Goal: Contribute content

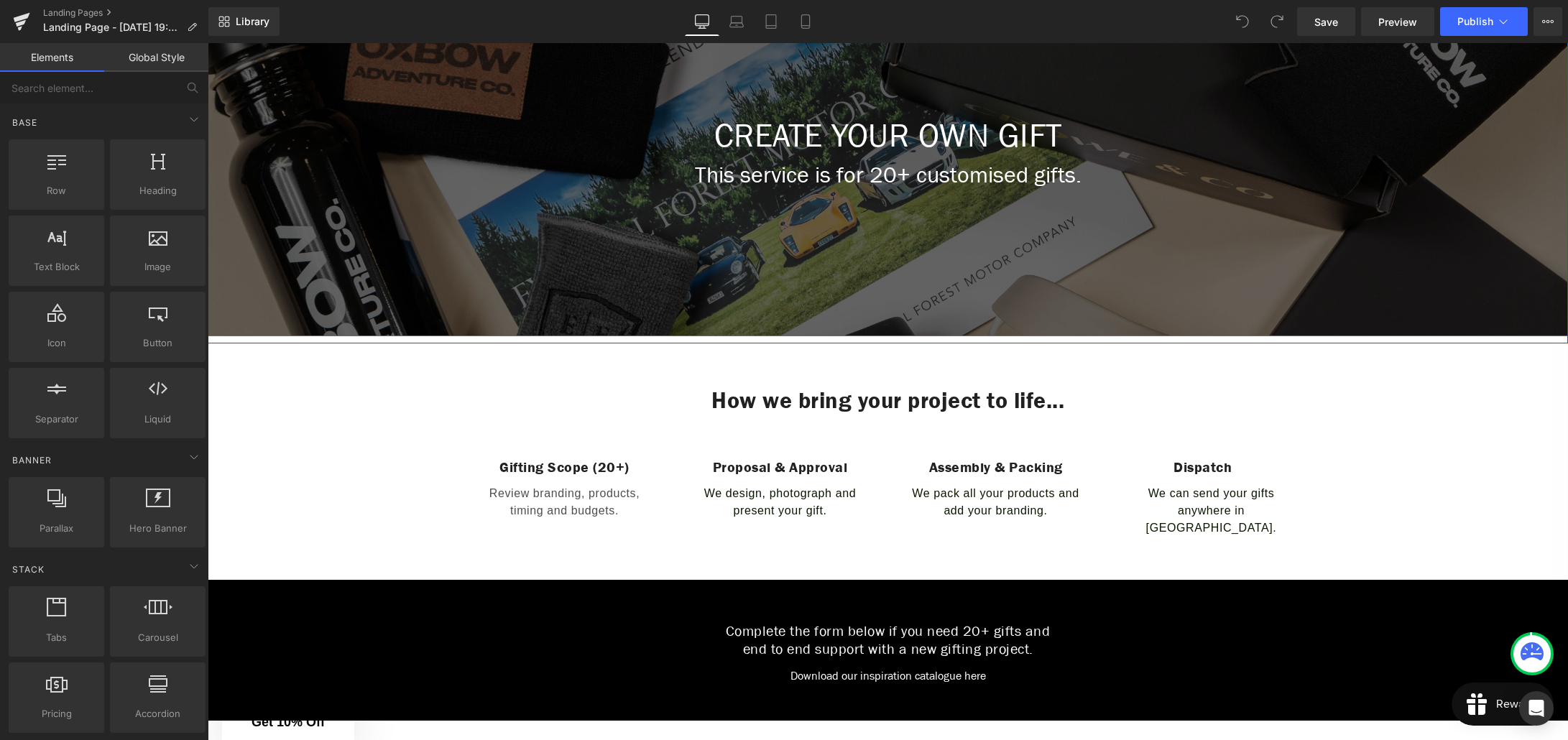
scroll to position [370, 0]
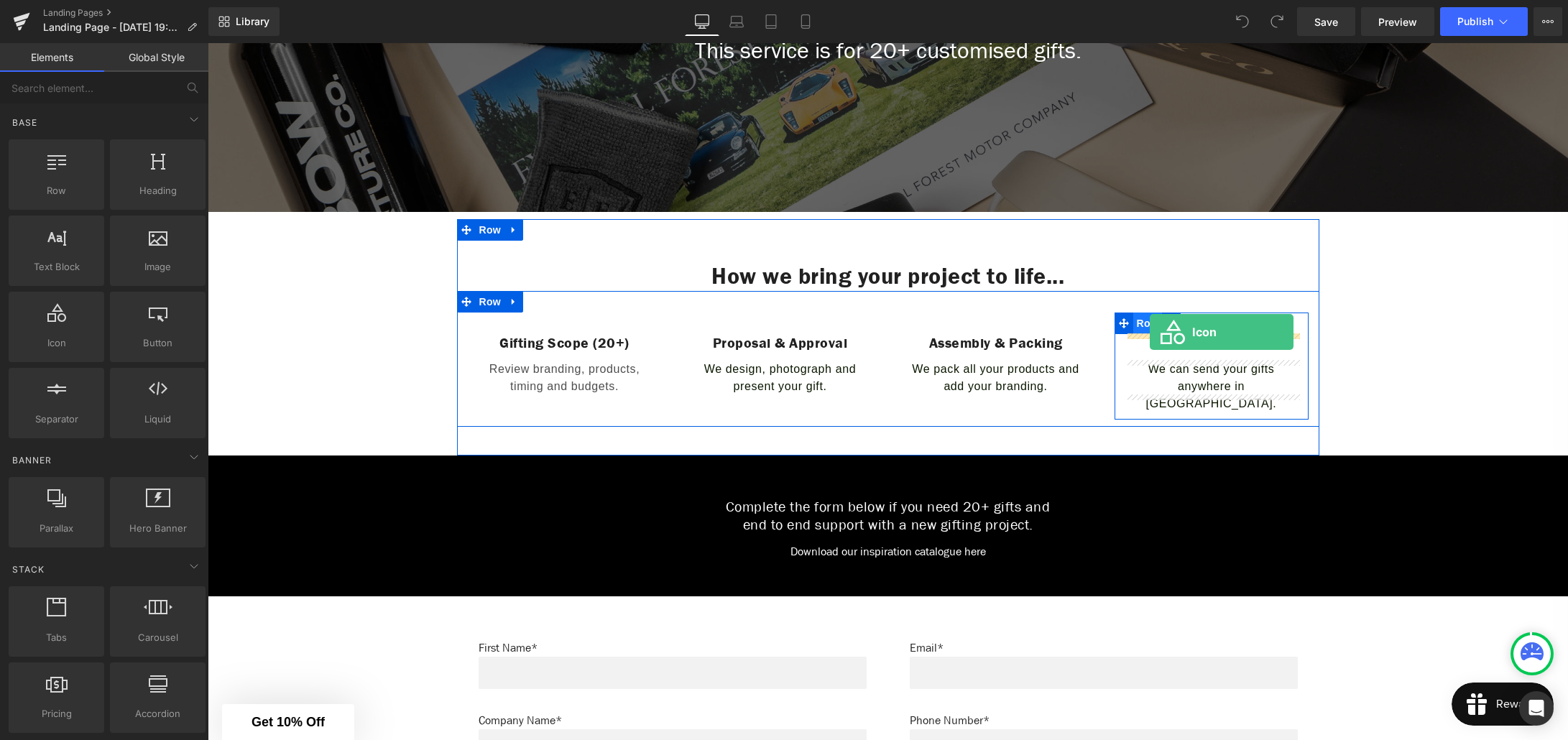
drag, startPoint x: 260, startPoint y: 366, endPoint x: 1149, endPoint y: 332, distance: 889.6
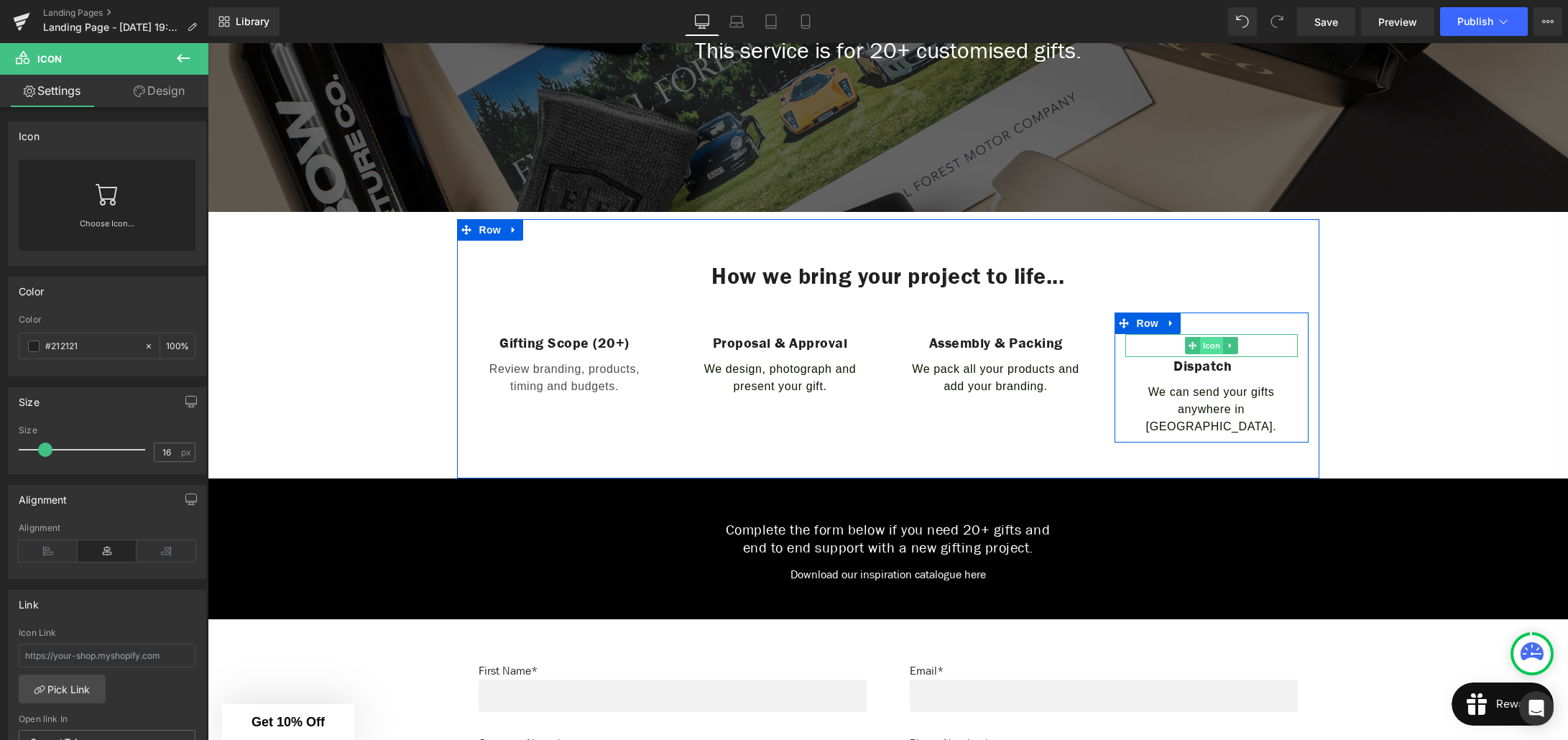
click at [1215, 351] on span "Icon" at bounding box center [1212, 346] width 23 height 17
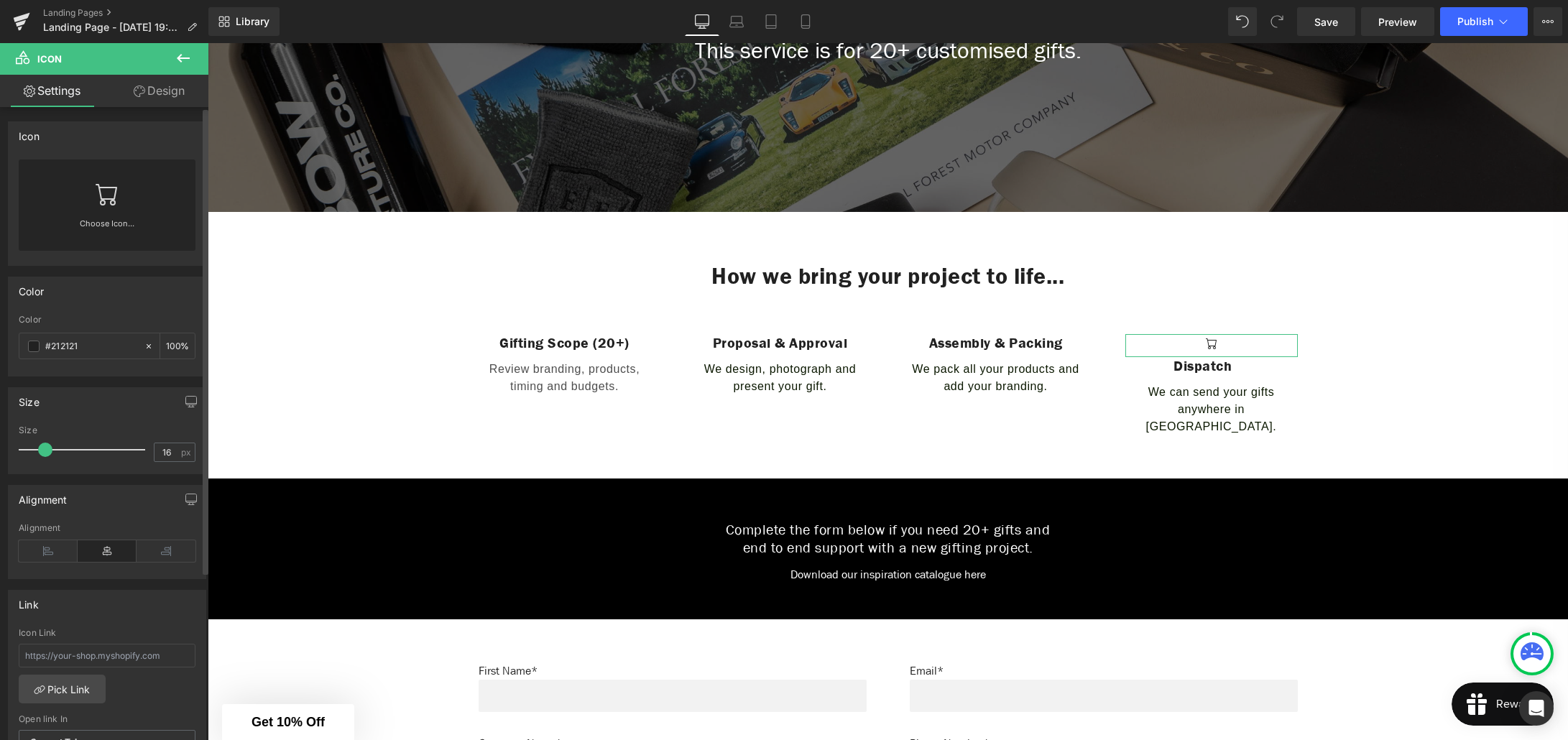
click at [116, 202] on div "Choose Icon..." at bounding box center [107, 205] width 177 height 92
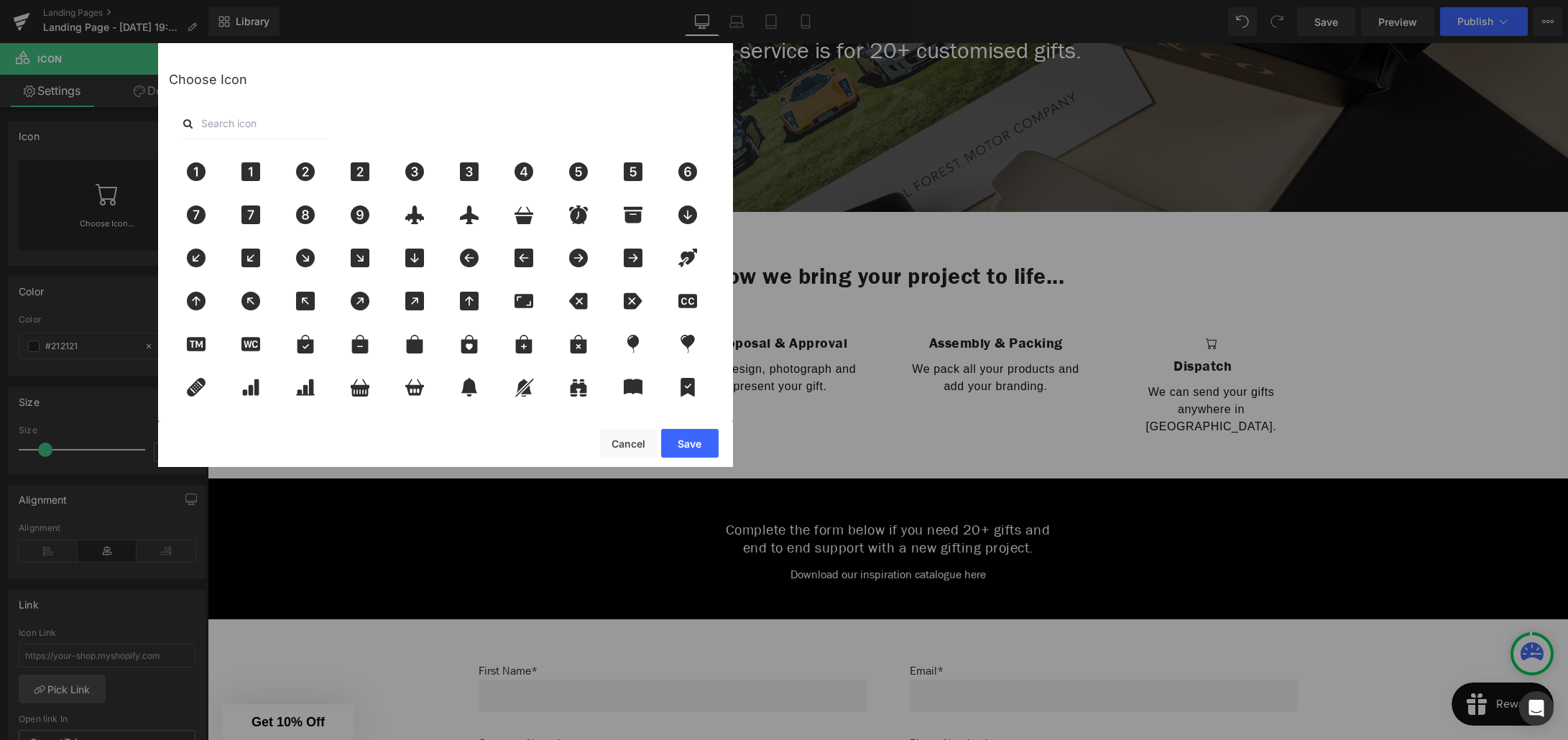
click at [220, 129] on input "text" at bounding box center [255, 123] width 144 height 31
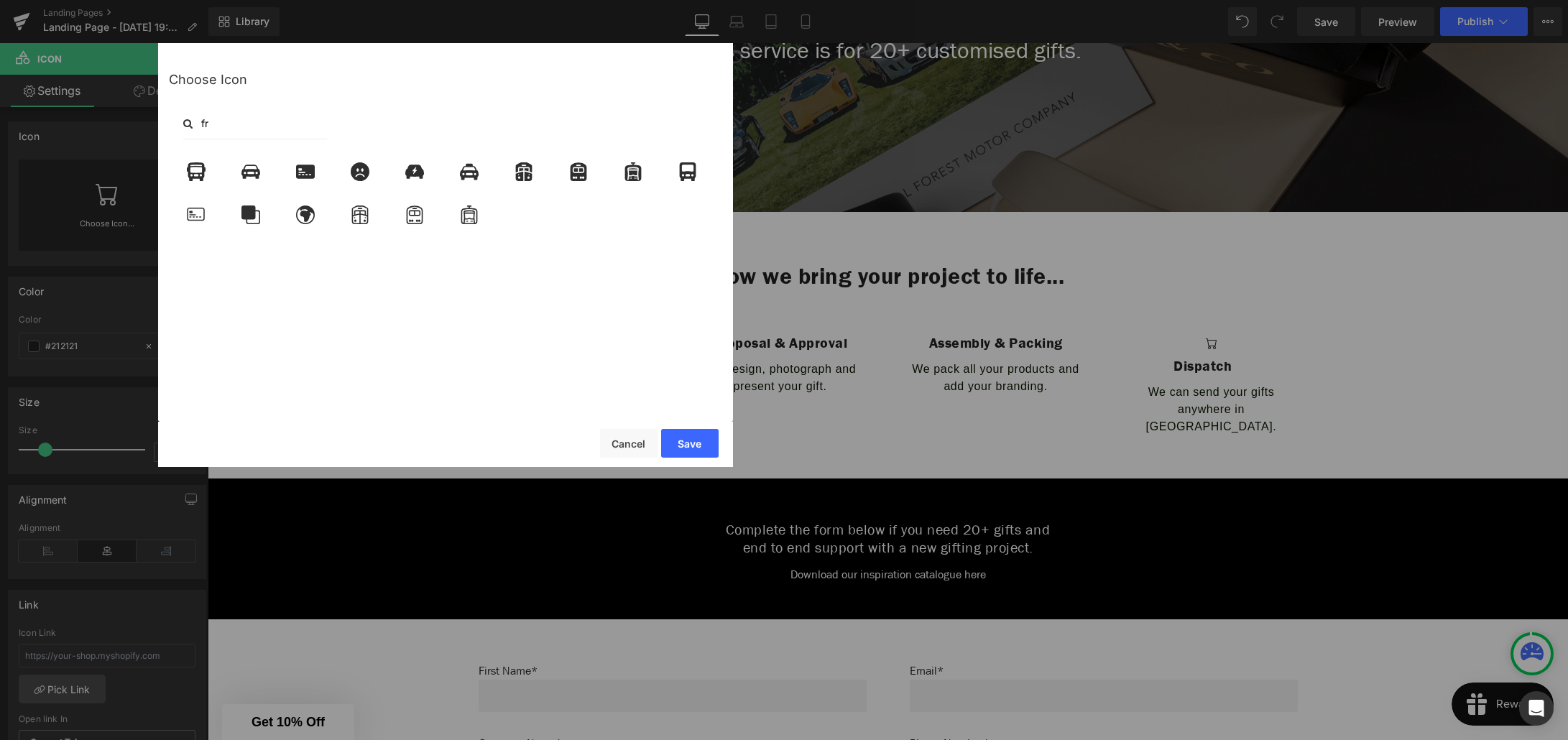
type input "f"
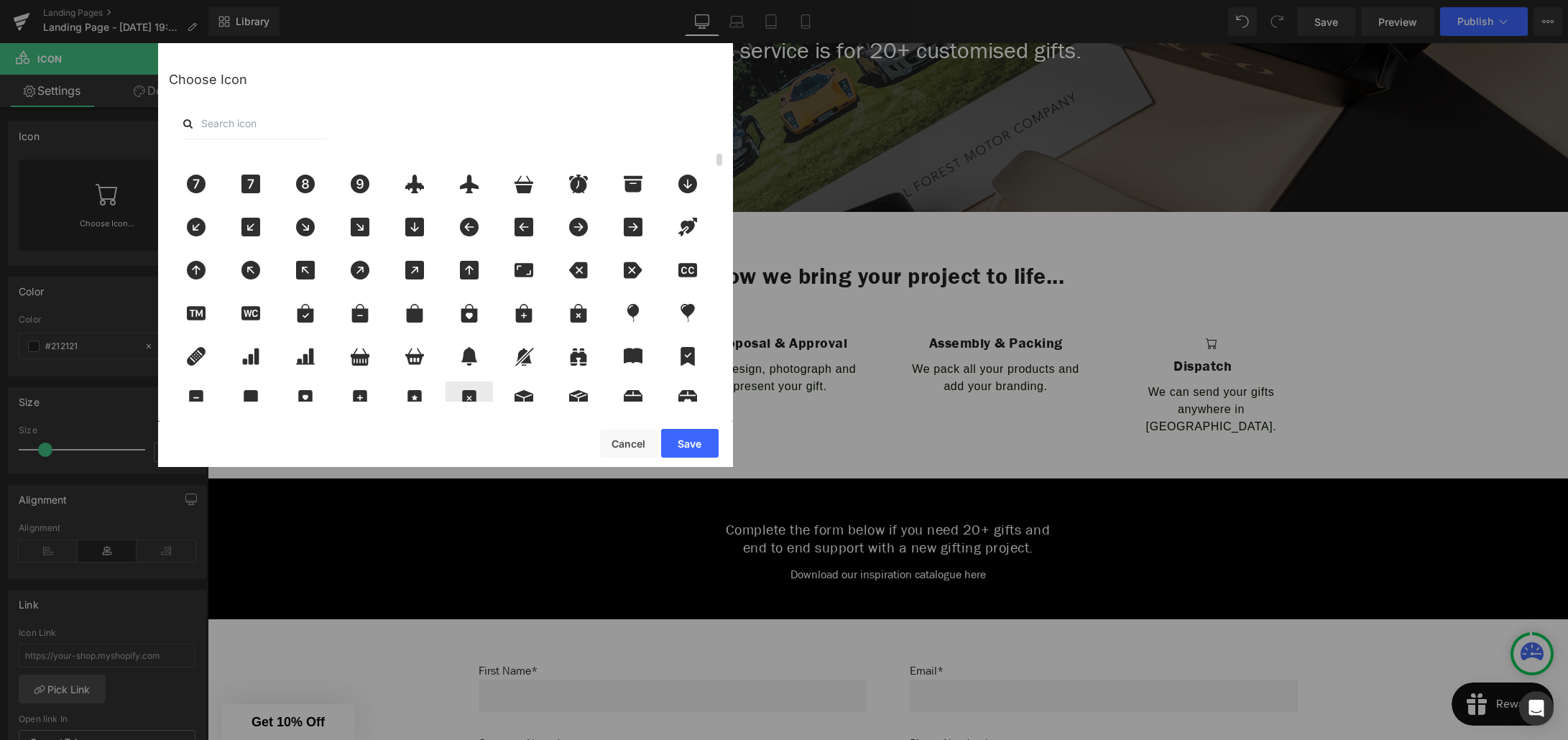
scroll to position [0, 0]
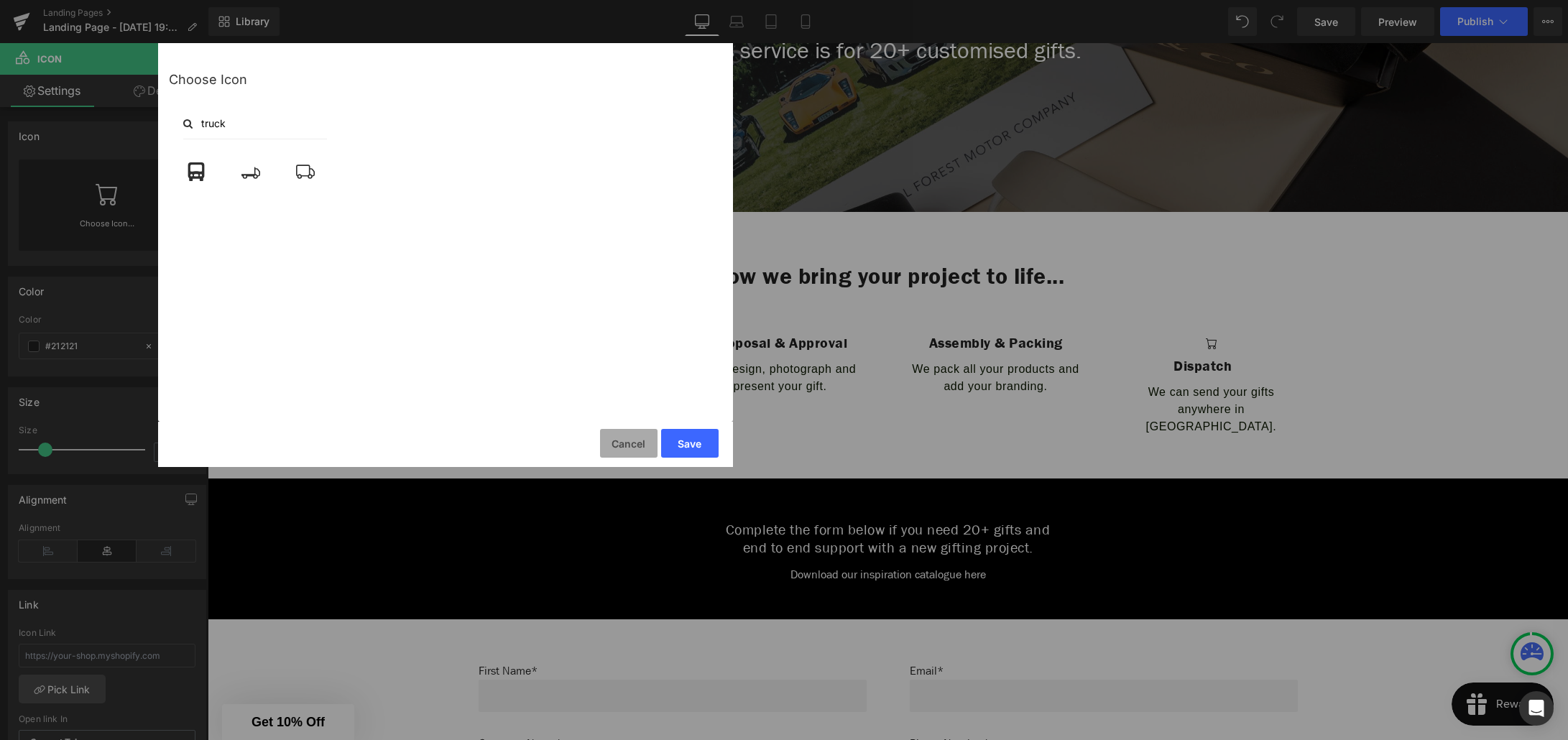
type input "truck"
click at [634, 442] on button "Cancel" at bounding box center [629, 443] width 58 height 28
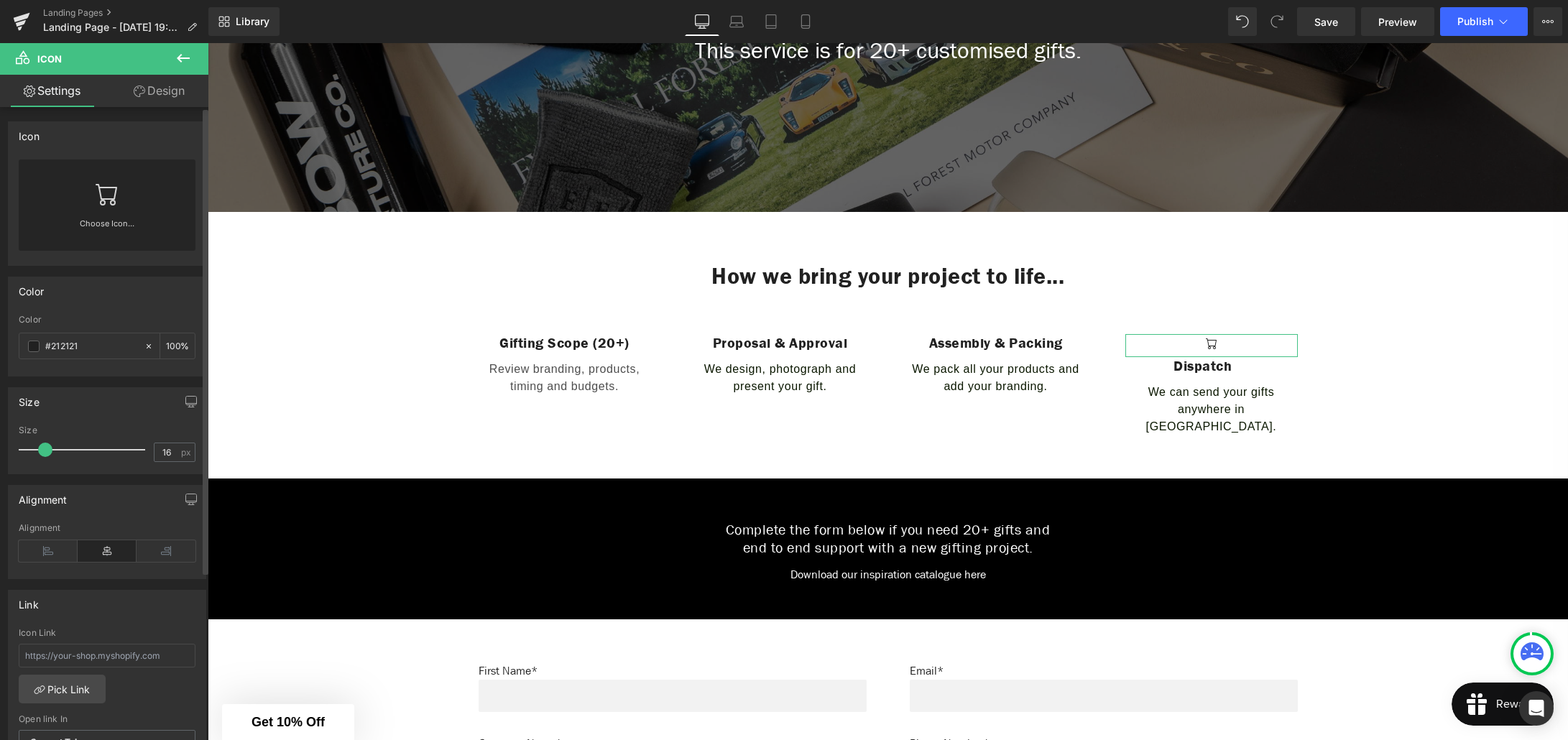
click at [103, 208] on link at bounding box center [107, 188] width 23 height 58
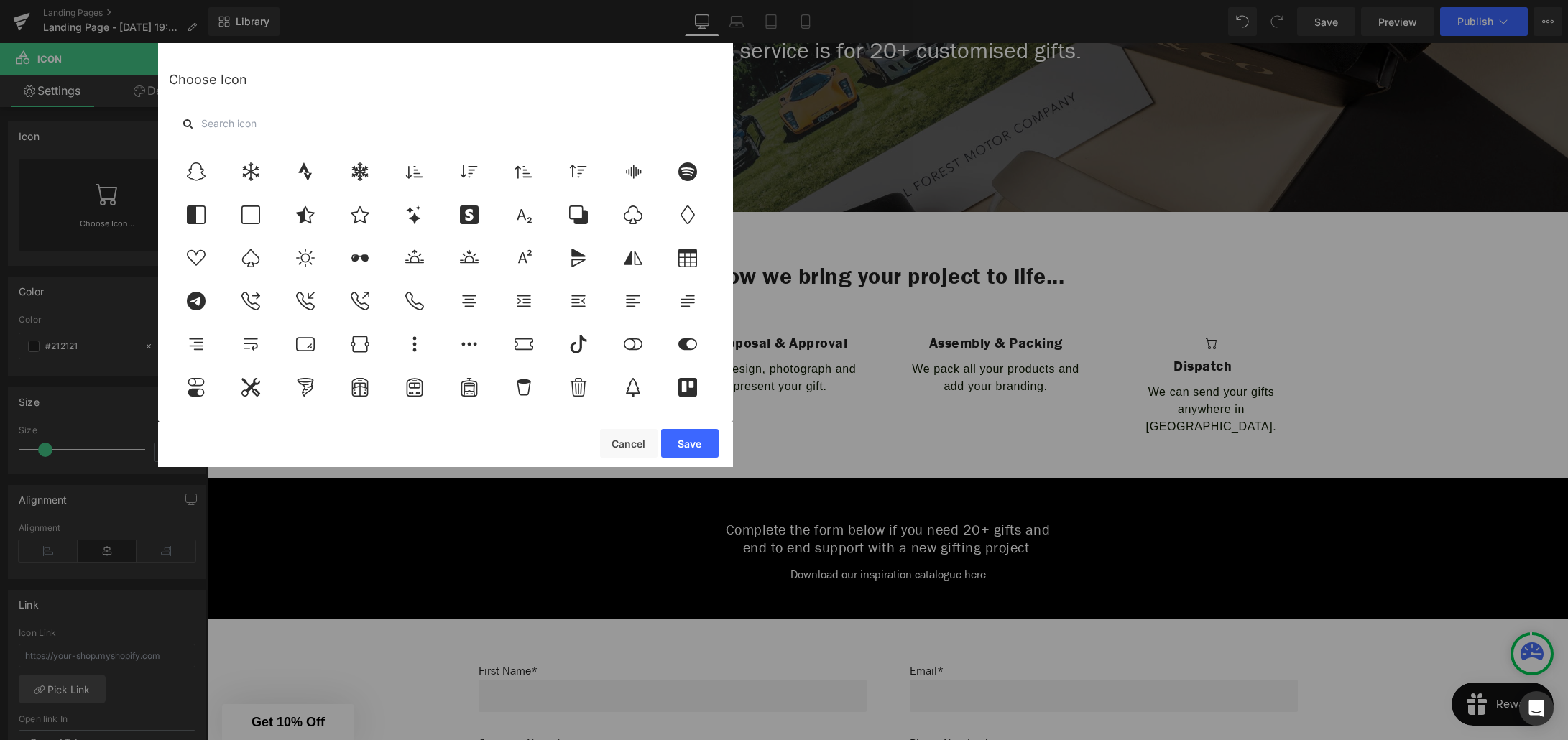
scroll to position [4639, 0]
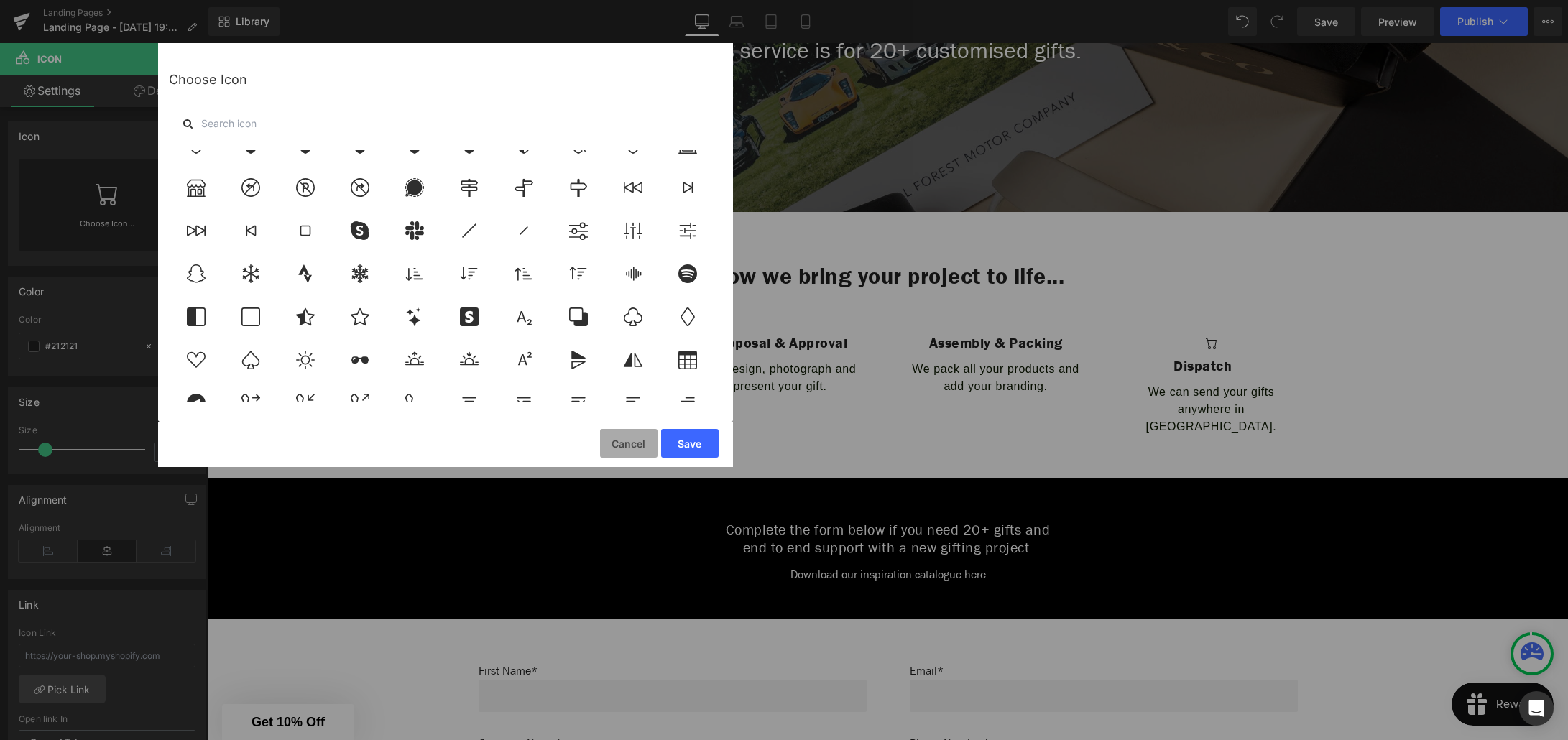
click at [623, 439] on button "Cancel" at bounding box center [629, 443] width 58 height 28
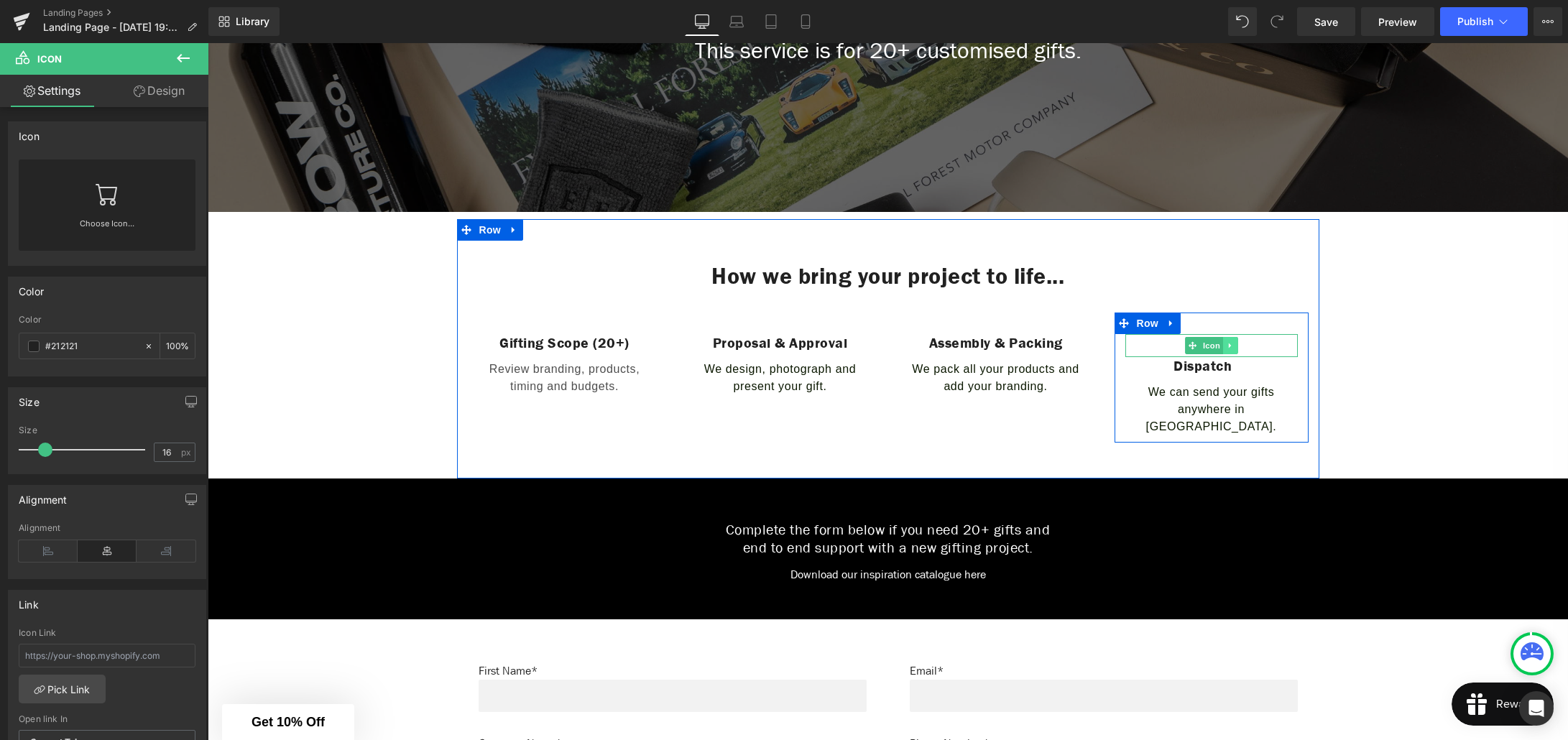
click at [1230, 348] on icon at bounding box center [1230, 345] width 8 height 9
click at [1236, 346] on icon at bounding box center [1237, 345] width 8 height 8
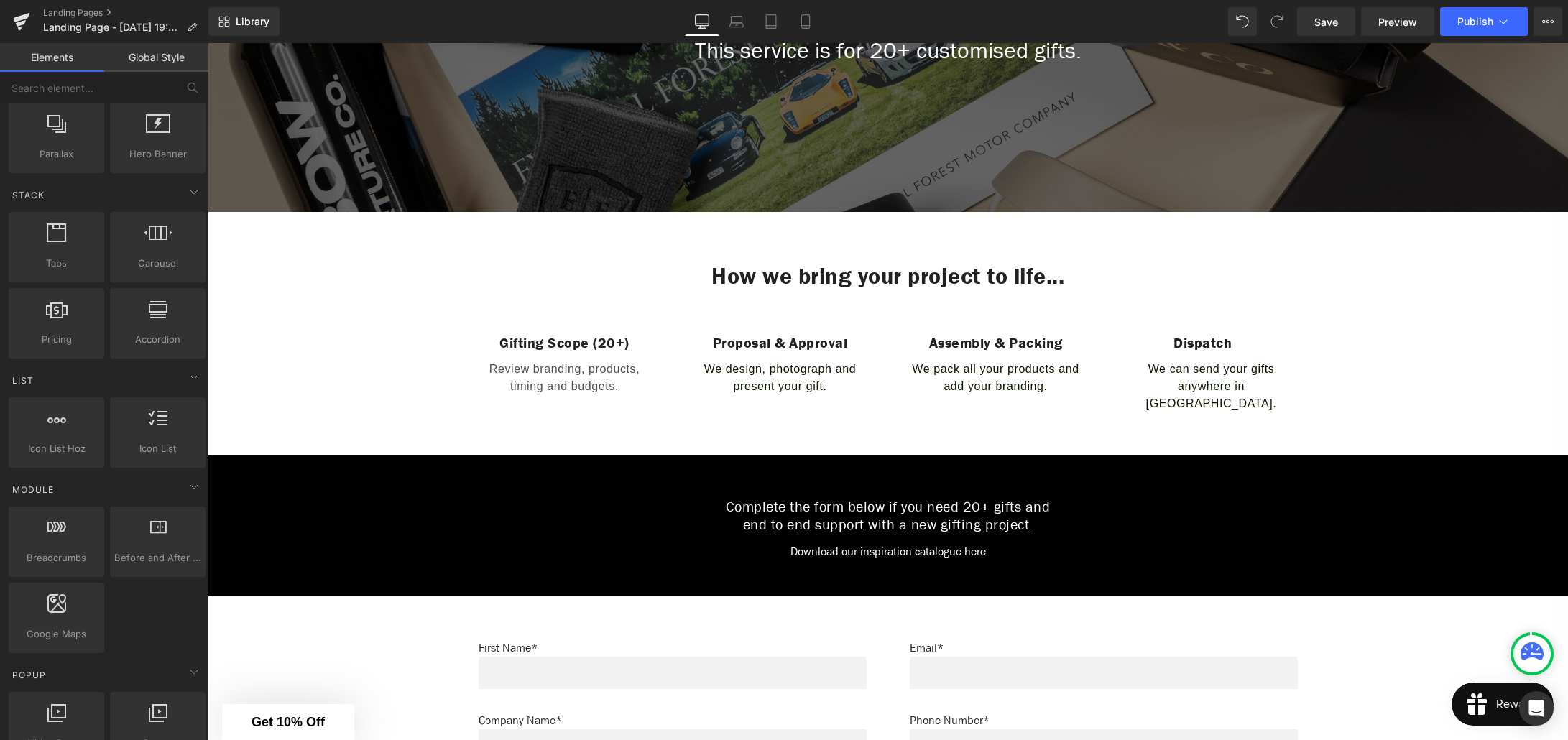
scroll to position [0, 0]
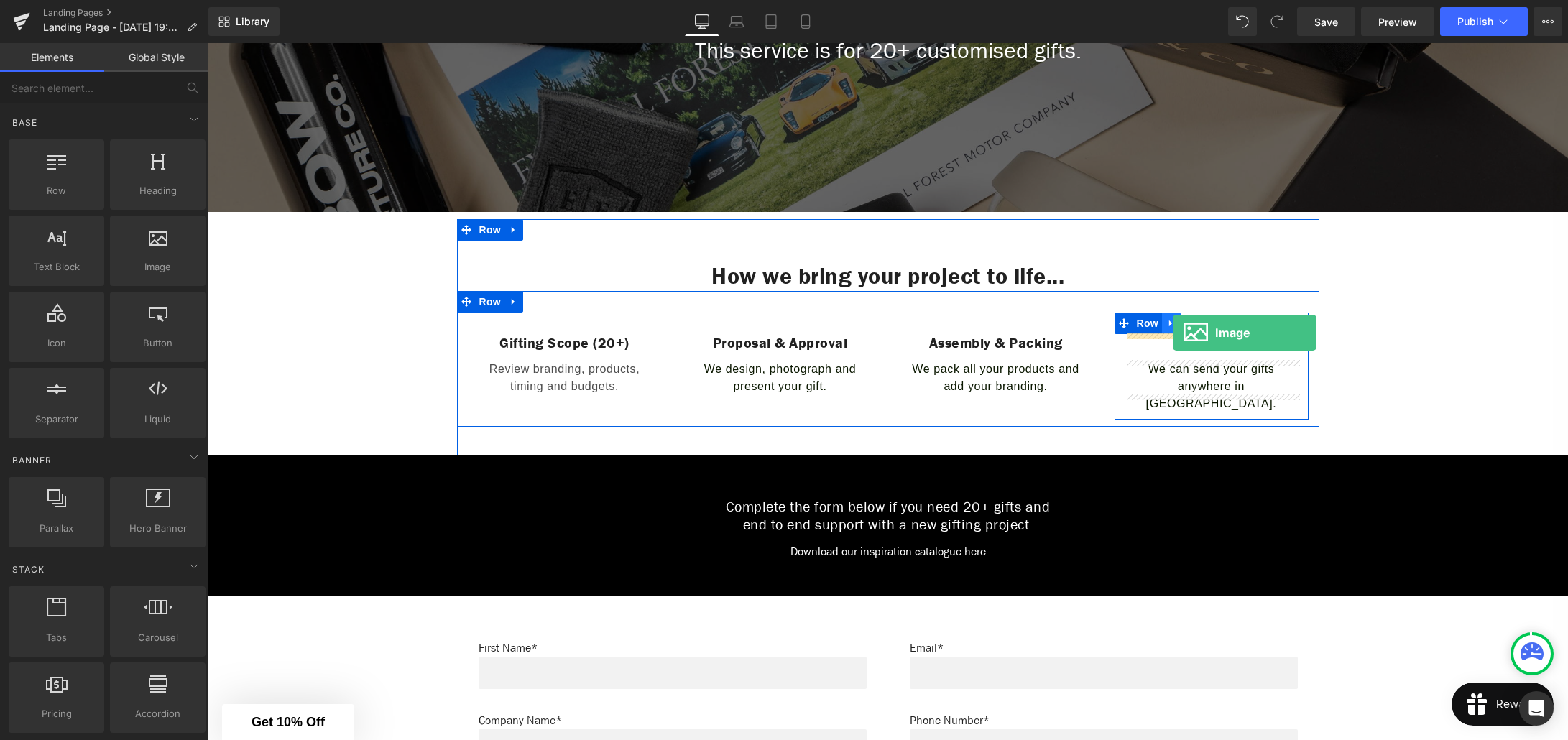
drag, startPoint x: 356, startPoint y: 295, endPoint x: 1173, endPoint y: 333, distance: 817.9
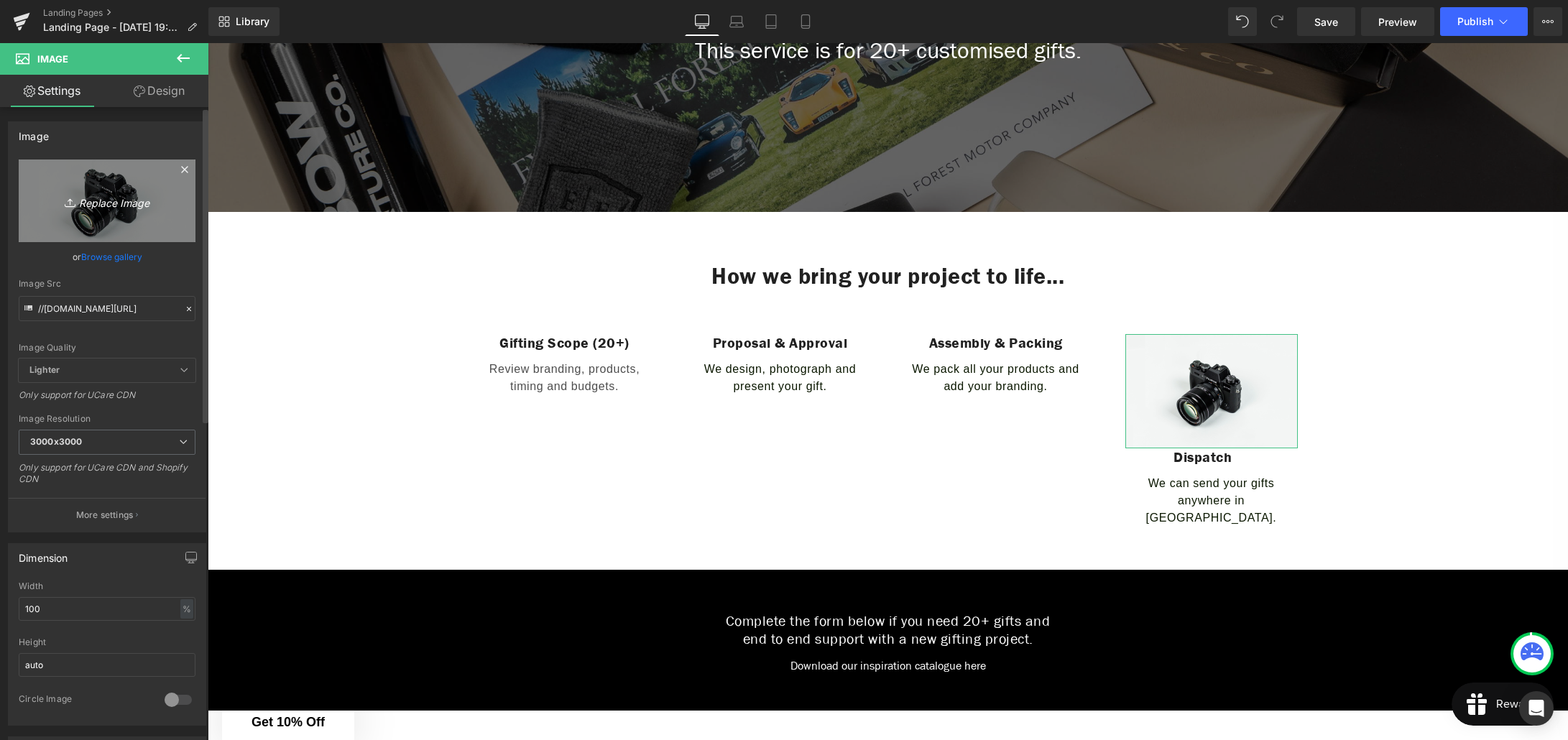
click at [102, 207] on icon "Replace Image" at bounding box center [107, 200] width 115 height 18
type input "C:\fakepath\truck-fast-solid-full.svg"
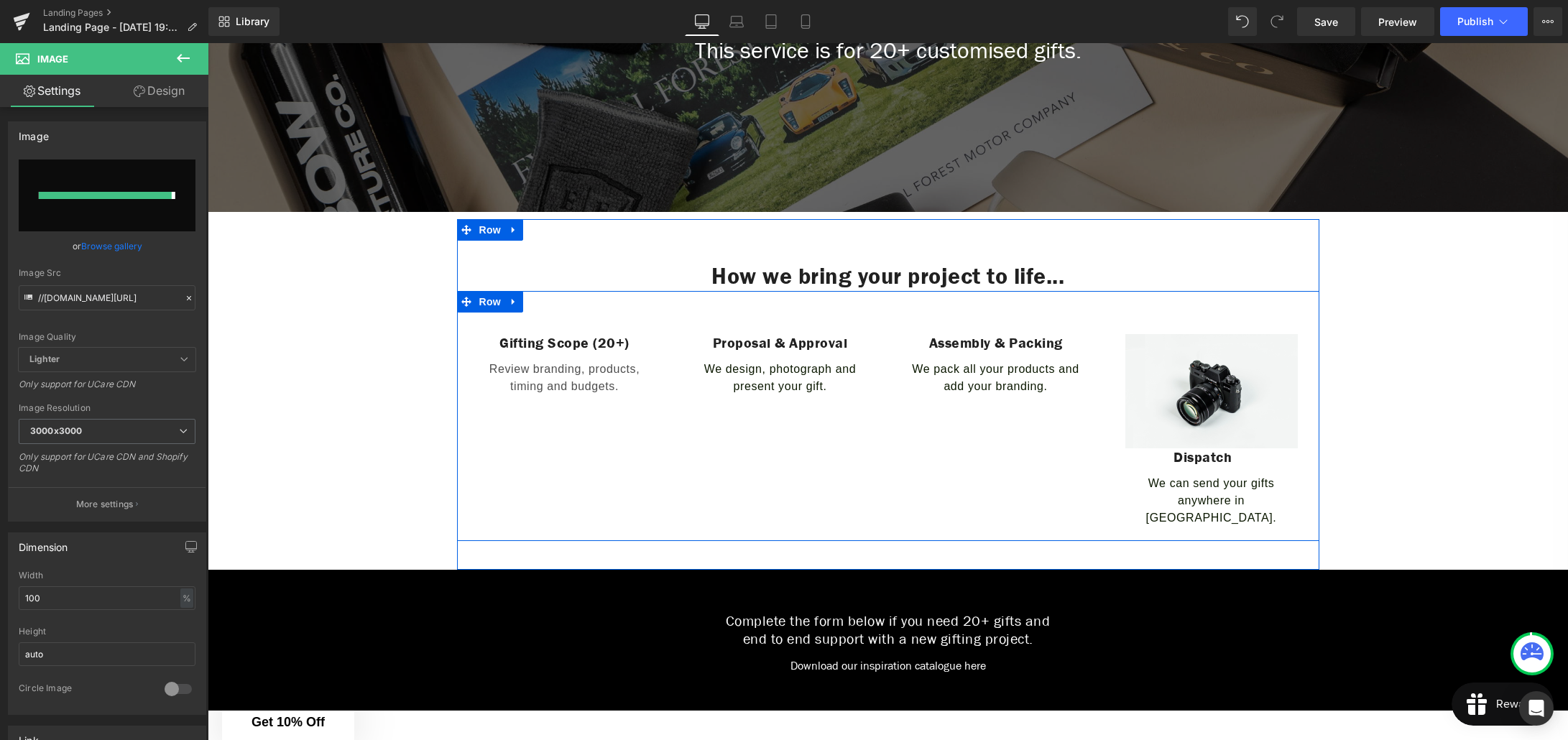
type input "[URL][DOMAIN_NAME]"
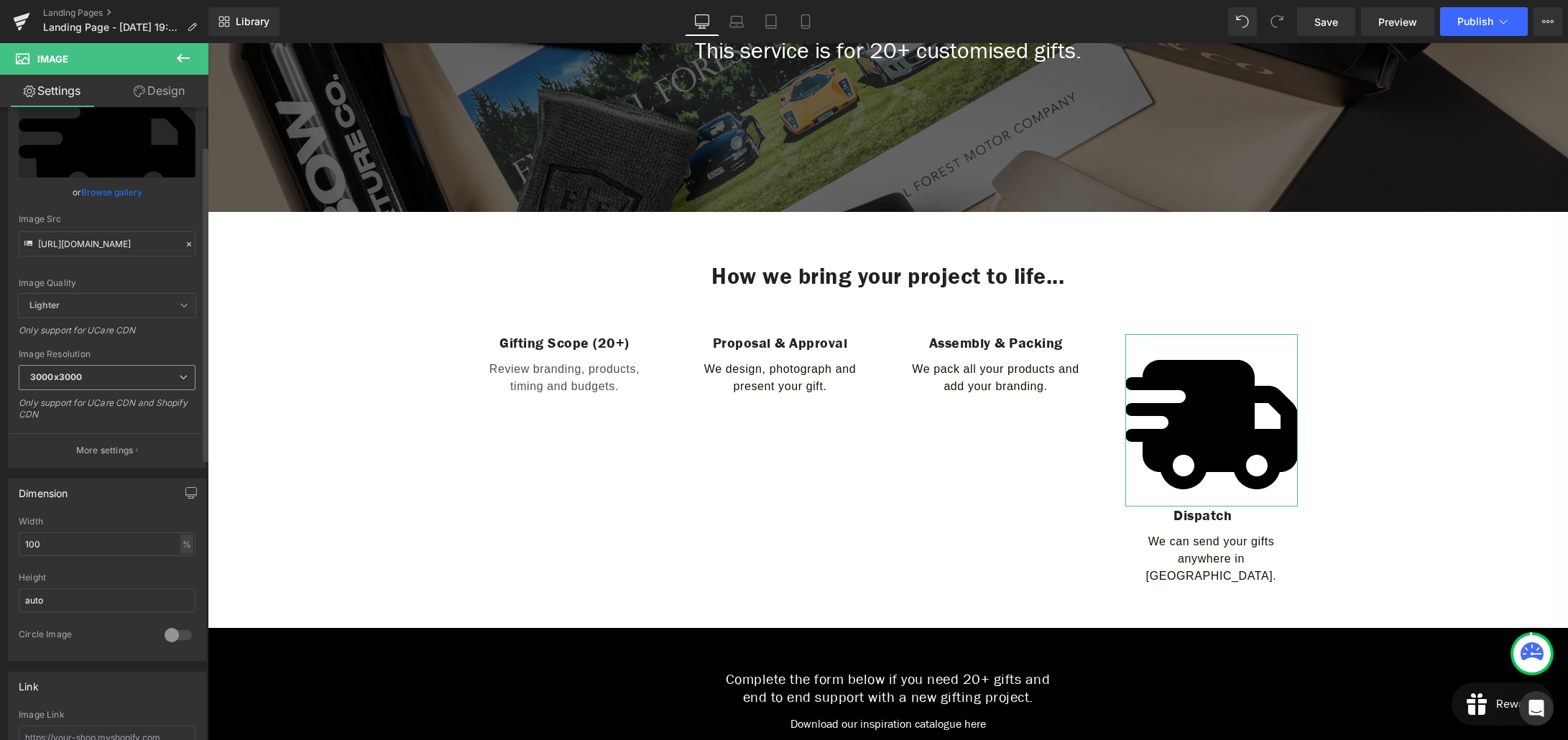
scroll to position [83, 0]
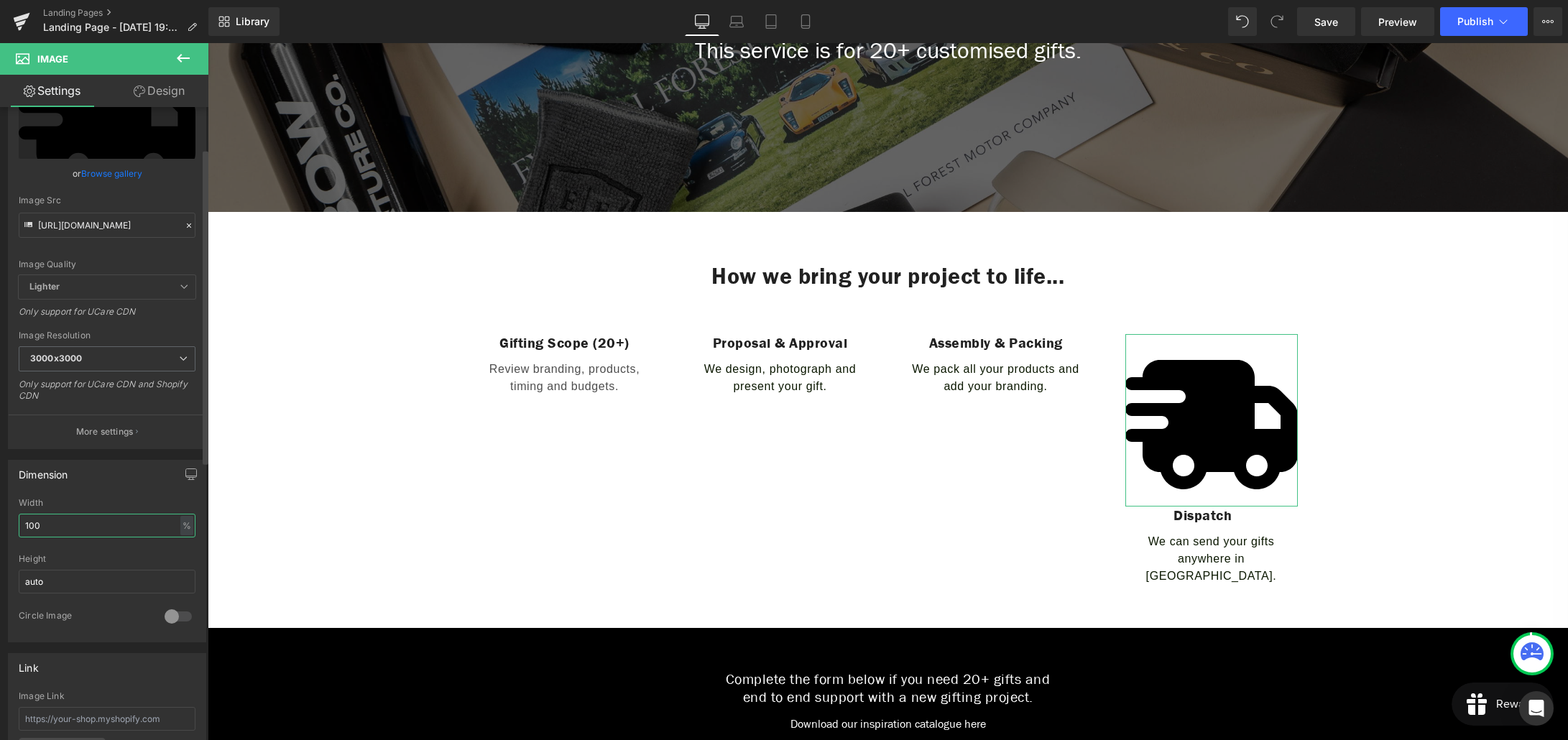
click at [95, 525] on input "100" at bounding box center [107, 525] width 177 height 24
type input "1"
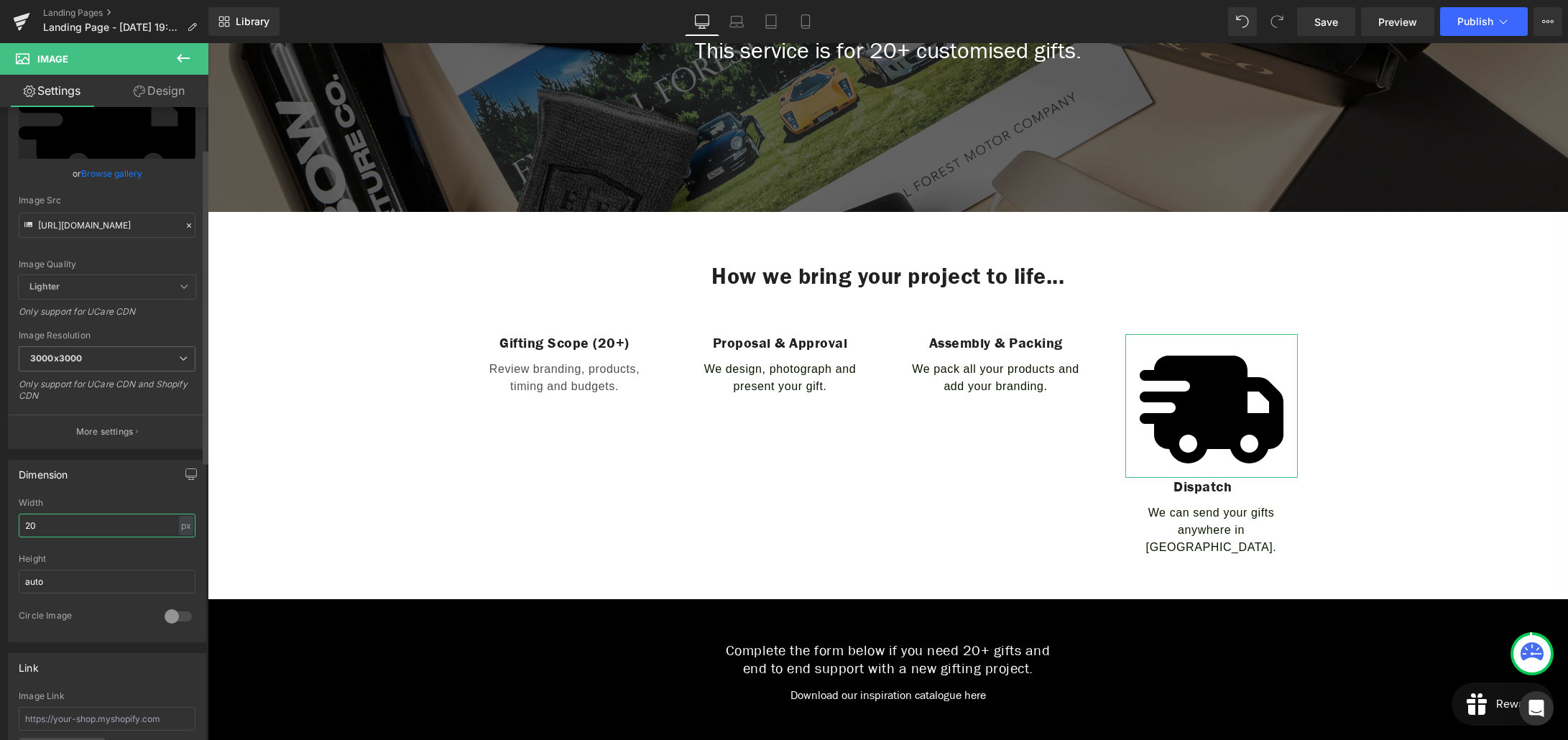
type input "2"
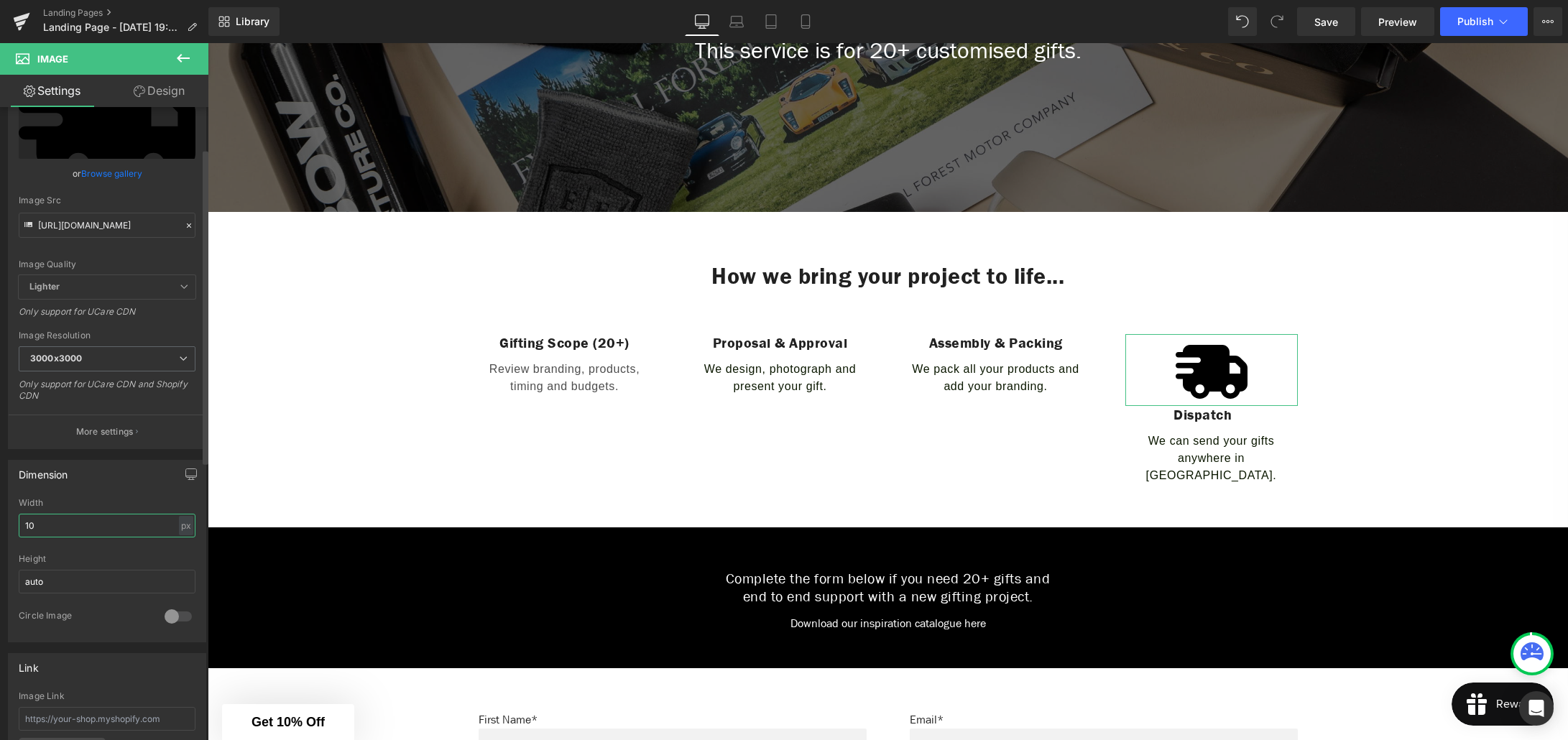
type input "1"
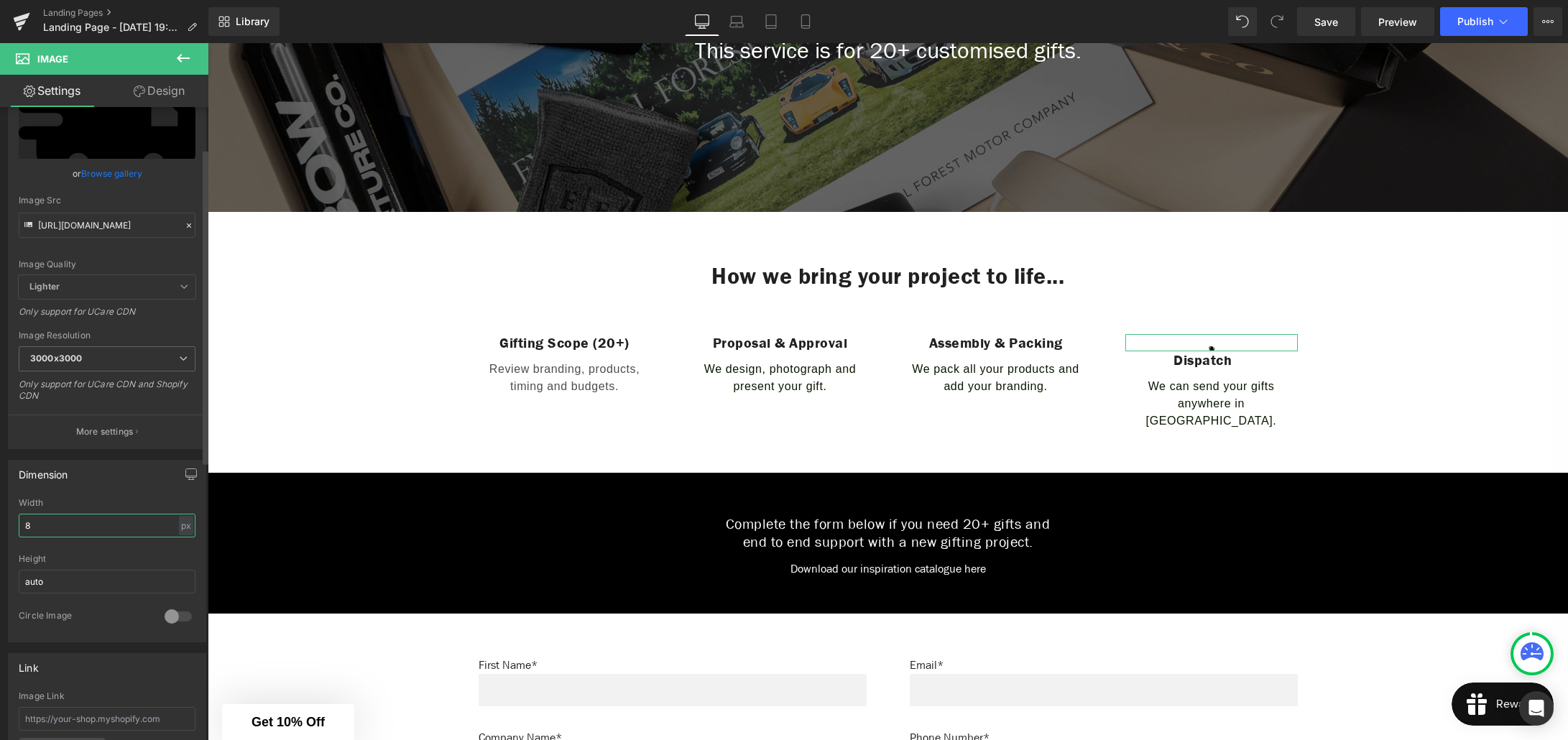
type input "80"
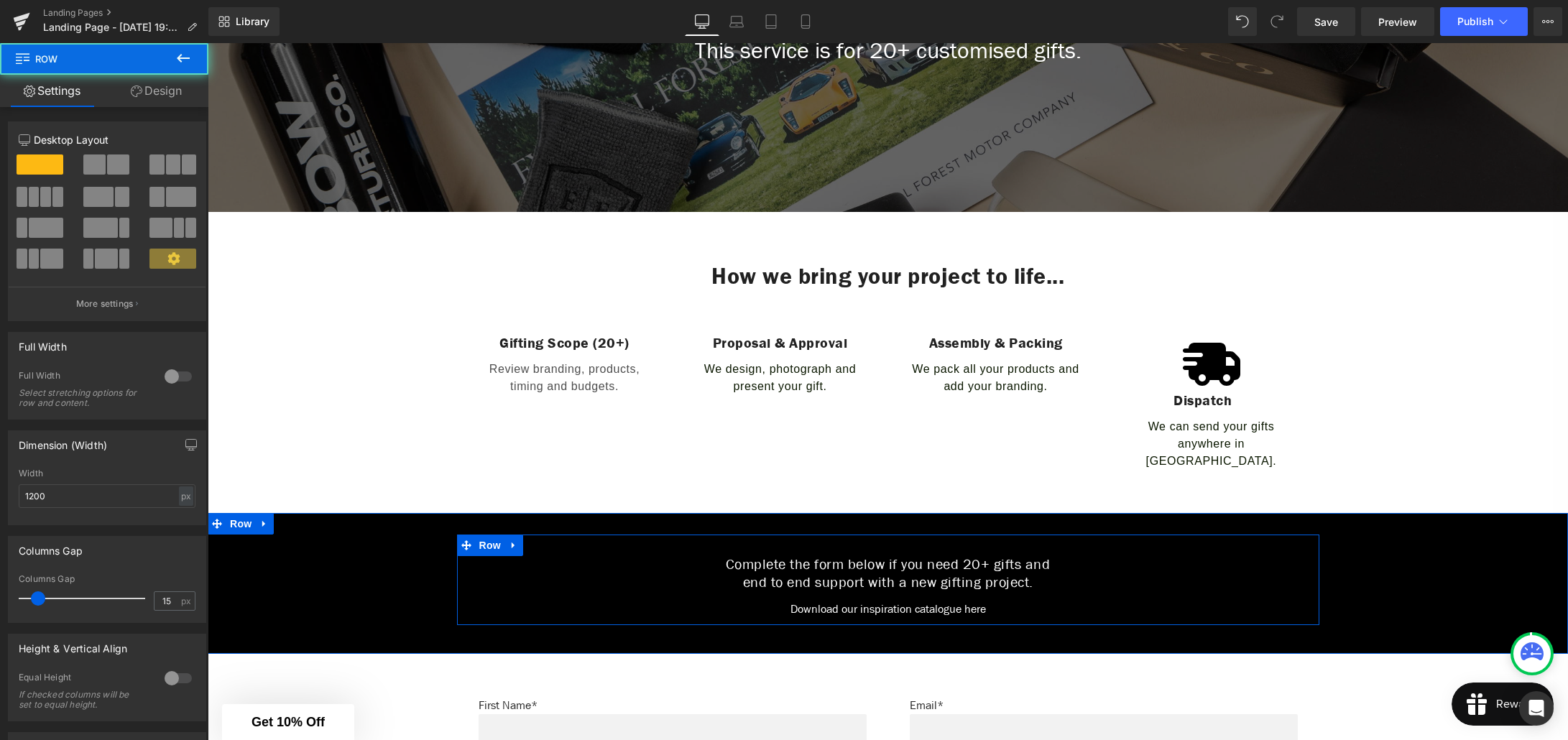
click at [1206, 535] on div "Complete the form below if you need 20+ gifts and end to end support with a new…" at bounding box center [887, 580] width 862 height 91
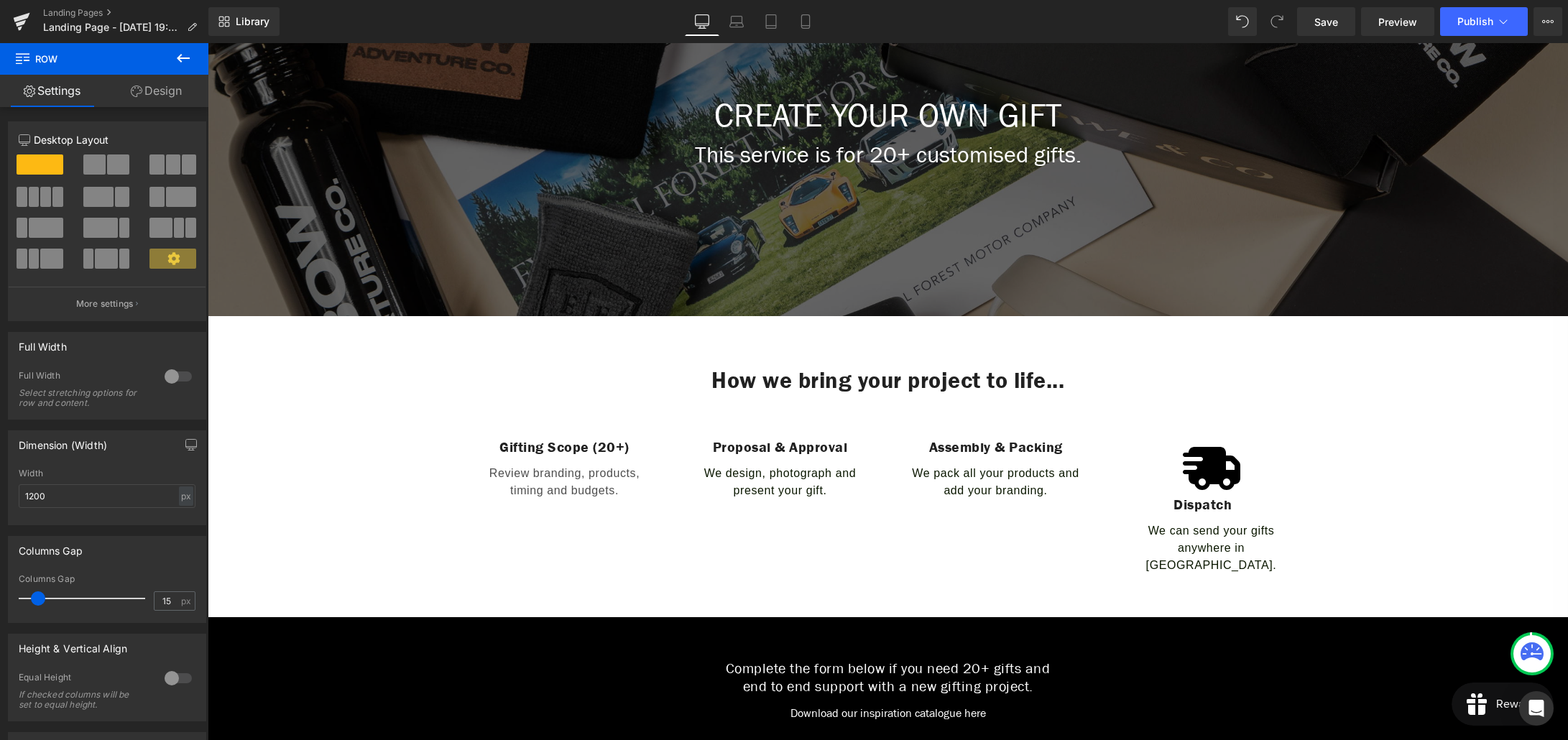
scroll to position [249, 0]
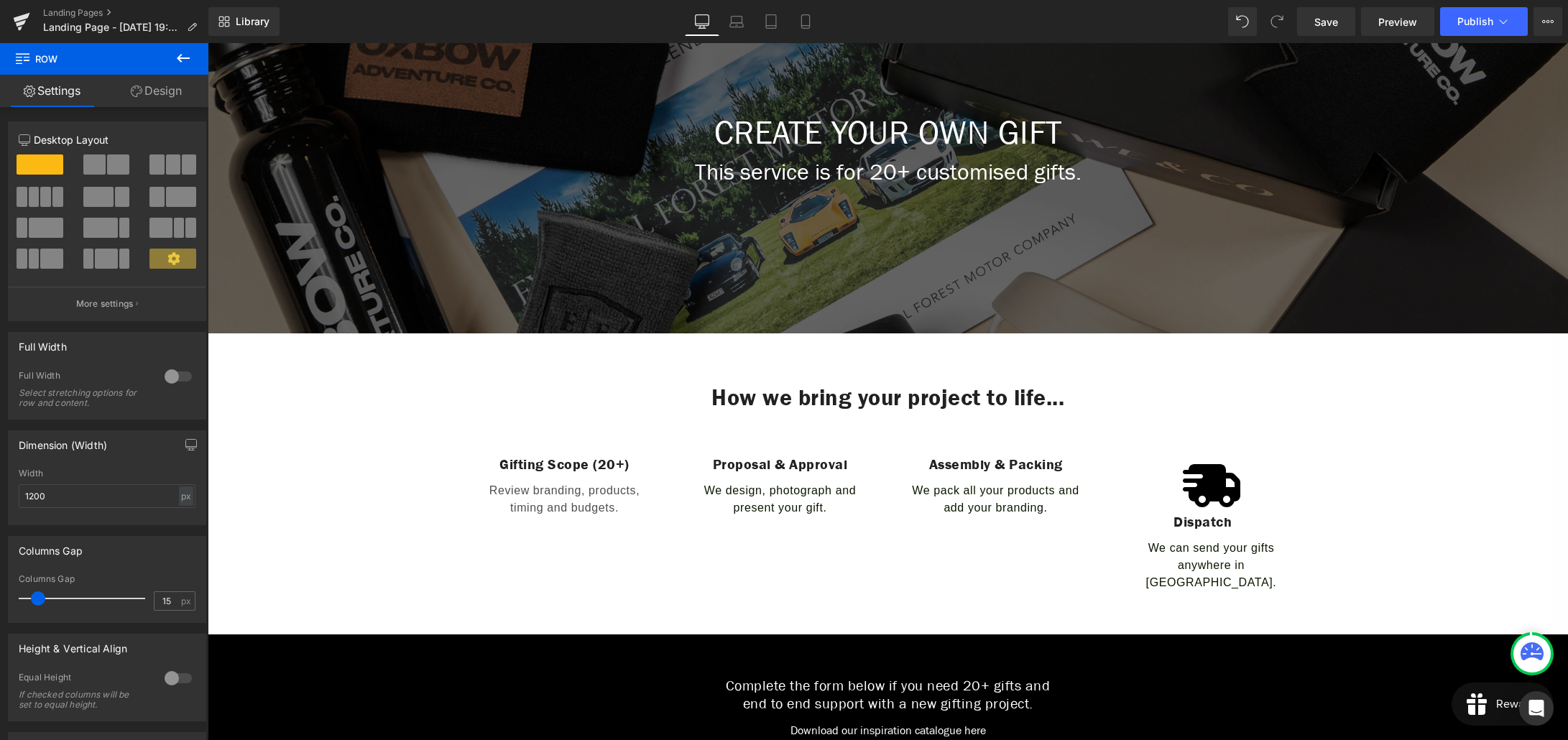
click at [181, 60] on icon at bounding box center [183, 58] width 17 height 17
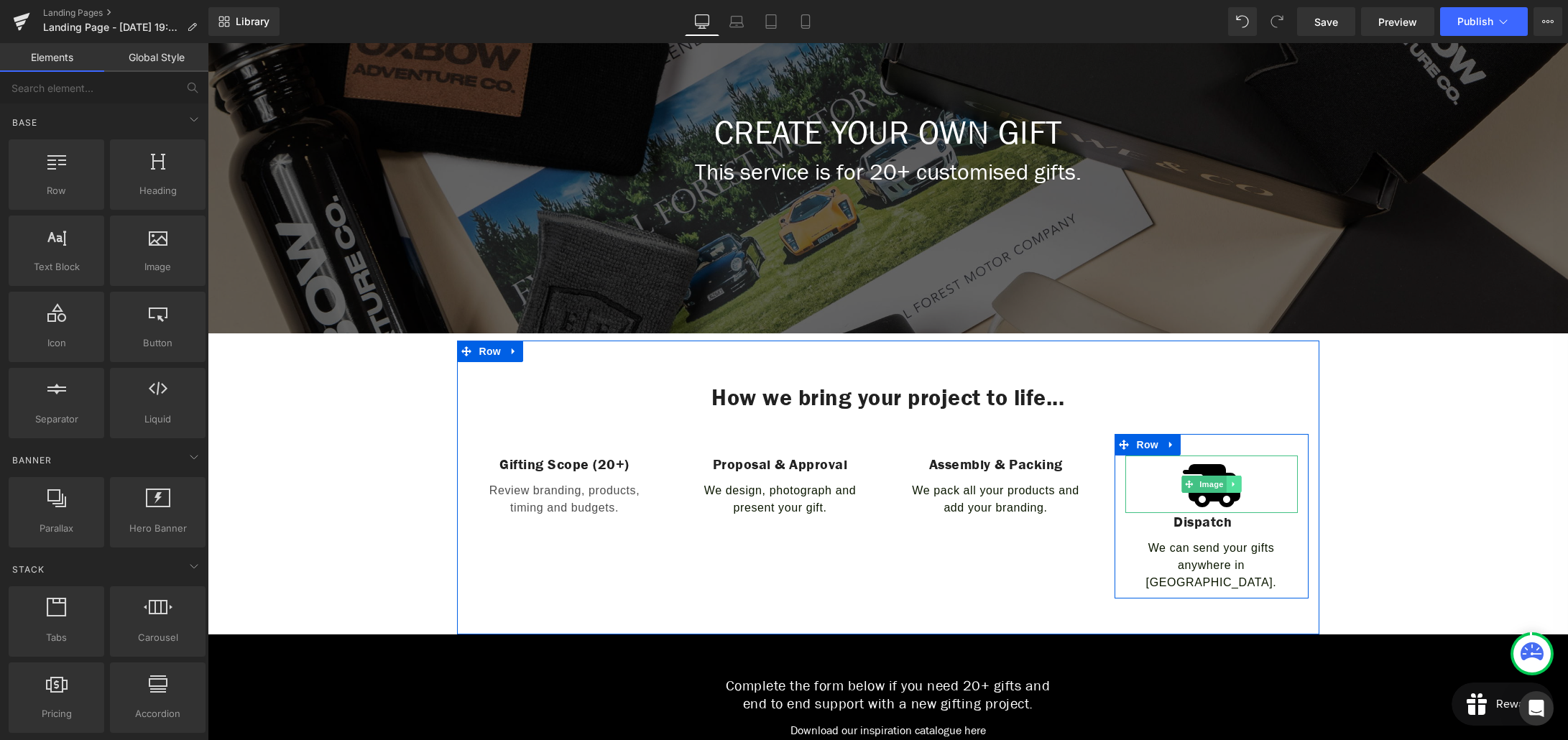
click at [1232, 485] on icon at bounding box center [1233, 484] width 8 height 9
click at [1227, 487] on icon at bounding box center [1226, 484] width 8 height 8
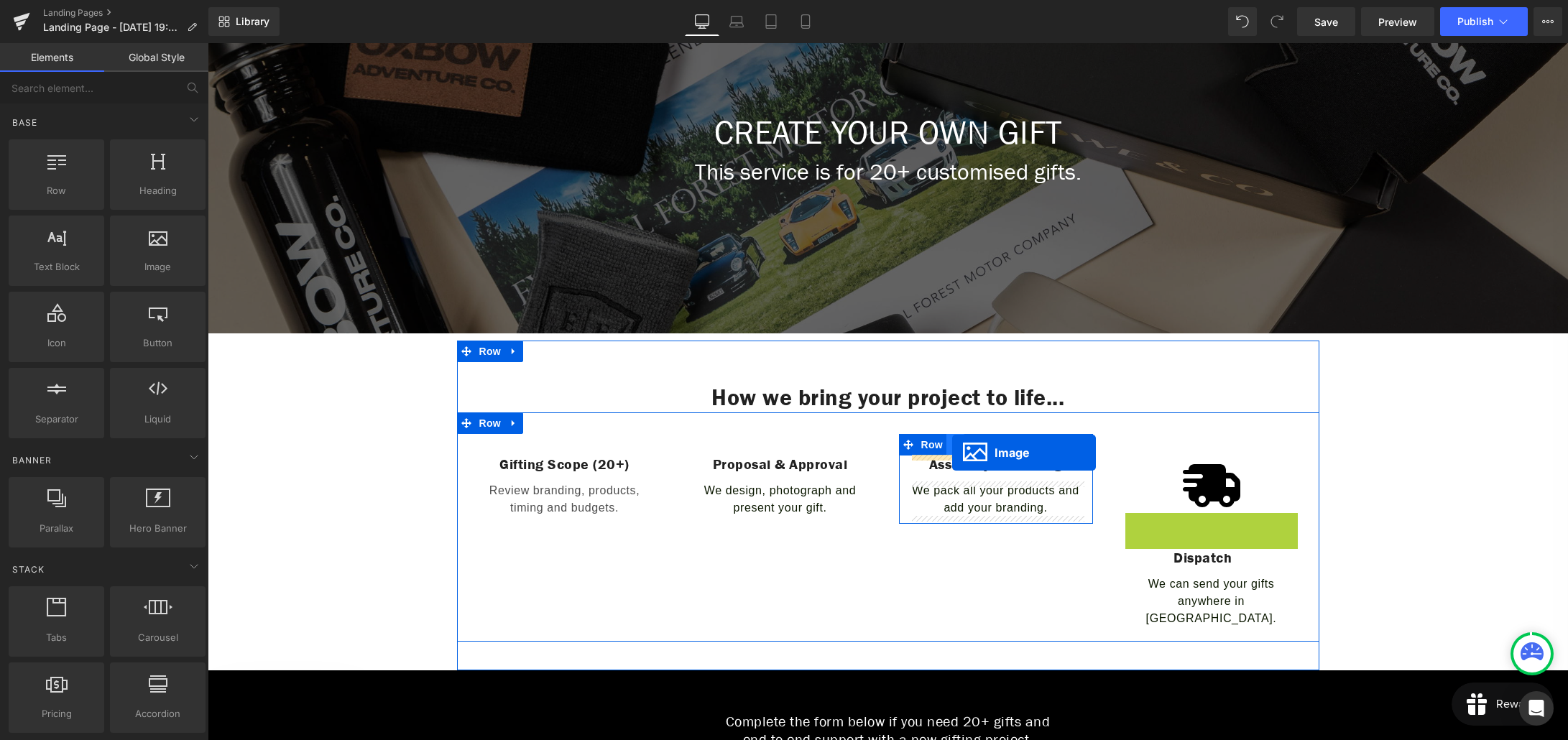
drag, startPoint x: 1209, startPoint y: 539, endPoint x: 952, endPoint y: 453, distance: 271.0
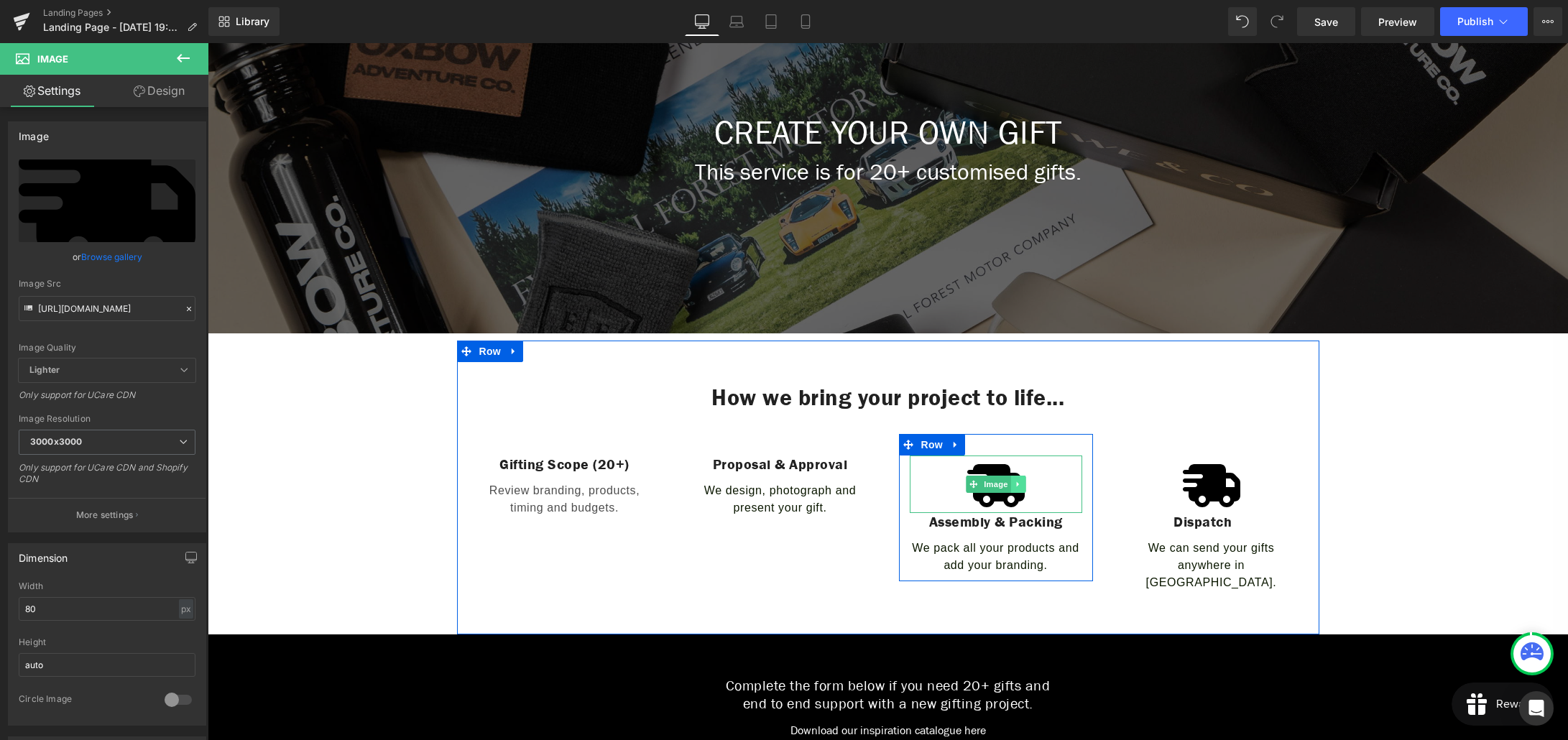
click at [1018, 487] on icon at bounding box center [1018, 484] width 8 height 9
click at [1011, 485] on icon at bounding box center [1010, 484] width 8 height 8
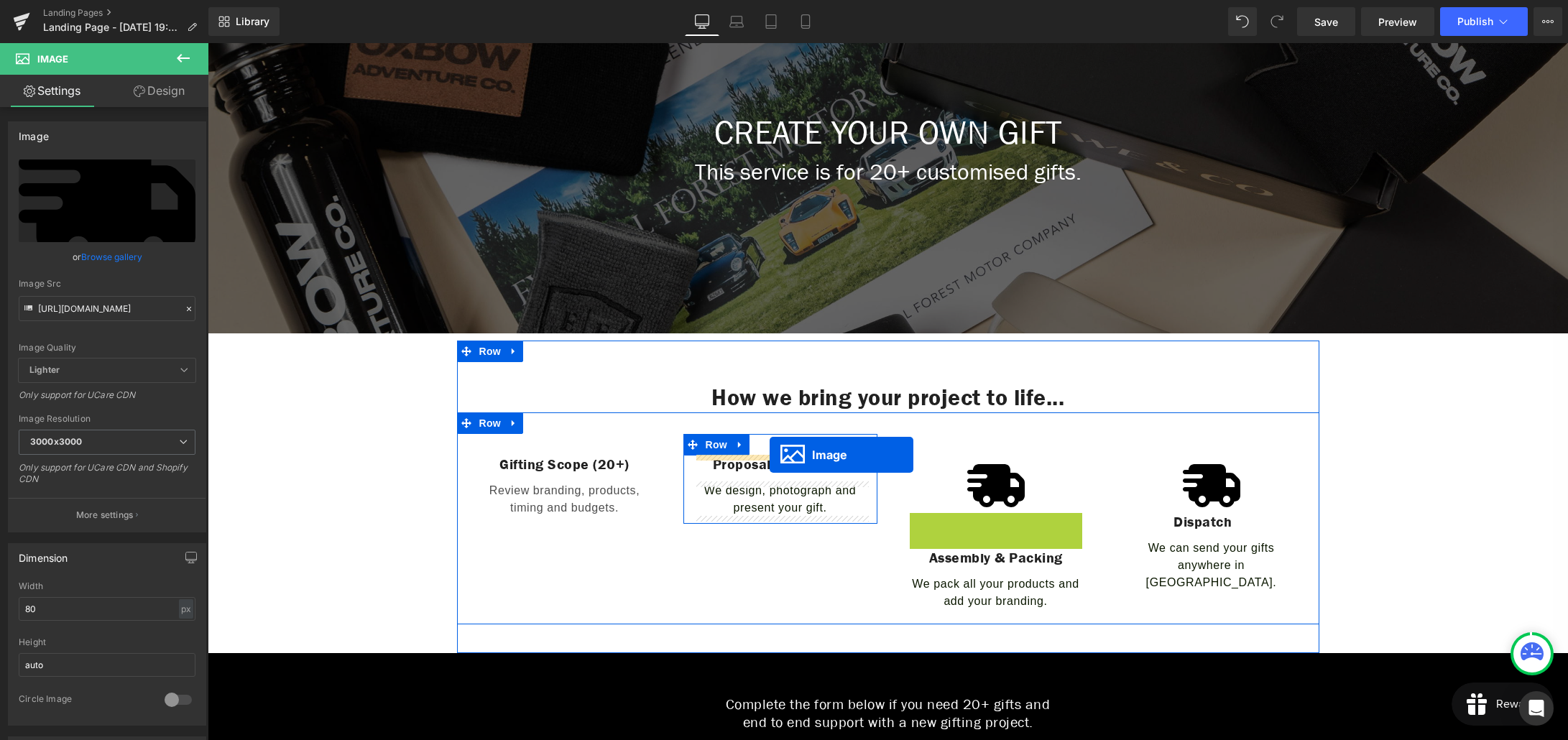
drag, startPoint x: 999, startPoint y: 543, endPoint x: 769, endPoint y: 455, distance: 246.3
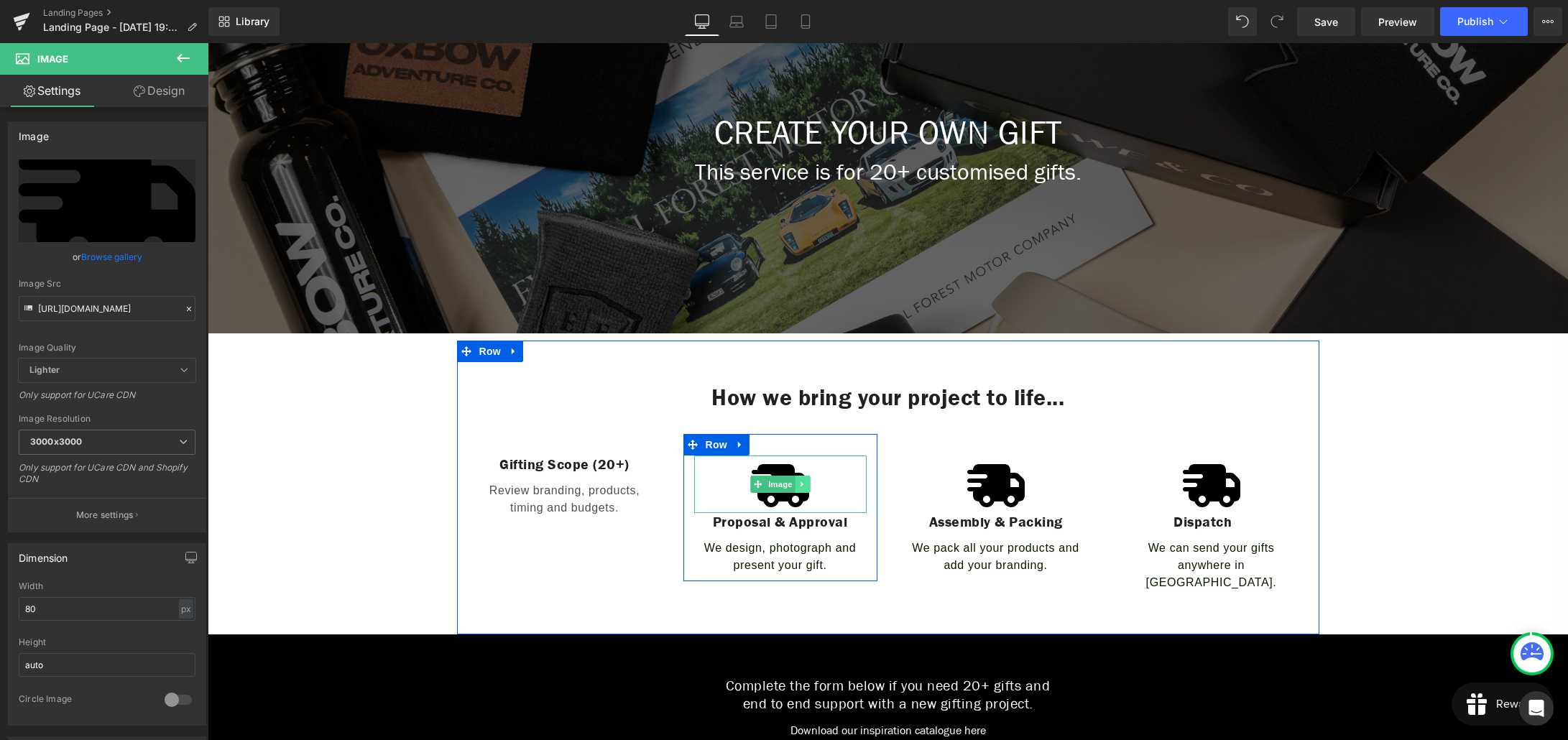
click at [804, 488] on icon at bounding box center [802, 484] width 8 height 9
click at [799, 486] on icon at bounding box center [795, 484] width 8 height 8
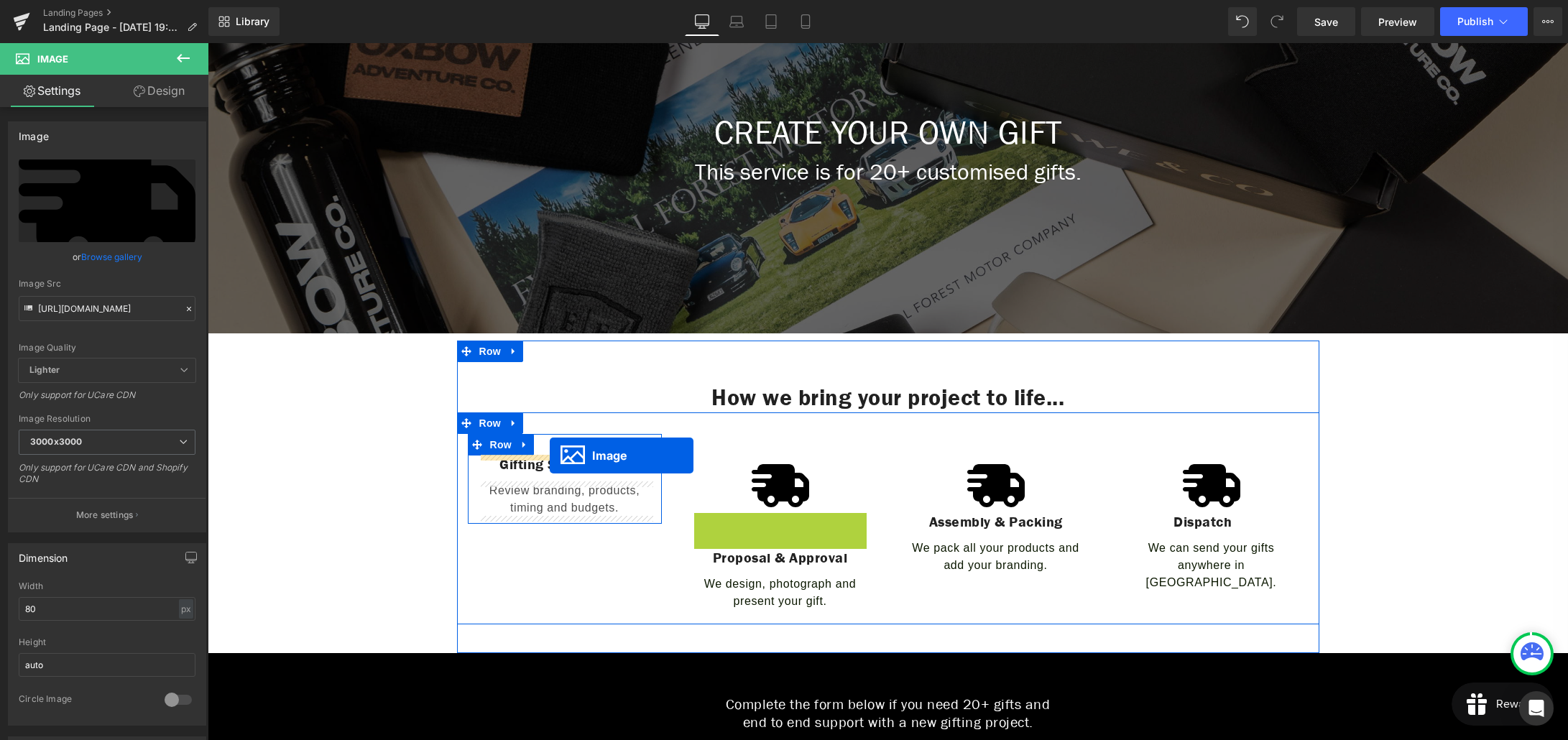
drag, startPoint x: 785, startPoint y: 542, endPoint x: 550, endPoint y: 456, distance: 250.2
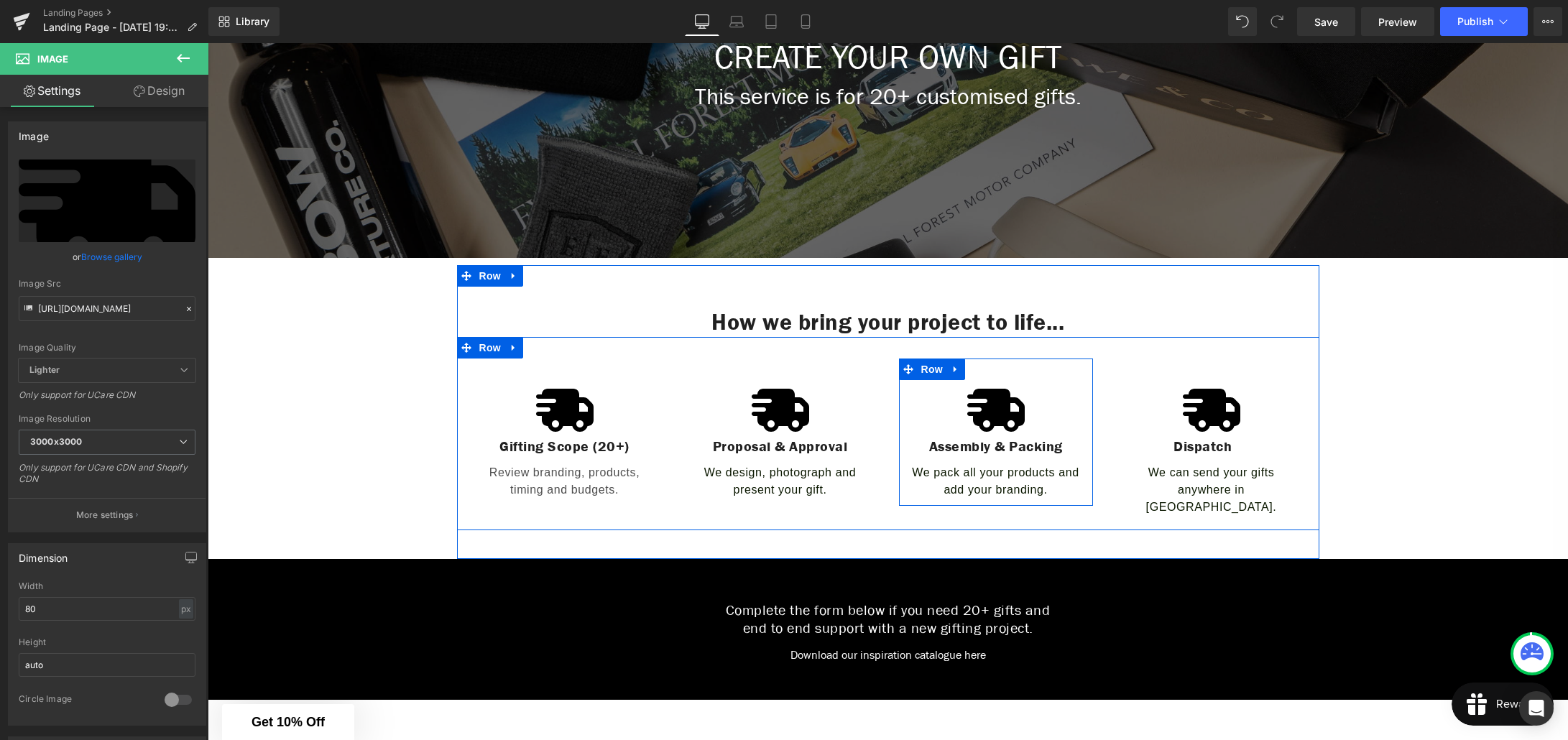
scroll to position [325, 0]
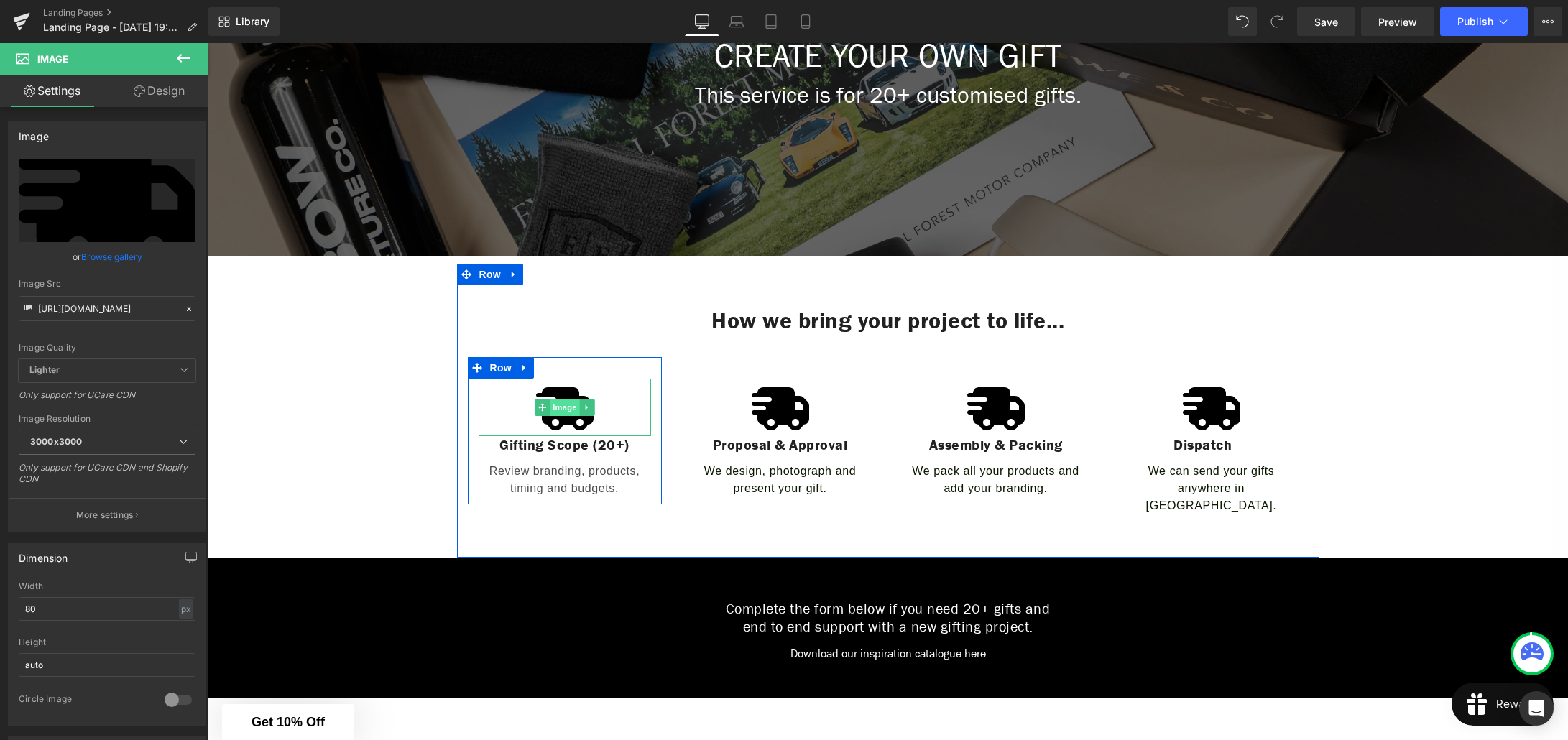
click at [561, 406] on span "Image" at bounding box center [565, 407] width 30 height 17
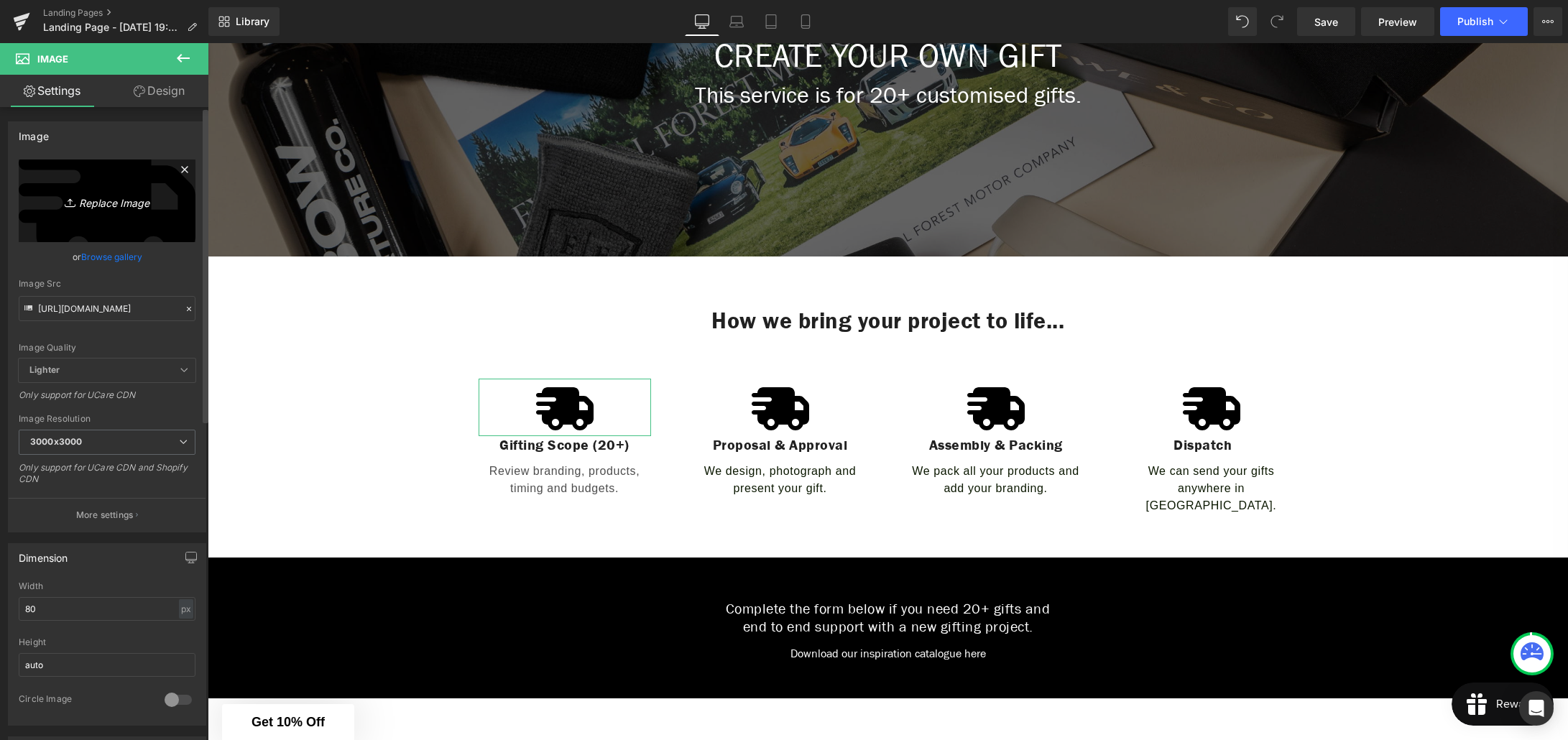
click at [113, 205] on icon "Replace Image" at bounding box center [107, 200] width 115 height 18
type input "C:\fakepath\gifts-solid-full.svg"
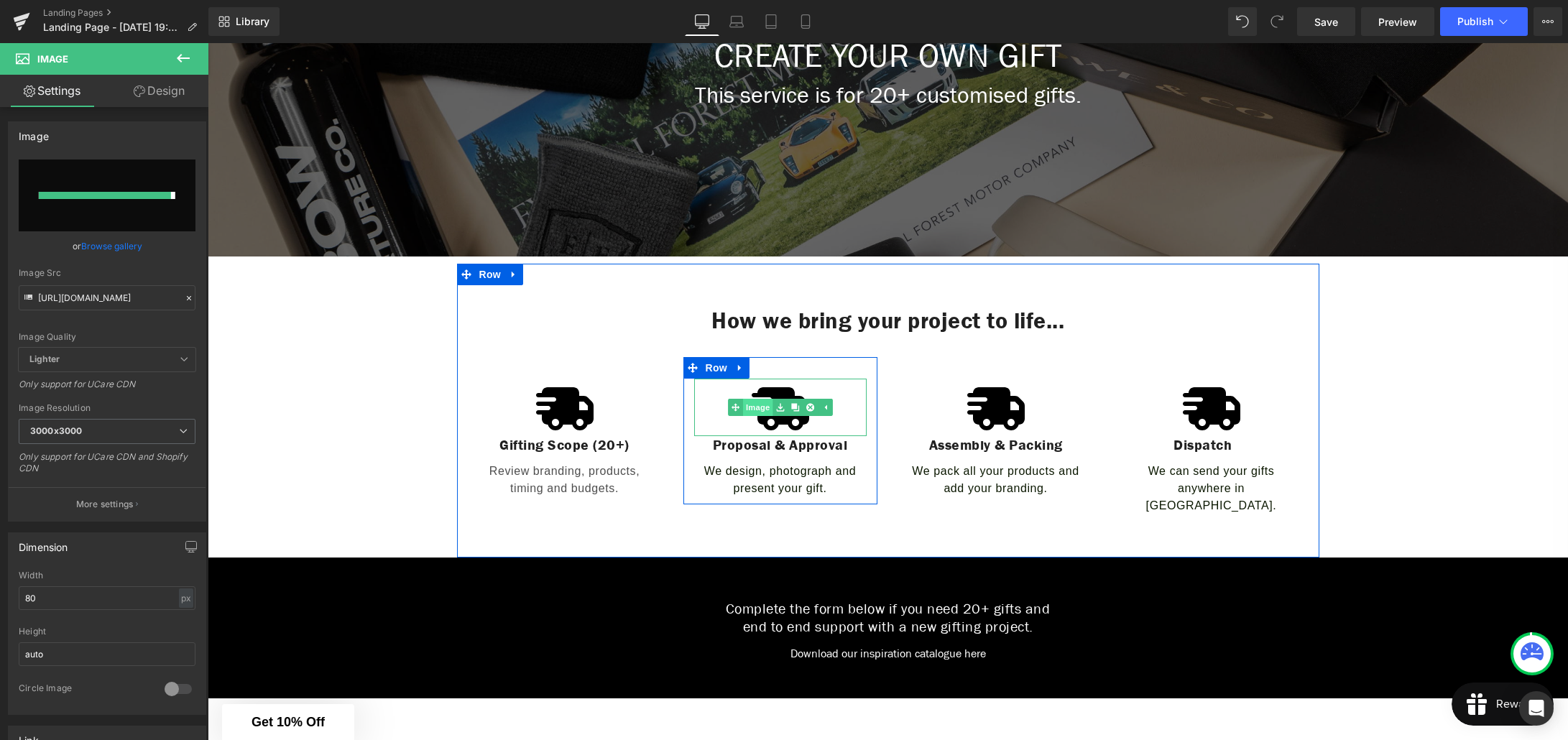
type input "[URL][DOMAIN_NAME]"
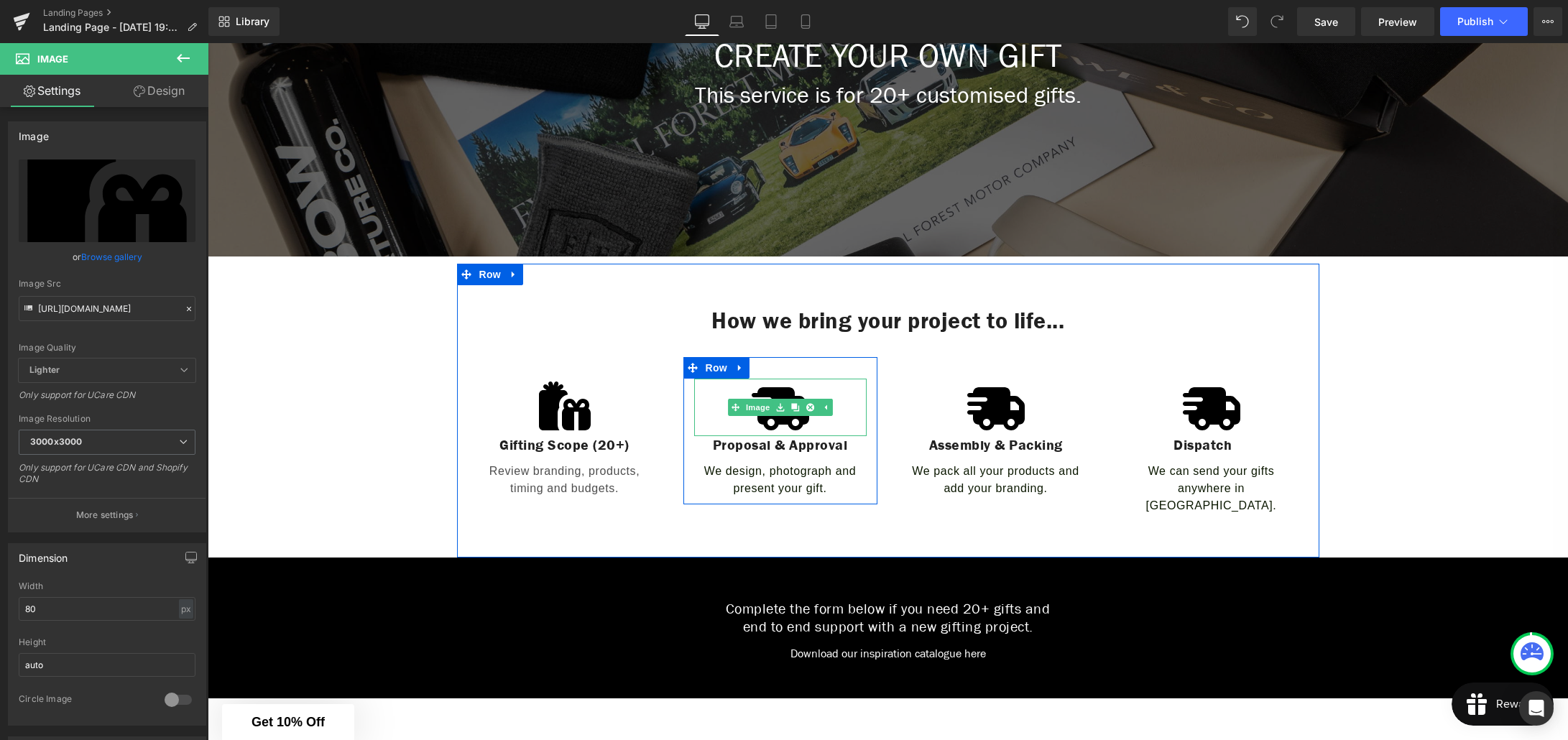
click at [786, 384] on img at bounding box center [780, 407] width 58 height 58
click at [760, 405] on link "Image" at bounding box center [750, 407] width 44 height 17
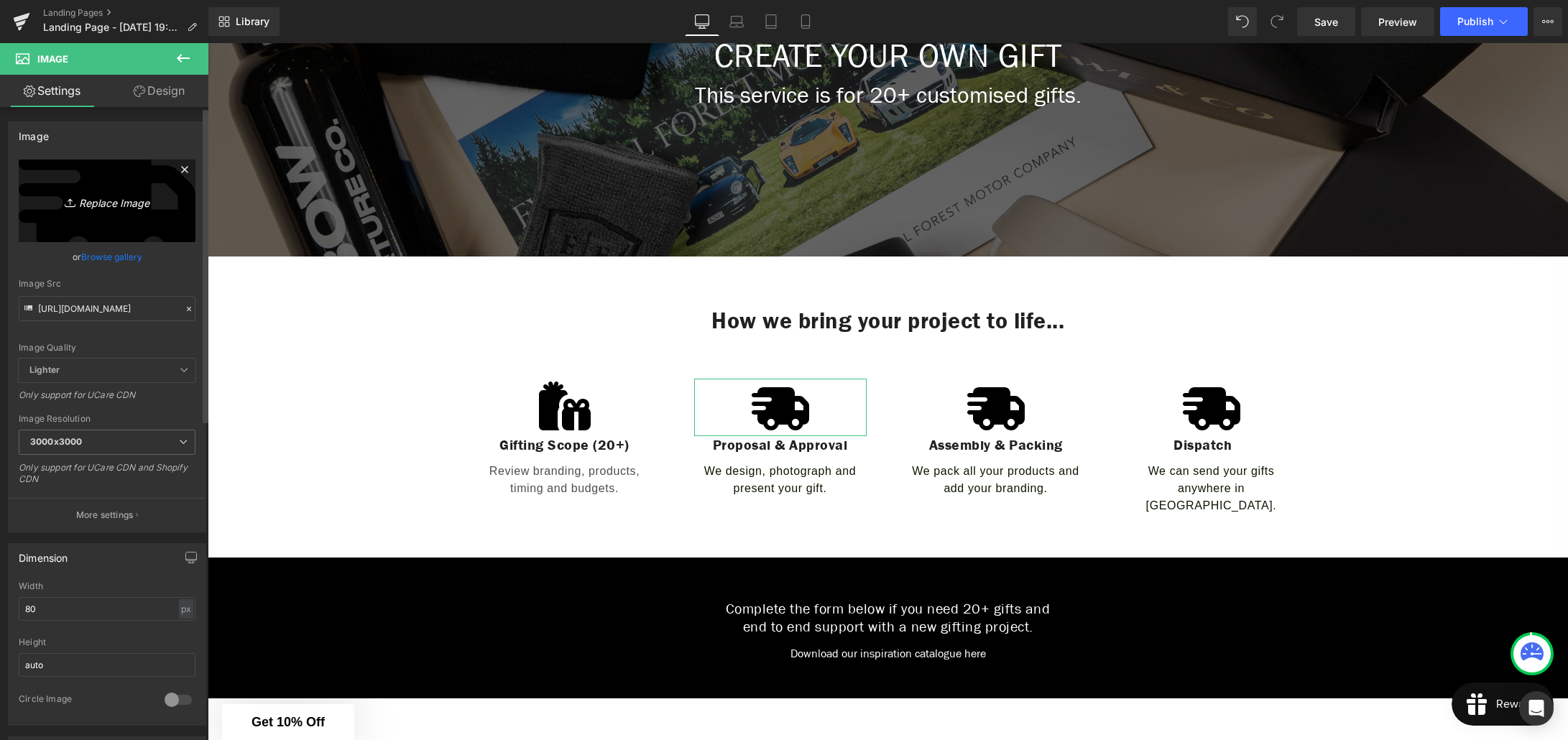
click at [148, 210] on link "Replace Image" at bounding box center [107, 200] width 177 height 82
type input "C:\fakepath\boxes-packing-solid-full.svg"
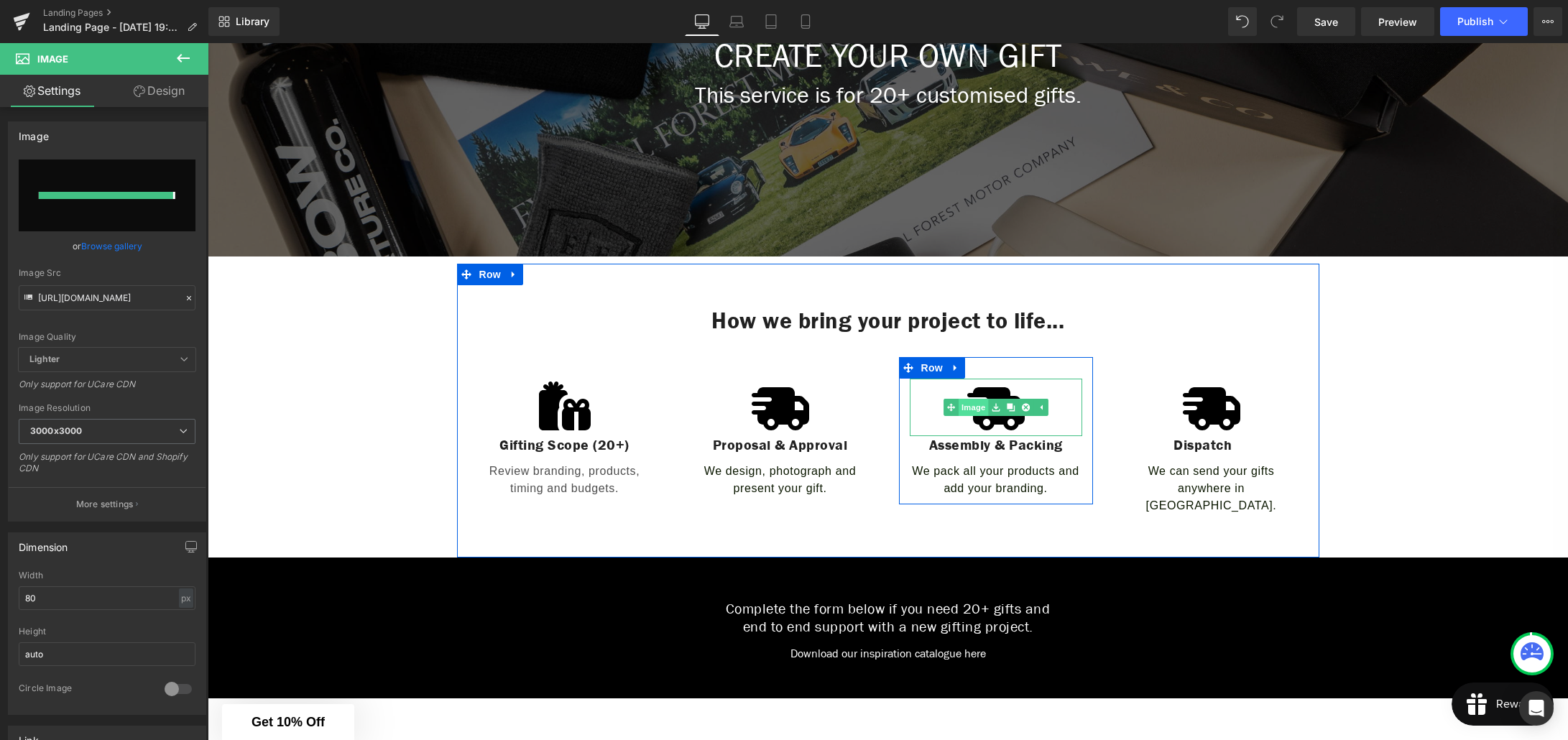
type input "[URL][DOMAIN_NAME]"
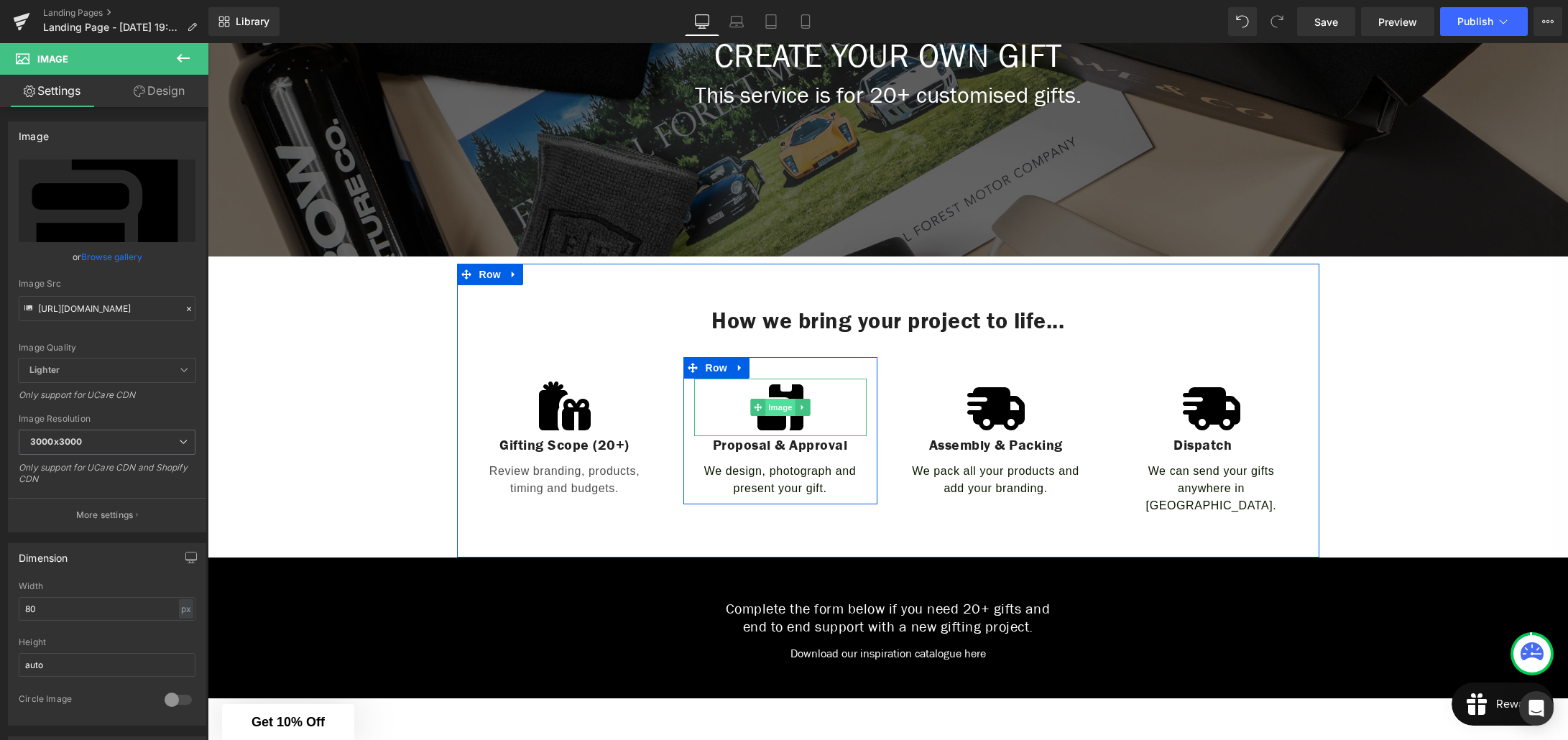
click at [775, 406] on span "Image" at bounding box center [781, 407] width 30 height 17
click at [804, 406] on icon at bounding box center [802, 406] width 8 height 9
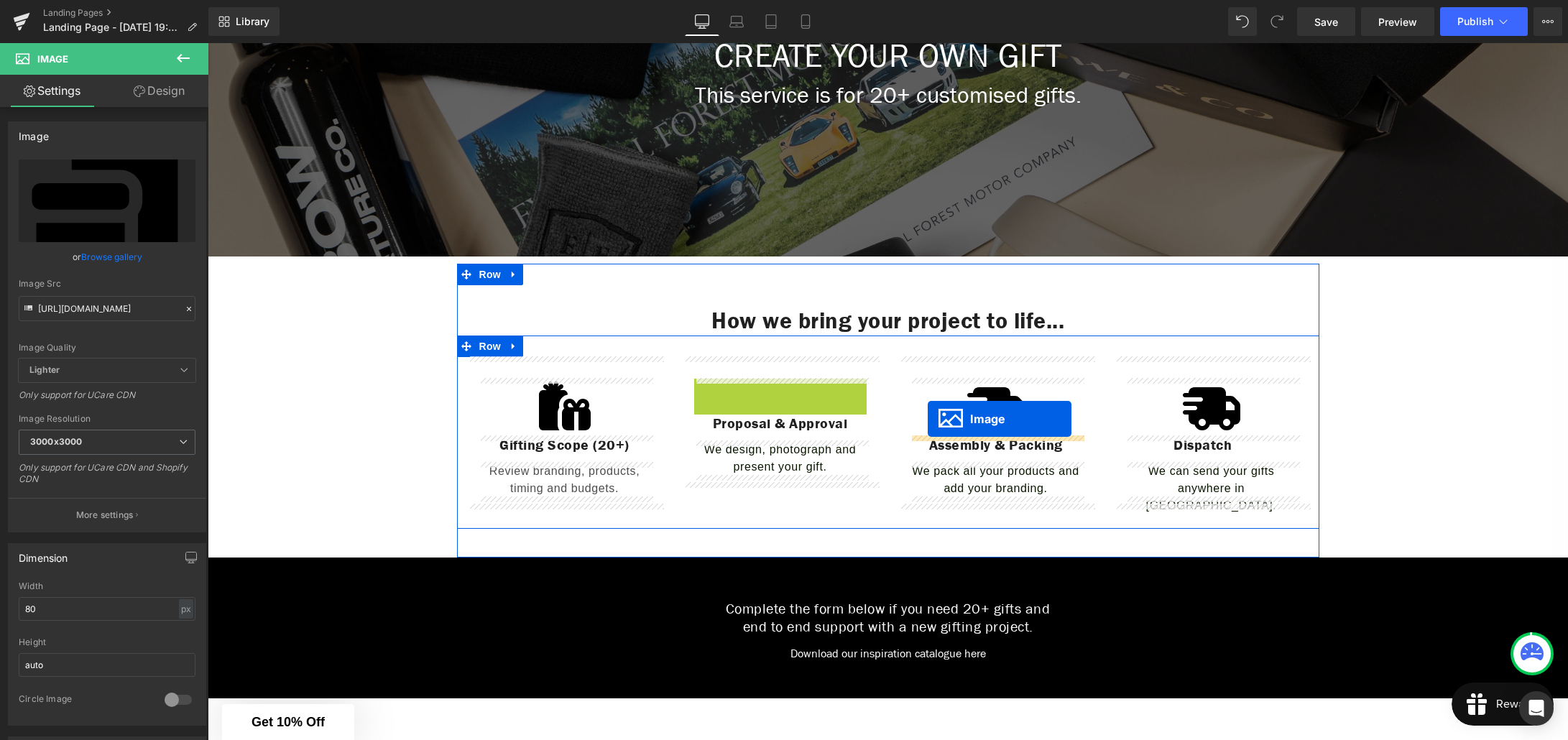
drag, startPoint x: 735, startPoint y: 408, endPoint x: 927, endPoint y: 419, distance: 192.3
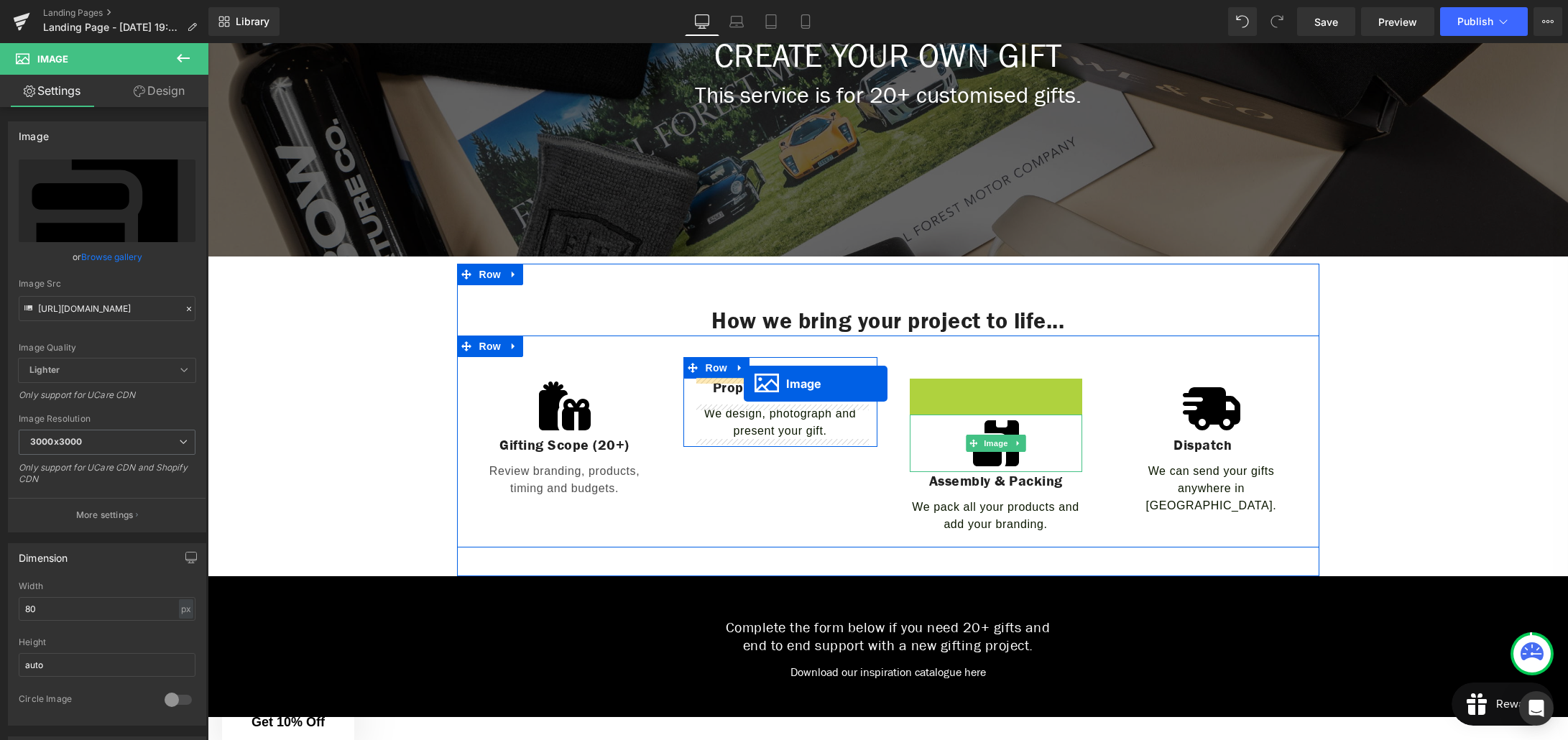
drag, startPoint x: 971, startPoint y: 404, endPoint x: 744, endPoint y: 384, distance: 227.9
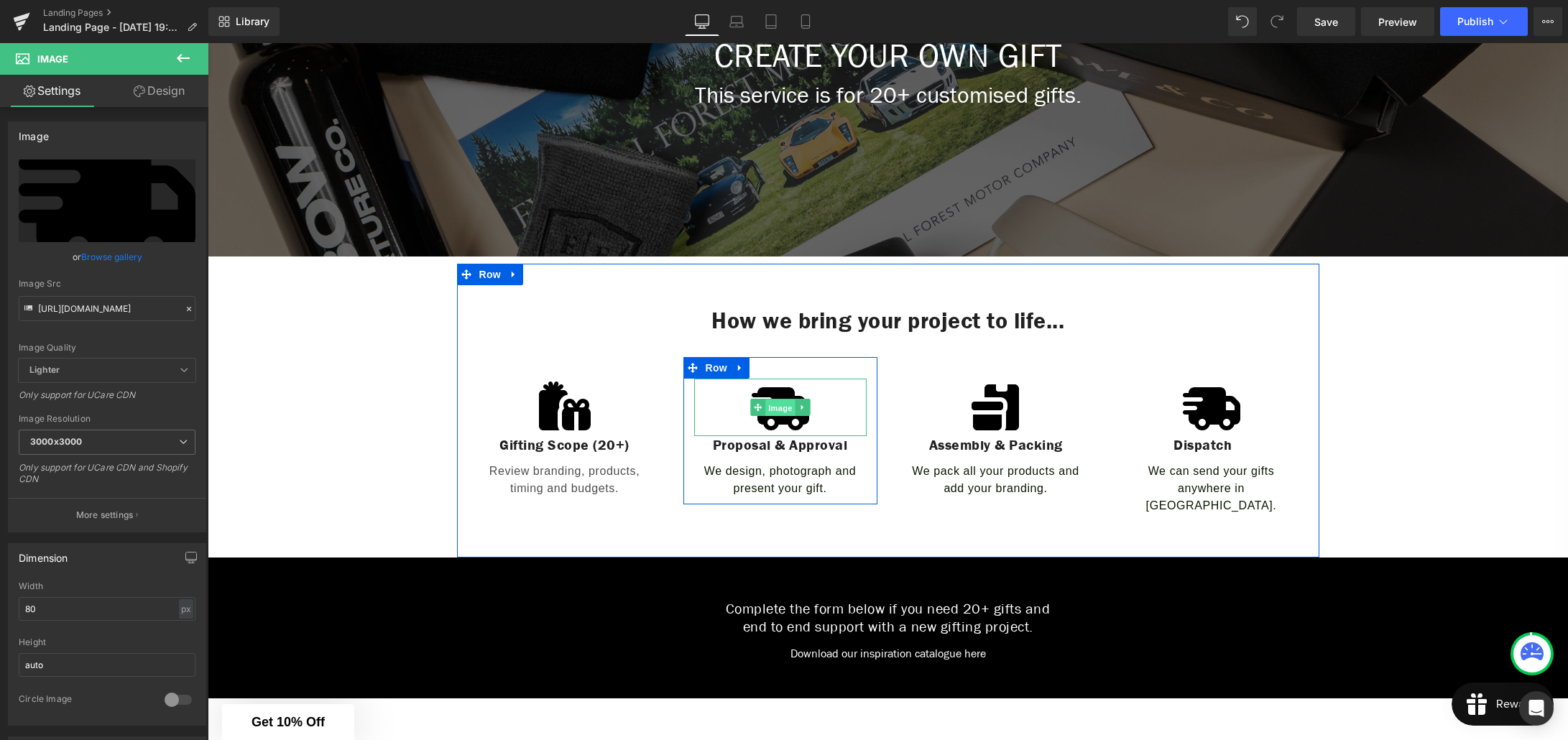
click at [782, 409] on span "Image" at bounding box center [781, 407] width 30 height 17
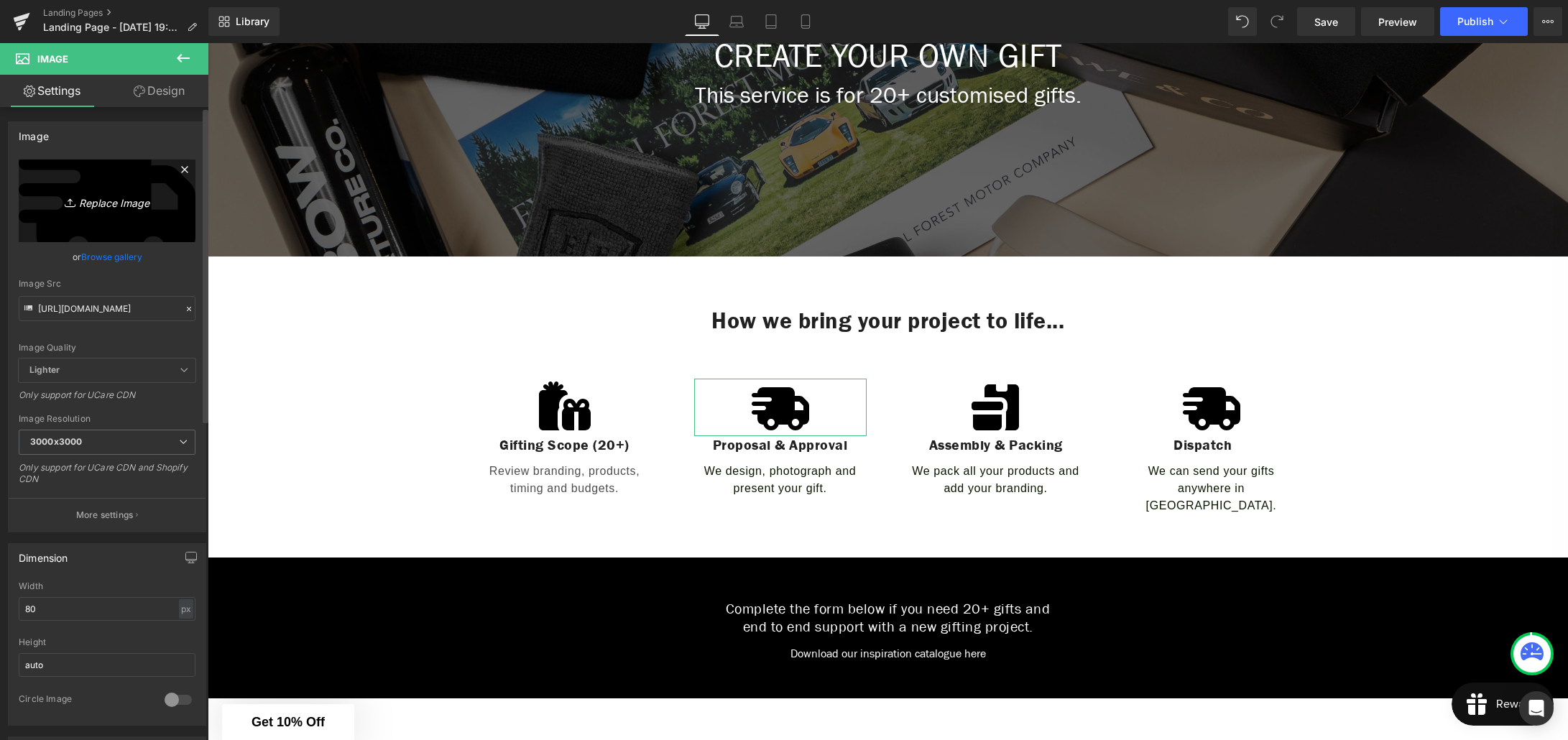
click at [112, 202] on icon "Replace Image" at bounding box center [107, 200] width 115 height 18
type input "C:\fakepath\camera-solid-full.svg"
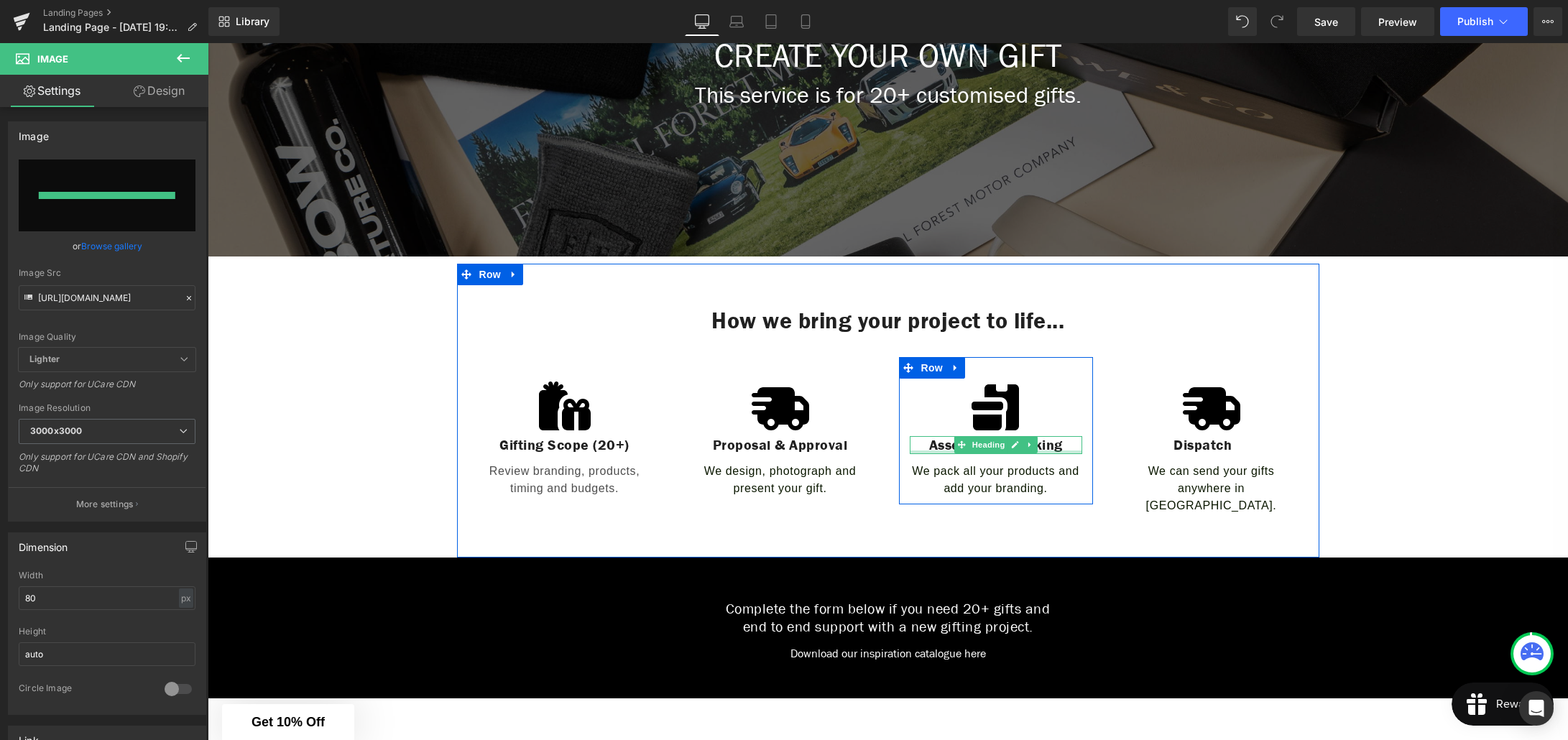
type input "[URL][DOMAIN_NAME]"
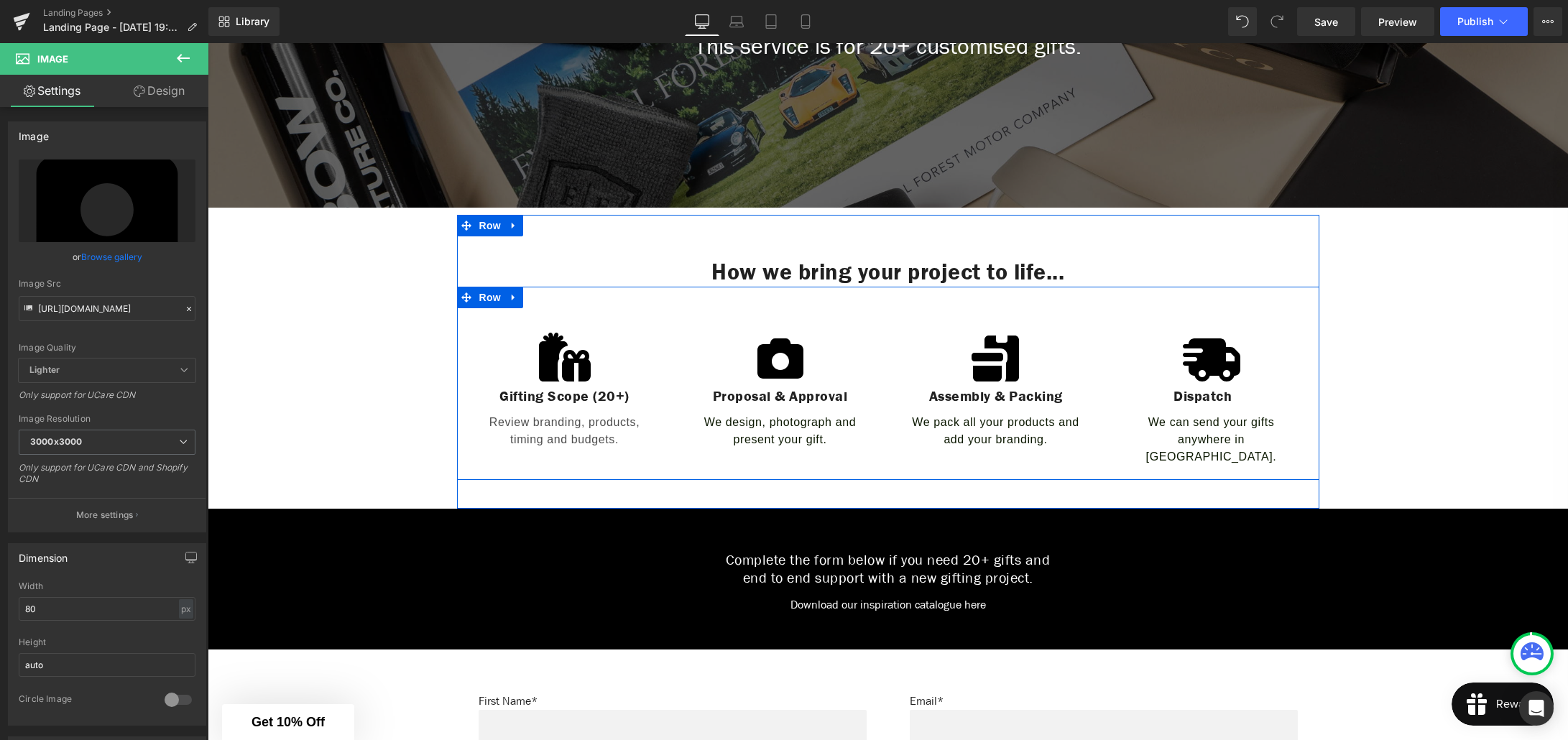
scroll to position [375, 0]
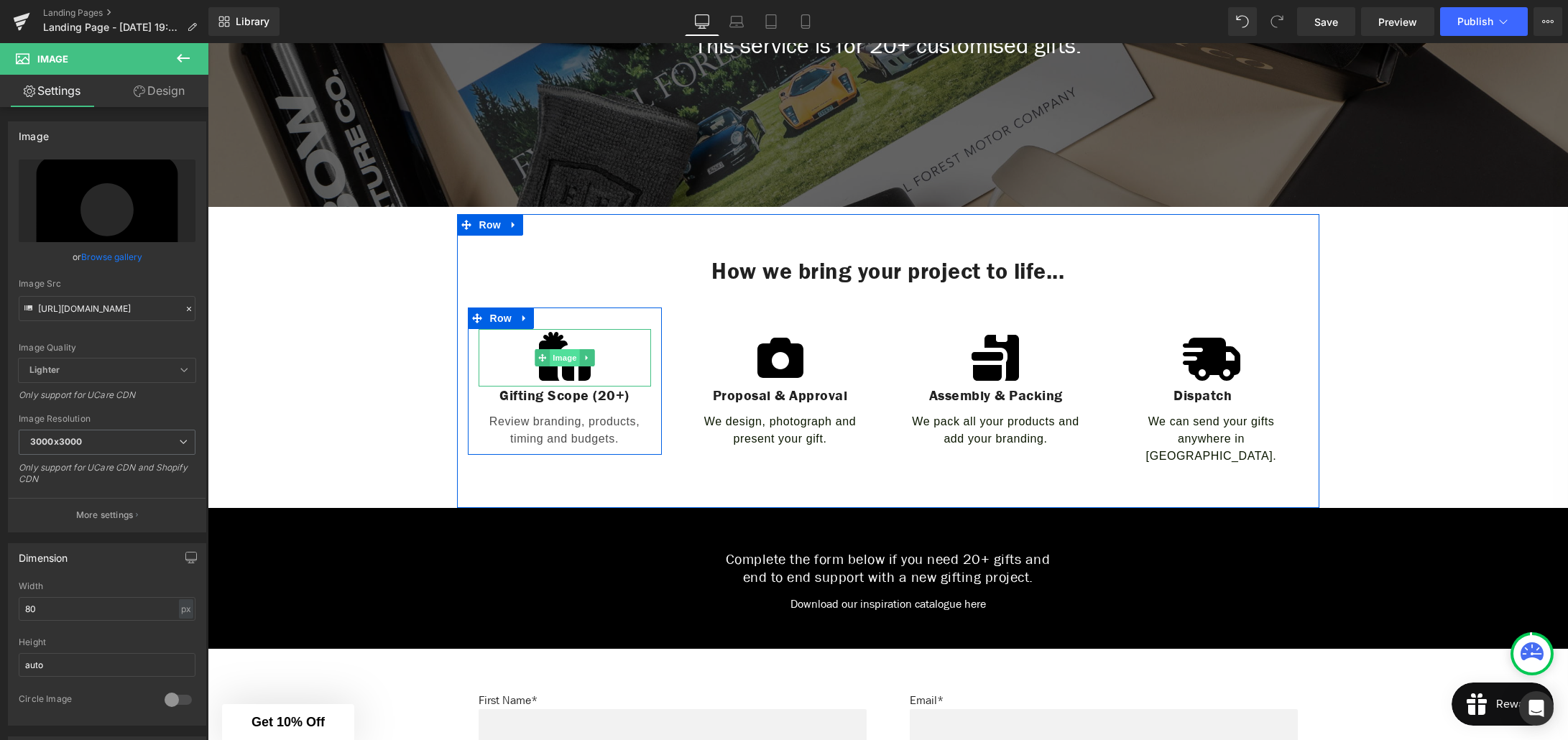
click at [563, 361] on span "Image" at bounding box center [565, 357] width 30 height 17
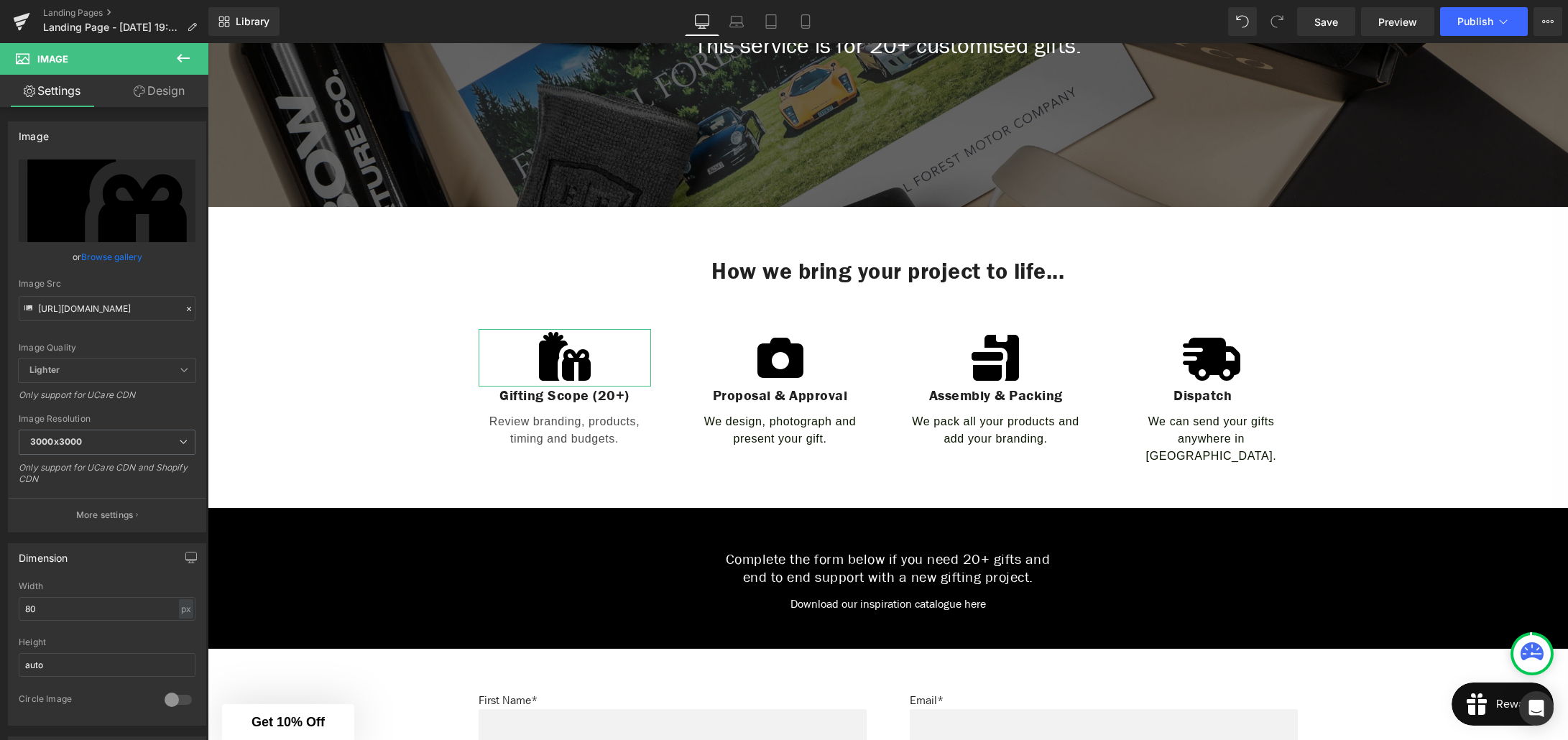
click at [166, 100] on link "Design" at bounding box center [159, 91] width 104 height 32
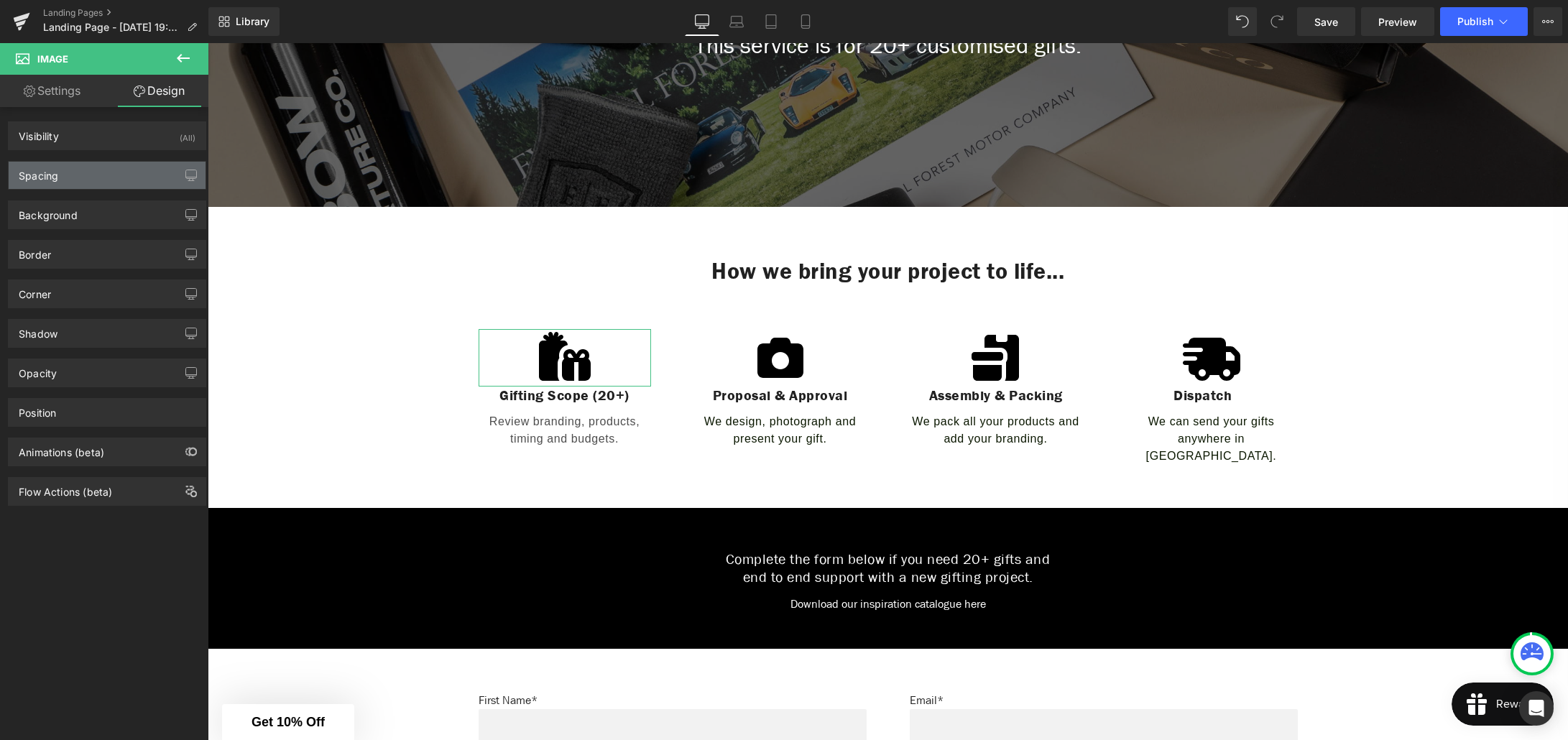
click at [121, 173] on div "Spacing" at bounding box center [107, 175] width 197 height 27
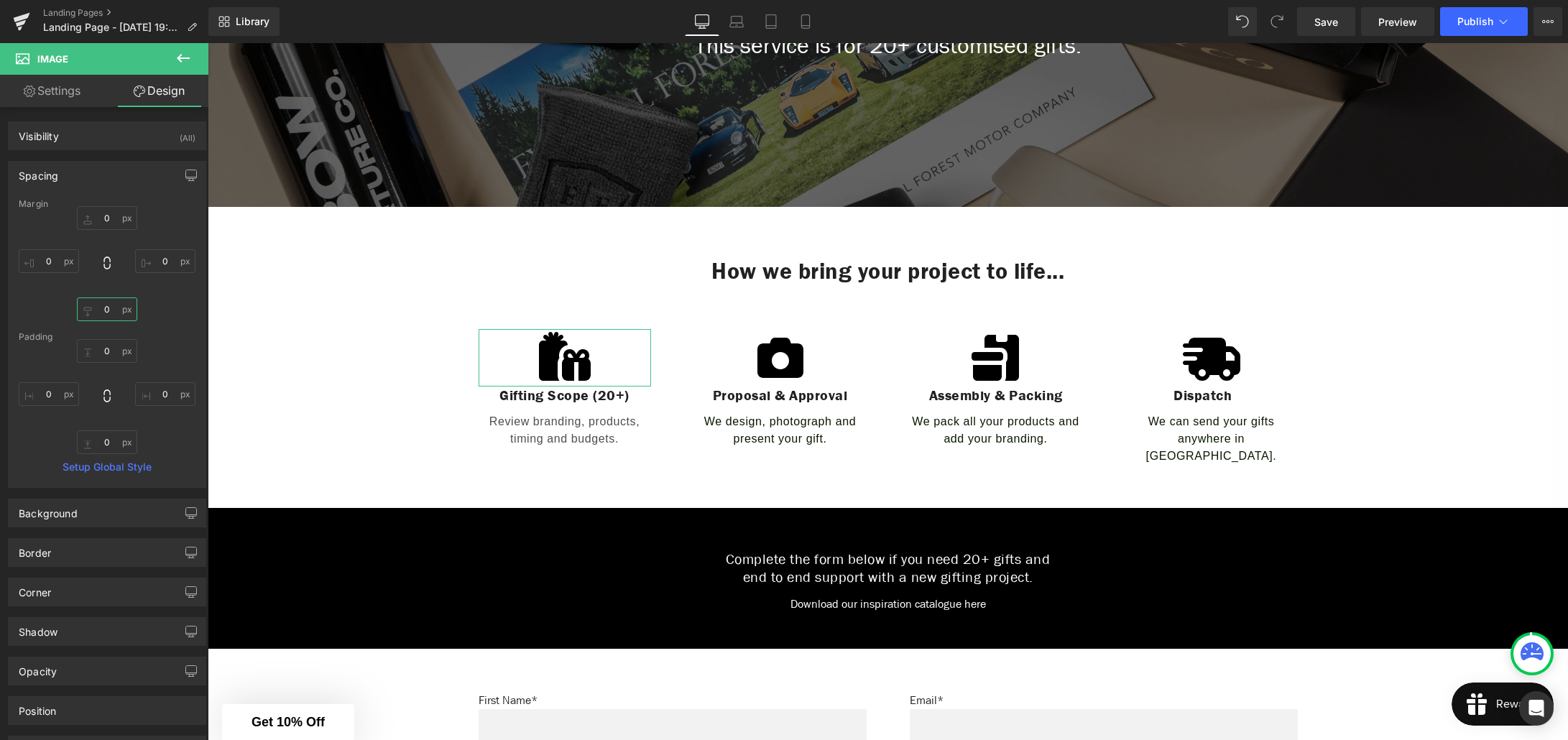
click at [116, 312] on input "0" at bounding box center [107, 309] width 60 height 24
type input "12"
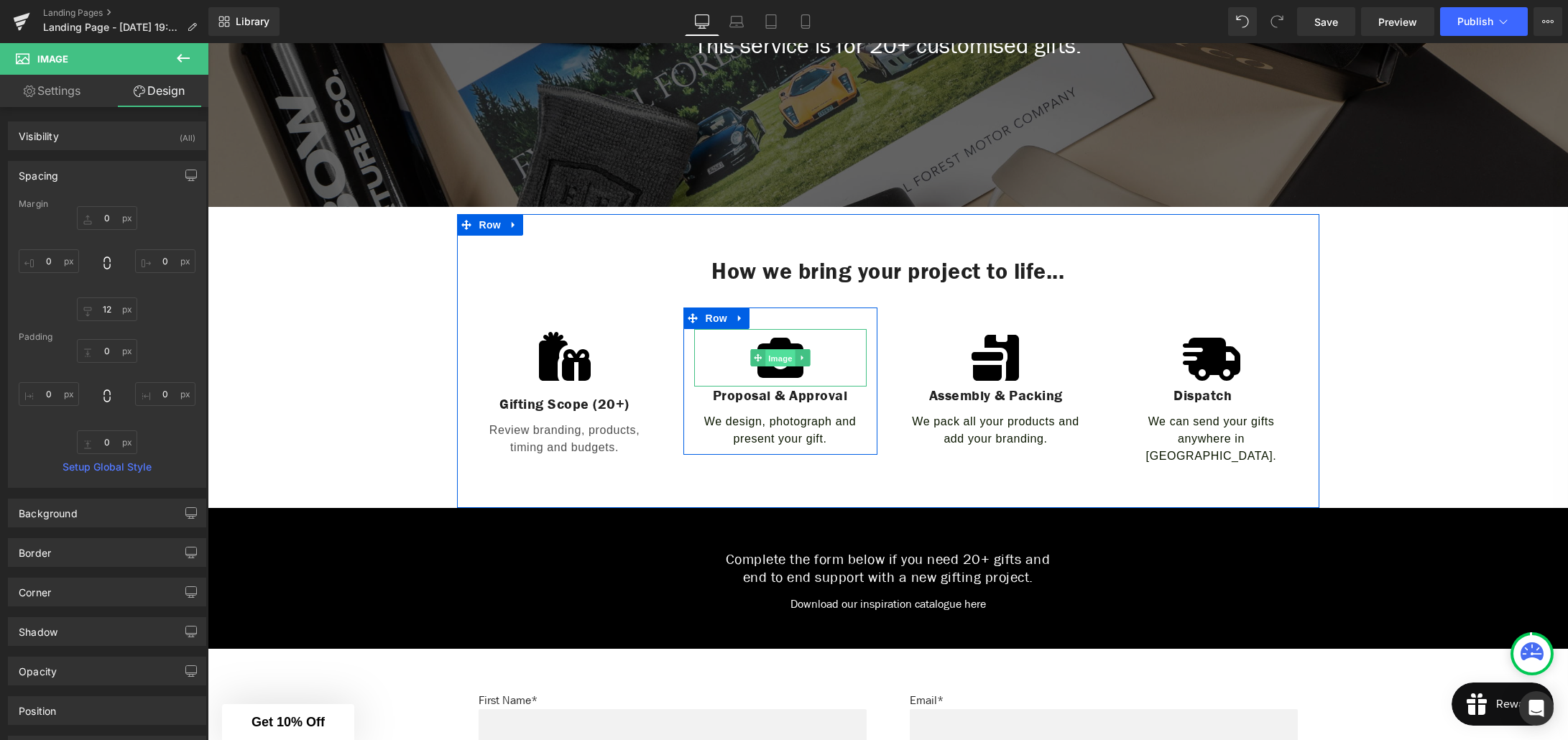
click at [784, 359] on span "Image" at bounding box center [781, 357] width 30 height 17
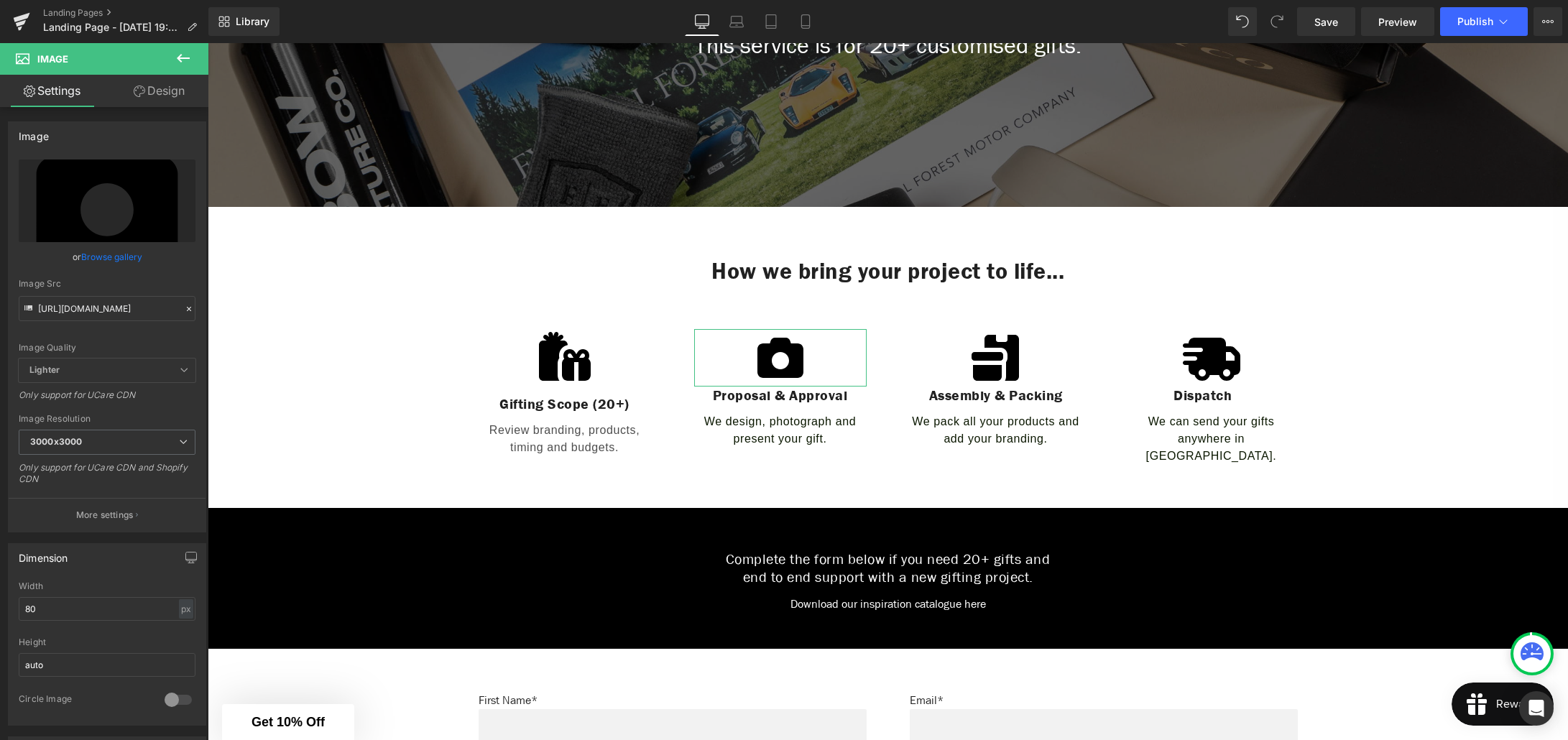
drag, startPoint x: 175, startPoint y: 92, endPoint x: 129, endPoint y: 322, distance: 234.6
click at [175, 92] on link "Design" at bounding box center [159, 91] width 104 height 32
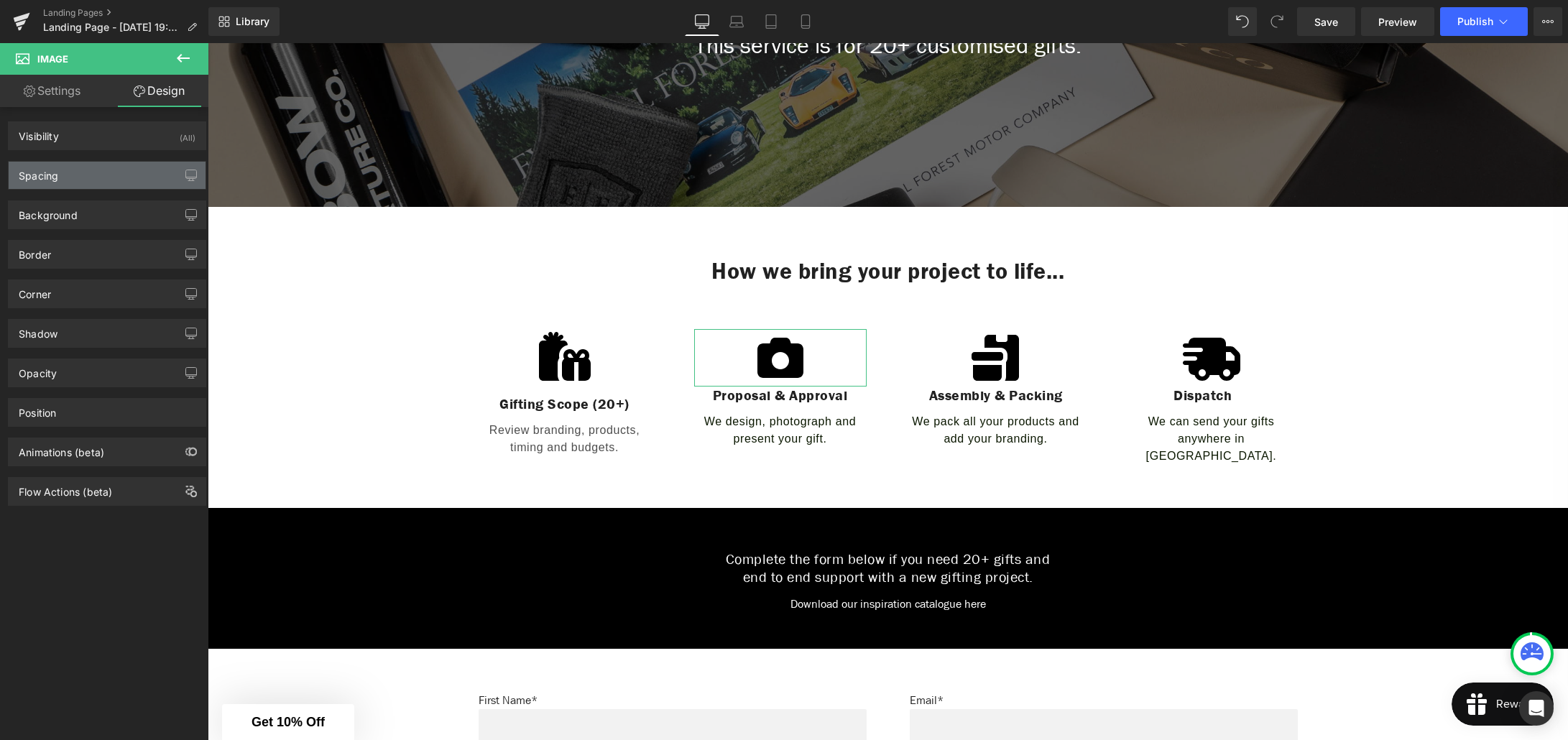
click at [81, 179] on div "Spacing" at bounding box center [107, 175] width 197 height 27
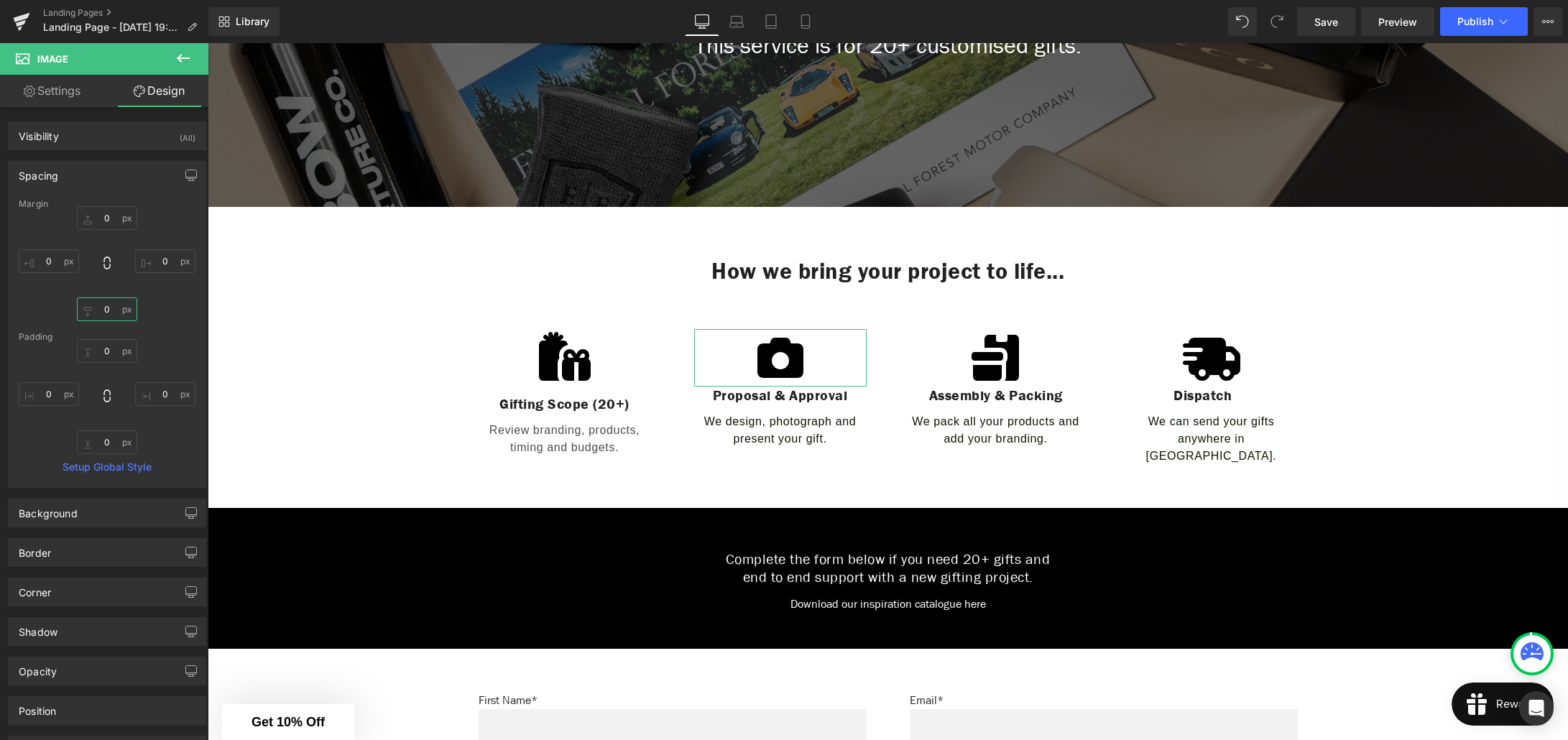
click at [107, 310] on input "0" at bounding box center [107, 309] width 60 height 24
type input "12"
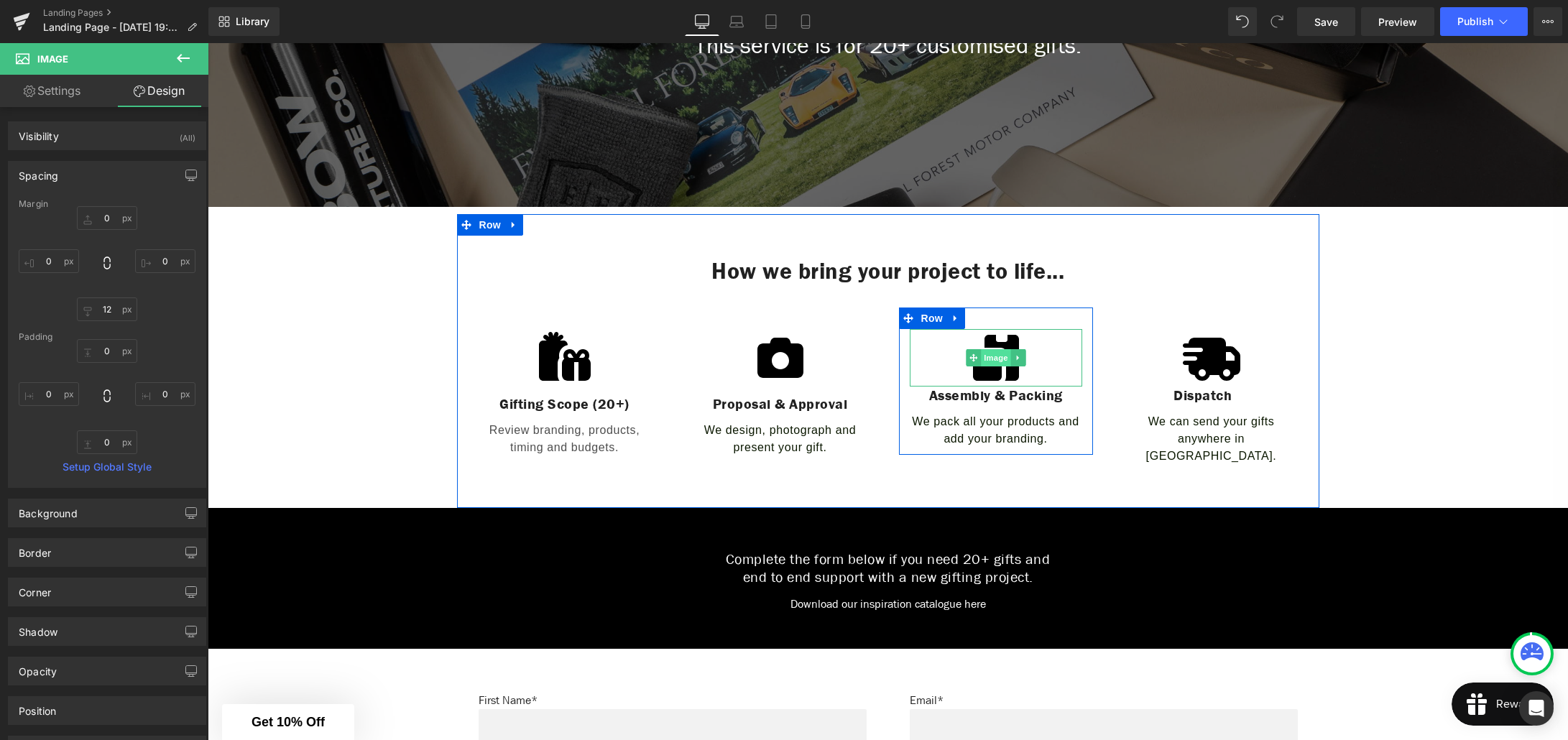
click at [996, 359] on span "Image" at bounding box center [996, 357] width 30 height 17
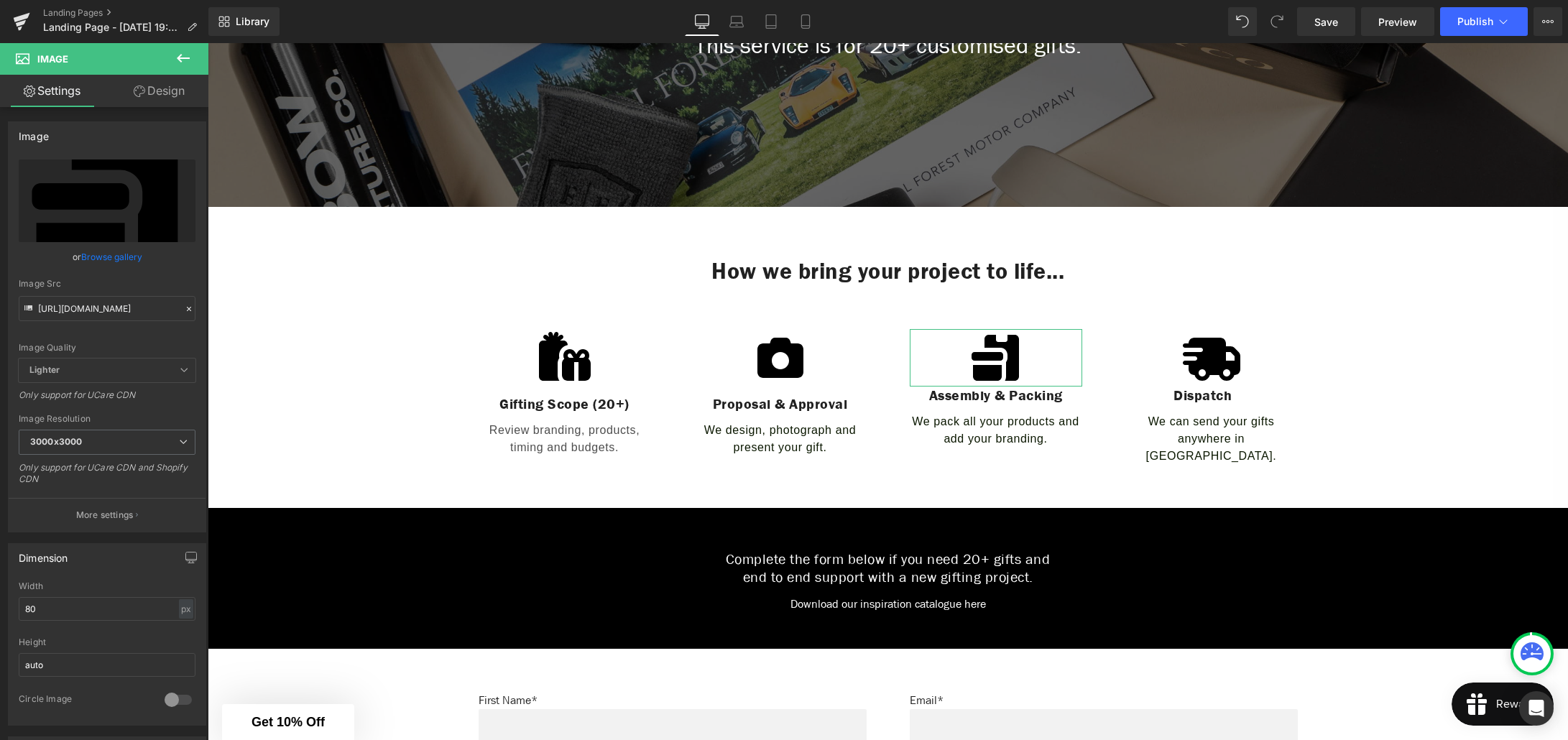
drag, startPoint x: 164, startPoint y: 95, endPoint x: 144, endPoint y: 234, distance: 140.4
click at [164, 95] on link "Design" at bounding box center [159, 91] width 104 height 32
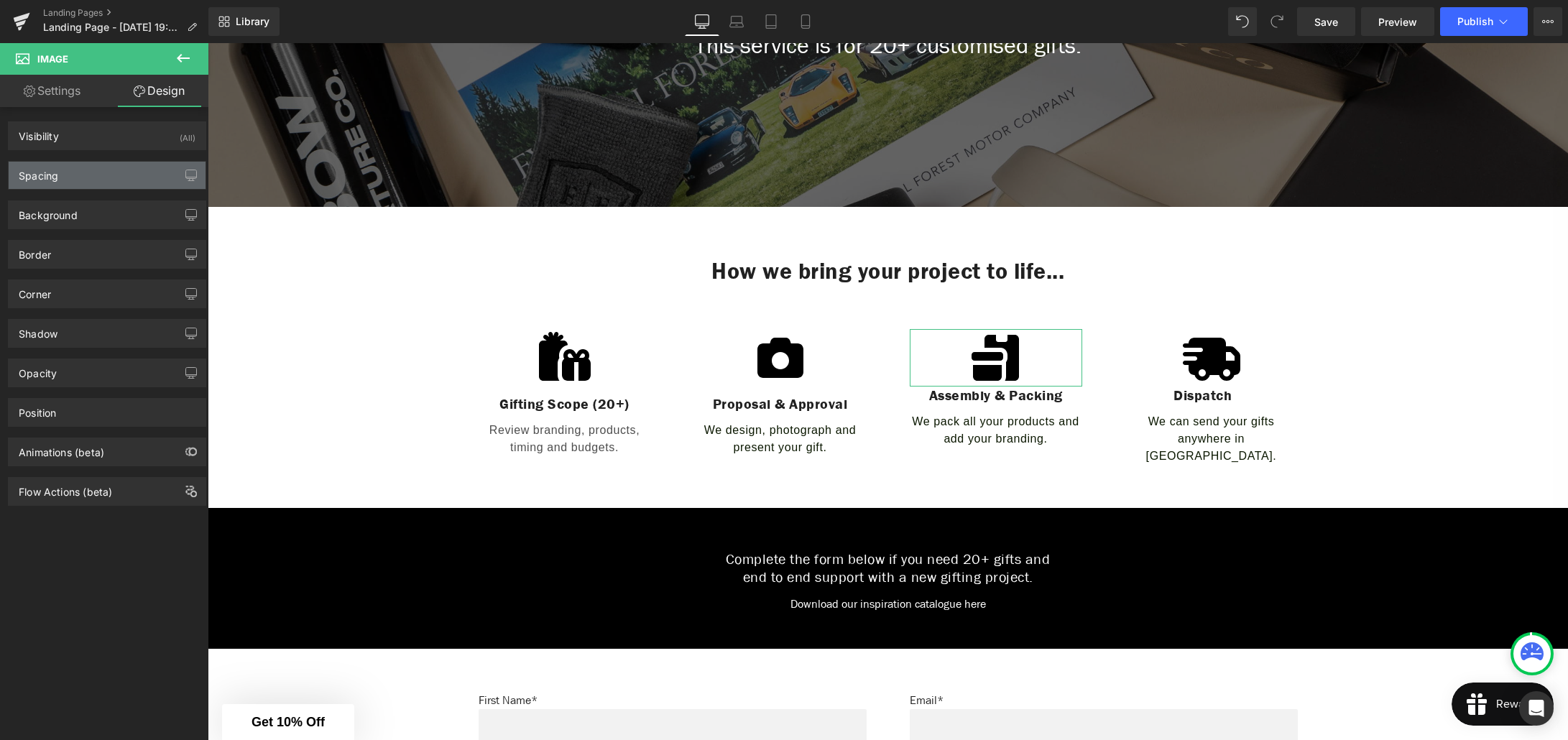
click at [87, 184] on div "Spacing" at bounding box center [107, 175] width 197 height 27
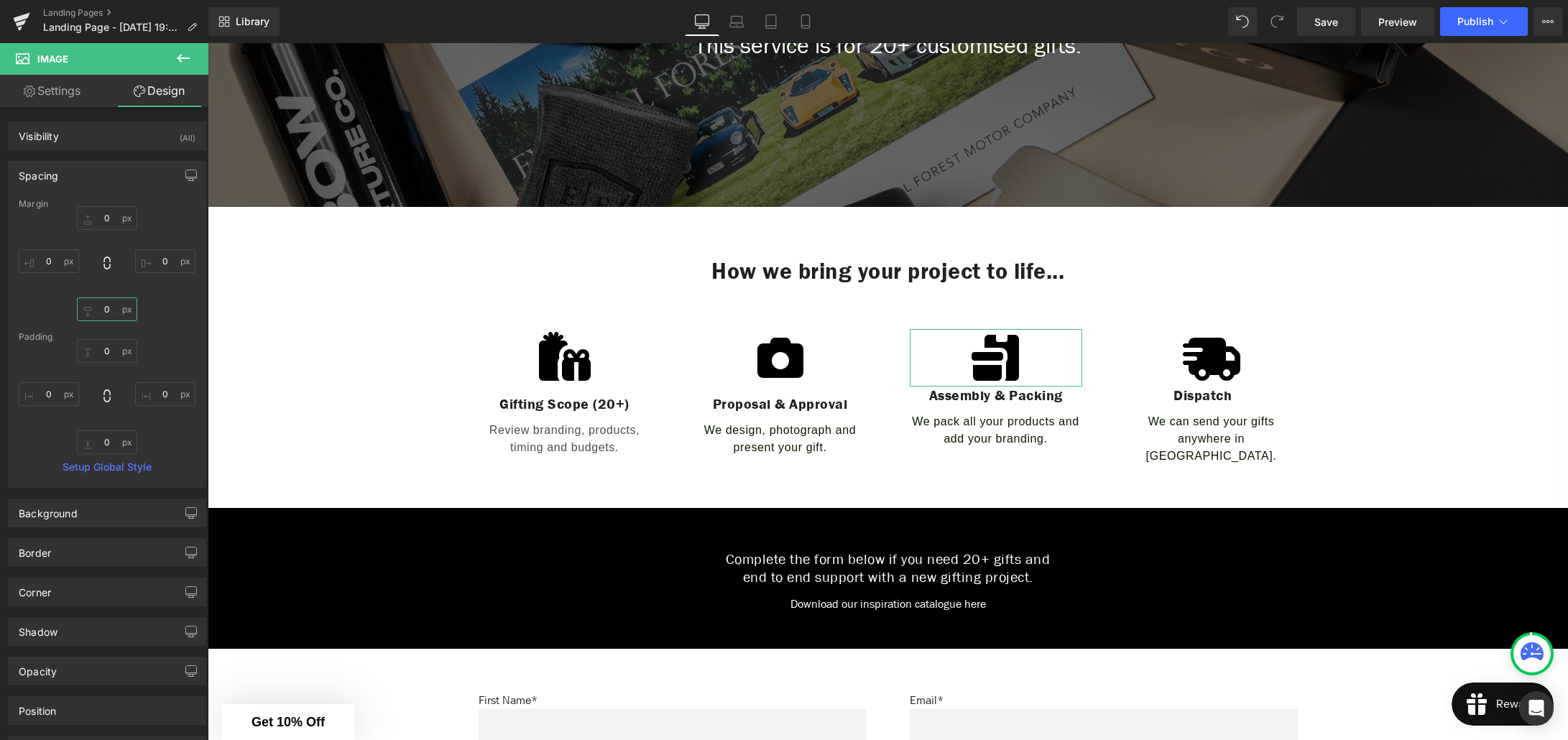
click at [105, 310] on input "0" at bounding box center [107, 309] width 60 height 24
type input "12"
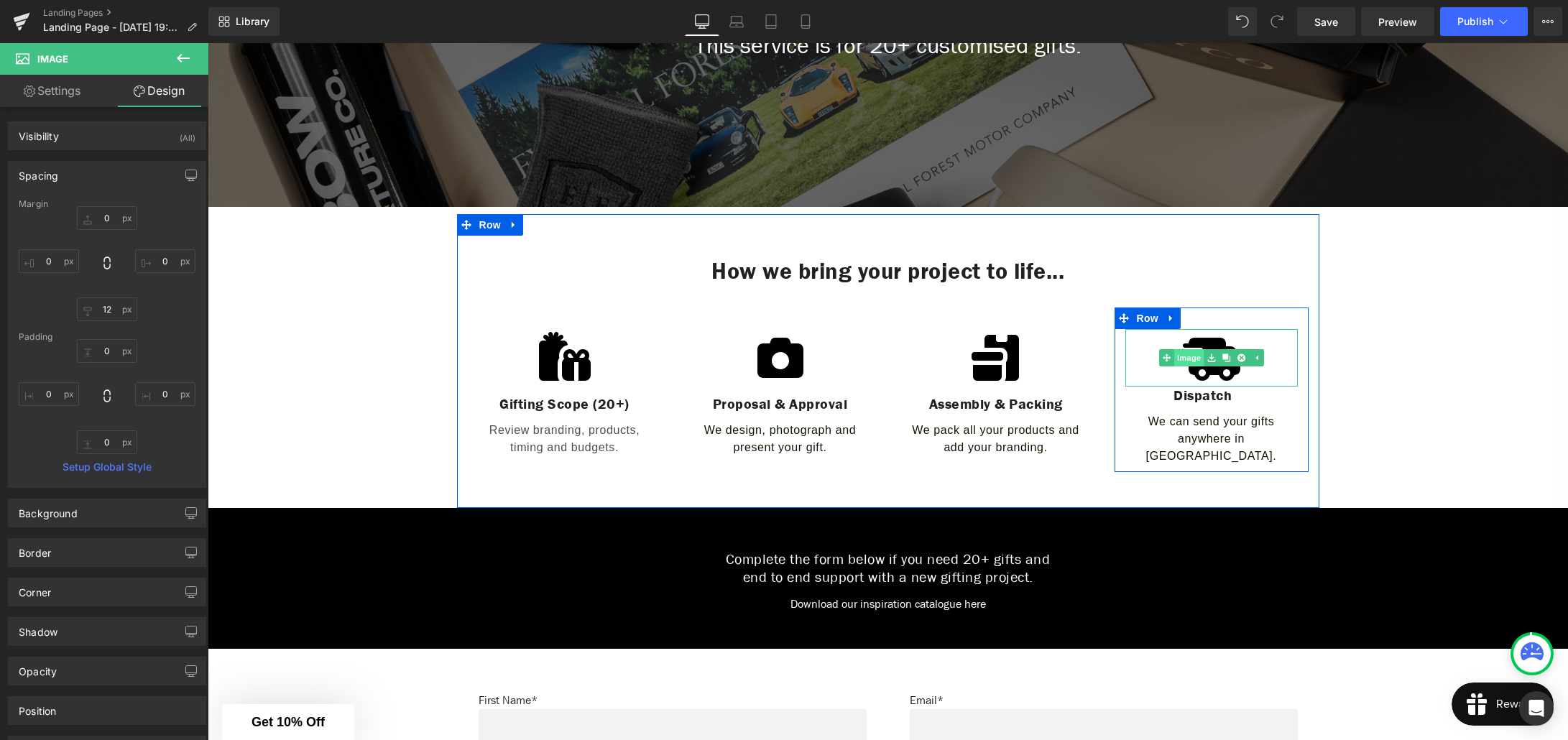
click at [1192, 362] on link "Image" at bounding box center [1180, 357] width 44 height 17
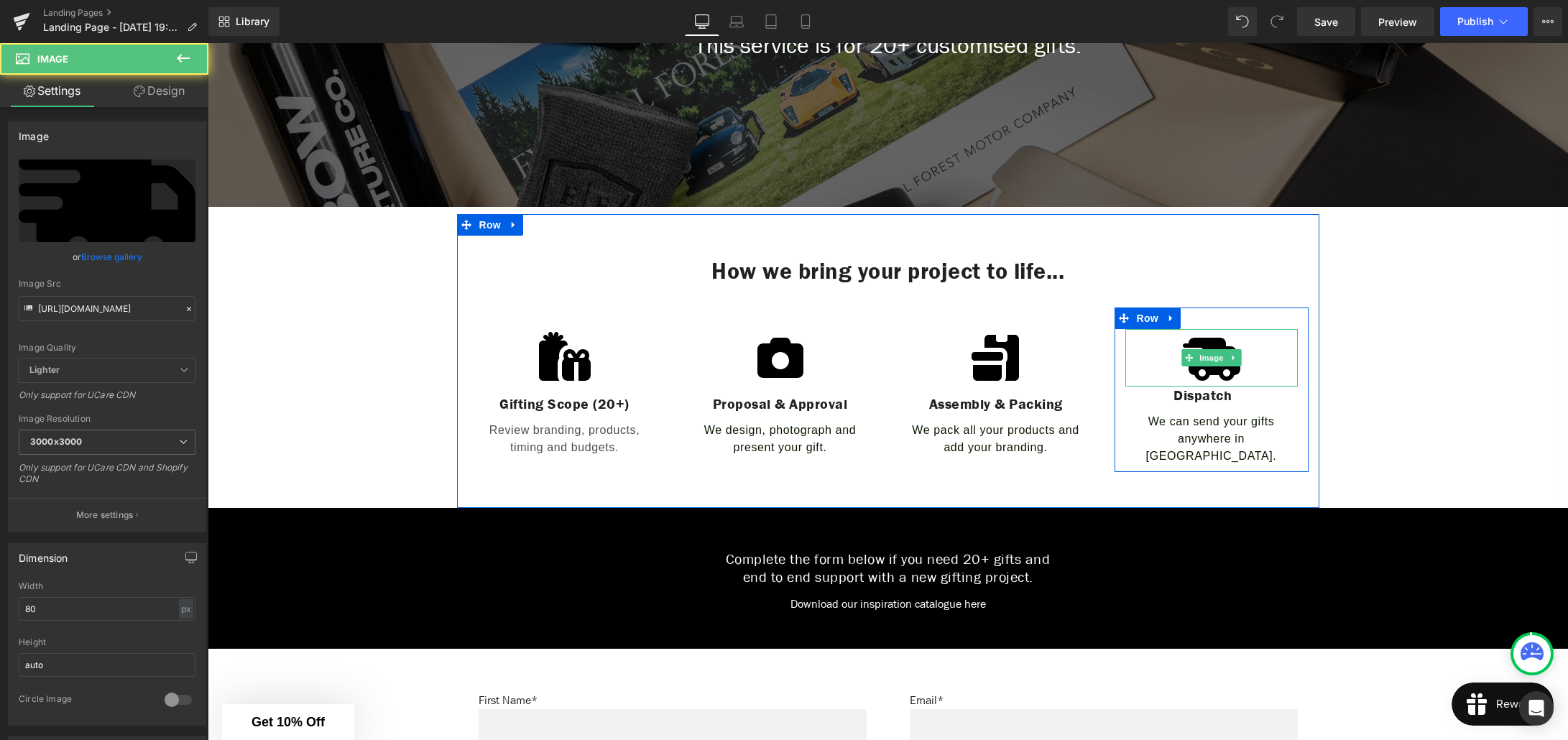
click at [1211, 373] on img at bounding box center [1211, 357] width 58 height 58
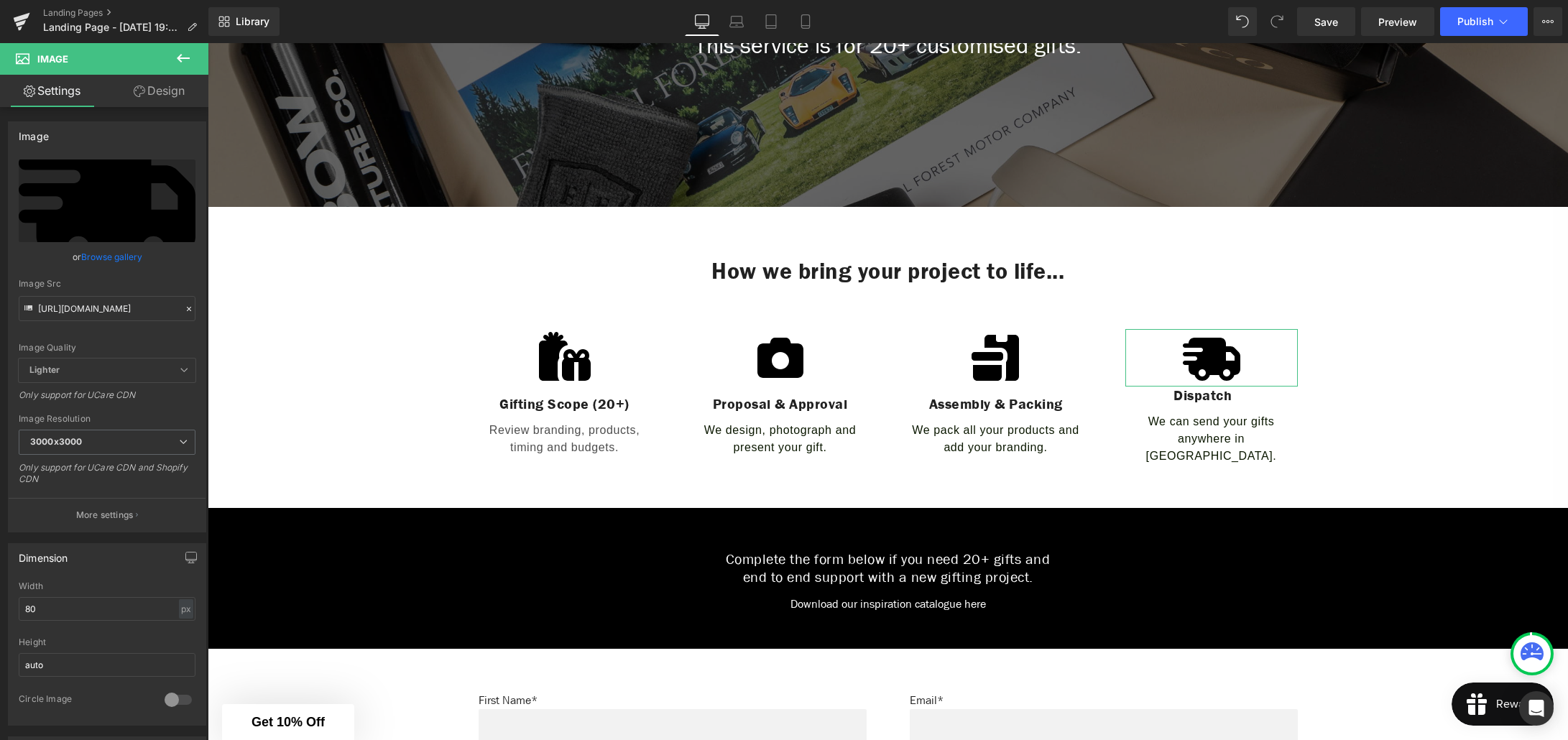
click at [174, 95] on link "Design" at bounding box center [159, 91] width 104 height 32
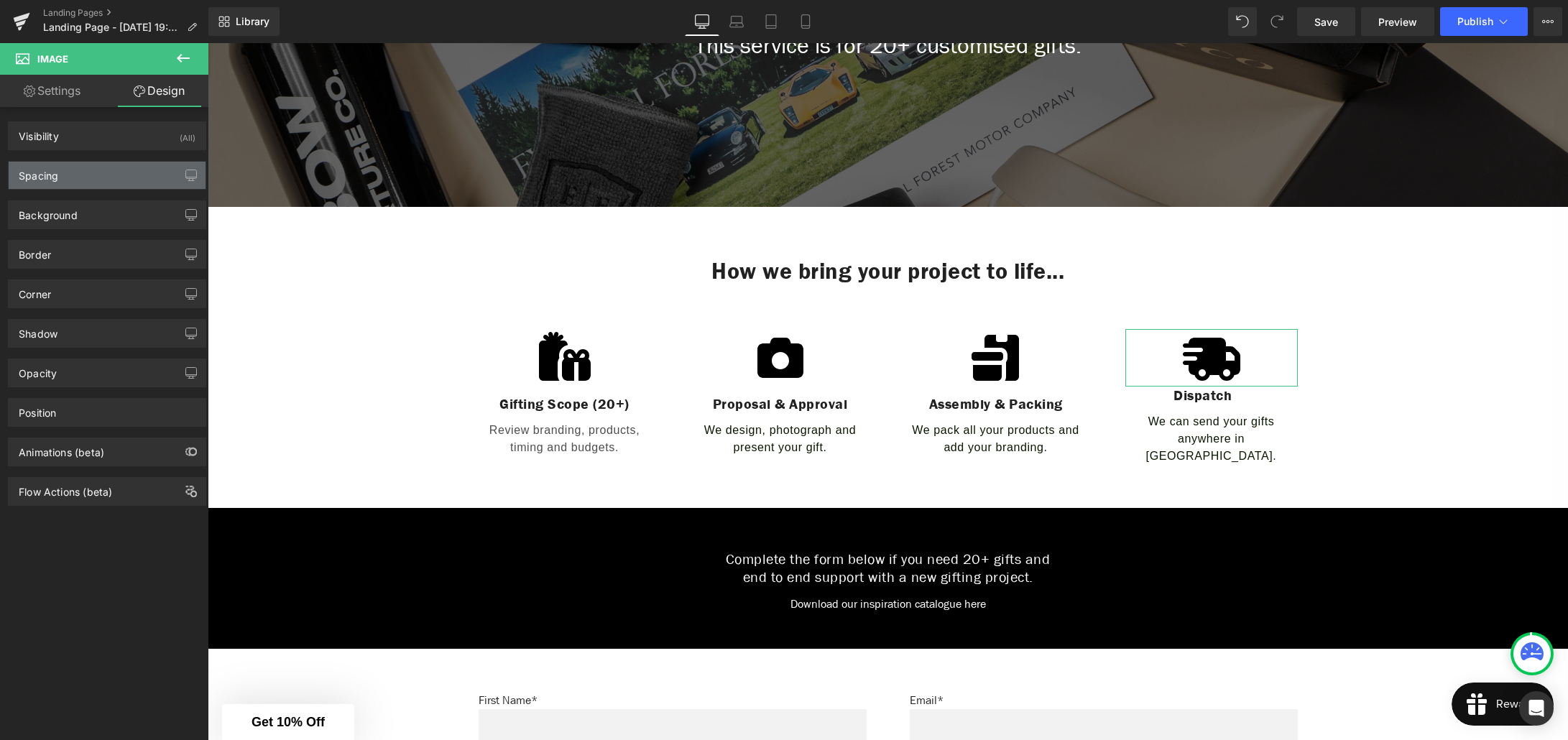
click at [99, 174] on div "Spacing" at bounding box center [107, 175] width 197 height 27
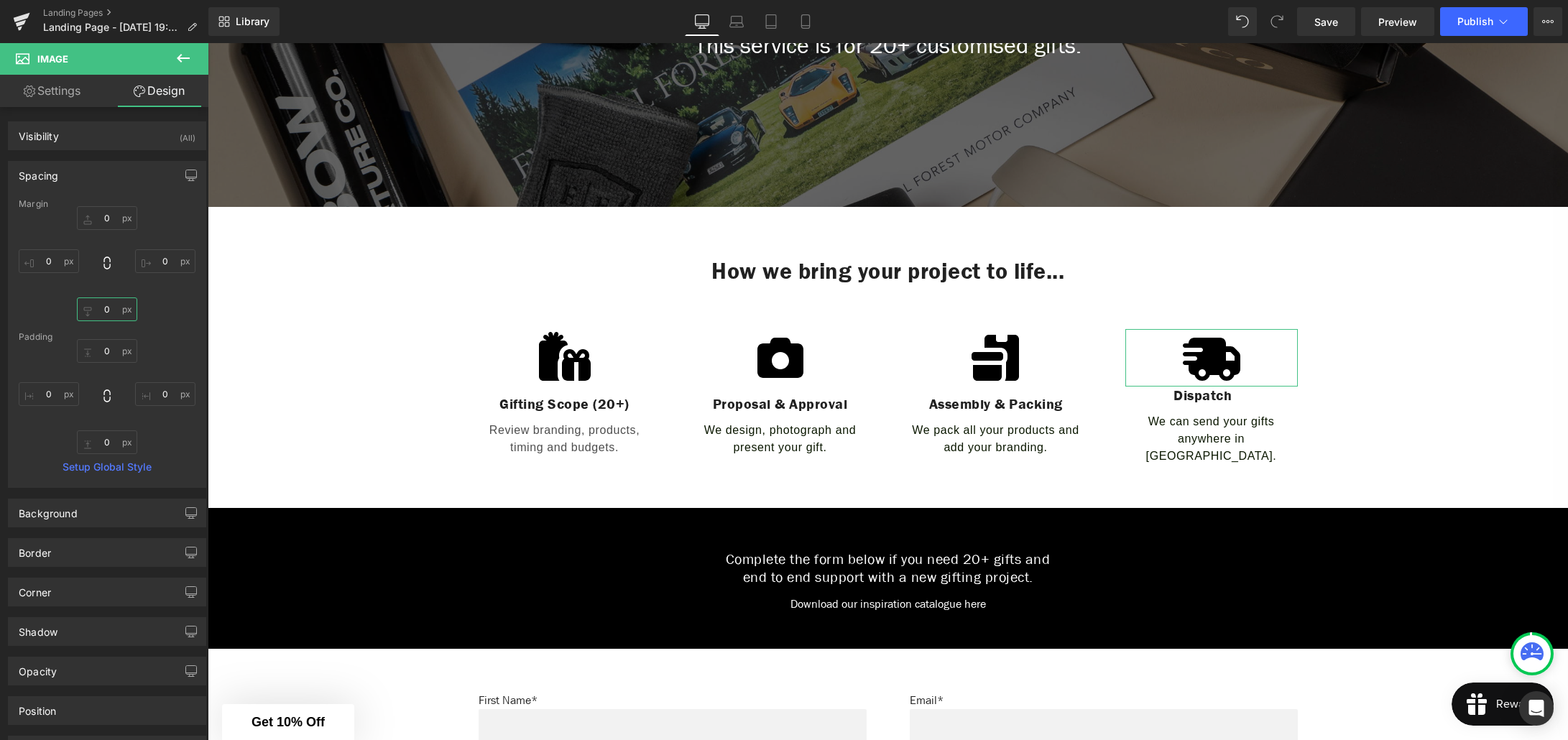
click at [107, 308] on input "0" at bounding box center [107, 309] width 60 height 24
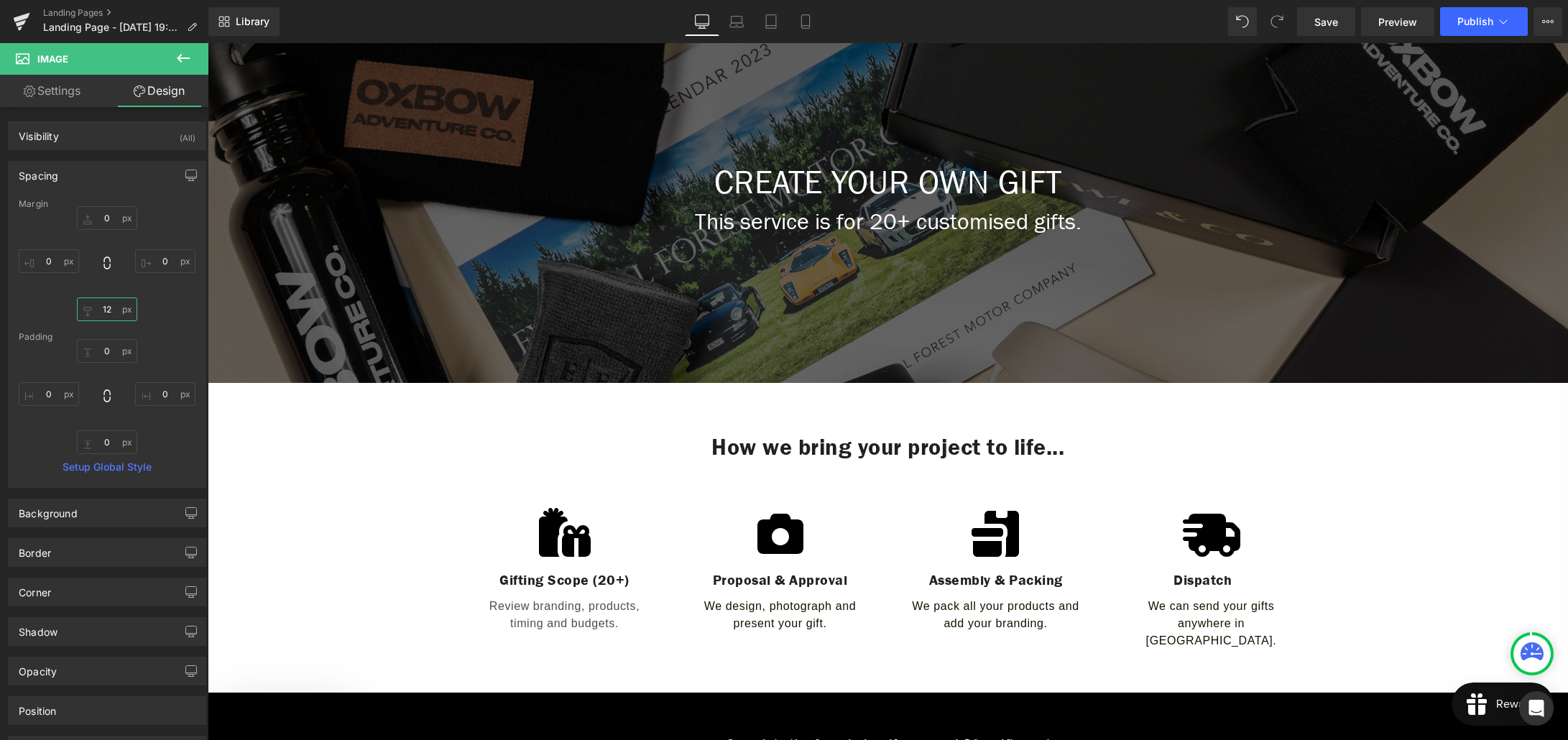
scroll to position [0, 0]
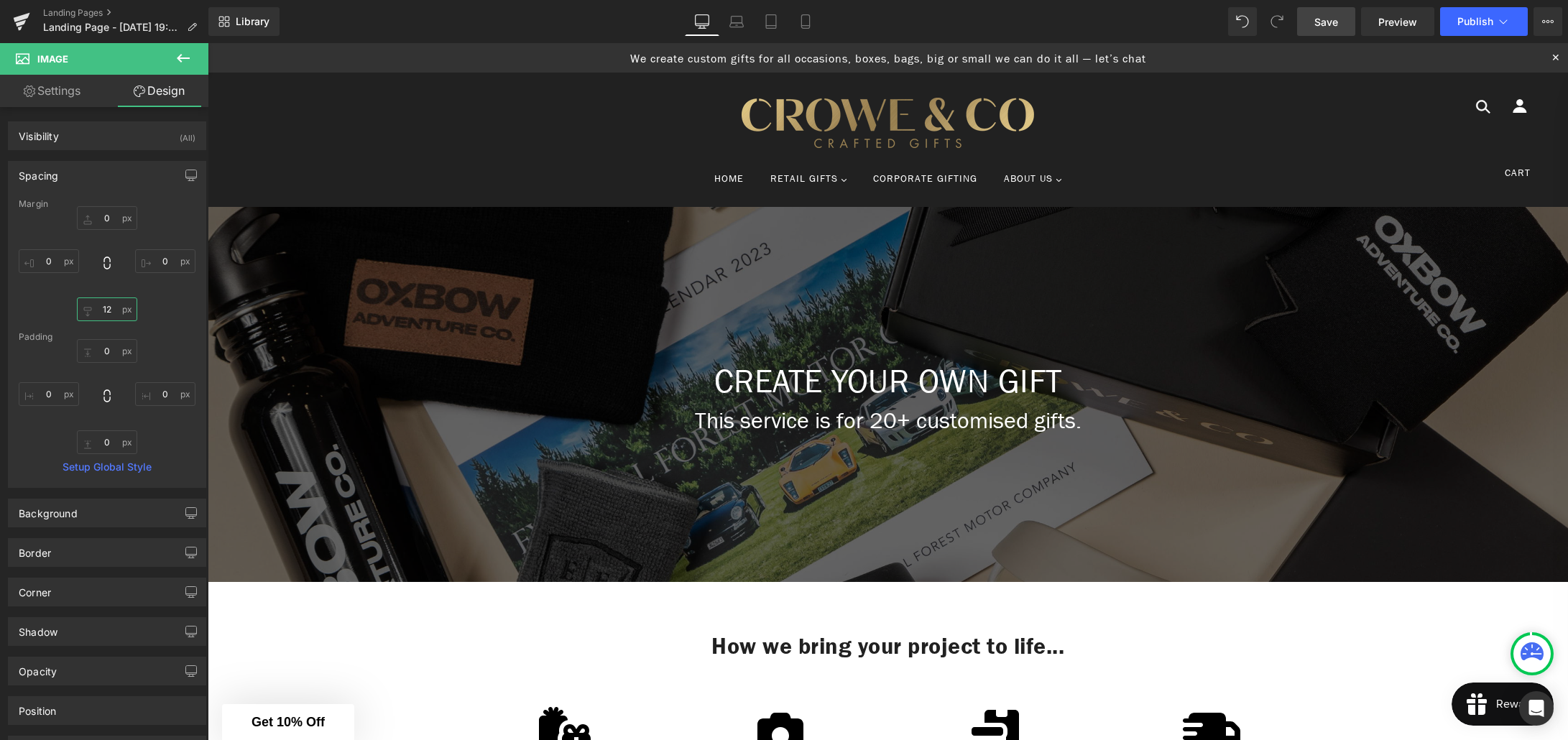
type input "12"
click at [1323, 26] on span "Save" at bounding box center [1325, 22] width 24 height 15
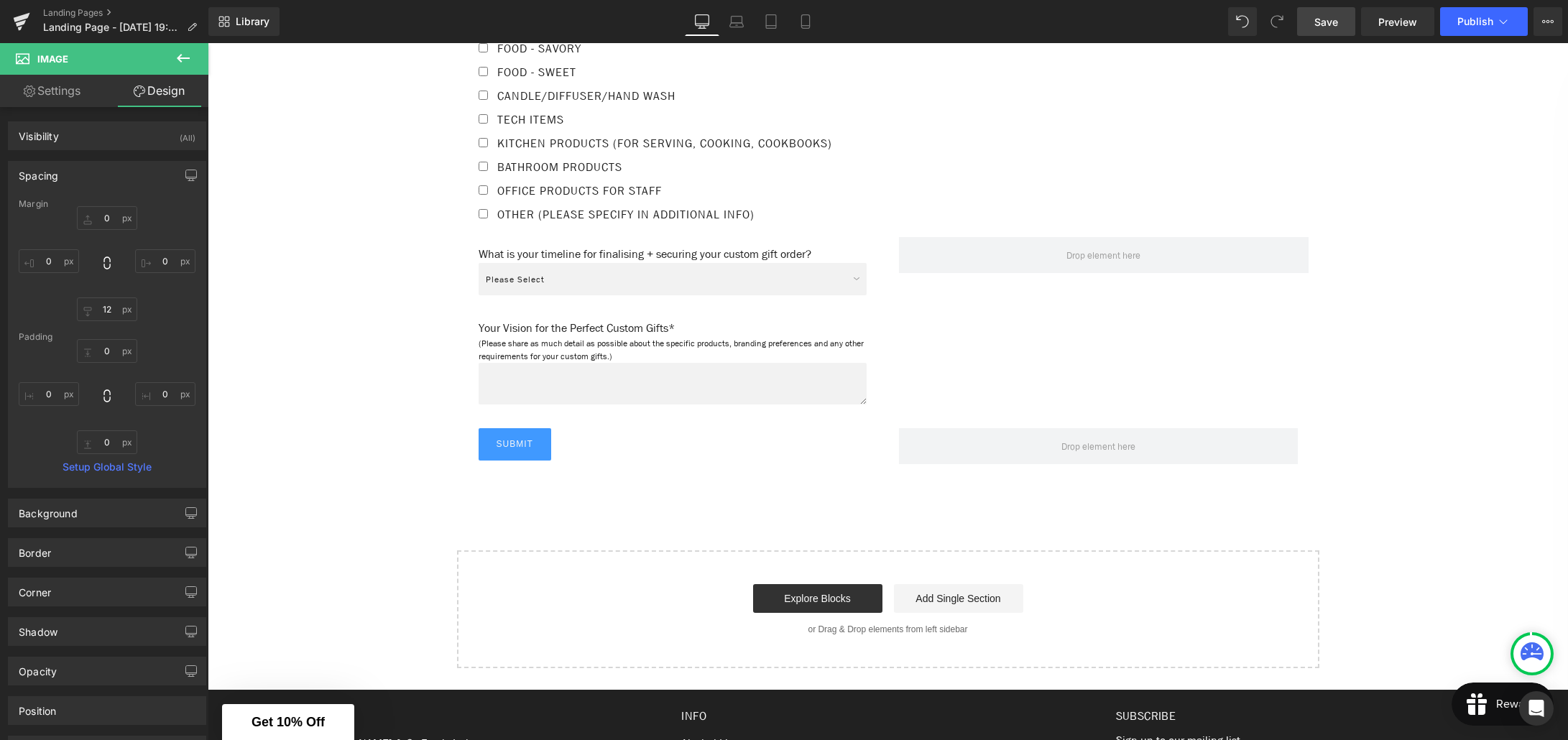
scroll to position [1595, 0]
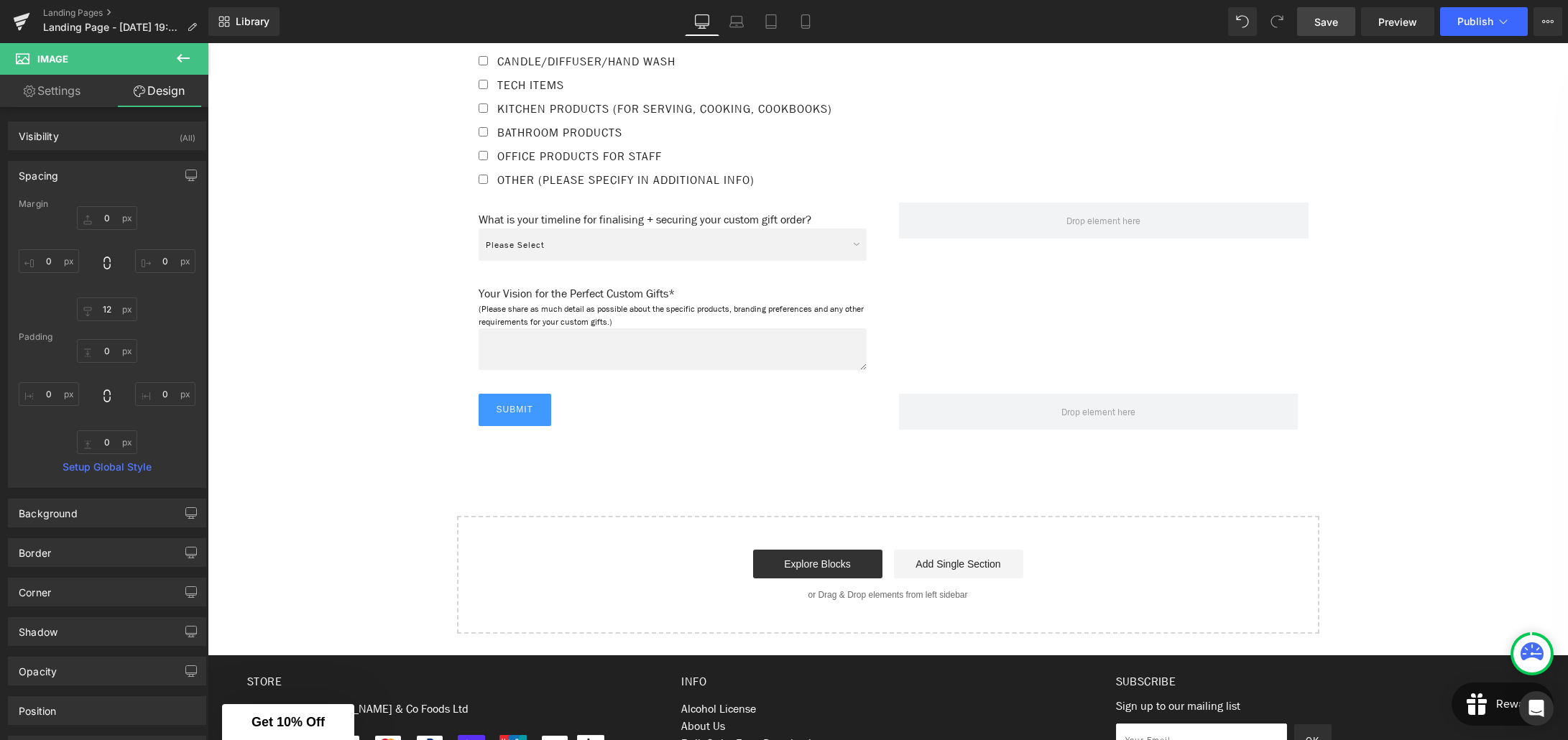
click at [1323, 30] on link "Save" at bounding box center [1326, 22] width 59 height 28
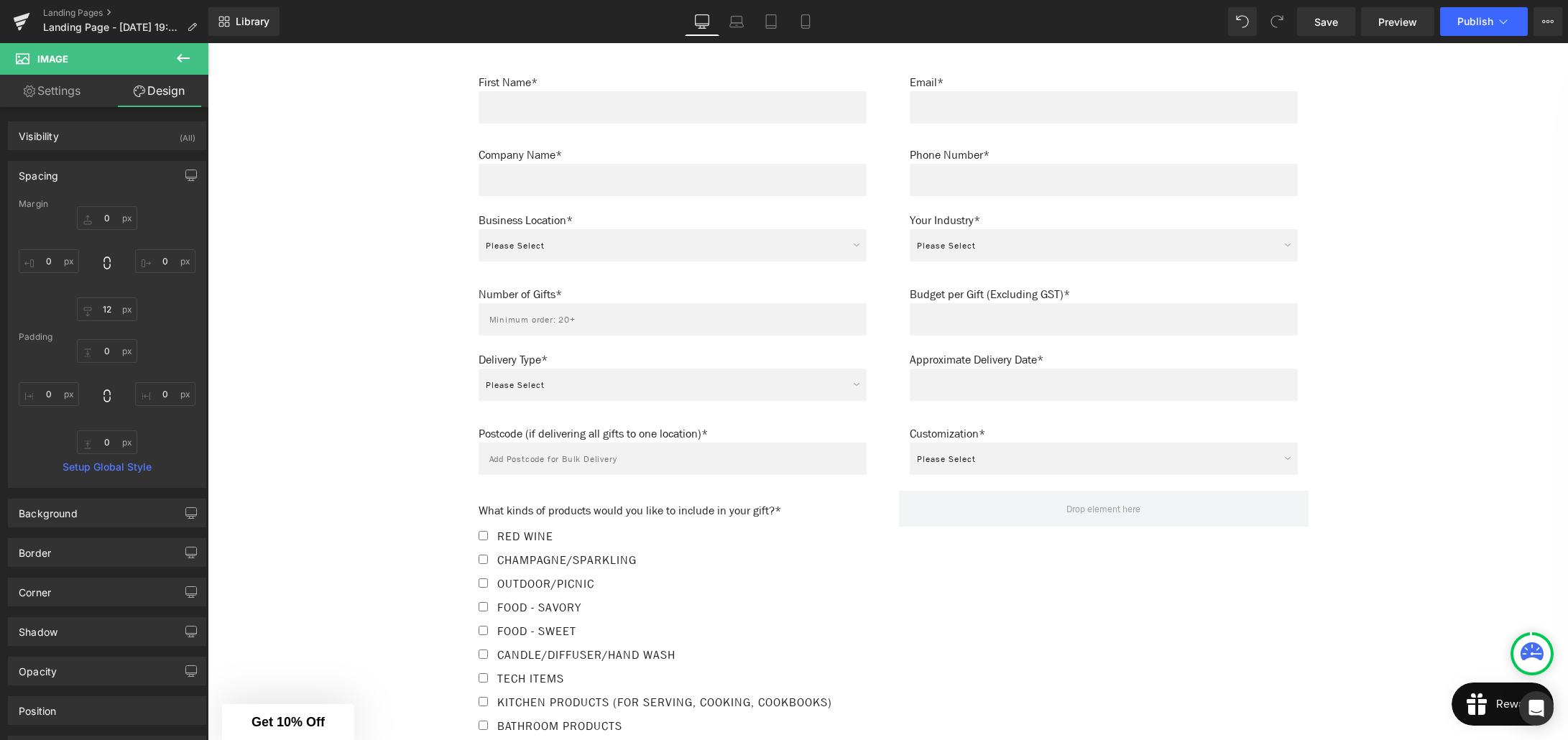
scroll to position [829, 0]
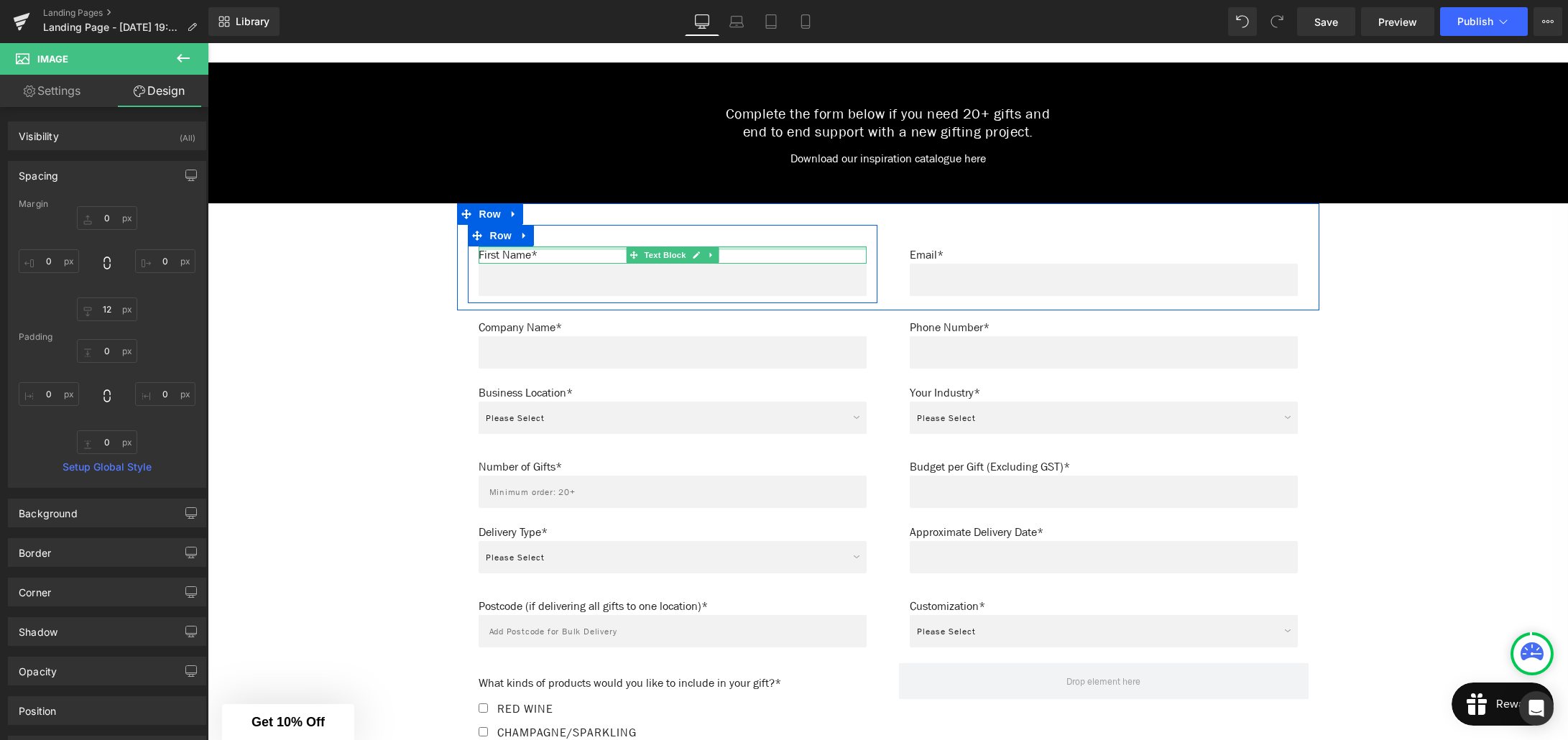
click at [544, 247] on p "First Name*" at bounding box center [672, 255] width 388 height 17
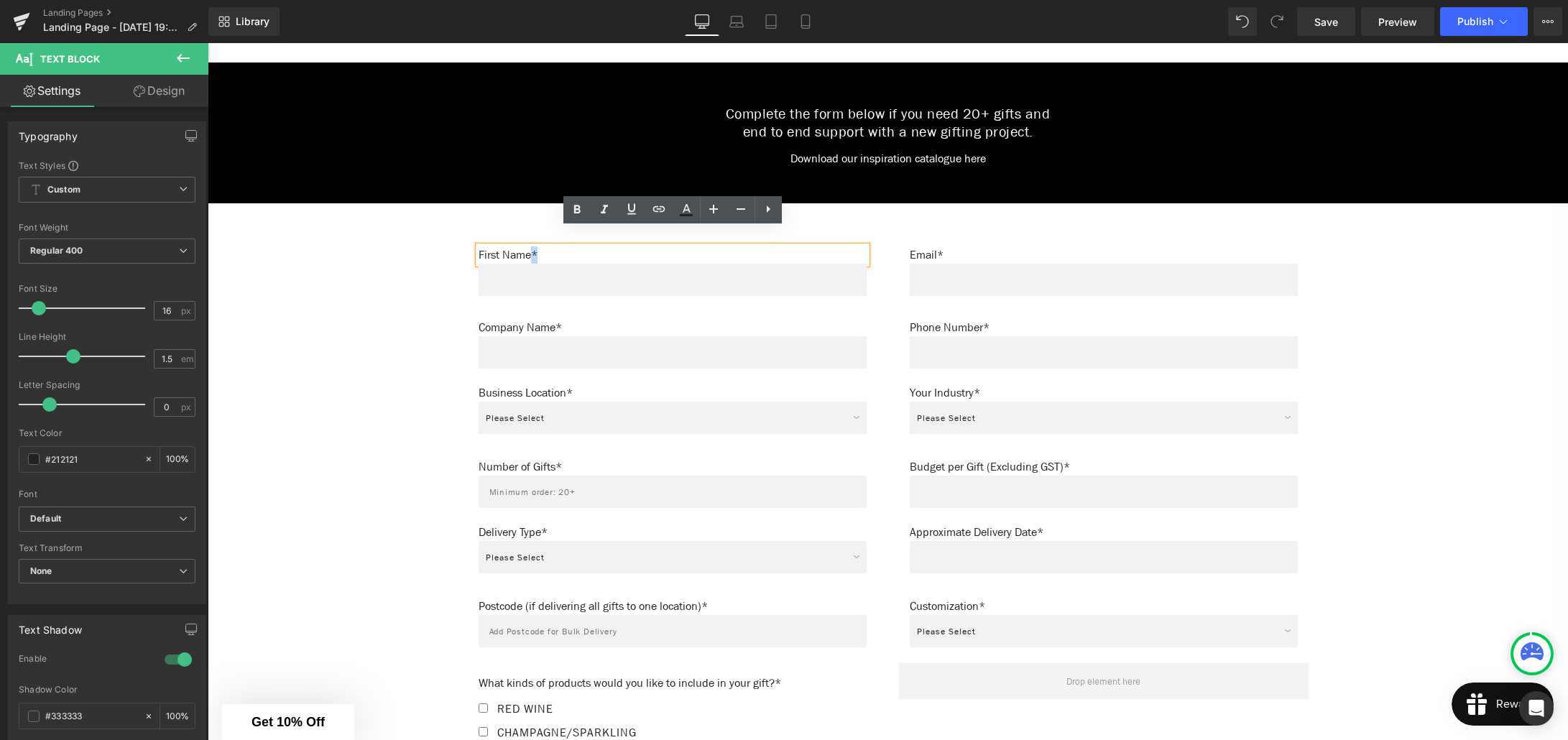
click at [536, 247] on p "First Name*" at bounding box center [672, 255] width 388 height 17
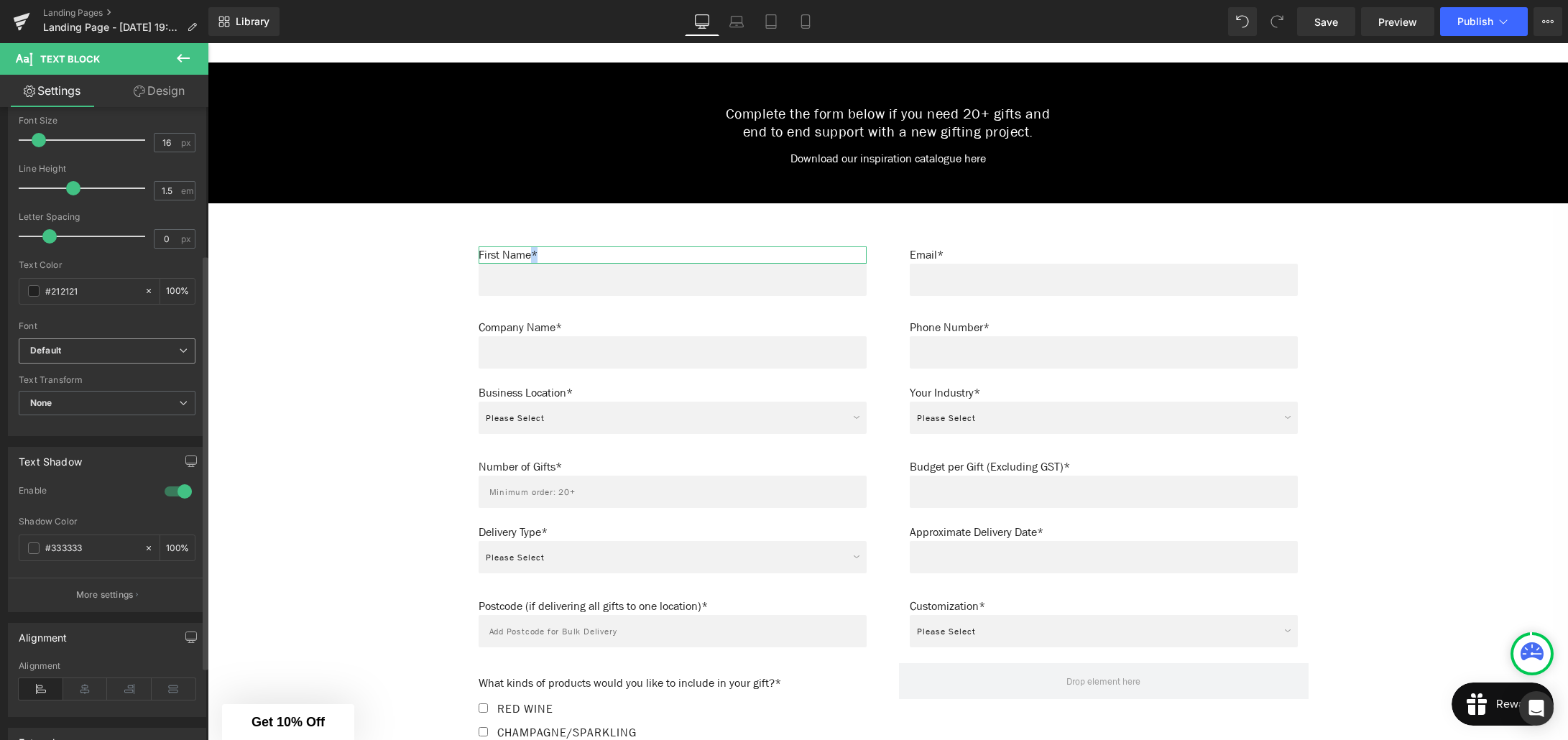
scroll to position [165, 0]
click at [34, 295] on span at bounding box center [34, 294] width 11 height 11
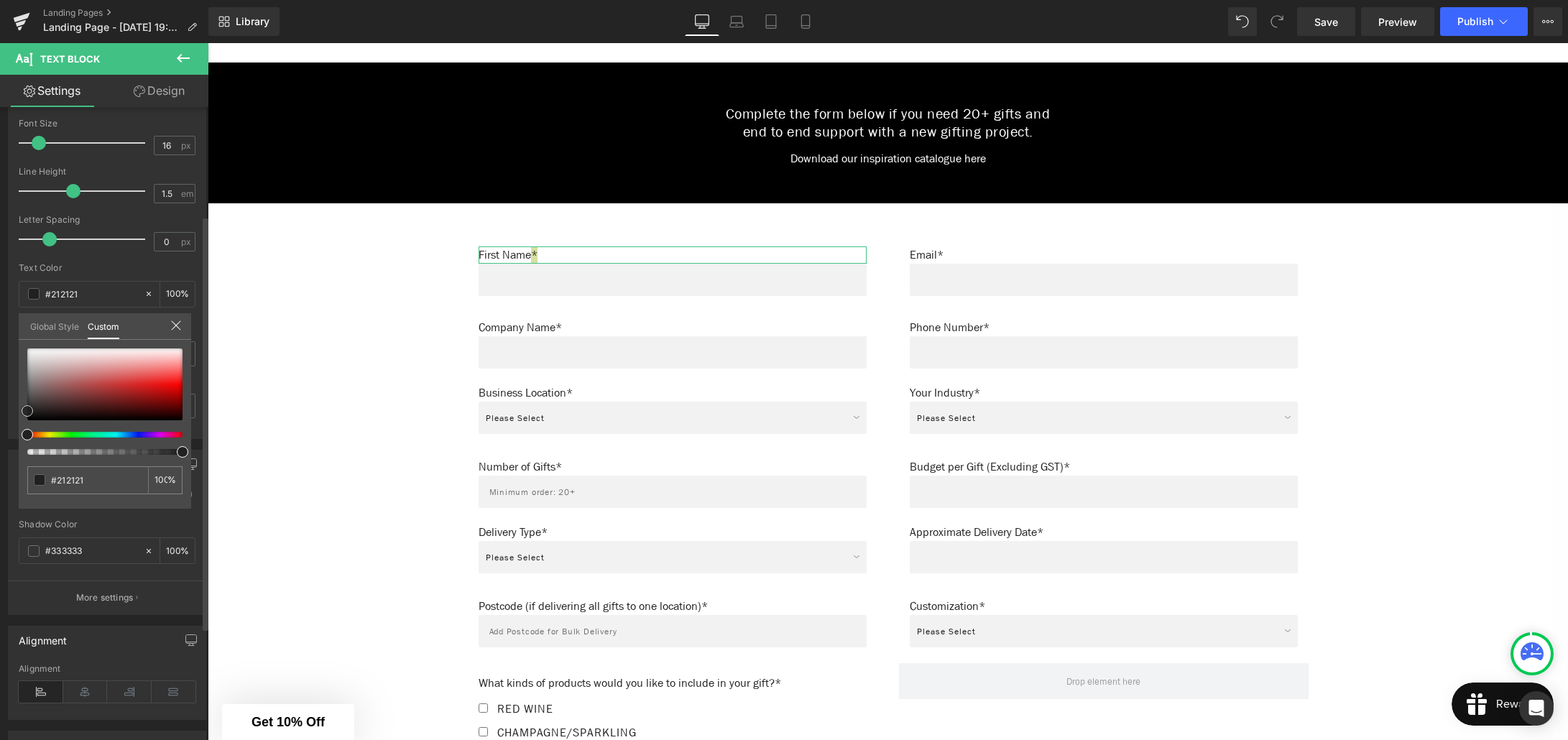
type input "#f71b1b"
click at [172, 382] on div at bounding box center [105, 385] width 155 height 72
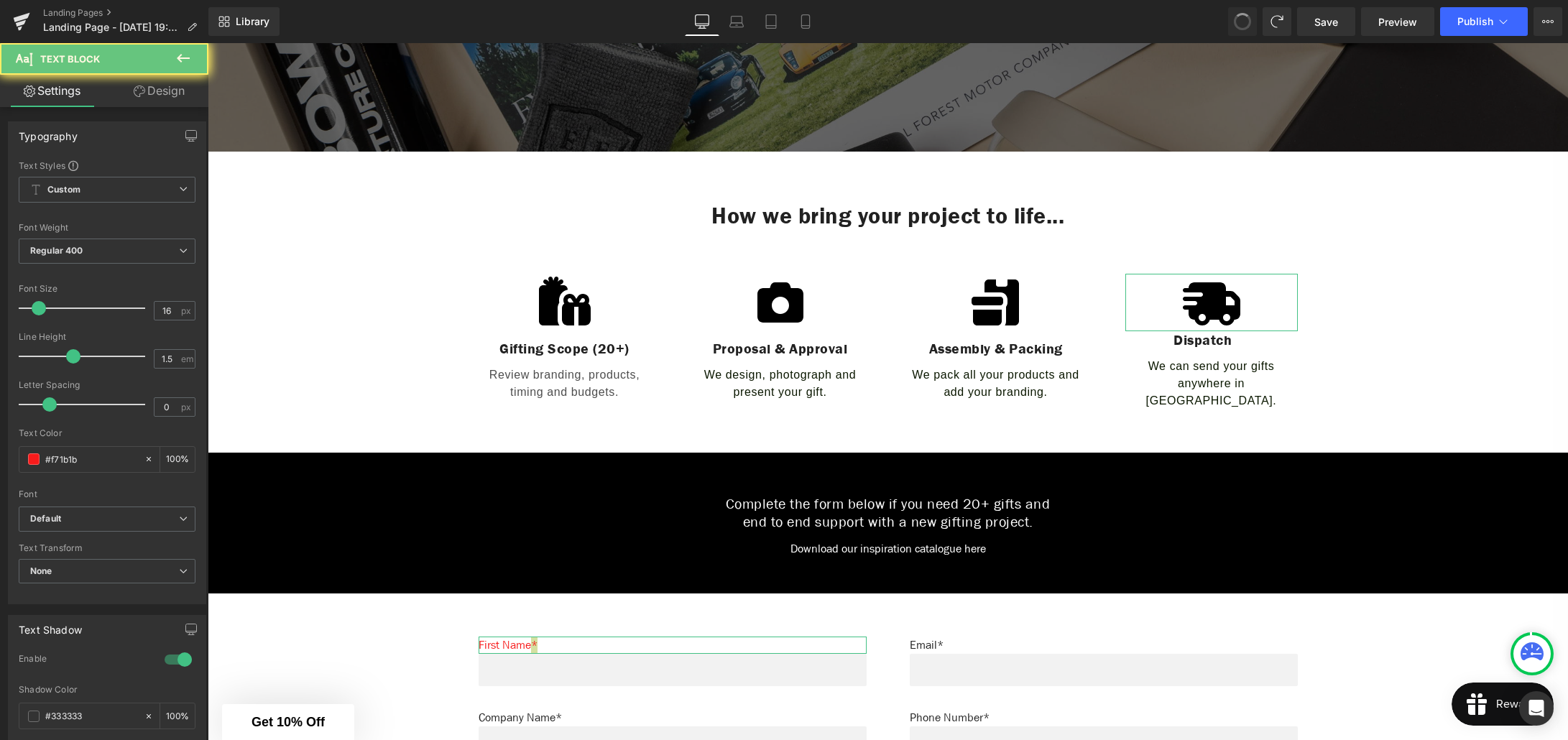
type input "#212121"
type input "100"
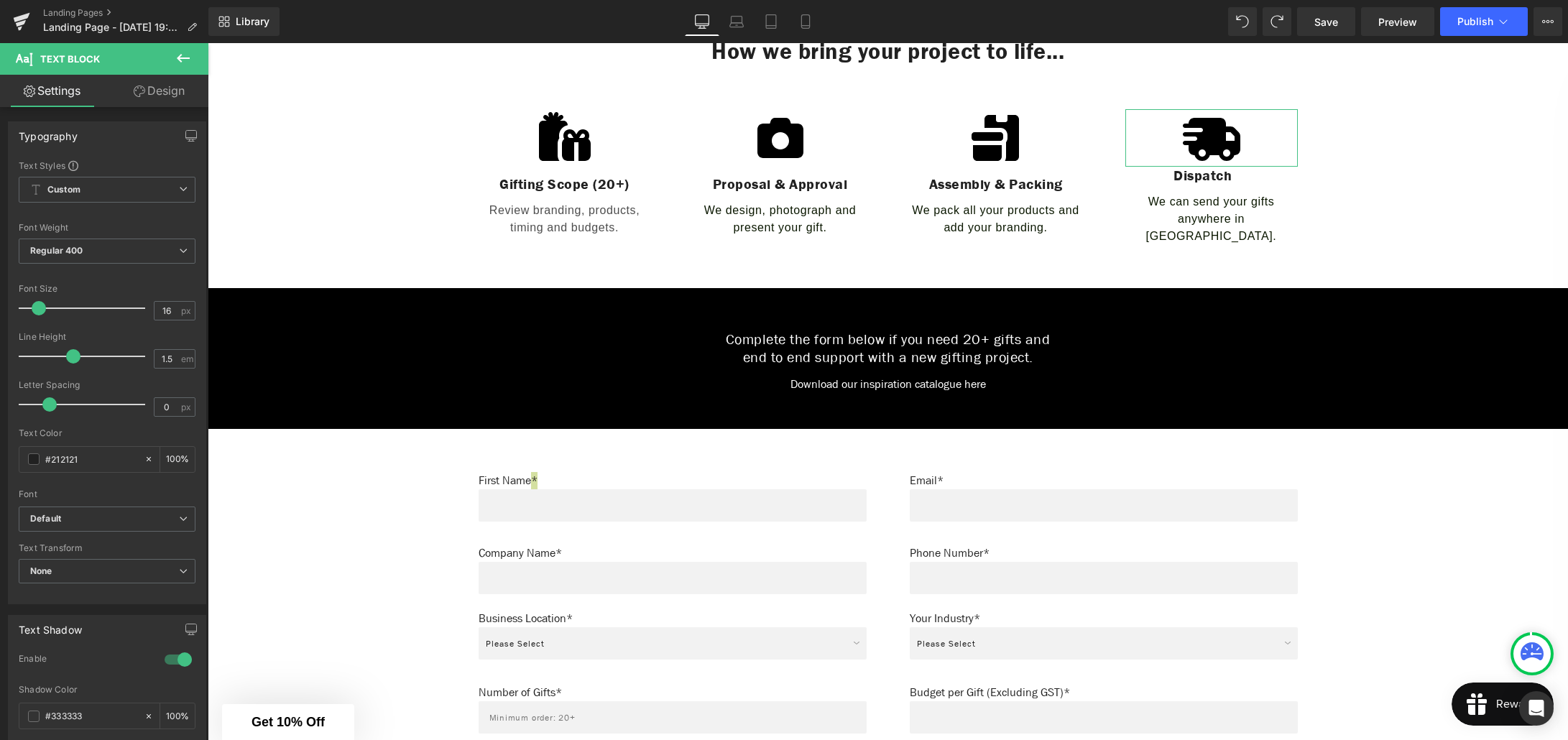
scroll to position [598, 0]
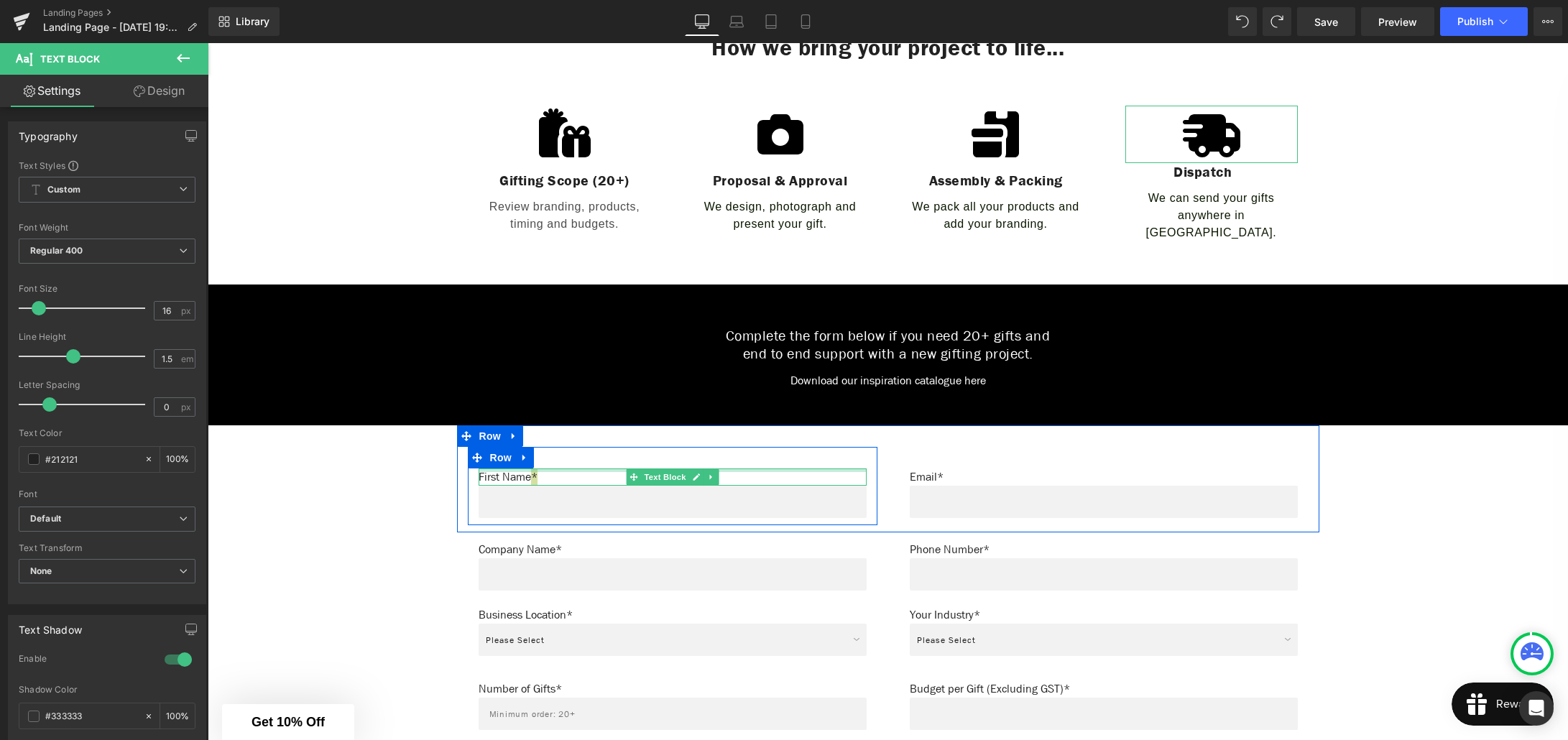
click at [567, 469] on div at bounding box center [672, 471] width 388 height 4
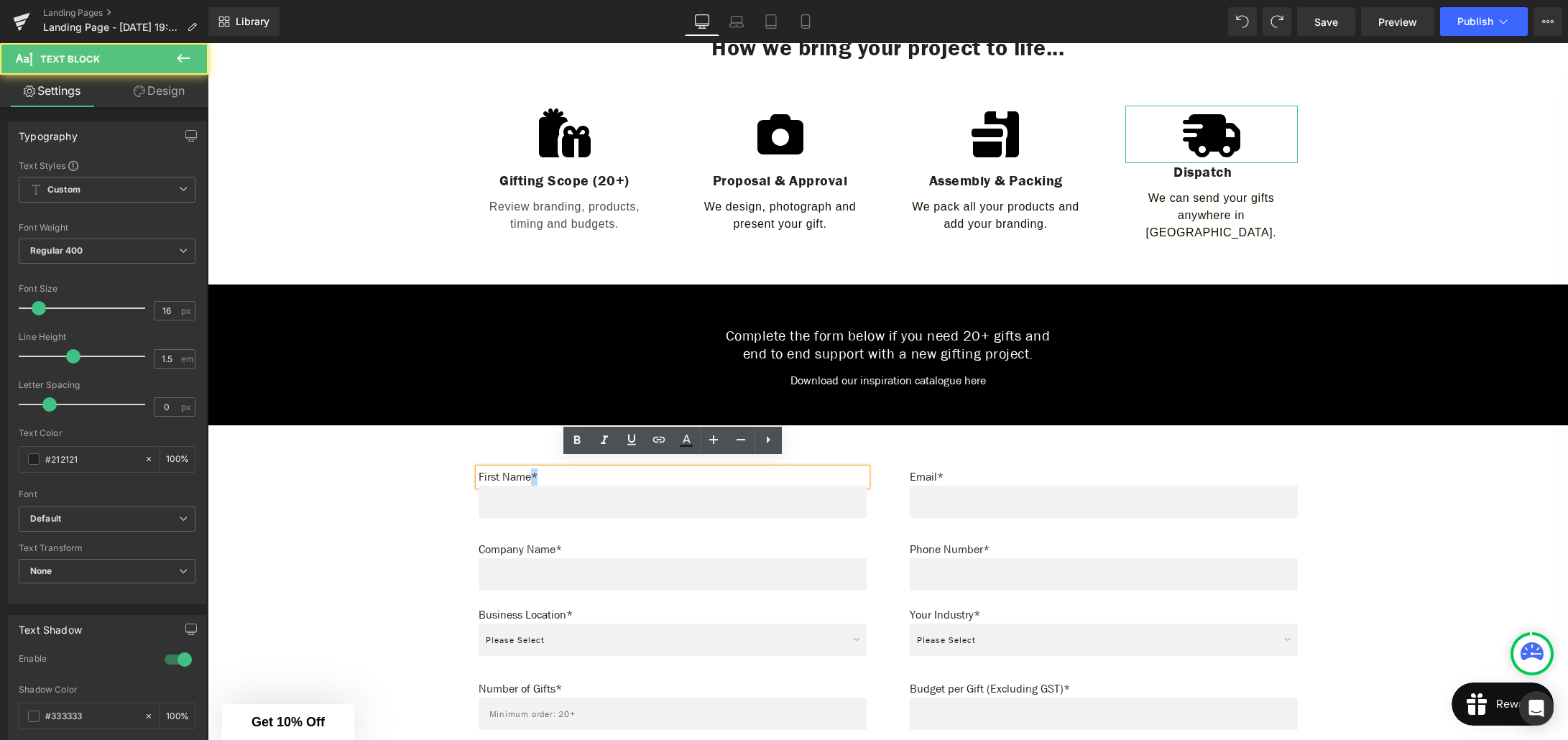
click at [545, 469] on p "First Name*" at bounding box center [672, 477] width 388 height 17
click at [535, 469] on p "First Name*" at bounding box center [672, 477] width 388 height 17
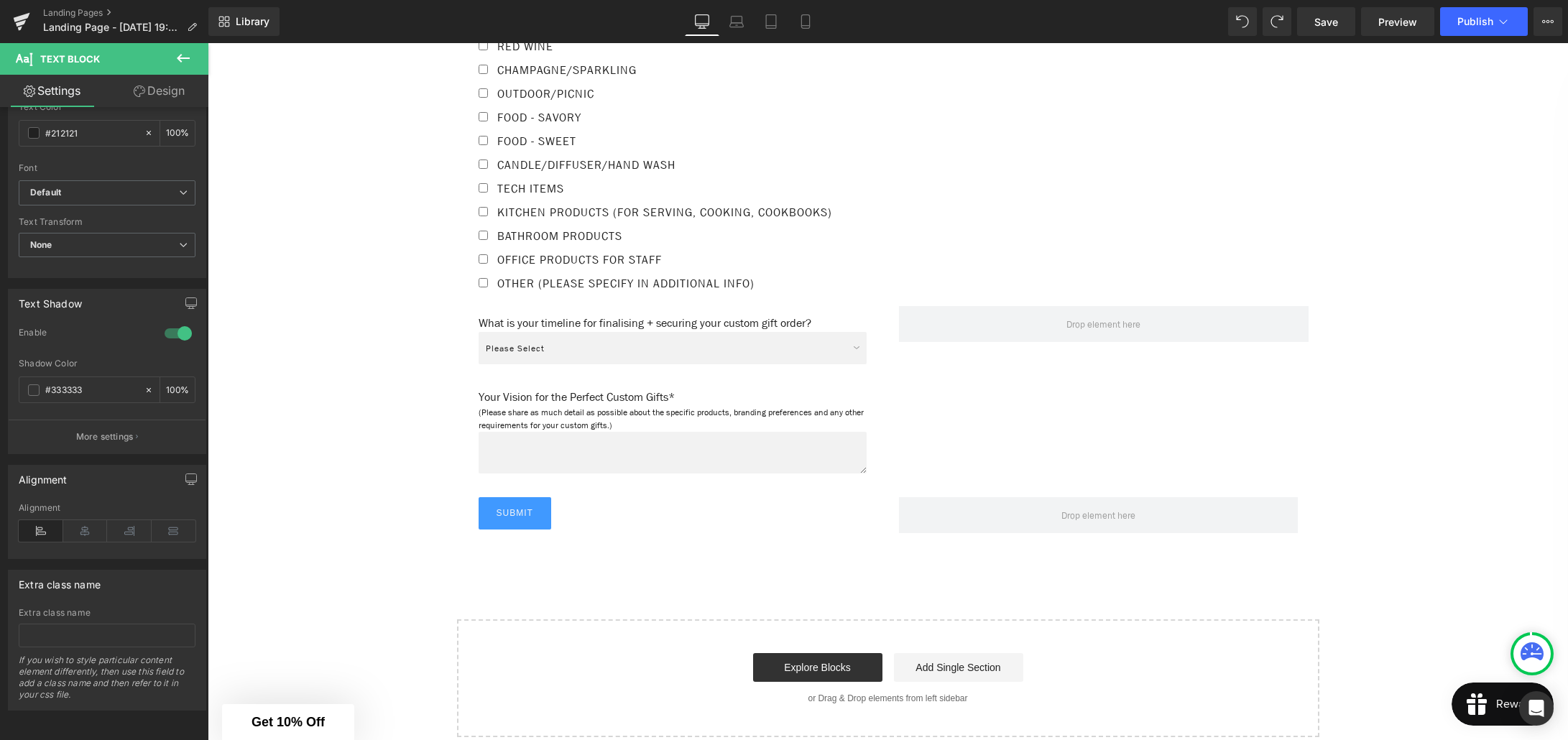
scroll to position [1522, 0]
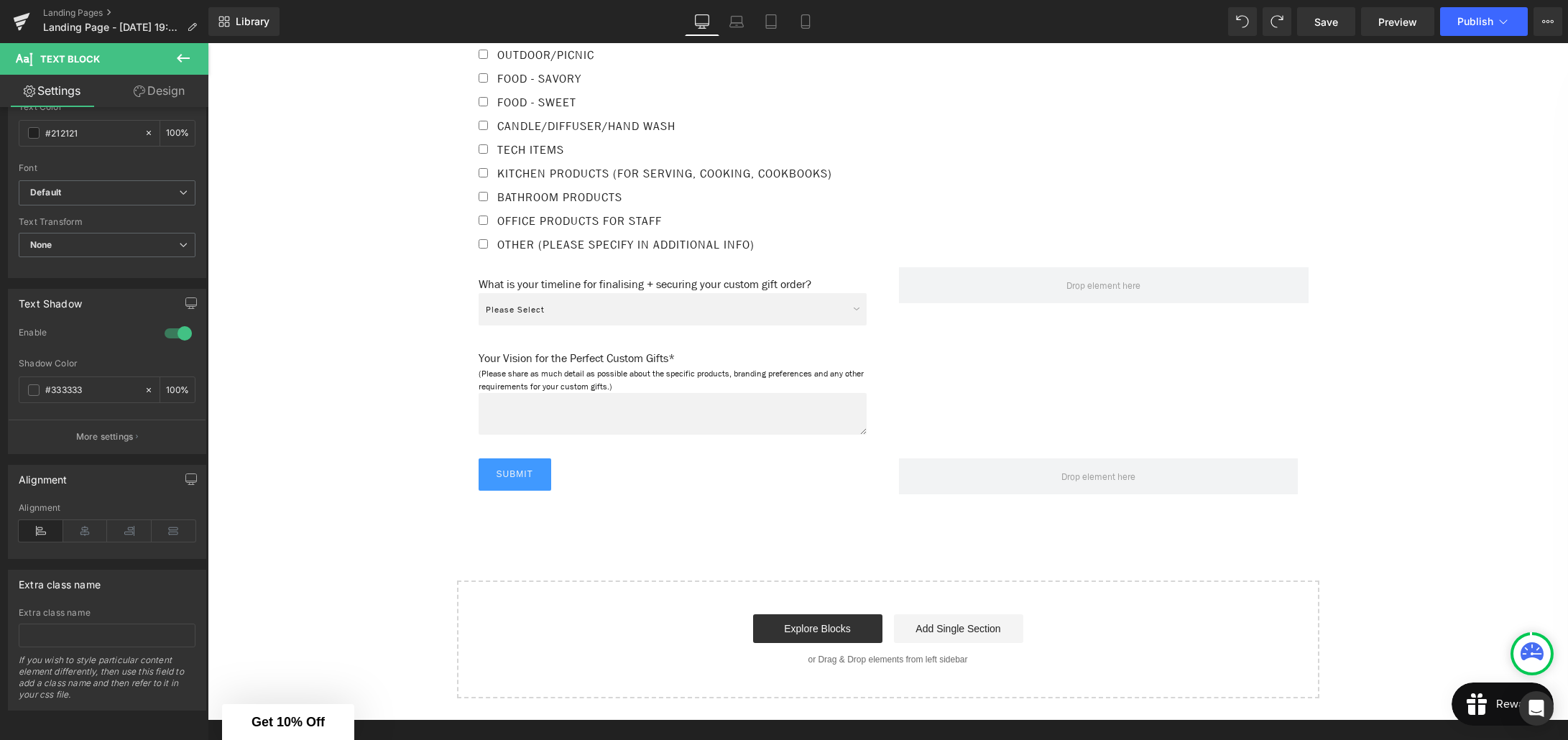
click at [208, 43] on div at bounding box center [208, 43] width 0 height 0
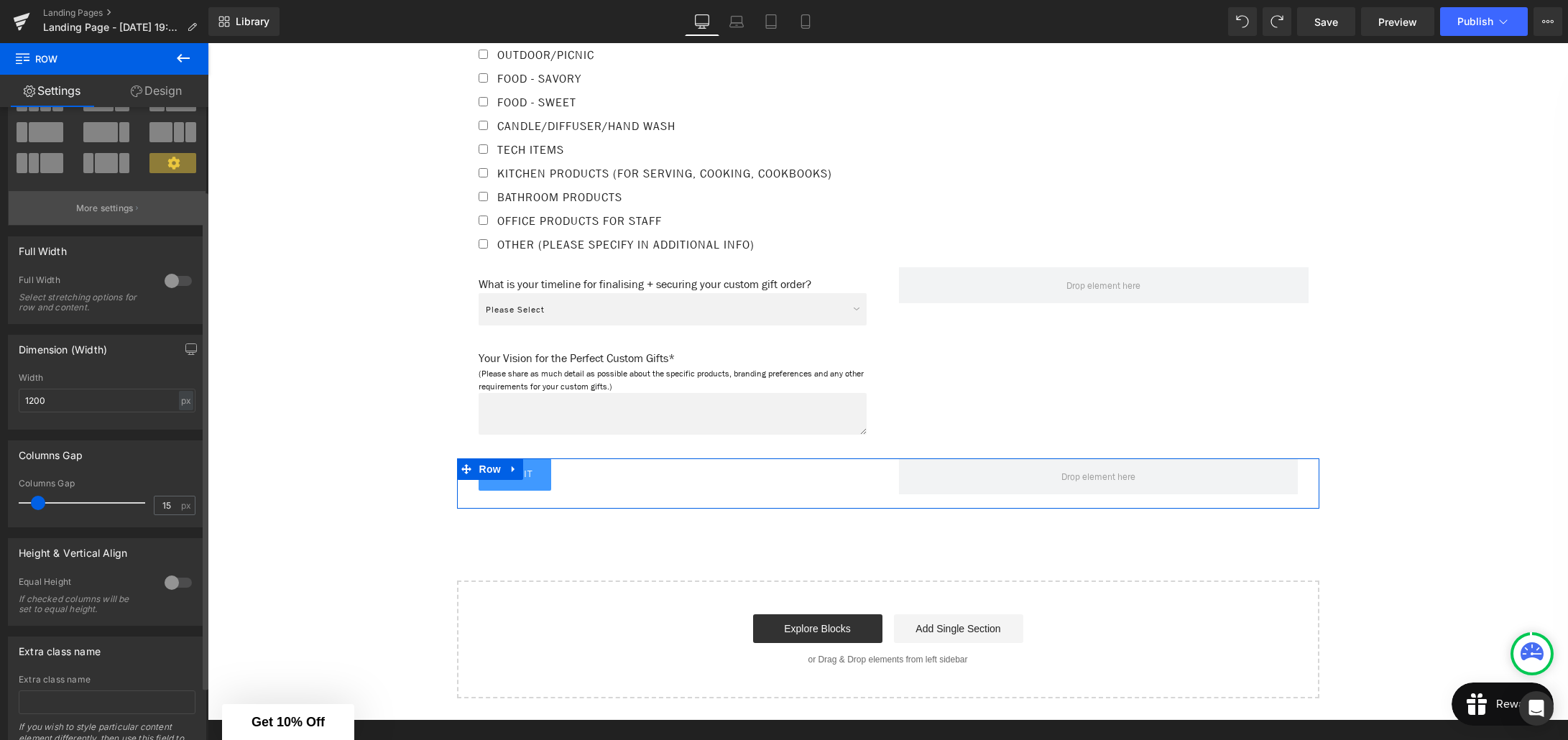
scroll to position [174, 0]
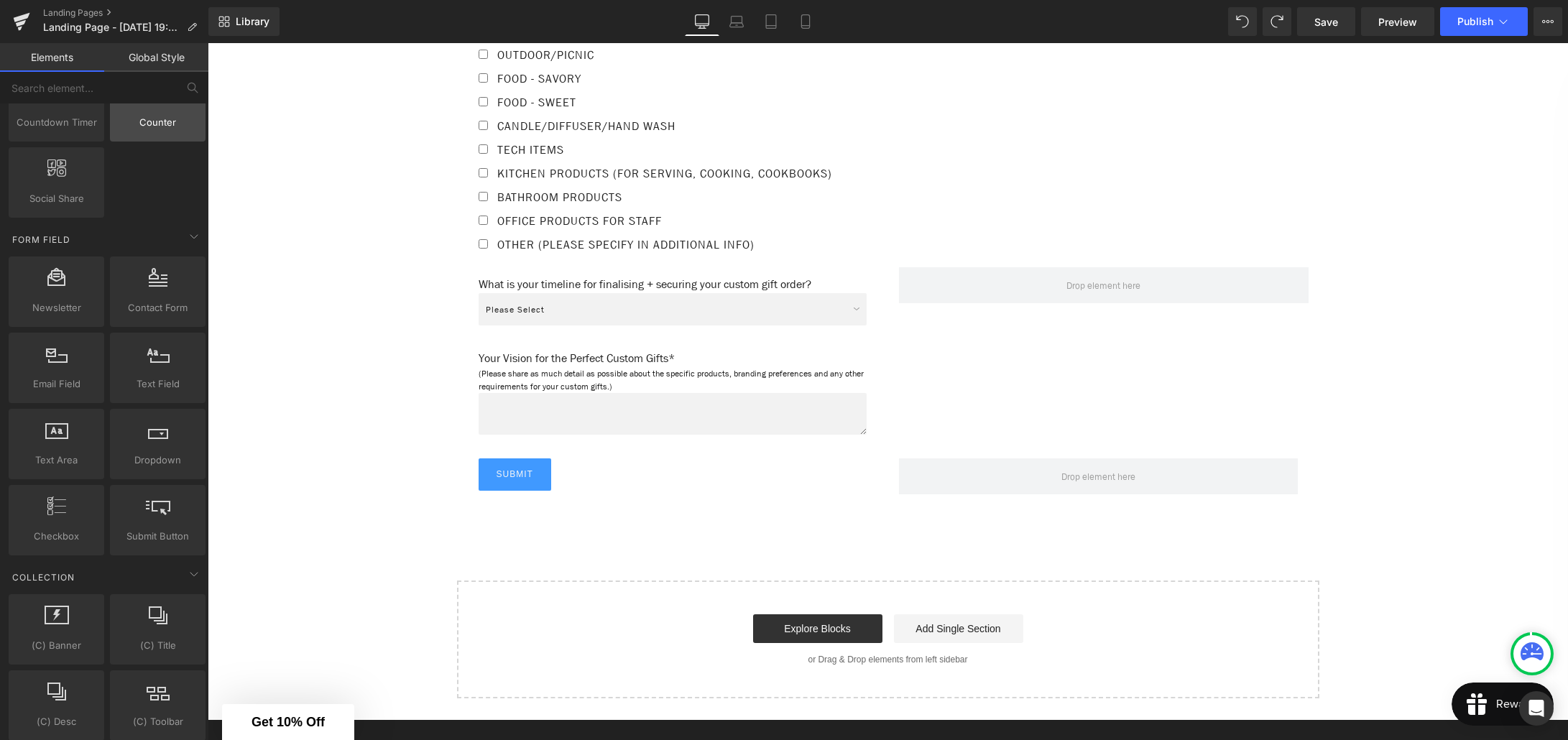
scroll to position [2016, 0]
click at [190, 230] on icon at bounding box center [194, 229] width 8 height 4
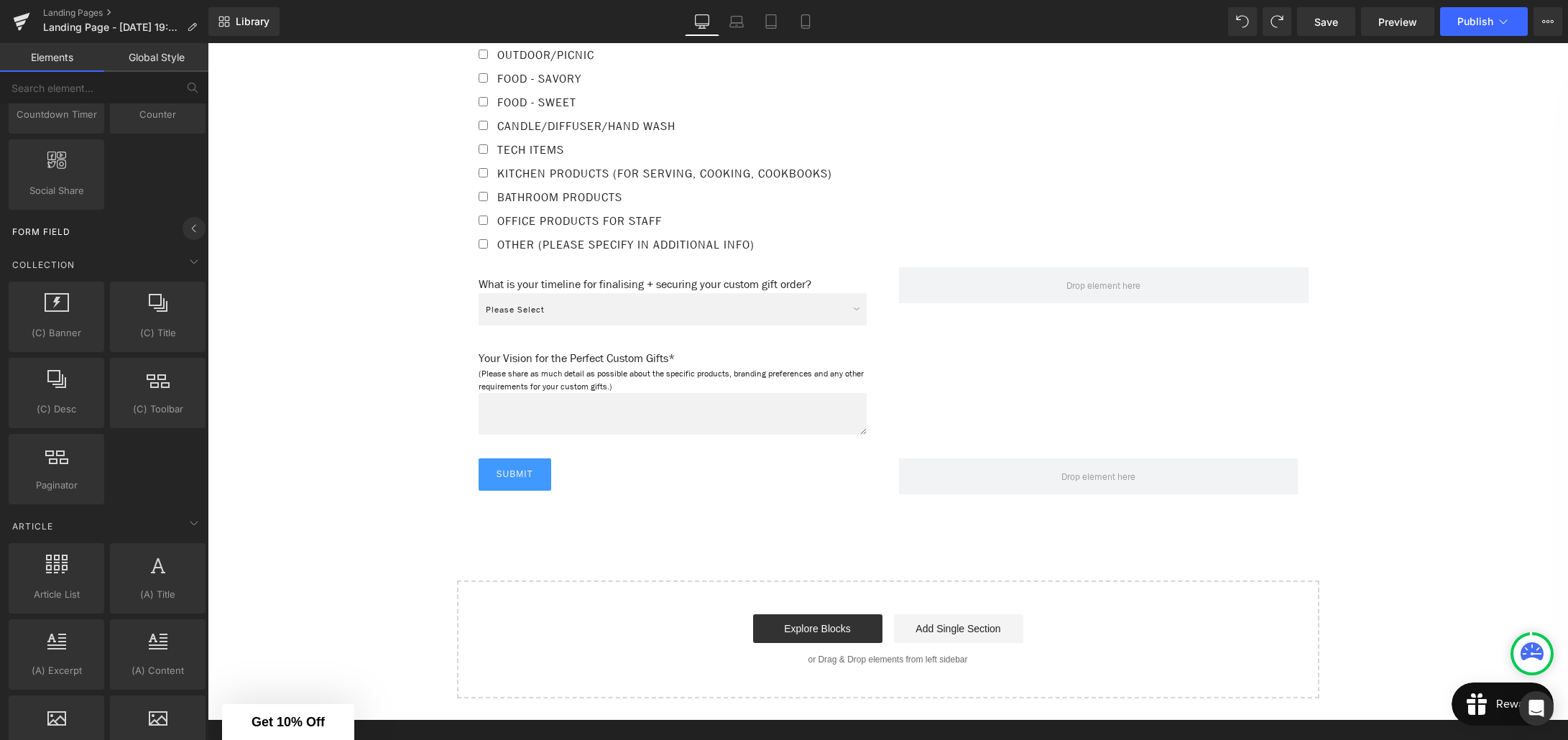
click at [189, 230] on icon at bounding box center [194, 229] width 17 height 17
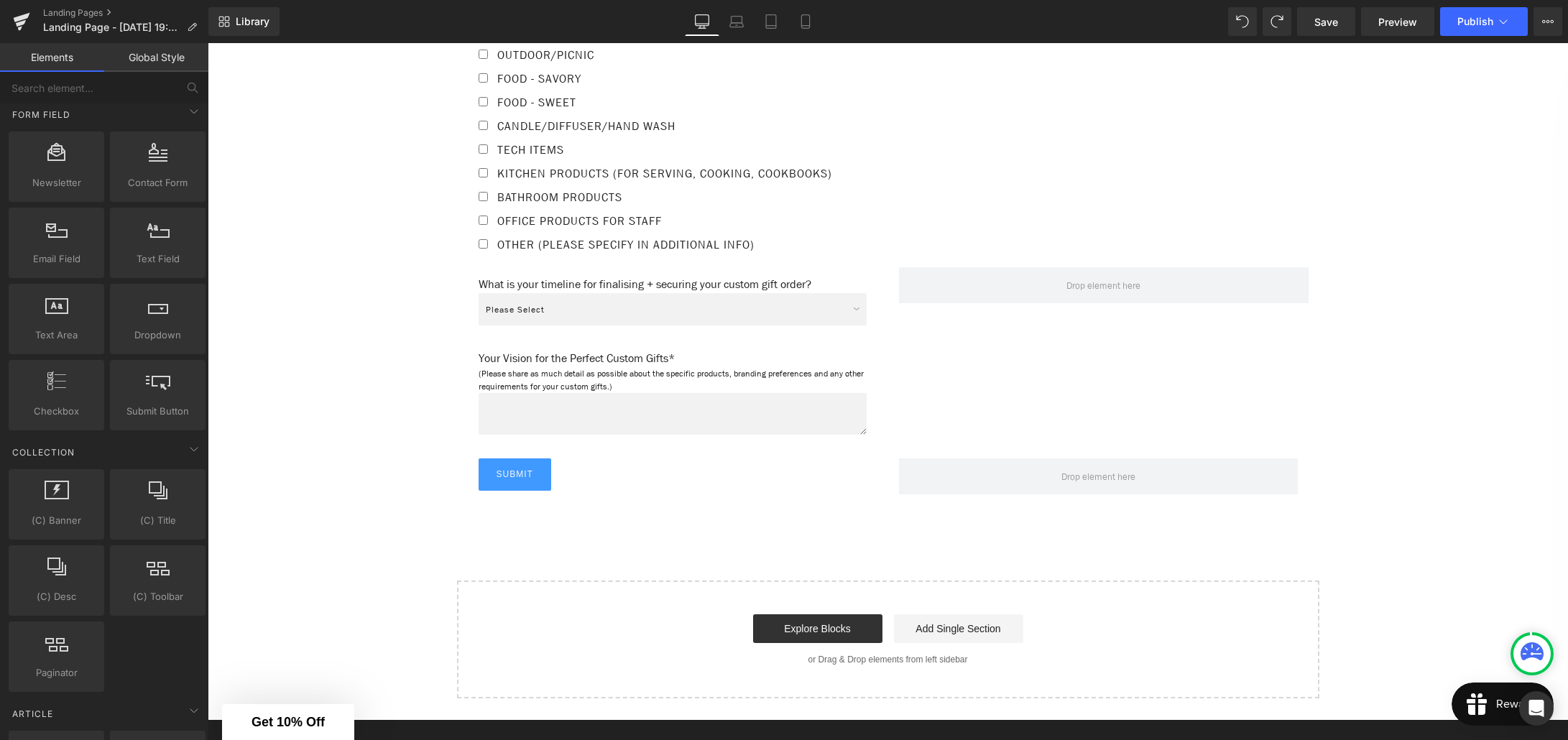
scroll to position [2161, 0]
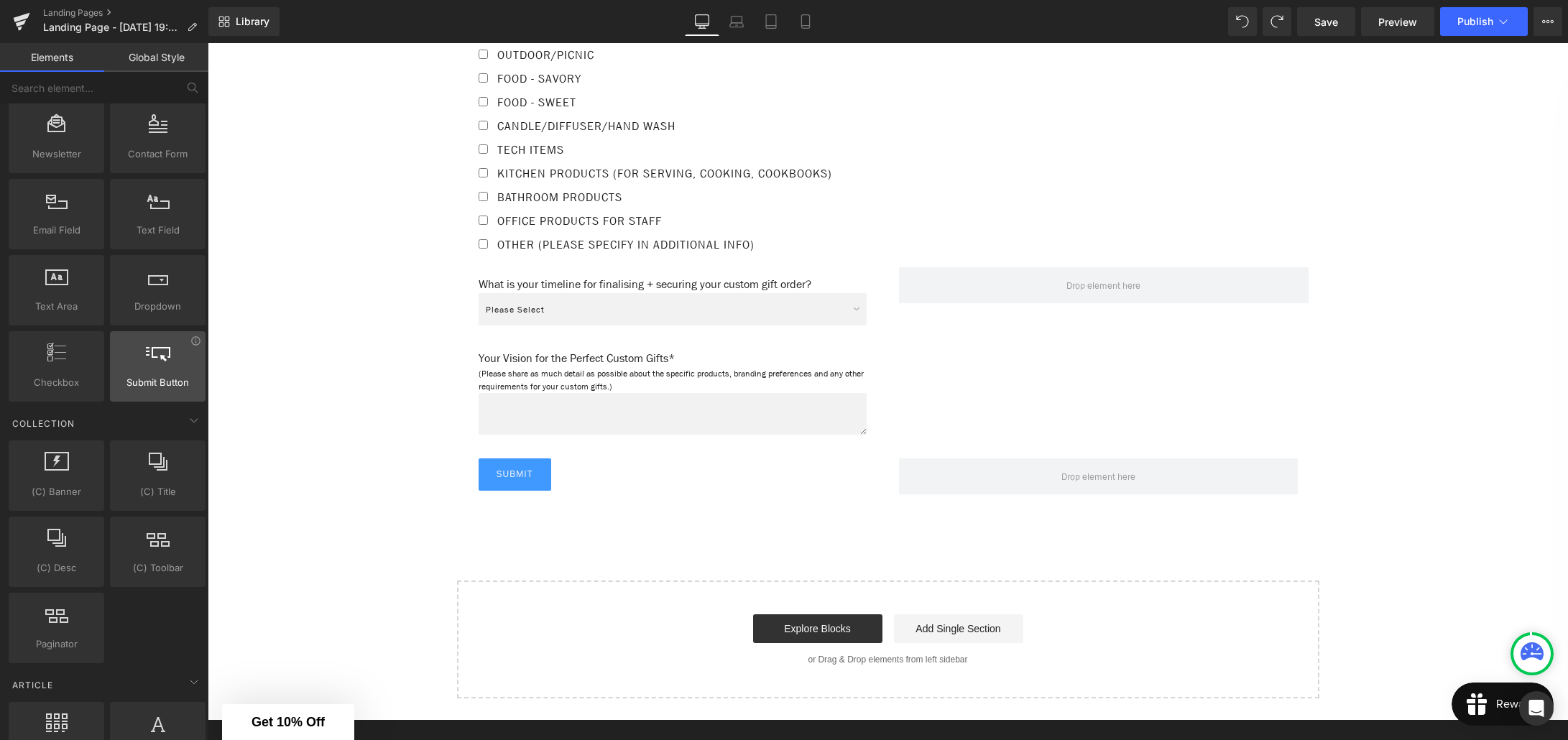
click at [158, 373] on div at bounding box center [158, 359] width 87 height 32
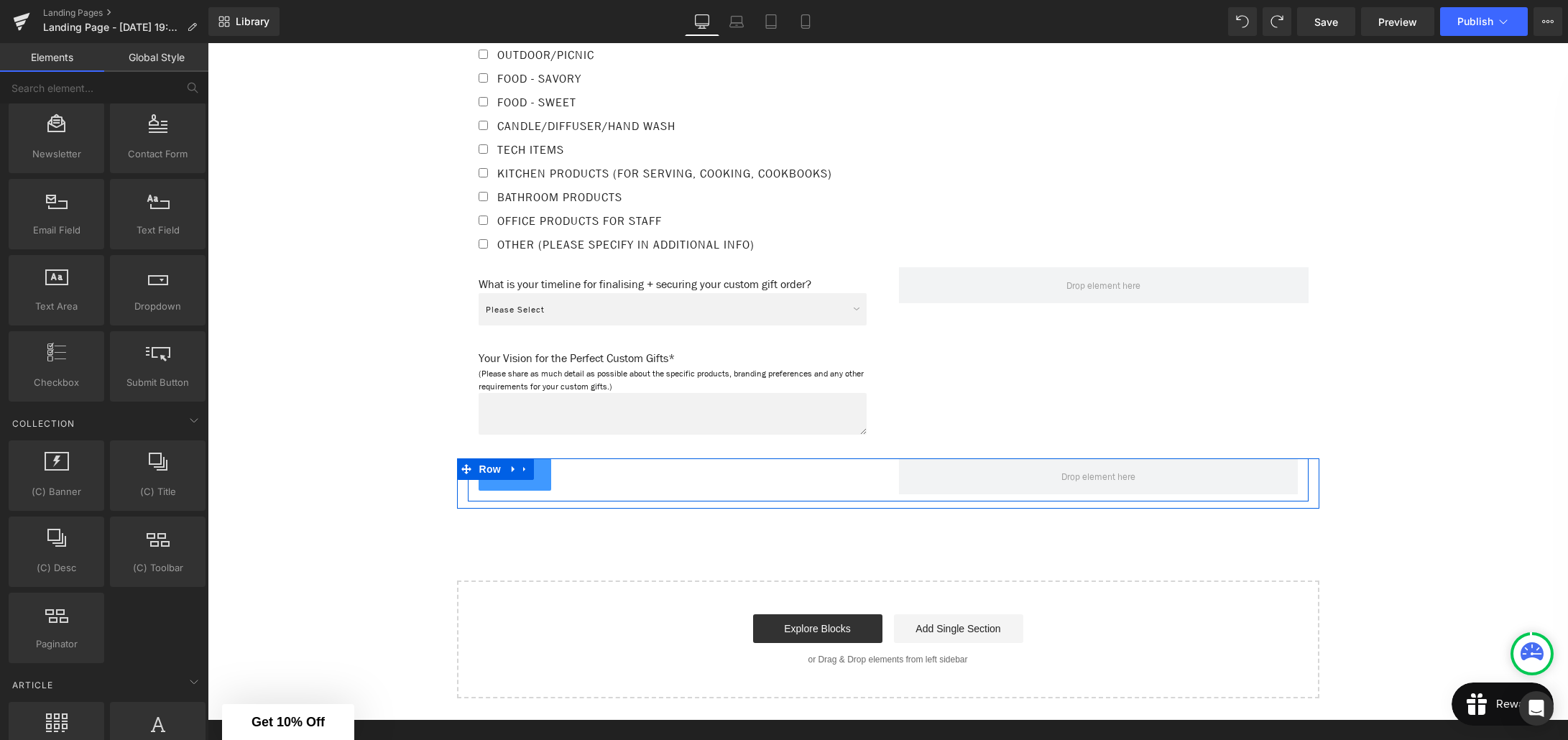
click at [583, 492] on div "Submit Submit Button Row" at bounding box center [887, 480] width 840 height 43
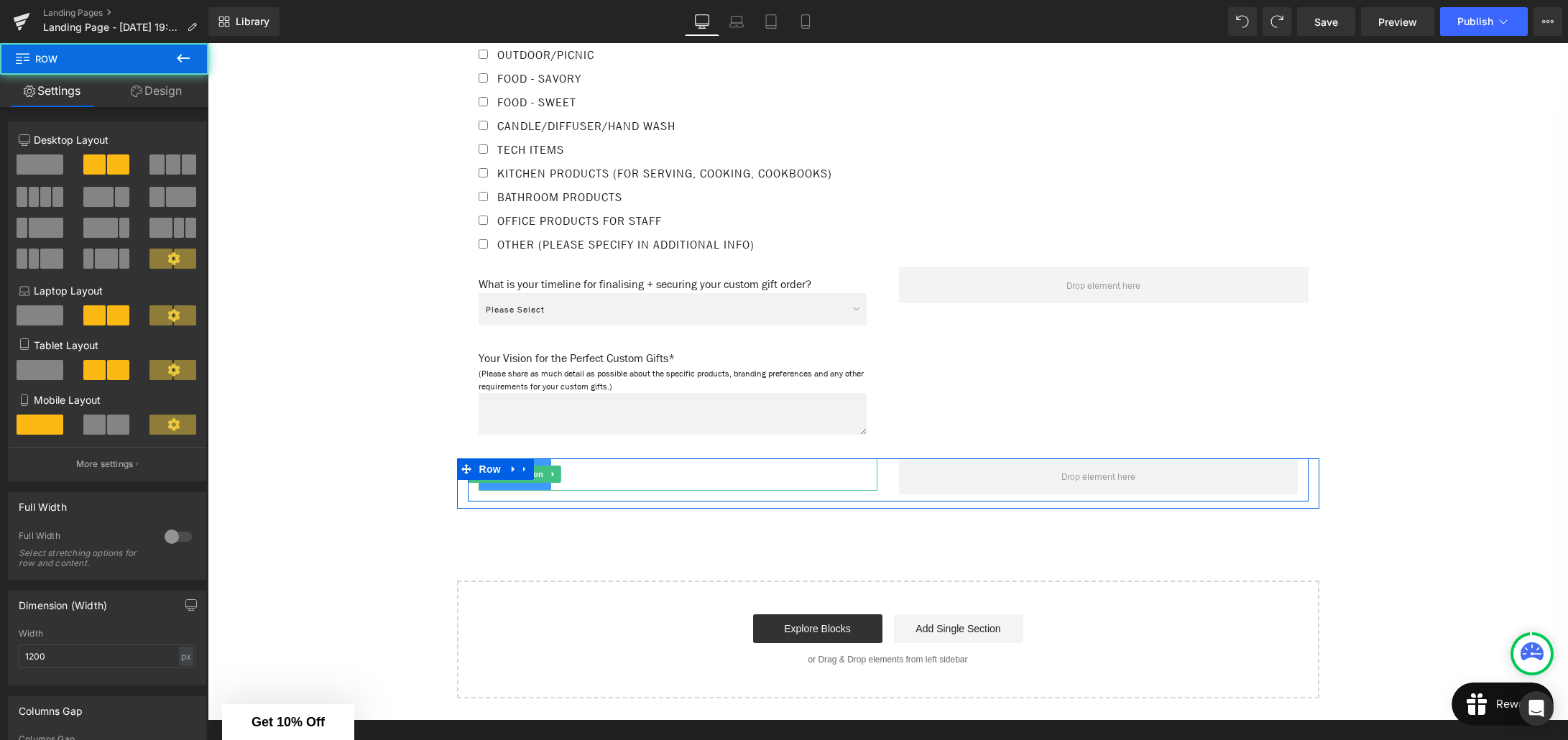
click at [520, 481] on button "Submit" at bounding box center [514, 474] width 73 height 32
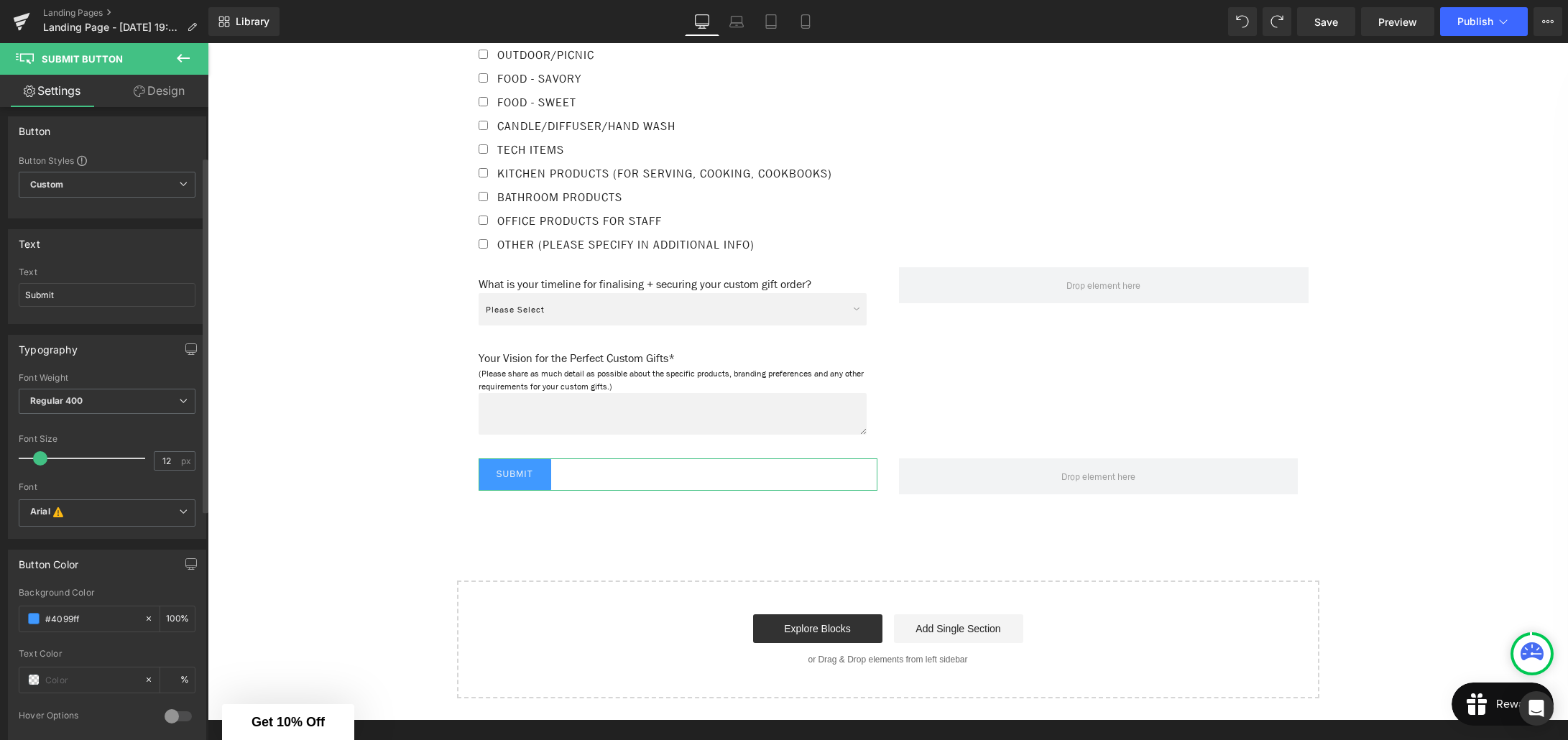
scroll to position [0, 0]
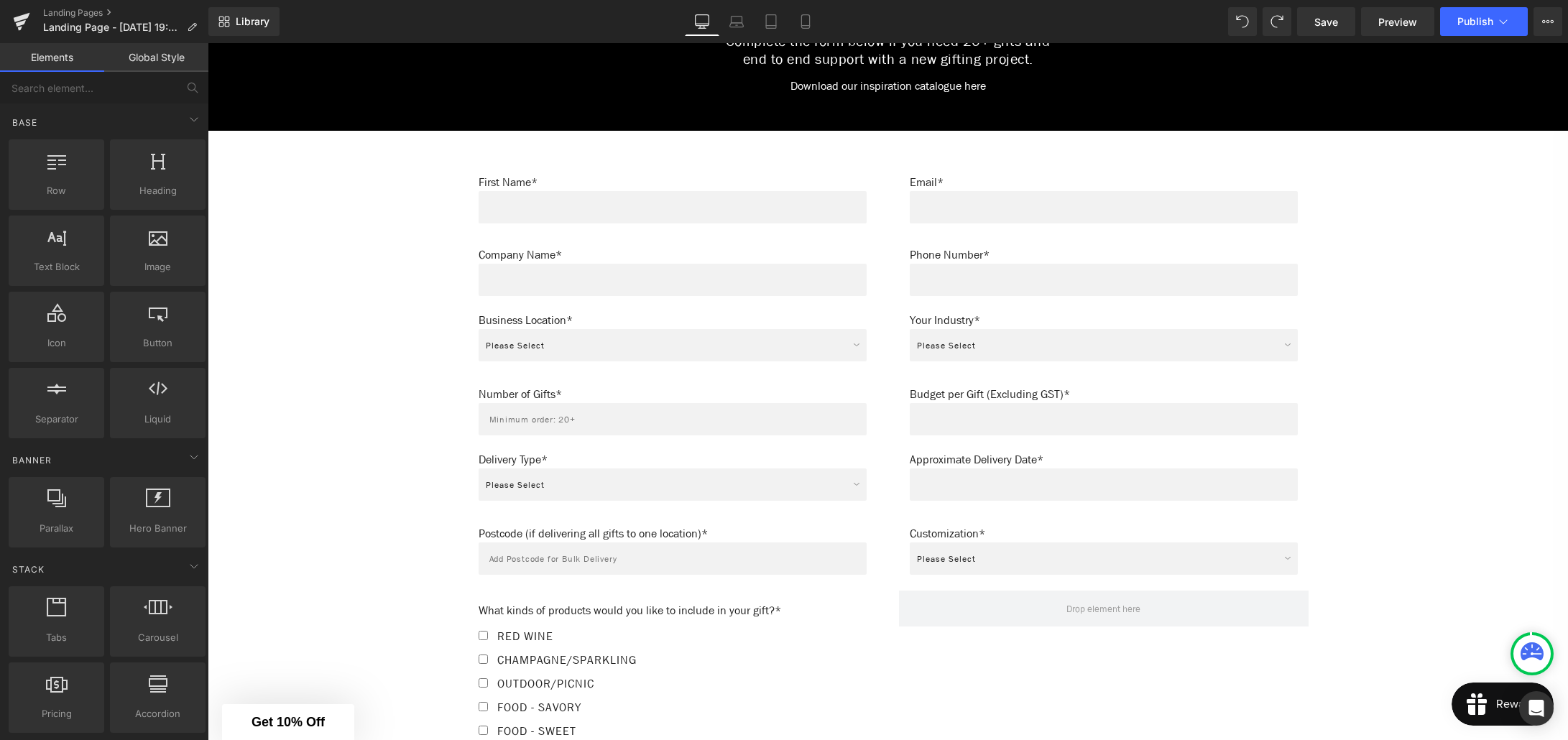
scroll to position [889, 0]
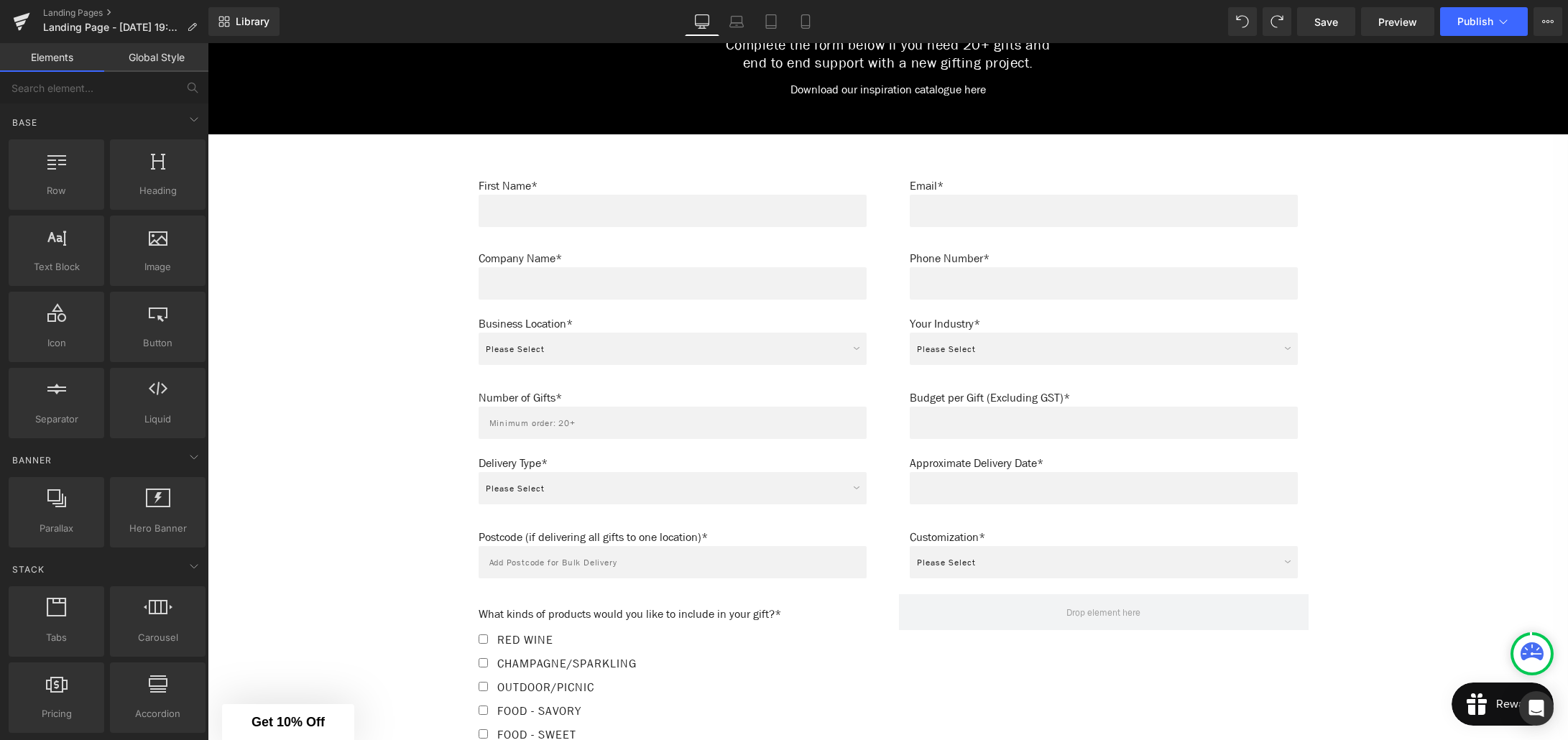
click at [644, 206] on div "Text Field" at bounding box center [672, 211] width 388 height 32
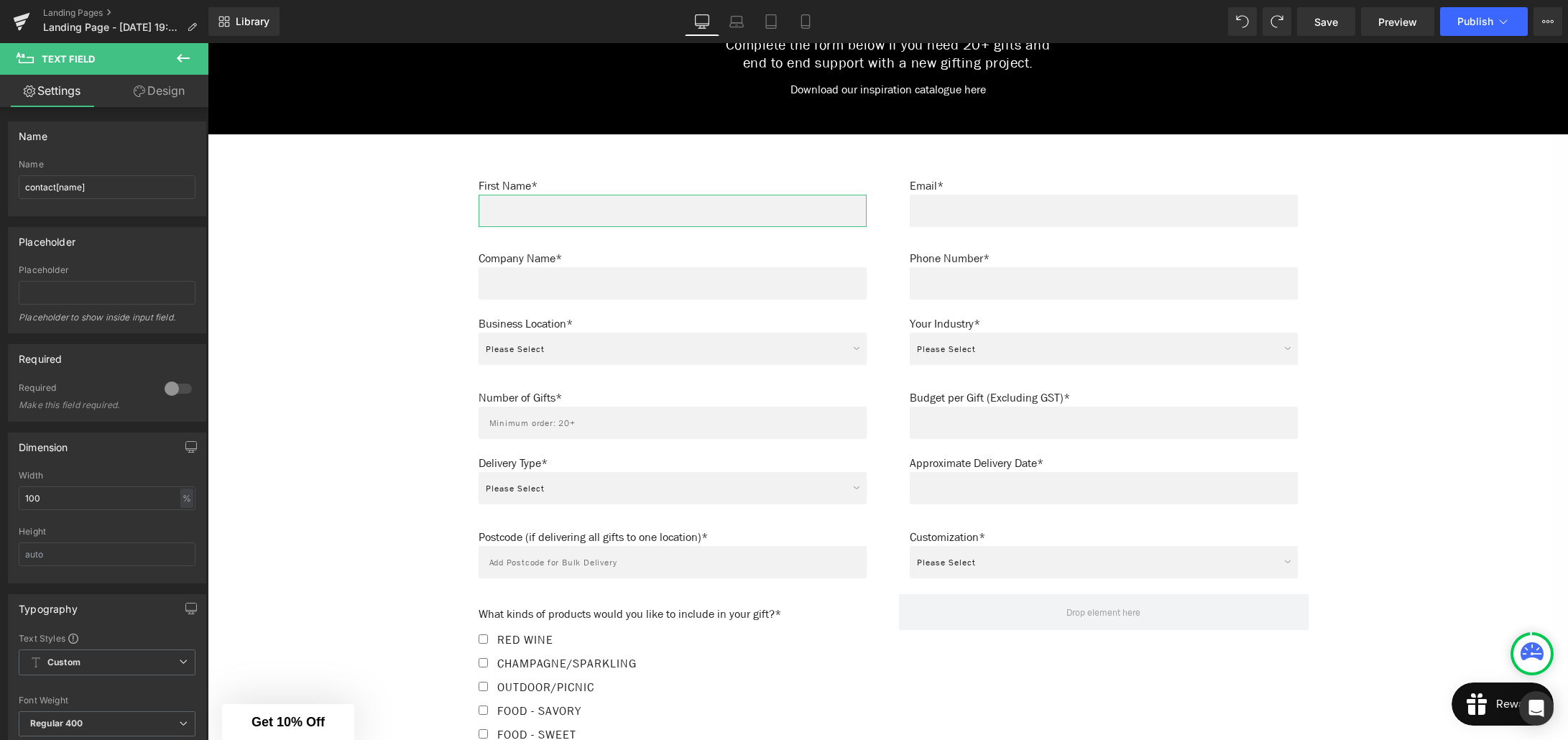
click at [161, 85] on link "Design" at bounding box center [159, 91] width 104 height 32
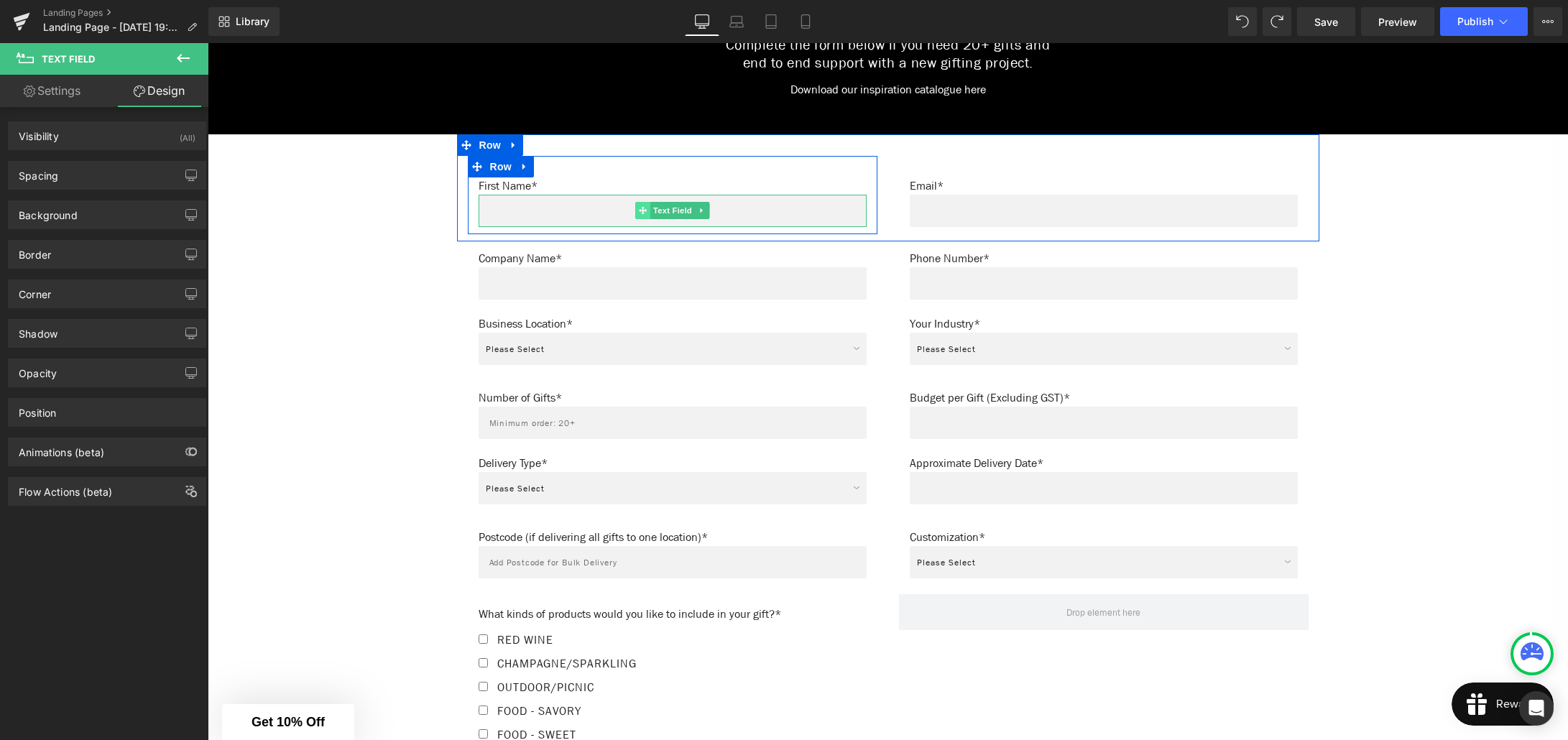
click at [646, 206] on span at bounding box center [643, 211] width 15 height 17
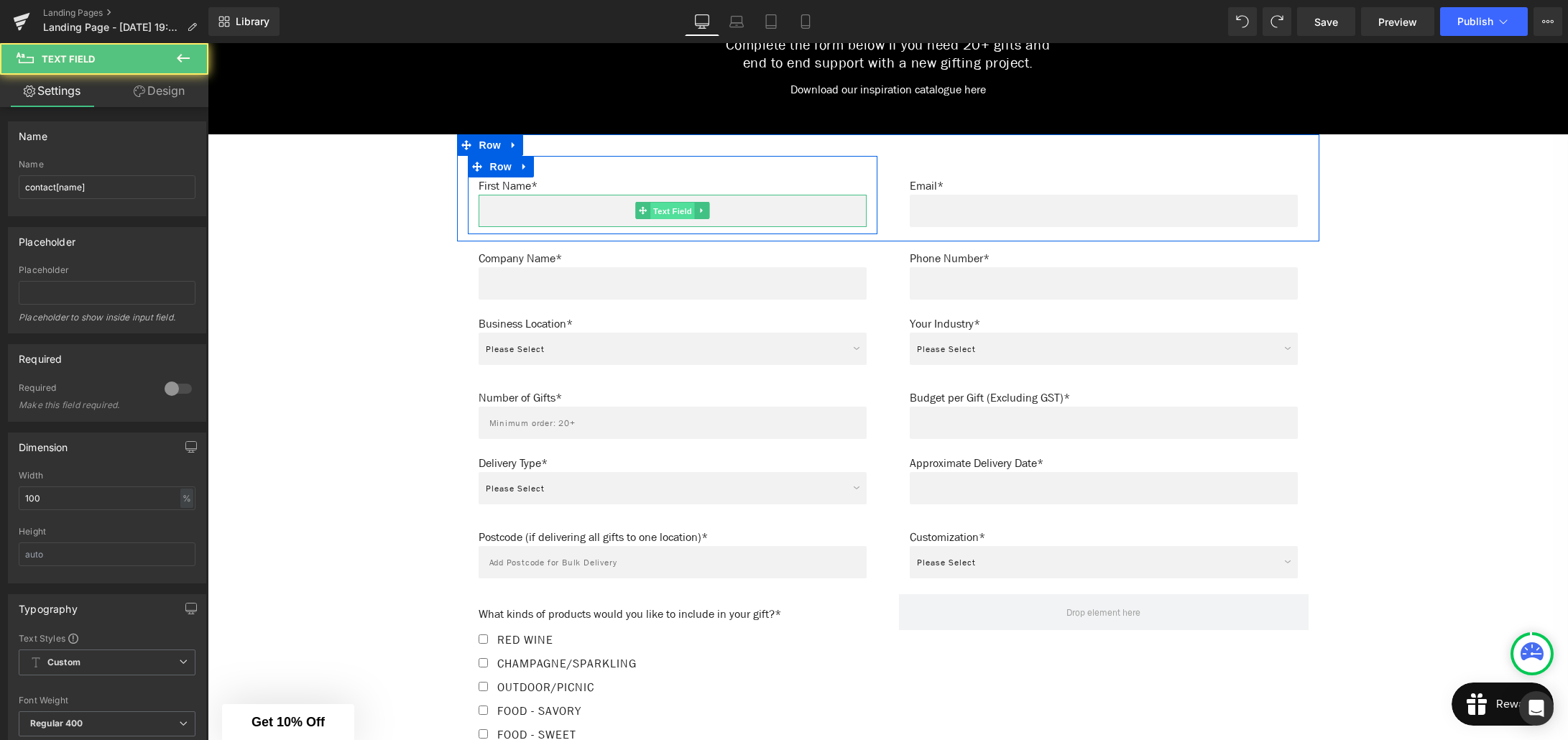
click at [677, 202] on span "Text Field" at bounding box center [672, 211] width 44 height 17
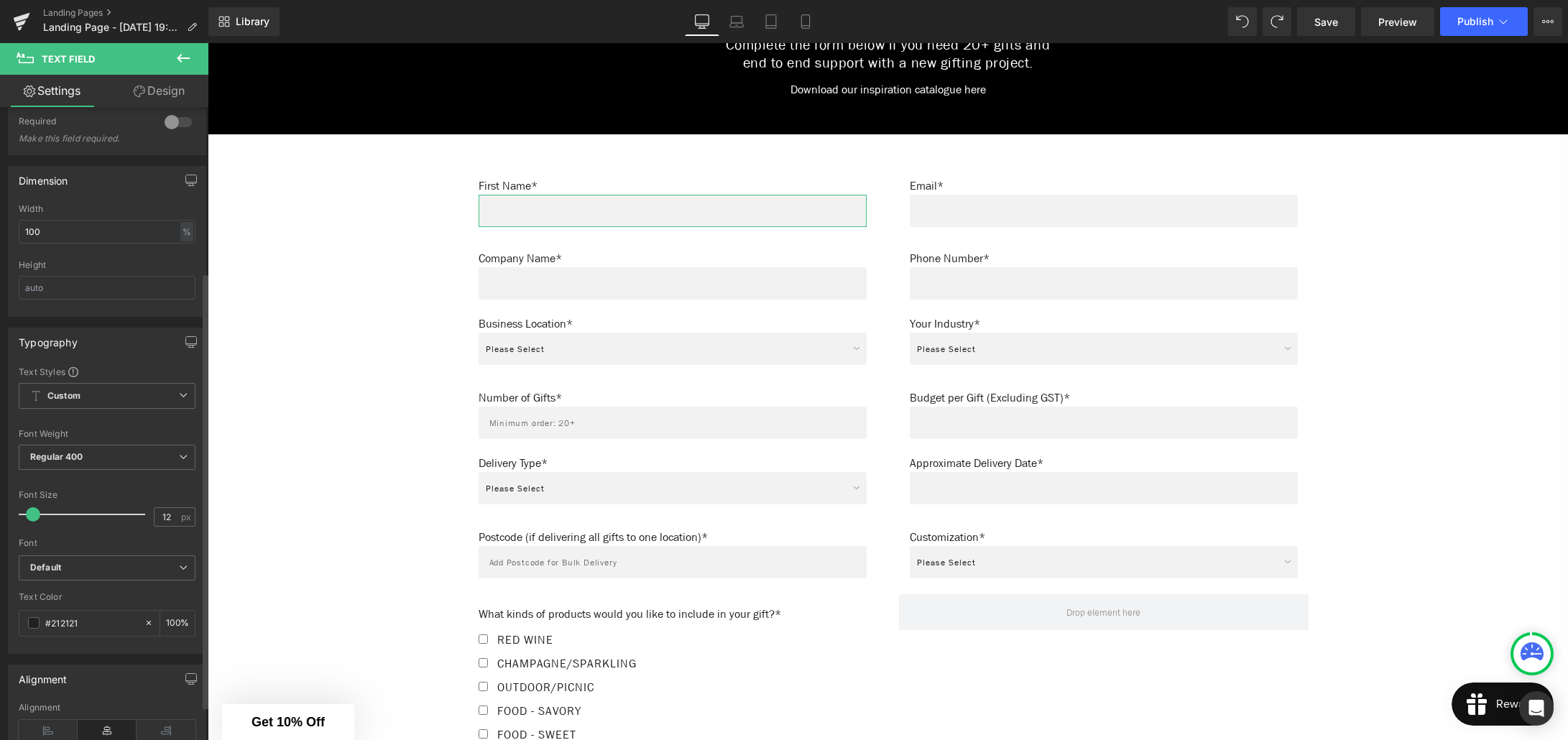
scroll to position [277, 0]
type input "14"
click at [39, 505] on span at bounding box center [37, 503] width 14 height 14
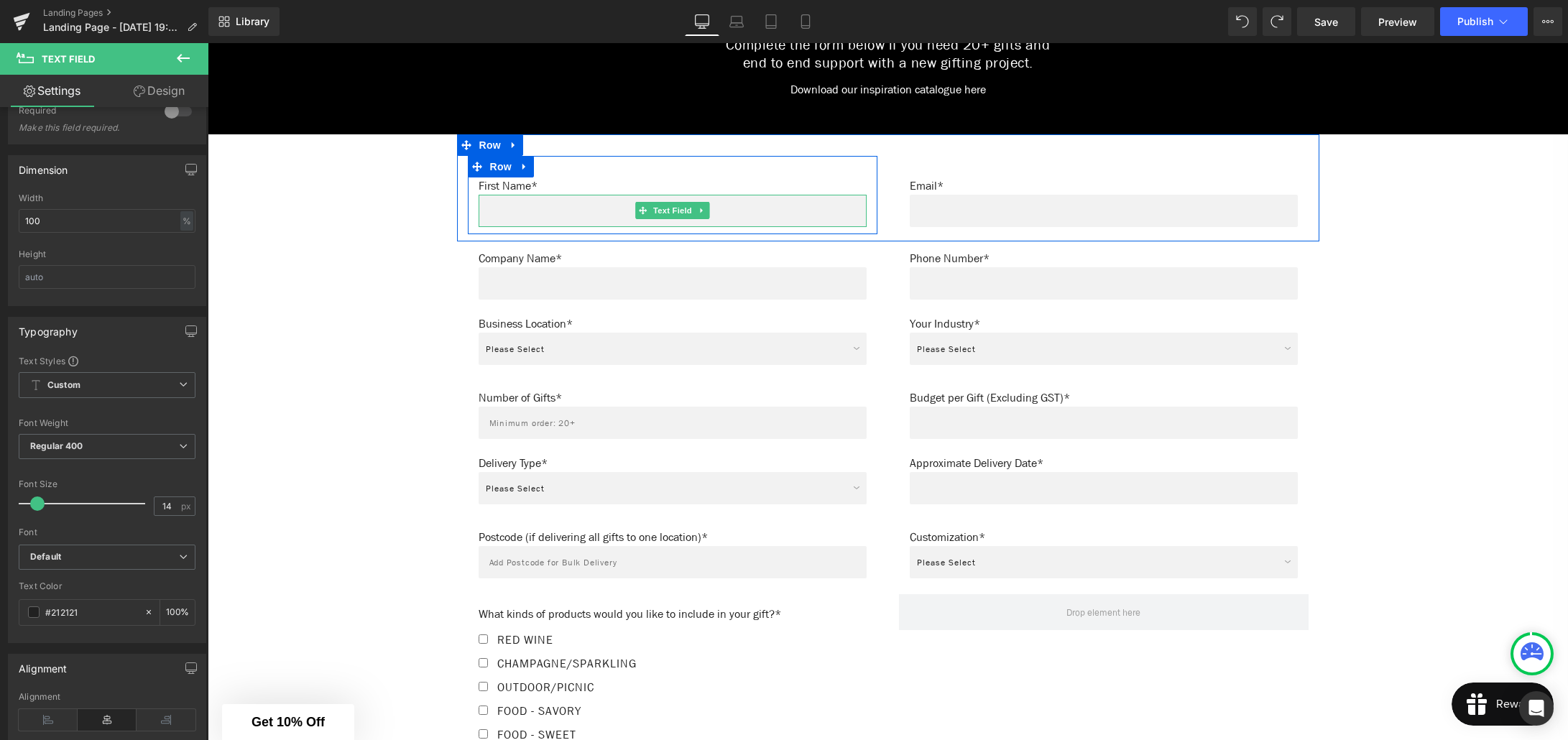
click at [501, 208] on input "text" at bounding box center [672, 211] width 388 height 32
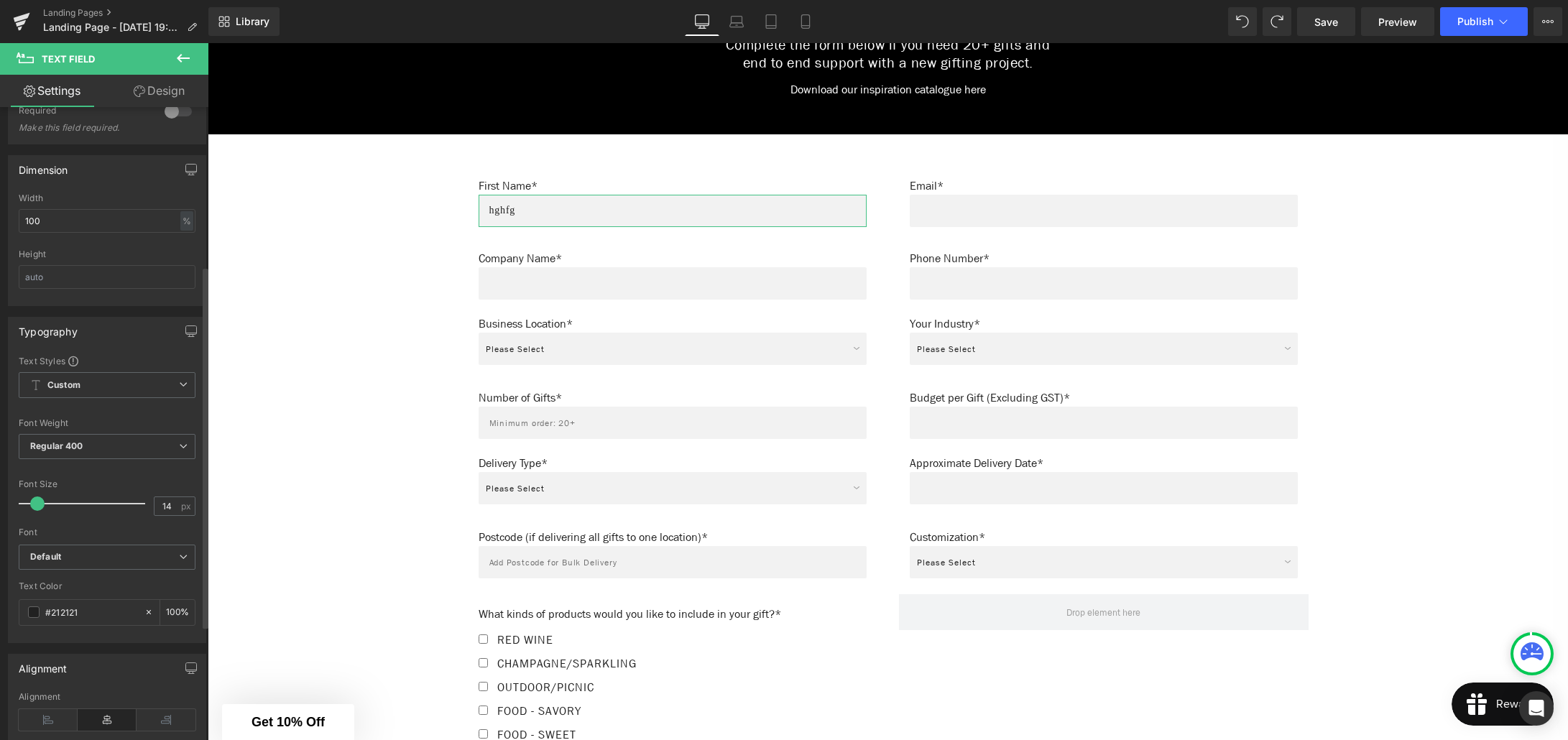
scroll to position [287, 0]
type input "hghfg"
click at [117, 553] on span "Default" at bounding box center [107, 547] width 177 height 26
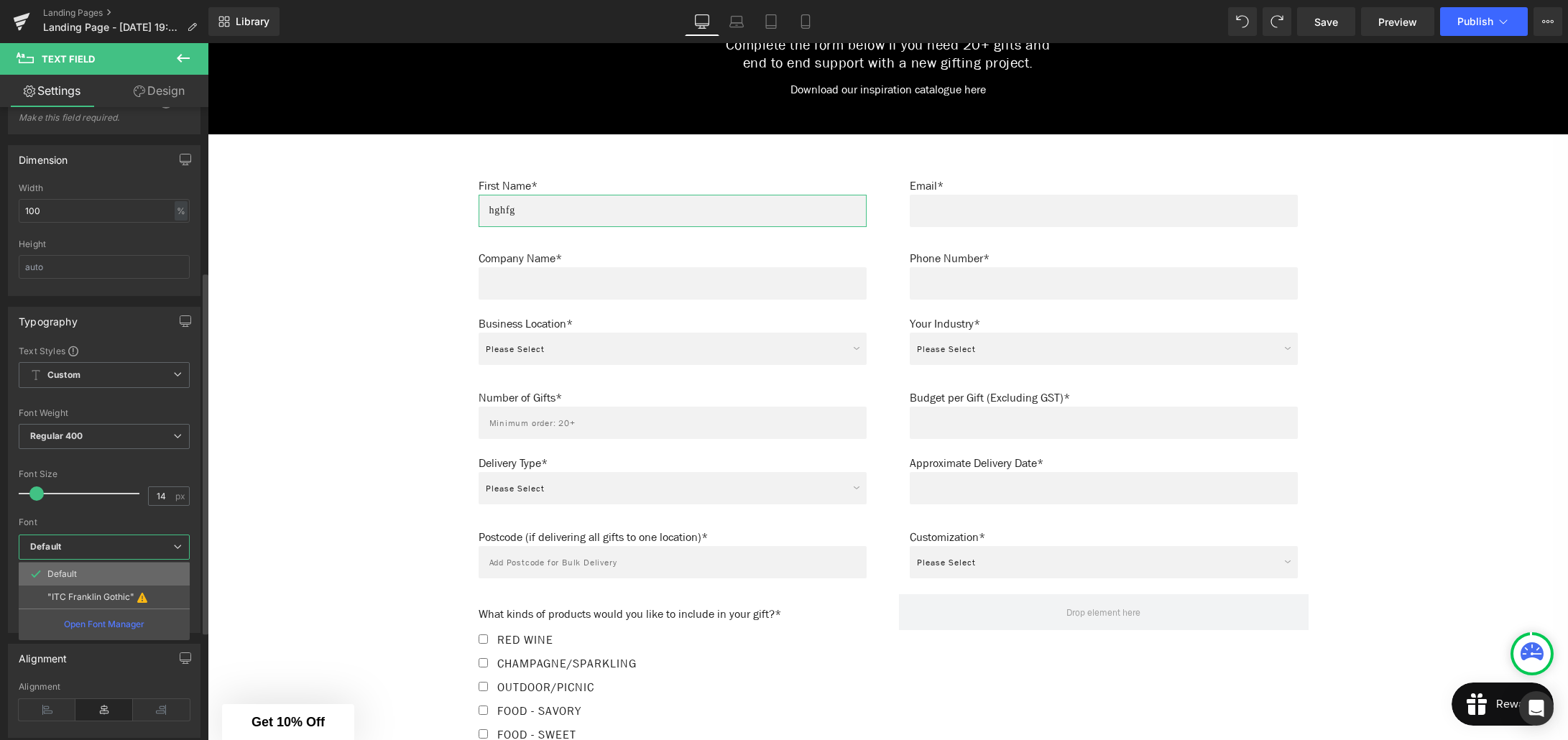
click at [112, 577] on li "Default" at bounding box center [104, 574] width 171 height 23
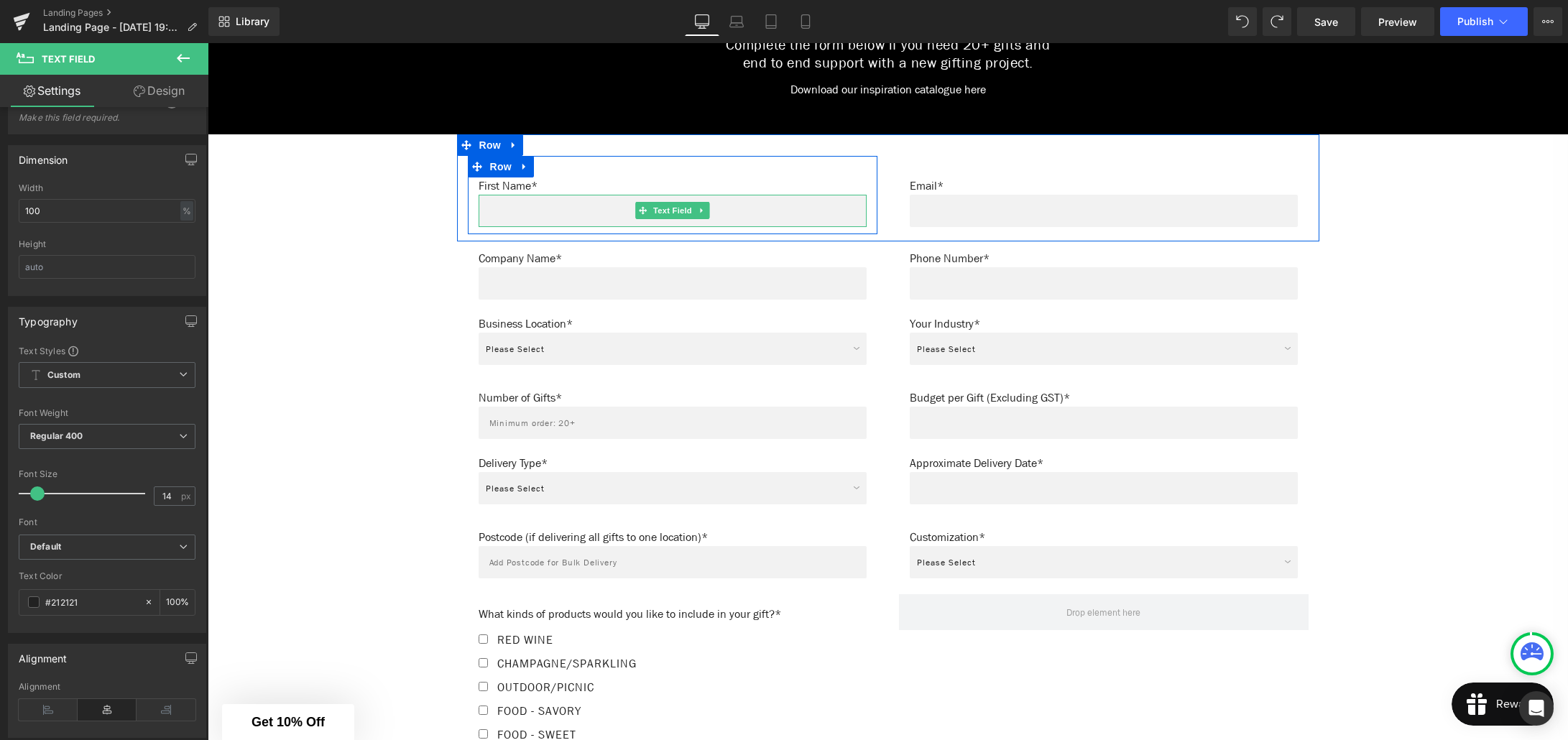
click at [593, 205] on input "text" at bounding box center [672, 211] width 388 height 32
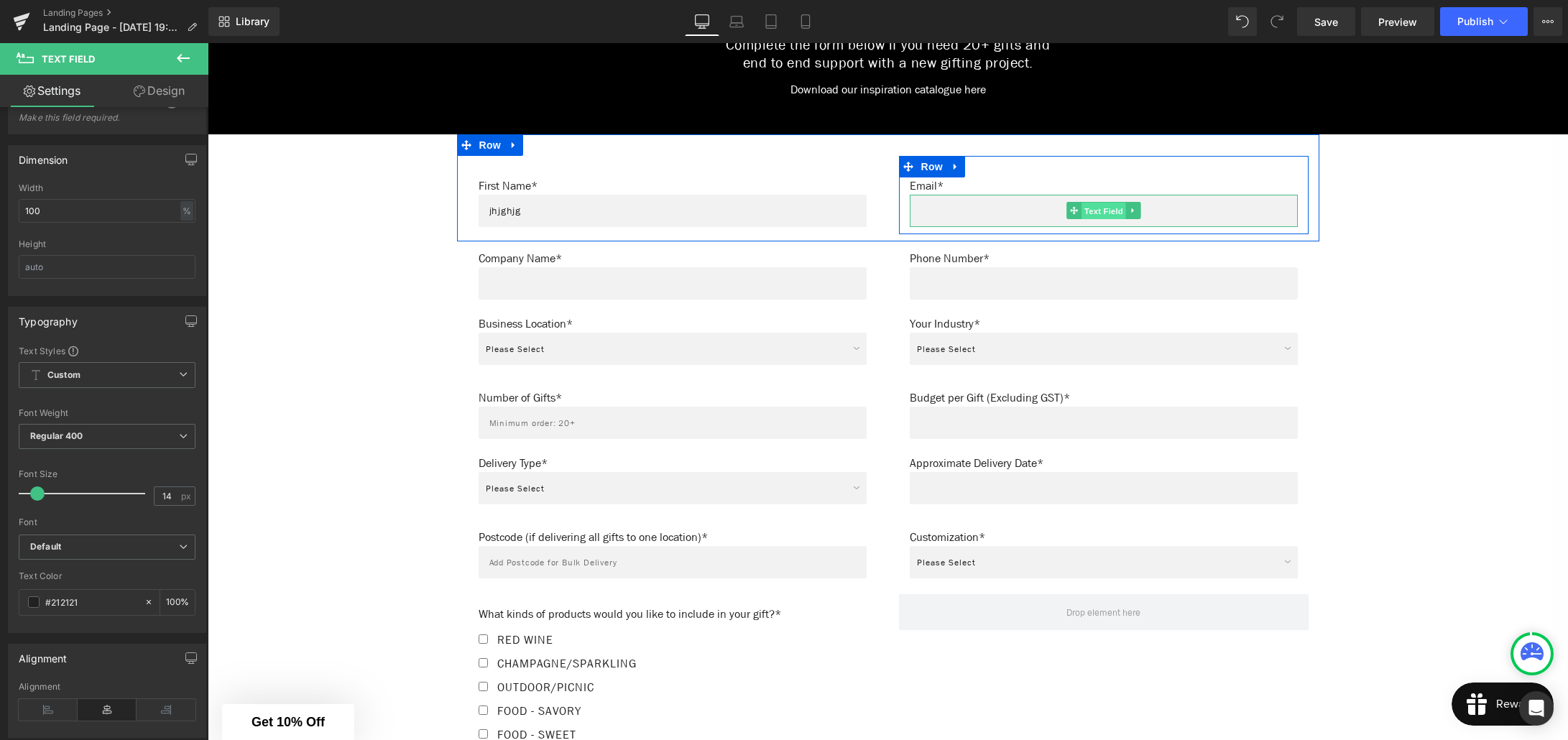
click at [1104, 202] on span "Text Field" at bounding box center [1103, 211] width 44 height 17
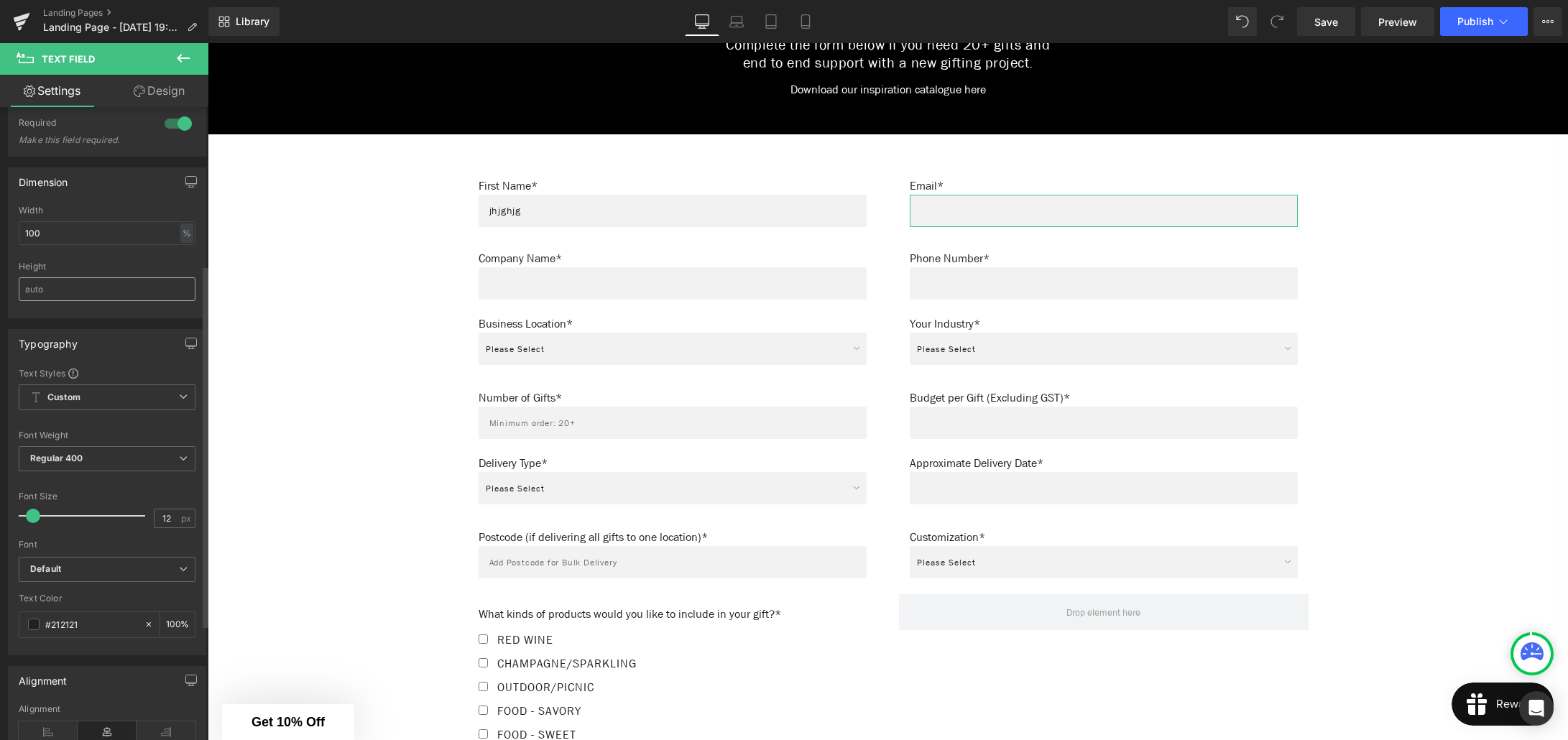
scroll to position [280, 0]
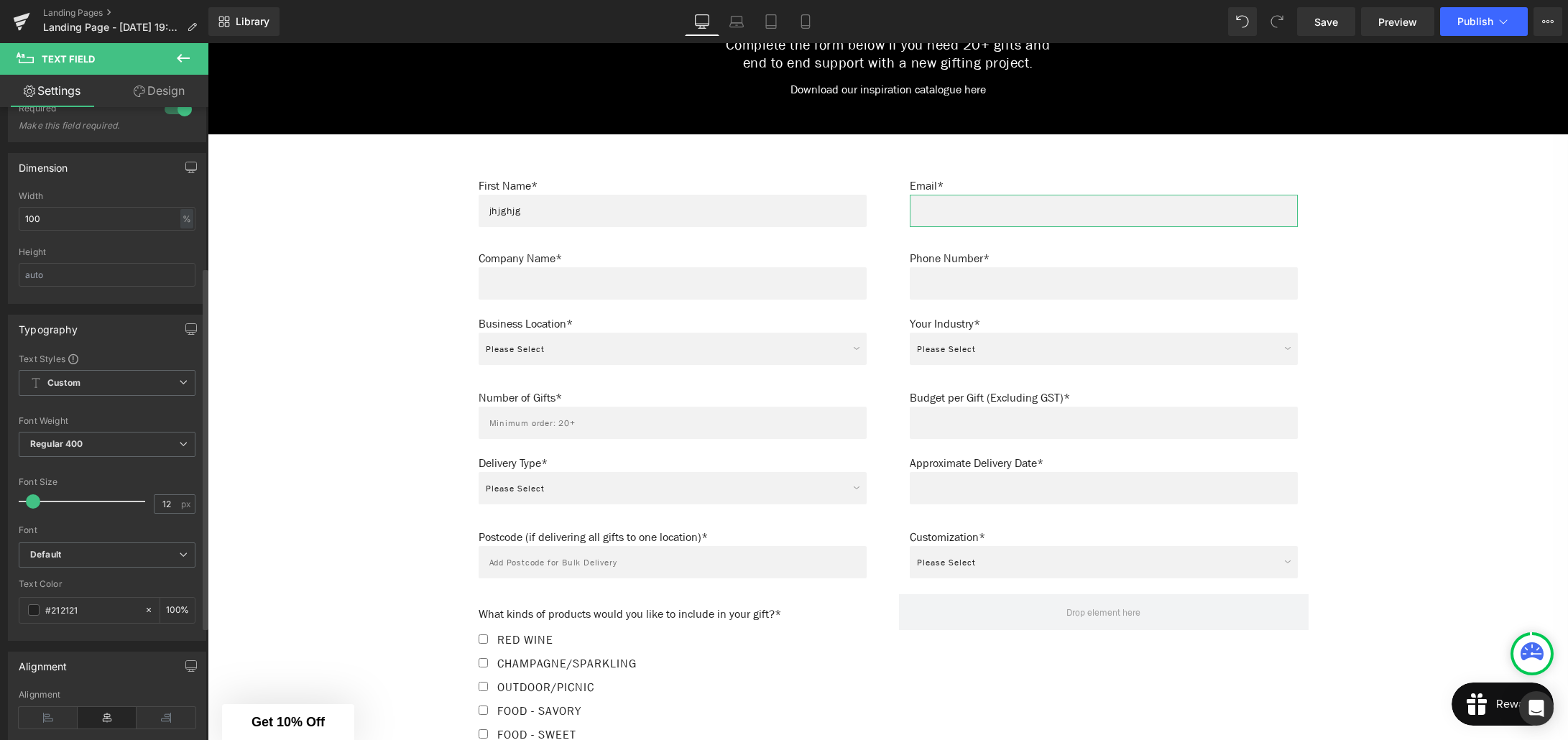
type input "jhjghjg"
type input "14"
click at [39, 501] on span at bounding box center [37, 501] width 14 height 14
click at [63, 549] on b "Default" at bounding box center [104, 555] width 148 height 12
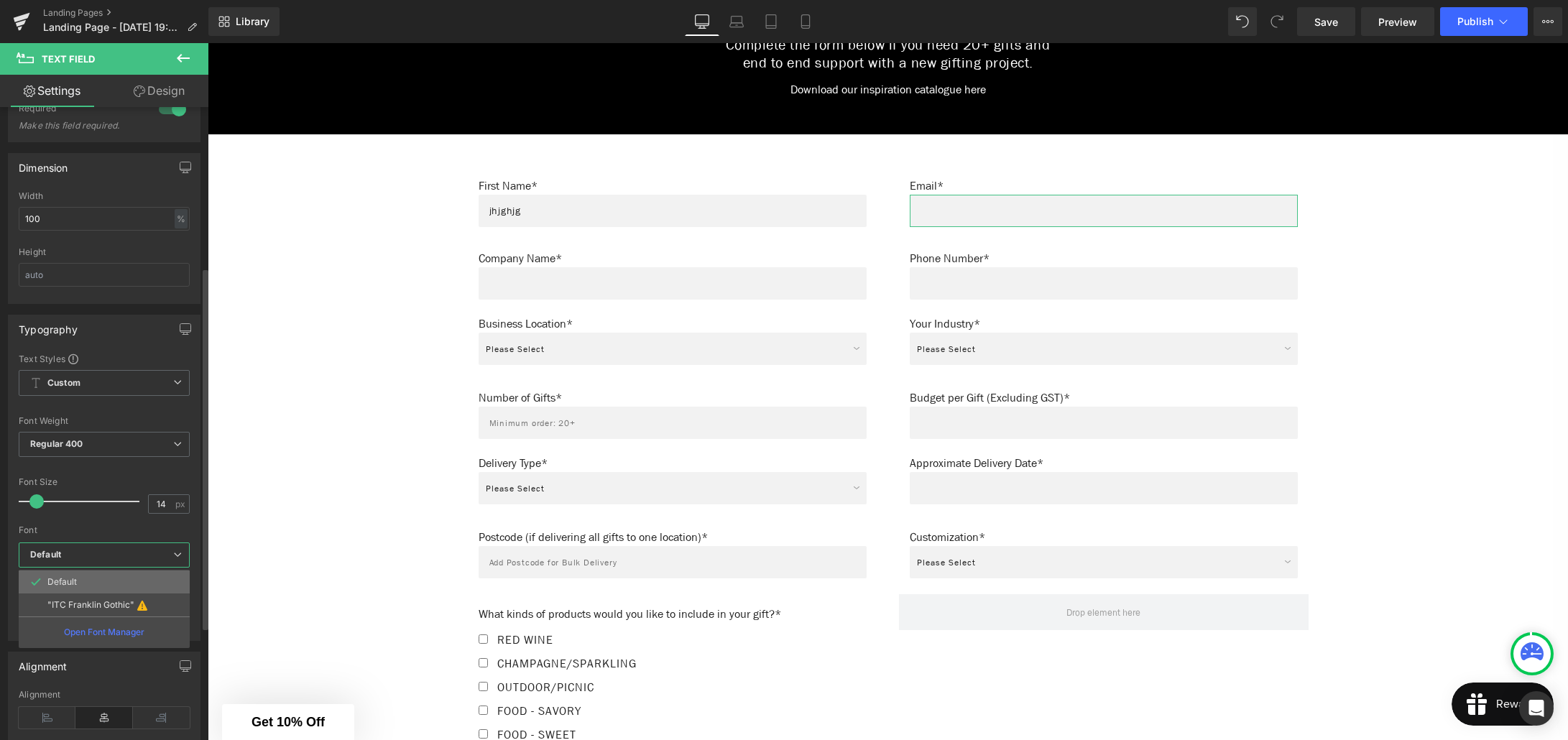
click at [75, 575] on li "Default" at bounding box center [104, 582] width 171 height 23
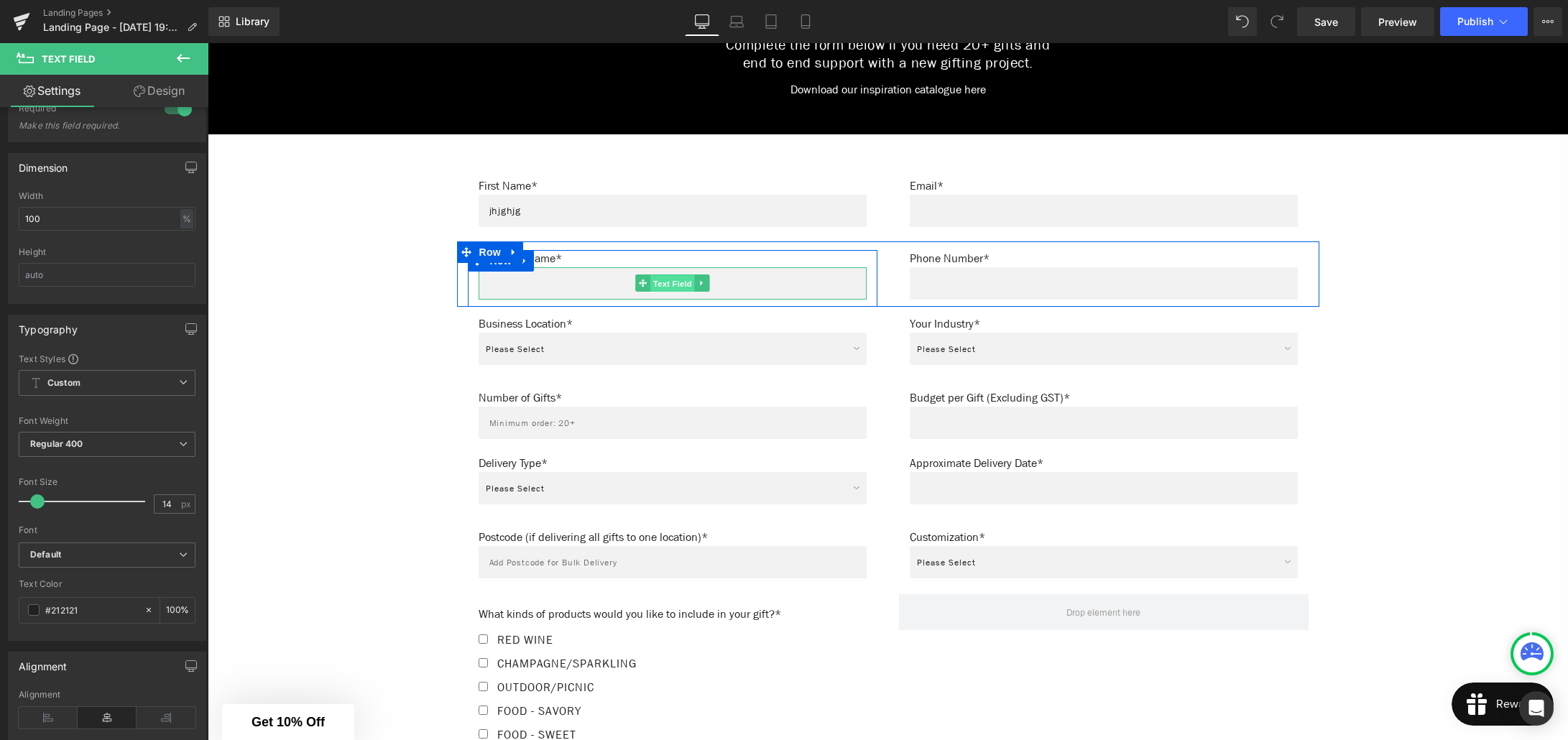
click at [662, 276] on span "Text Field" at bounding box center [672, 284] width 44 height 17
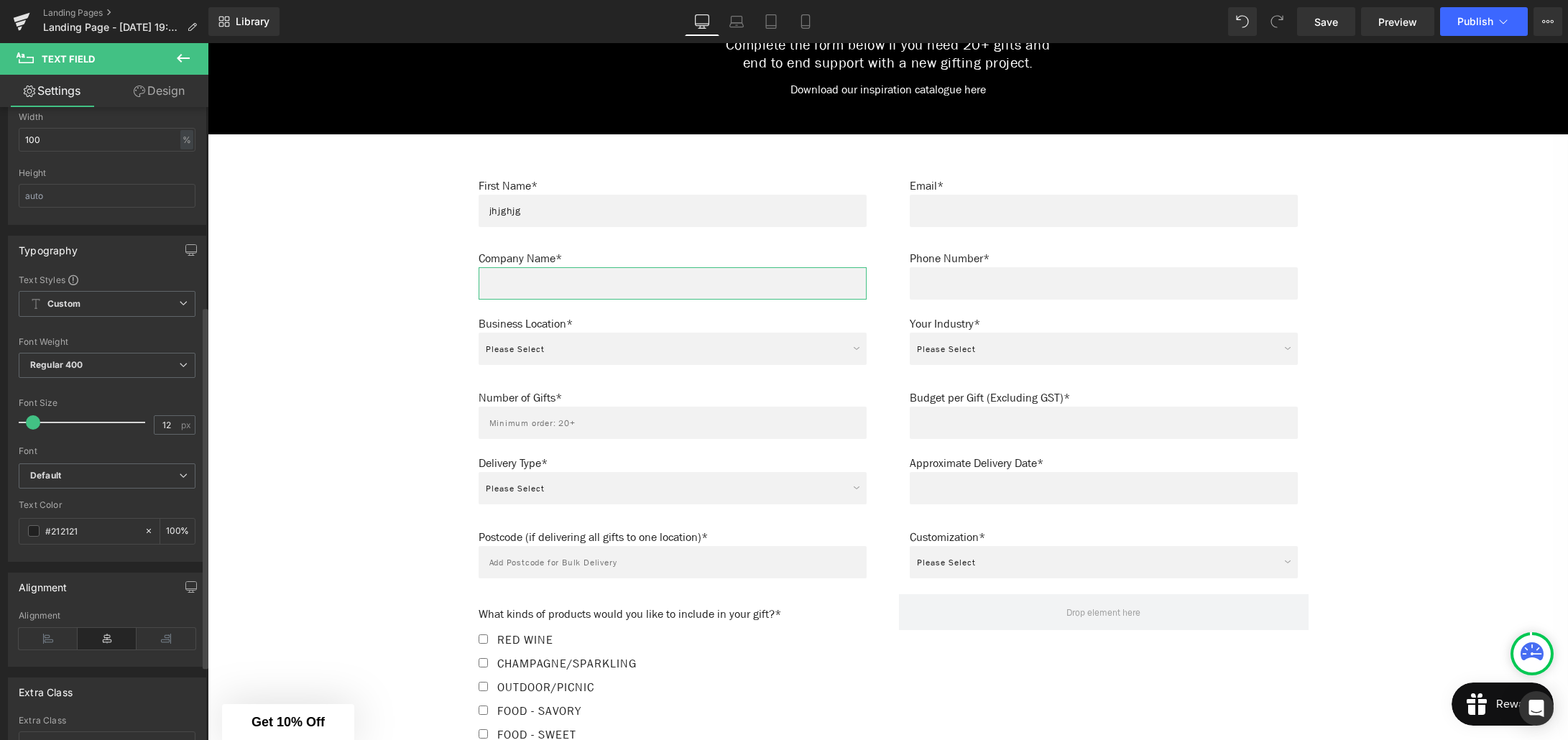
scroll to position [394, 0]
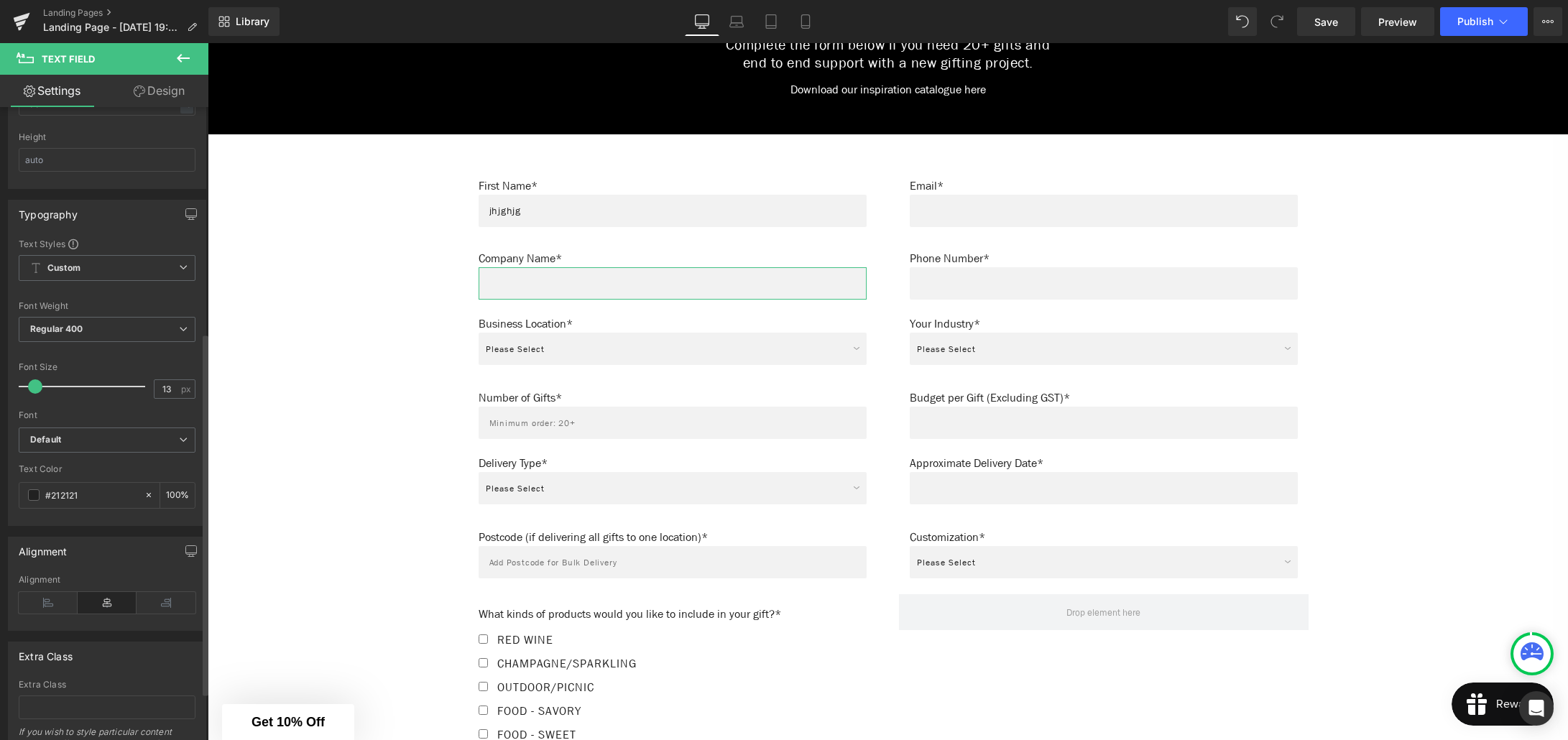
type input "14"
click at [40, 385] on span at bounding box center [37, 386] width 14 height 14
click at [67, 439] on b "Default" at bounding box center [104, 439] width 148 height 12
click at [65, 458] on li "Default" at bounding box center [104, 467] width 171 height 23
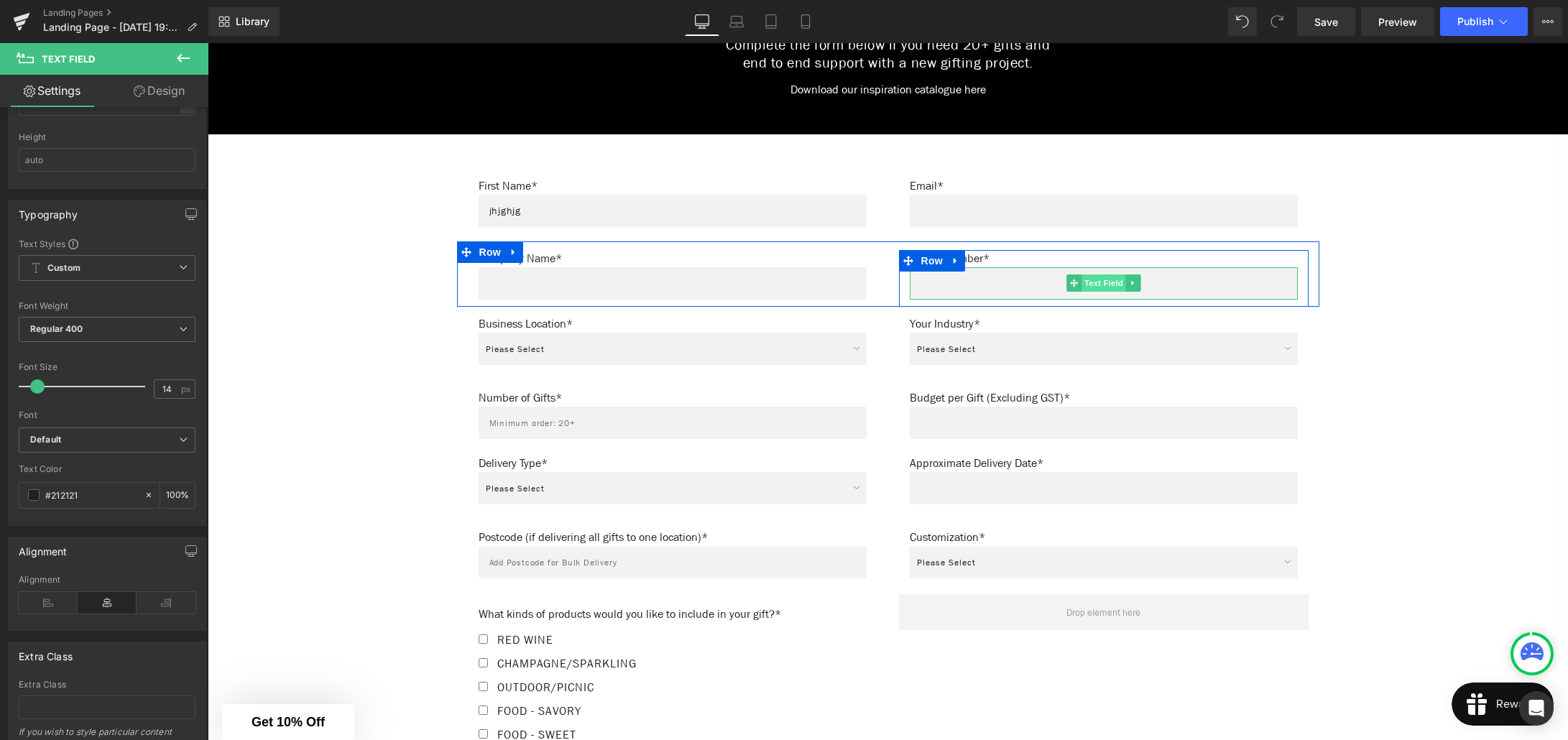
click at [1105, 278] on span "Text Field" at bounding box center [1103, 283] width 44 height 17
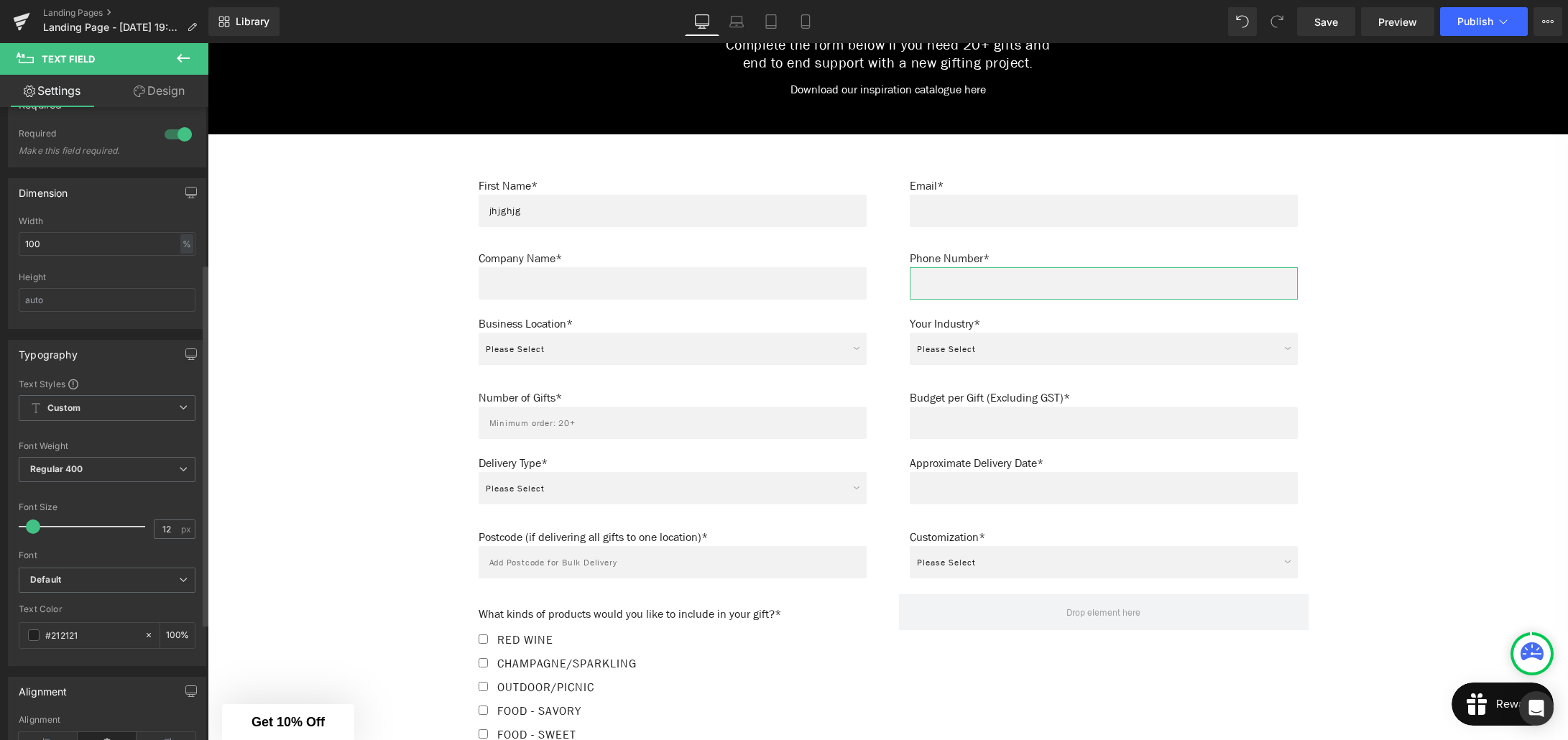
scroll to position [280, 0]
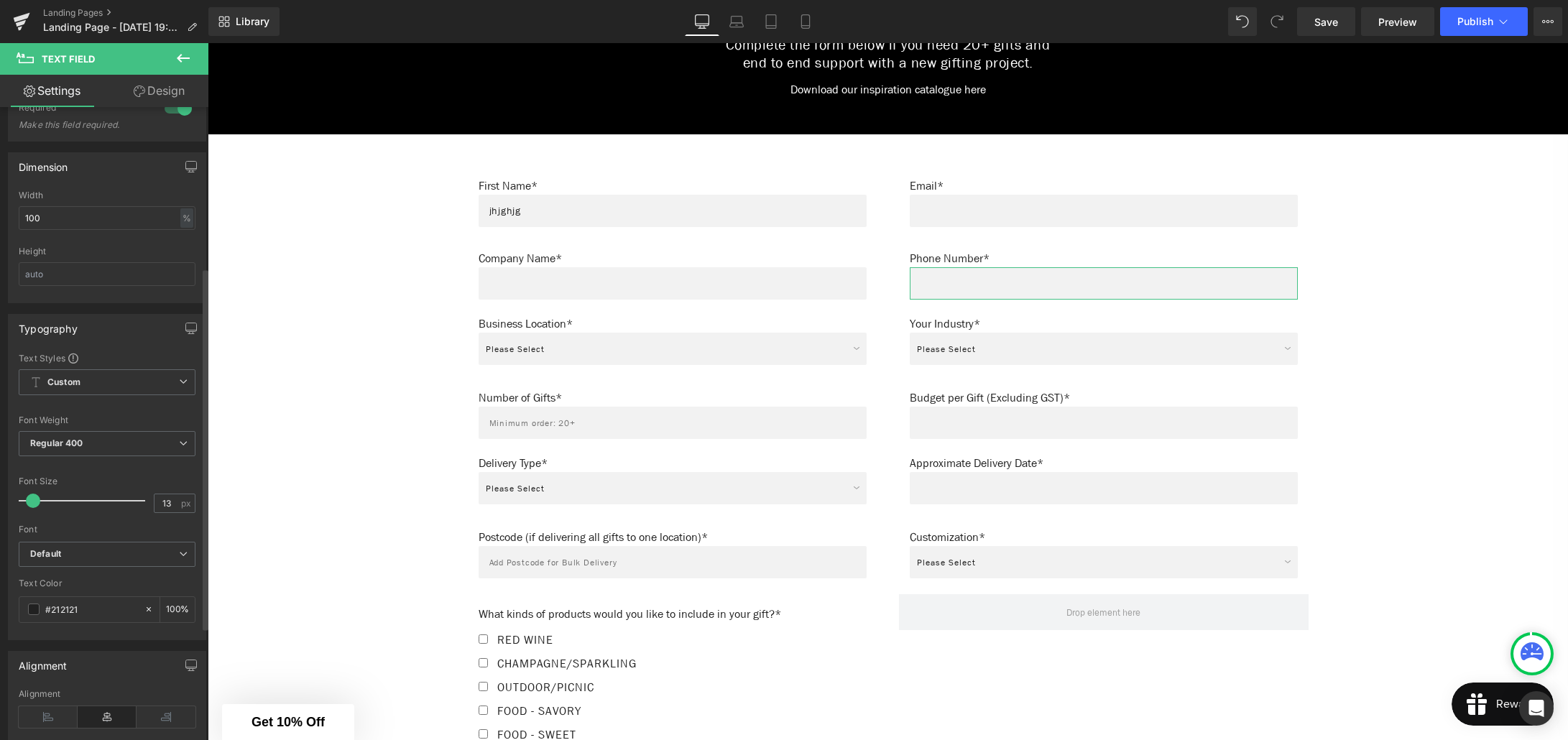
type input "14"
click at [35, 498] on span at bounding box center [37, 500] width 14 height 14
click at [69, 561] on span "Default" at bounding box center [107, 554] width 177 height 26
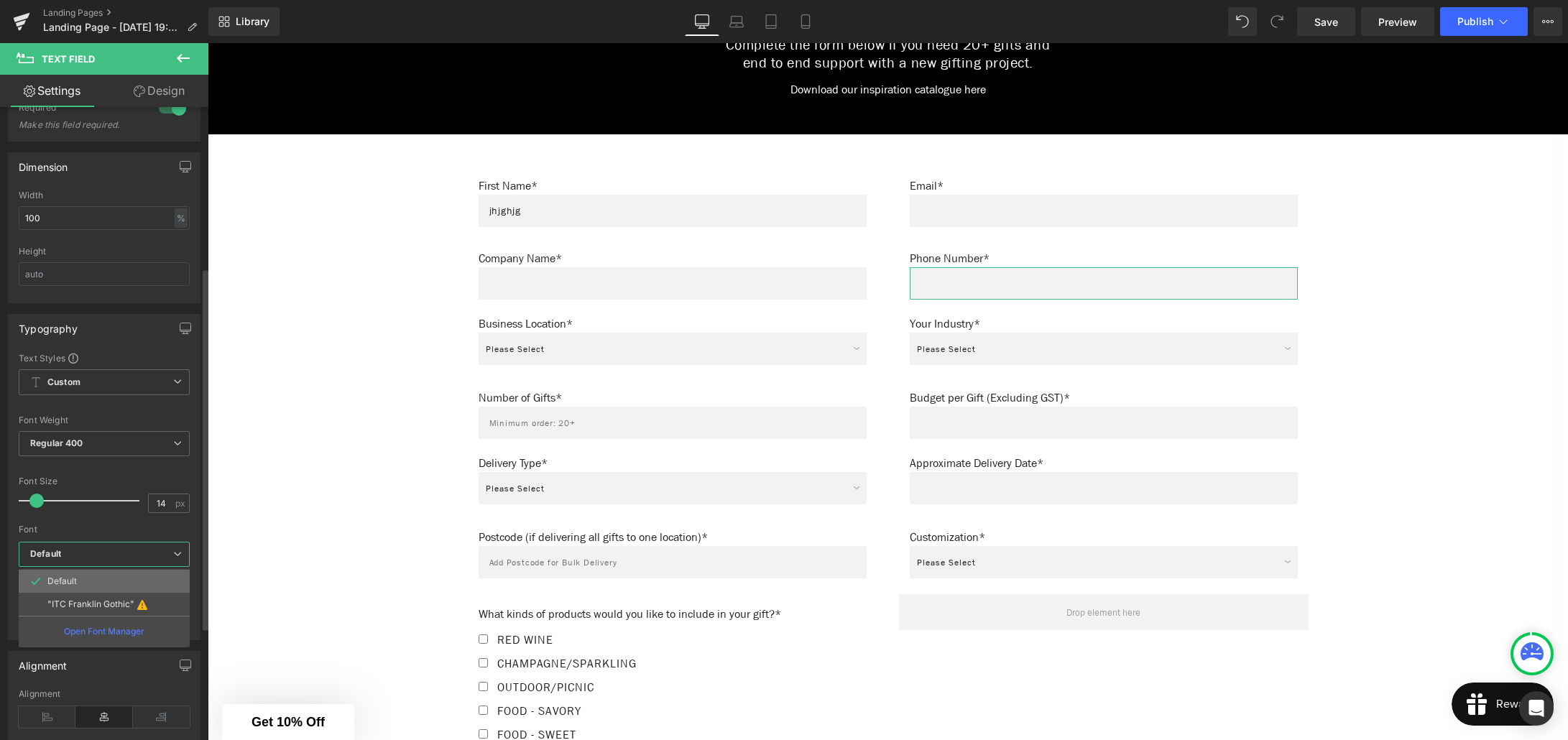
click at [67, 575] on li "Default" at bounding box center [104, 581] width 171 height 23
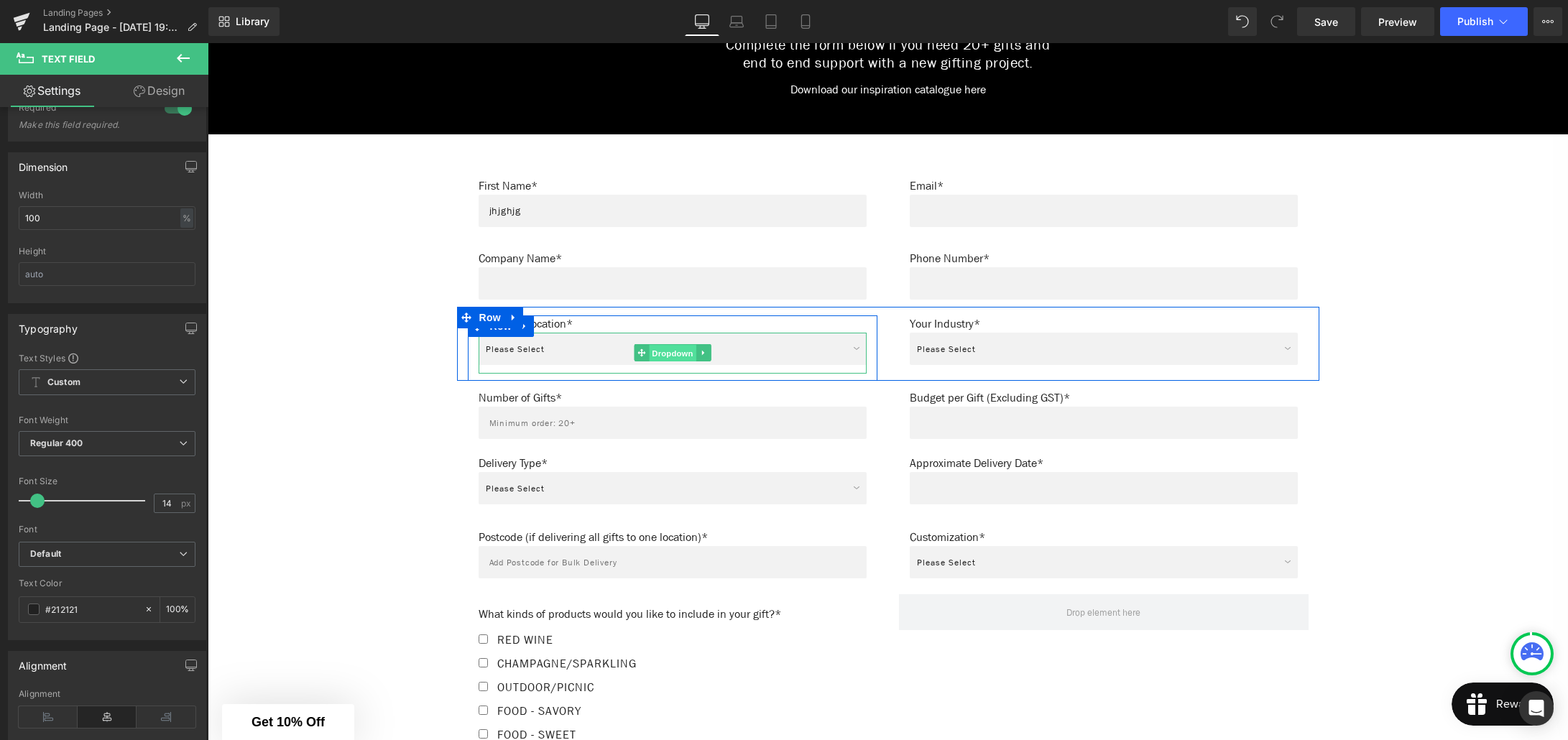
click at [666, 347] on span "Dropdown" at bounding box center [671, 353] width 46 height 17
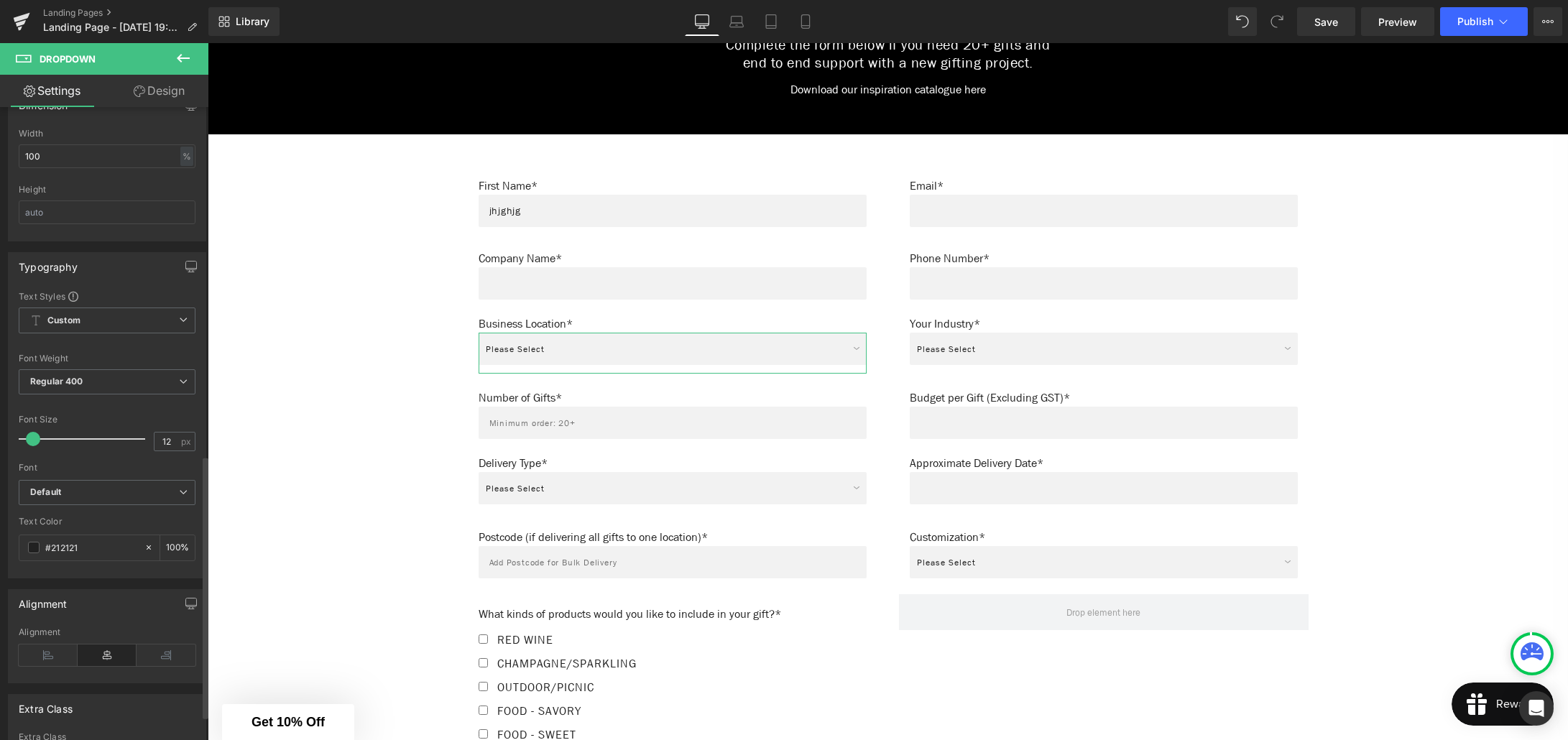
scroll to position [897, 0]
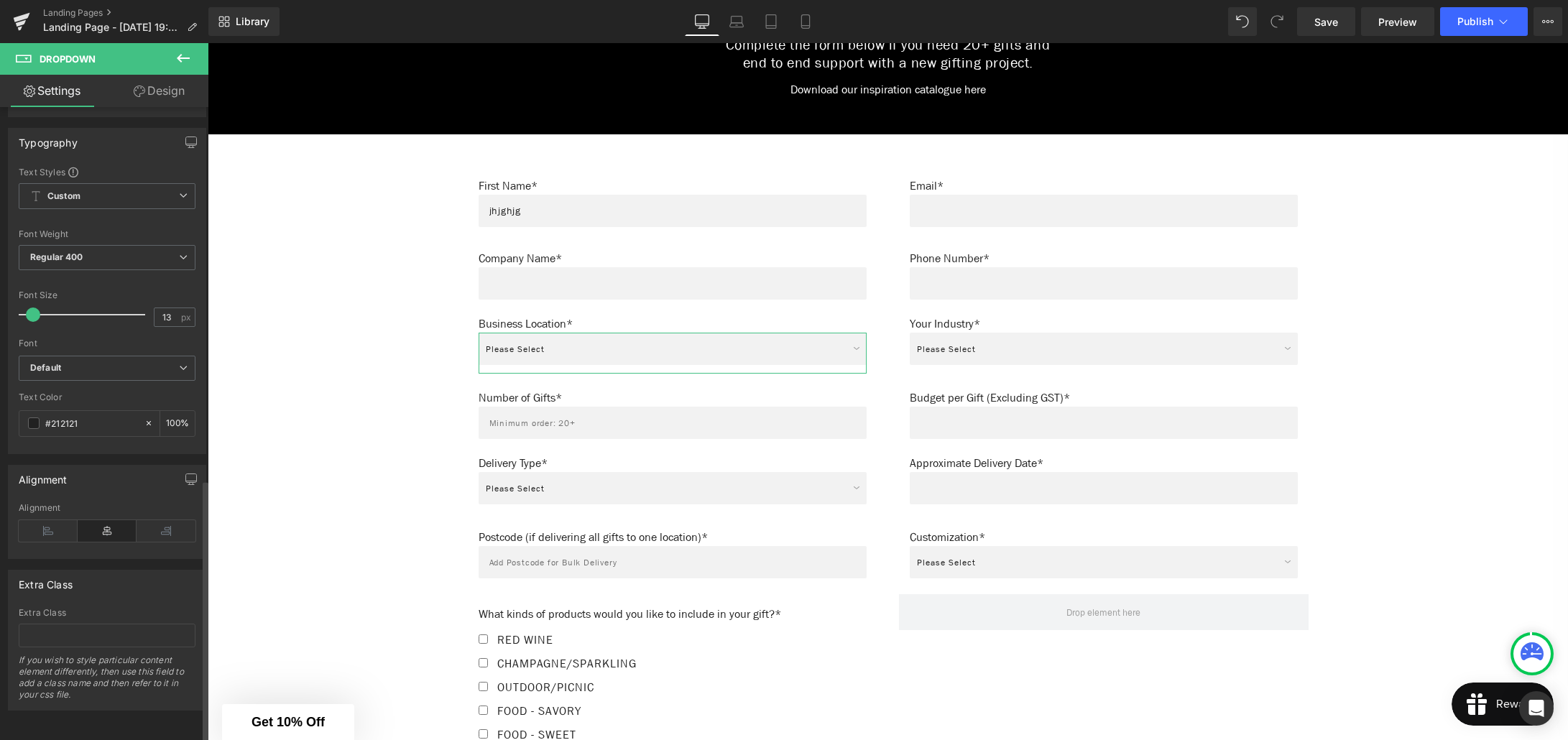
type input "14"
click at [39, 307] on span at bounding box center [37, 314] width 14 height 14
click at [61, 362] on b "Default" at bounding box center [104, 368] width 148 height 12
drag, startPoint x: 71, startPoint y: 382, endPoint x: 100, endPoint y: 339, distance: 51.9
click at [71, 390] on p "Default" at bounding box center [61, 395] width 29 height 10
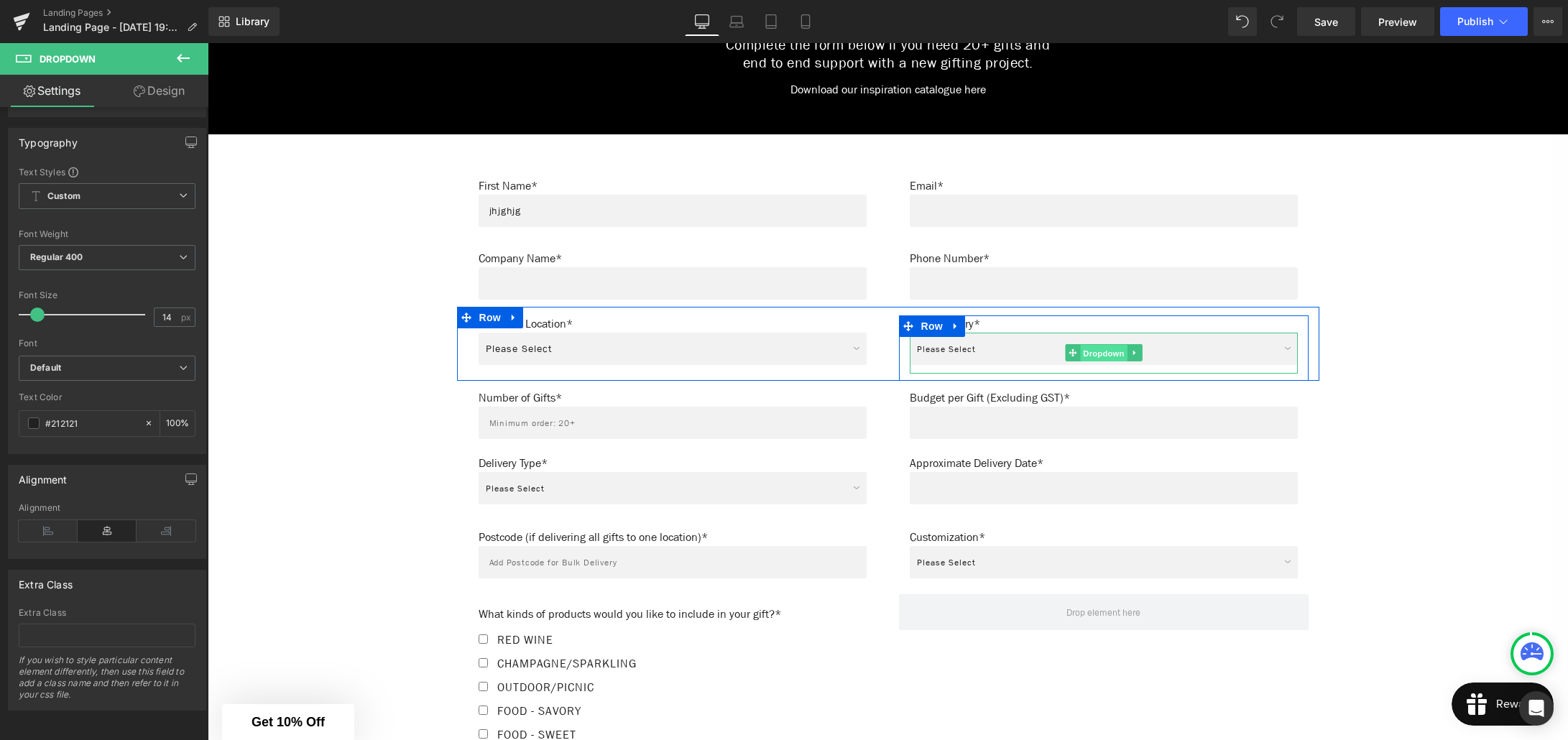
click at [1095, 346] on span "Dropdown" at bounding box center [1103, 353] width 46 height 17
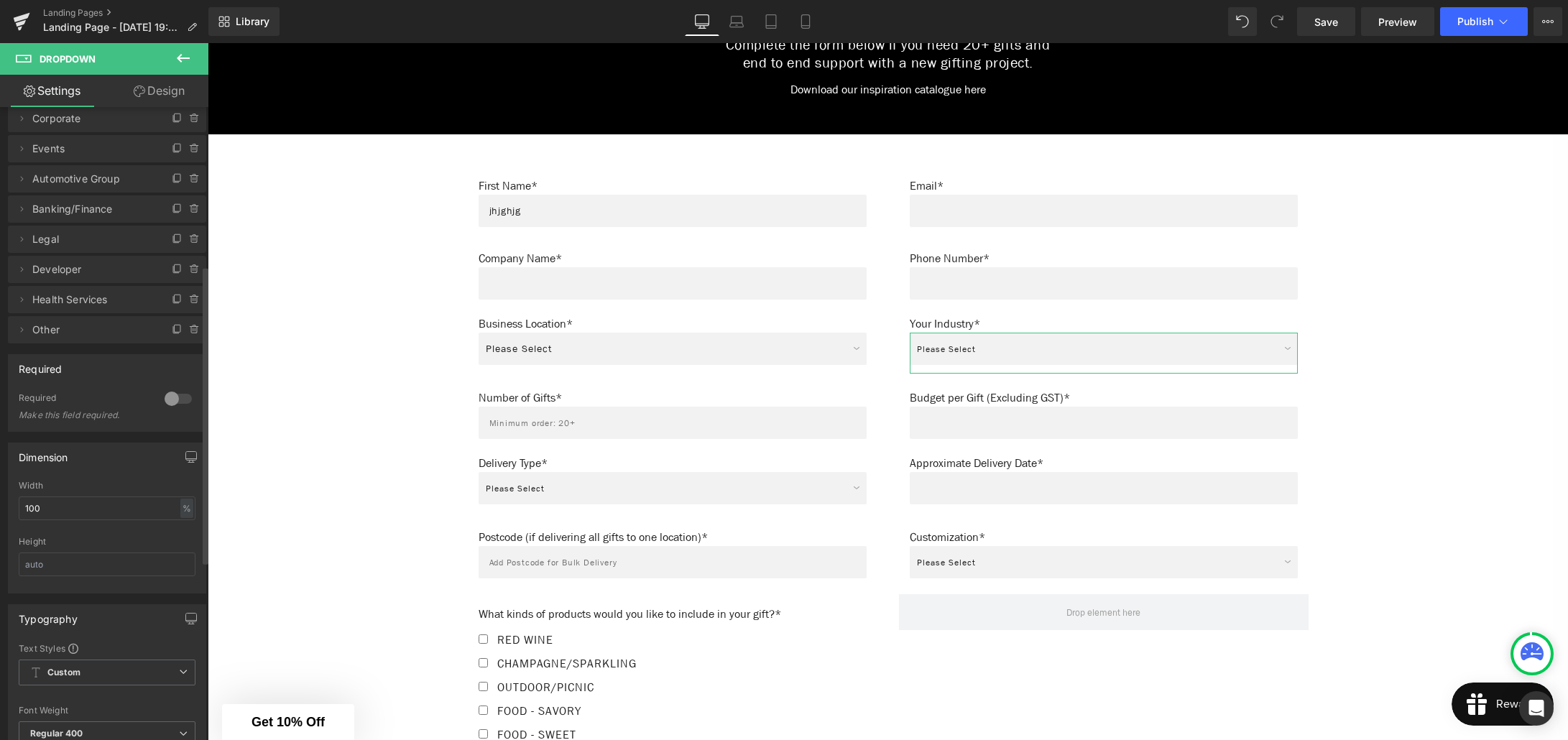
scroll to position [367, 0]
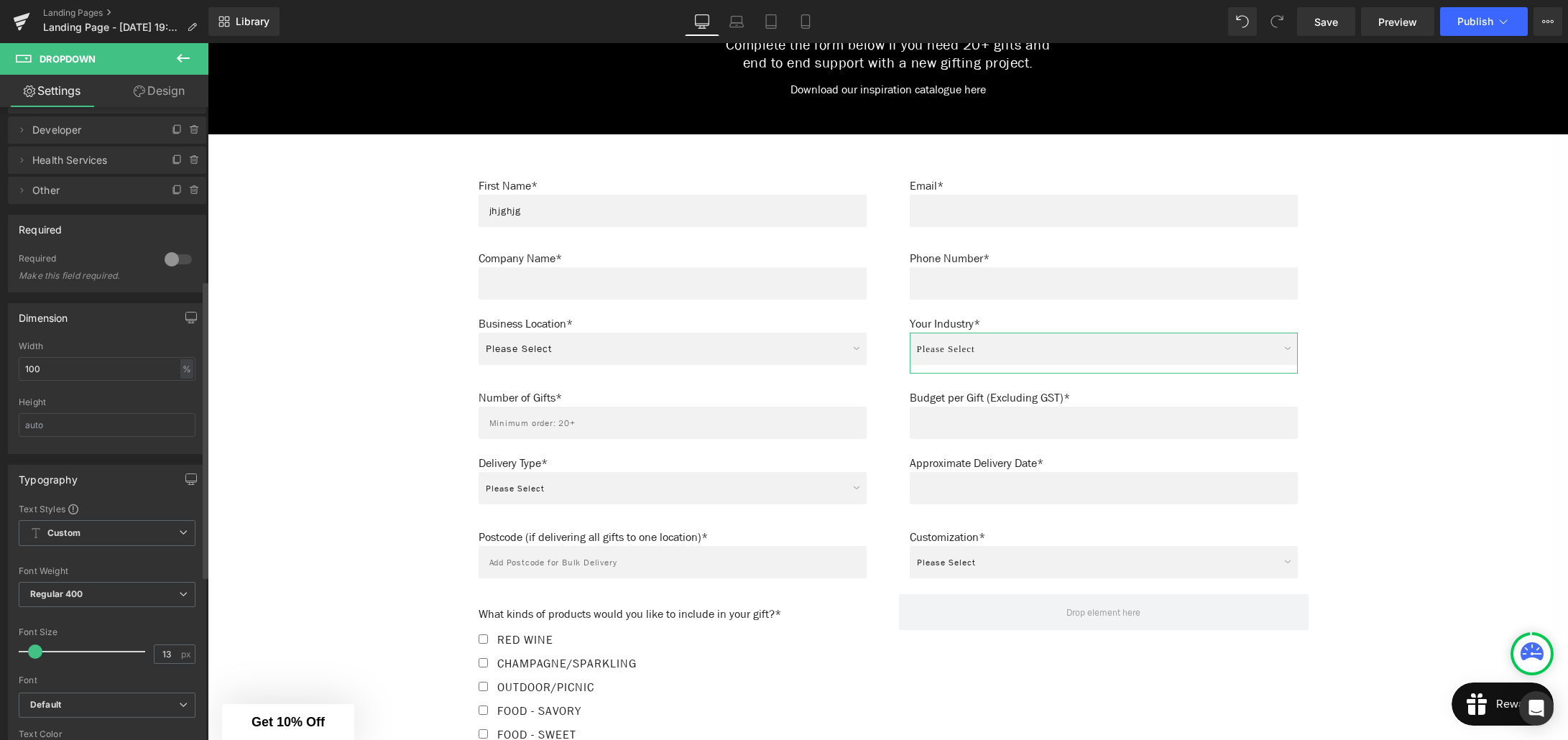
type input "14"
click at [38, 649] on span at bounding box center [37, 651] width 14 height 14
click at [82, 699] on b "Default" at bounding box center [104, 705] width 148 height 12
click at [91, 730] on li "Default" at bounding box center [104, 731] width 171 height 23
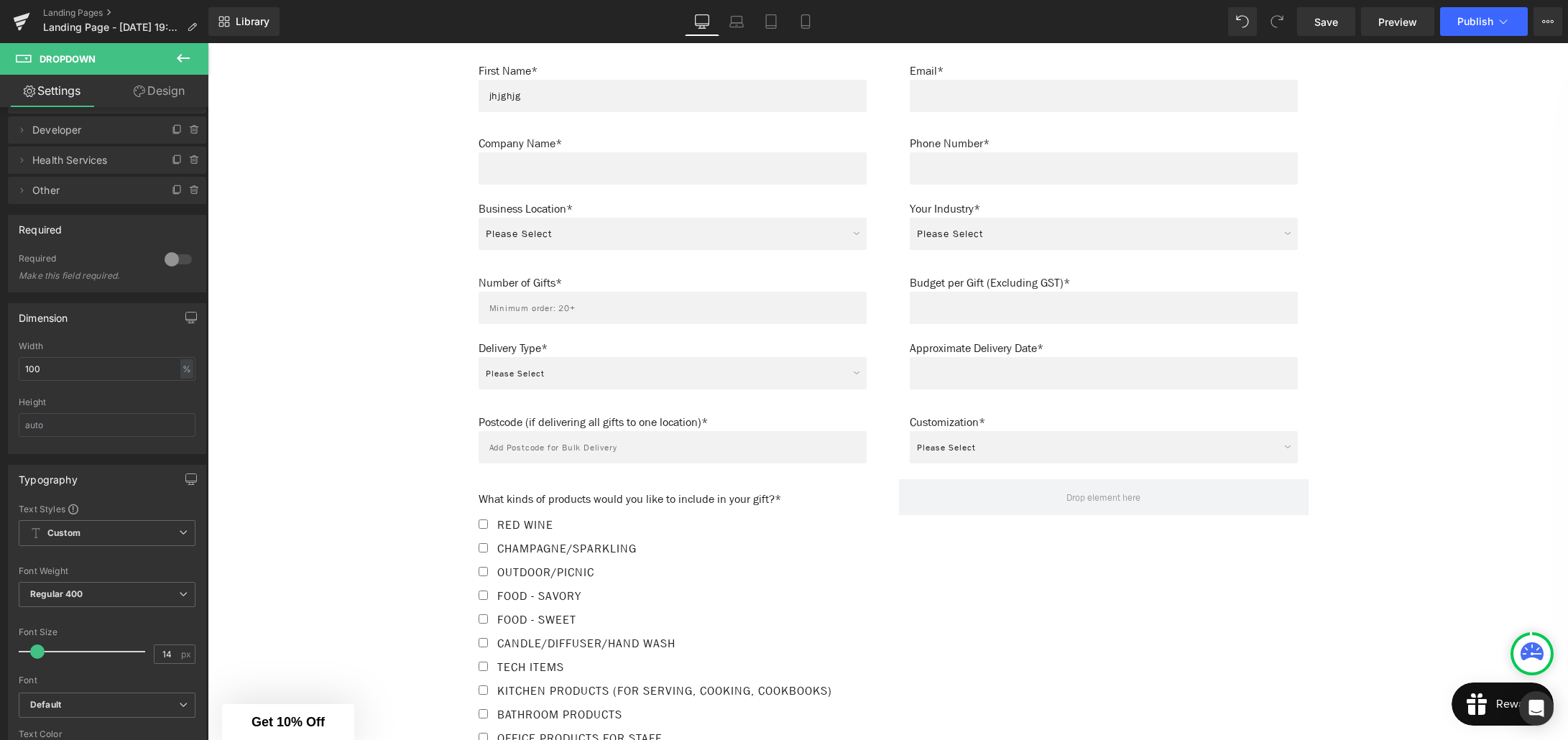
scroll to position [1014, 0]
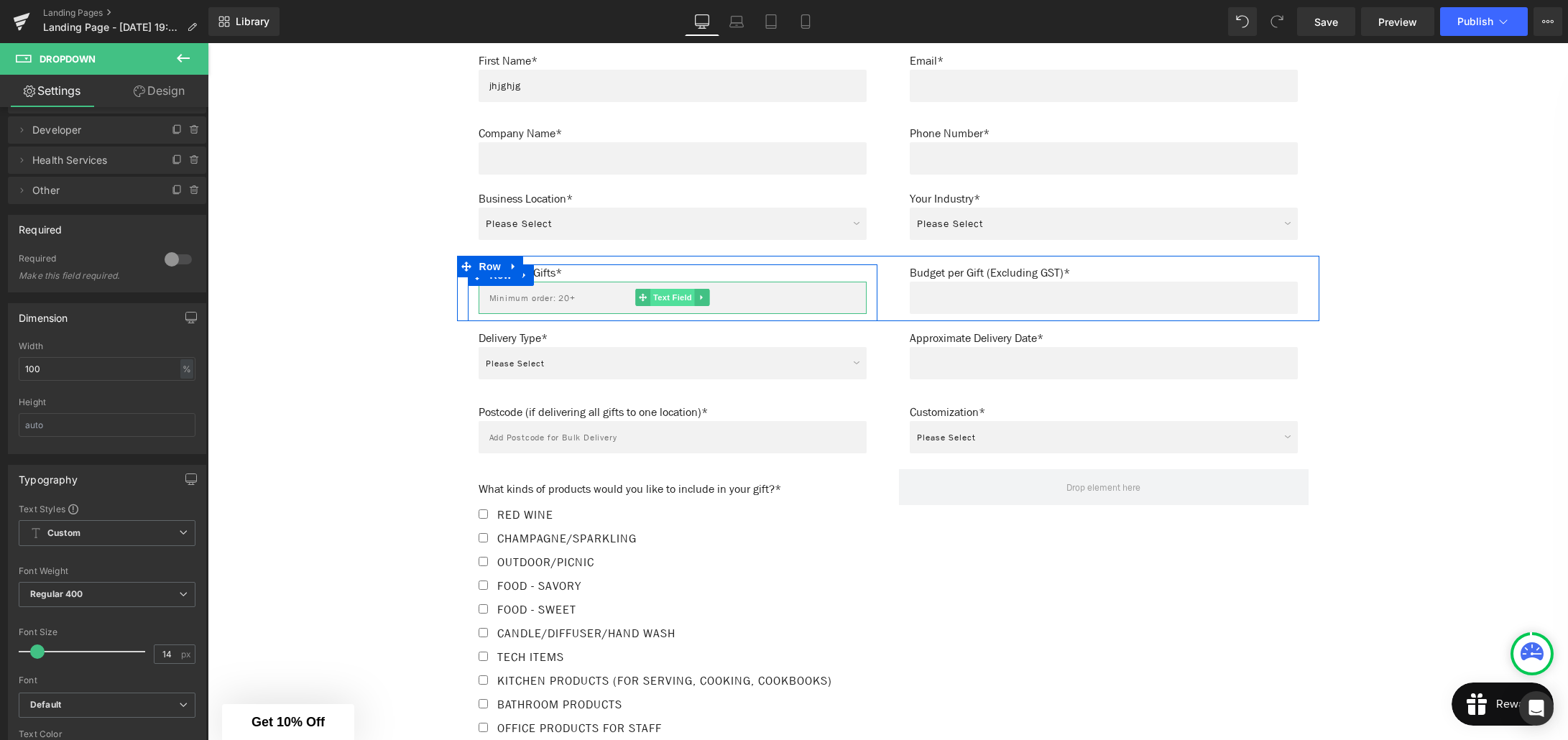
click at [671, 289] on span "Text Field" at bounding box center [672, 298] width 44 height 17
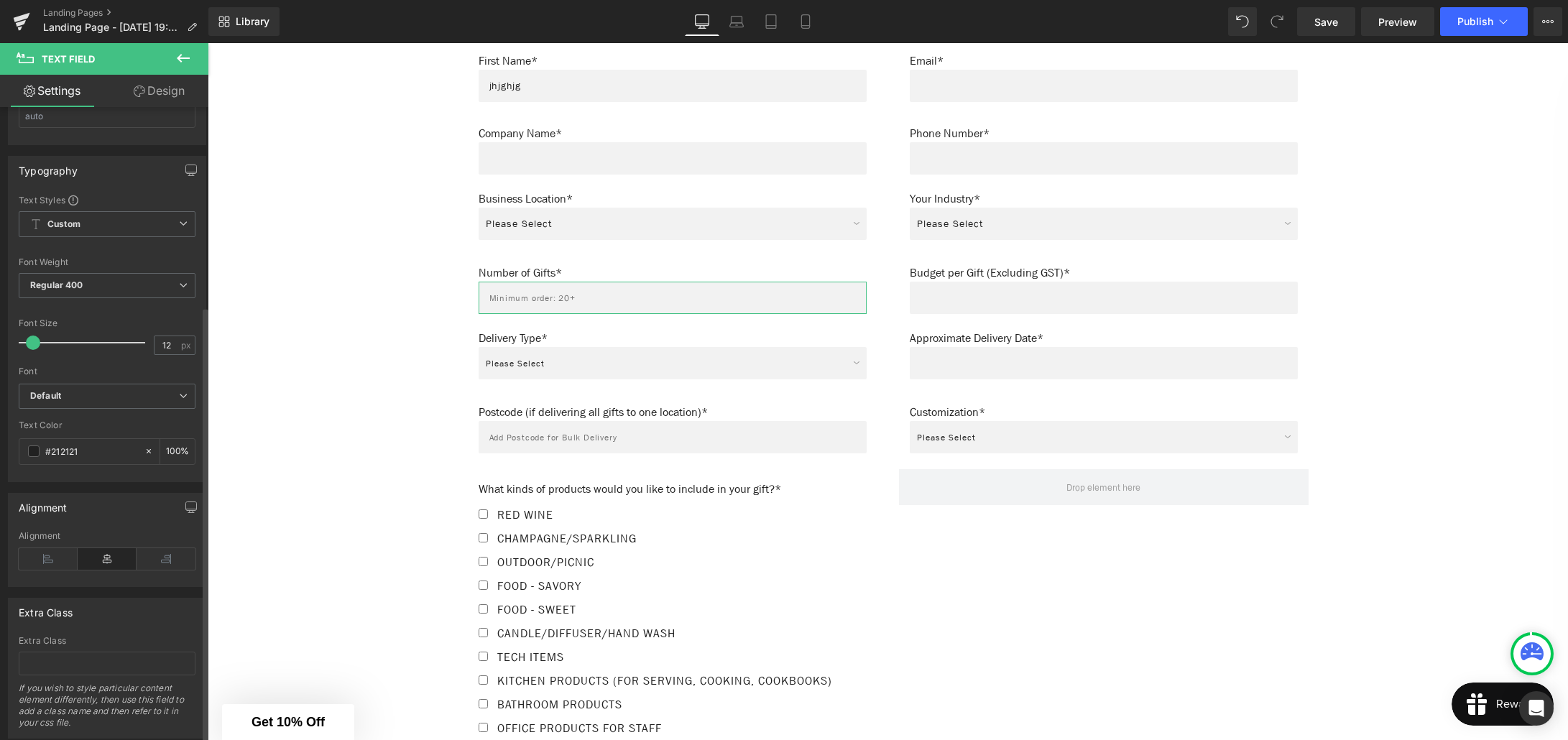
scroll to position [439, 0]
type input "14"
click at [35, 340] on span at bounding box center [37, 340] width 14 height 14
click at [85, 395] on b "Default" at bounding box center [104, 394] width 148 height 12
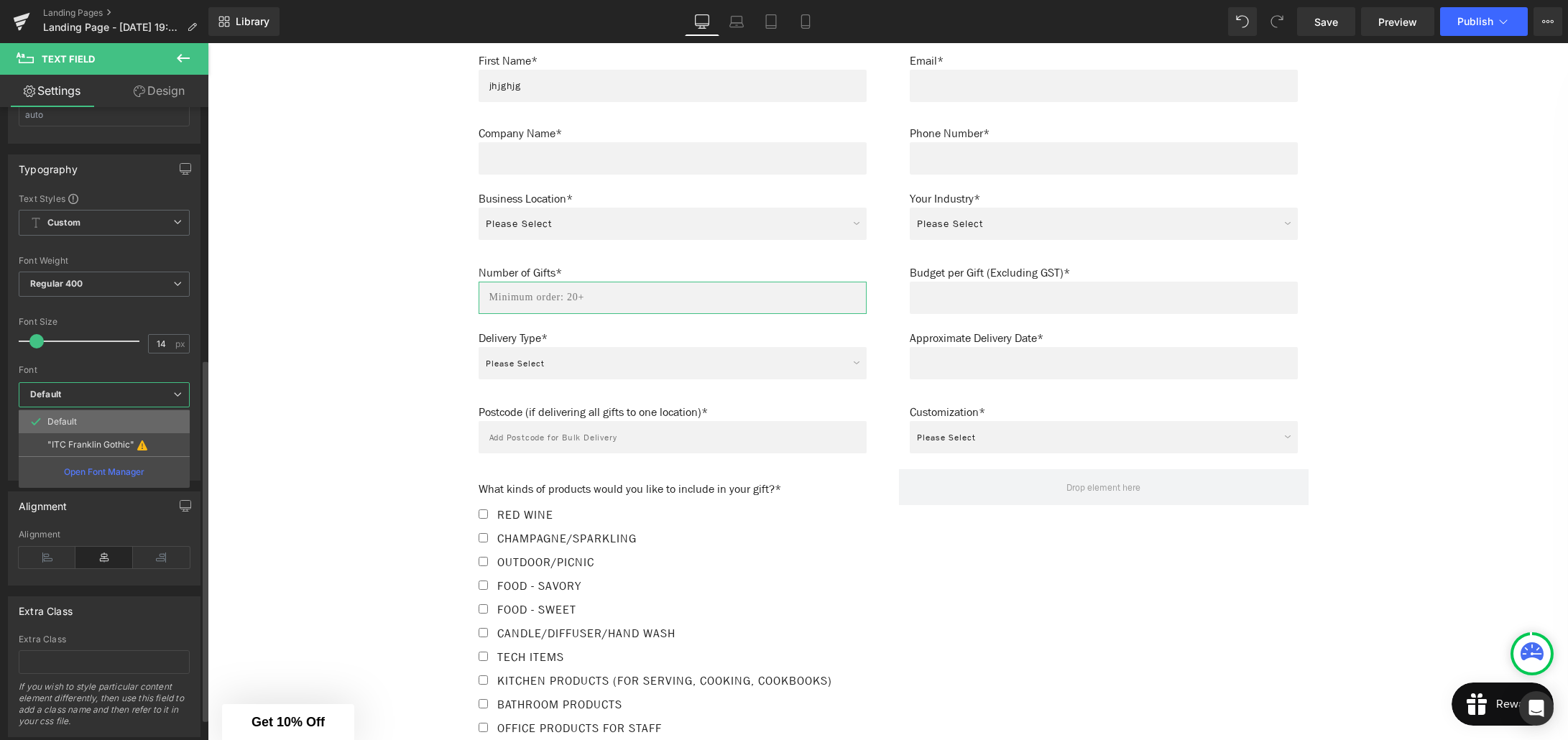
click at [78, 421] on li "Default" at bounding box center [104, 422] width 171 height 23
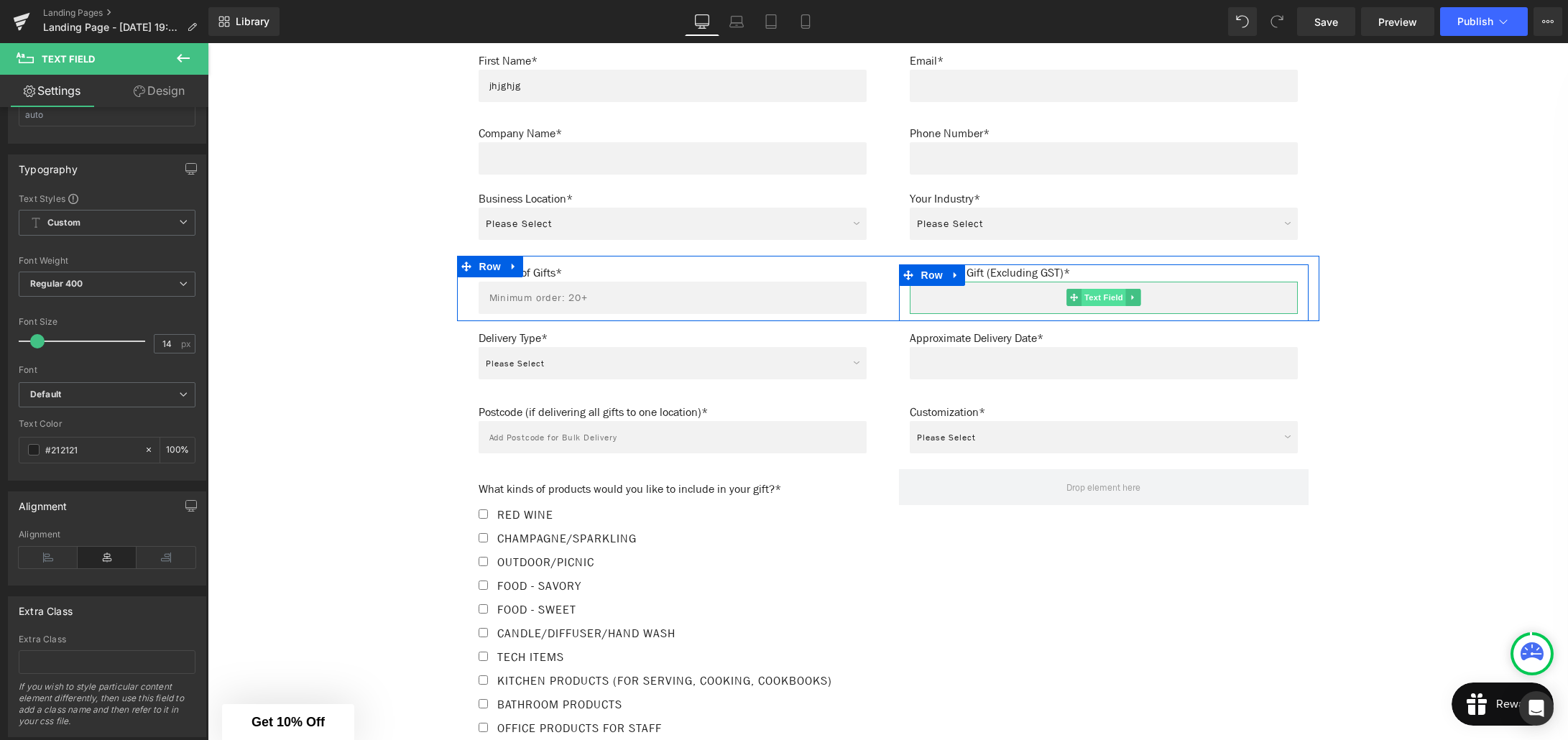
click at [1105, 289] on span "Text Field" at bounding box center [1103, 298] width 44 height 17
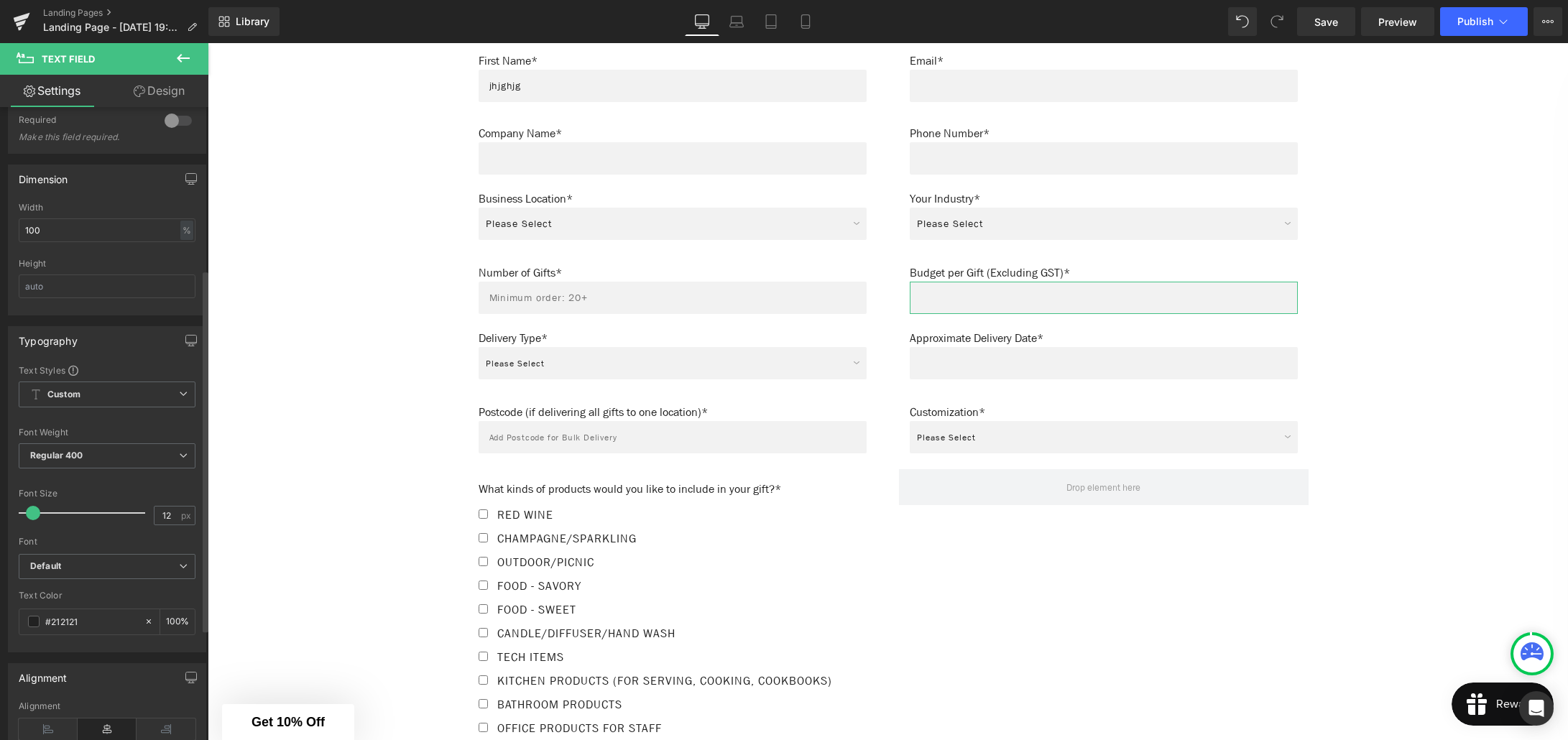
scroll to position [284, 0]
type input "14"
click at [35, 497] on span at bounding box center [37, 496] width 14 height 14
click at [70, 556] on span "Default" at bounding box center [107, 550] width 177 height 26
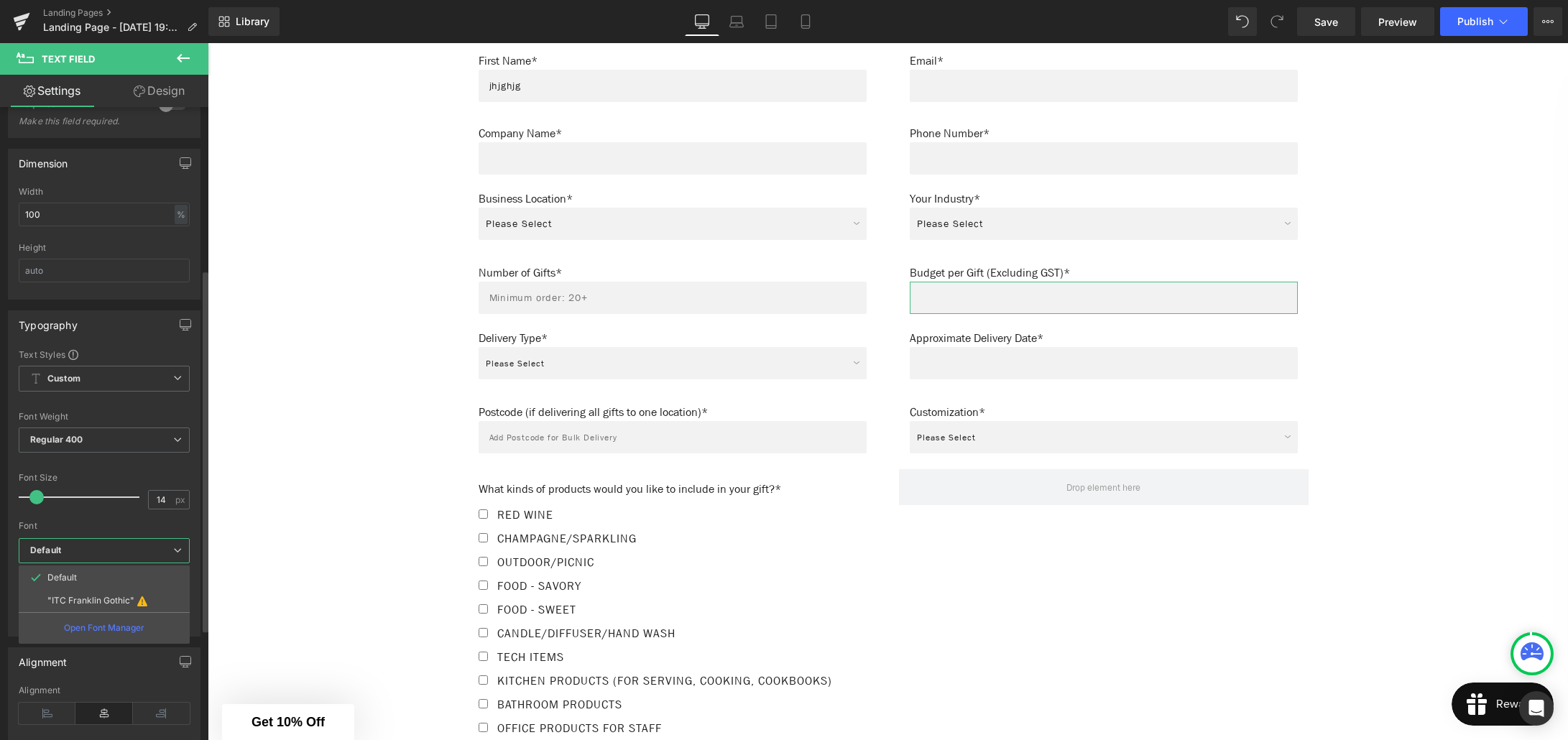
click at [72, 568] on li "Default" at bounding box center [104, 577] width 171 height 23
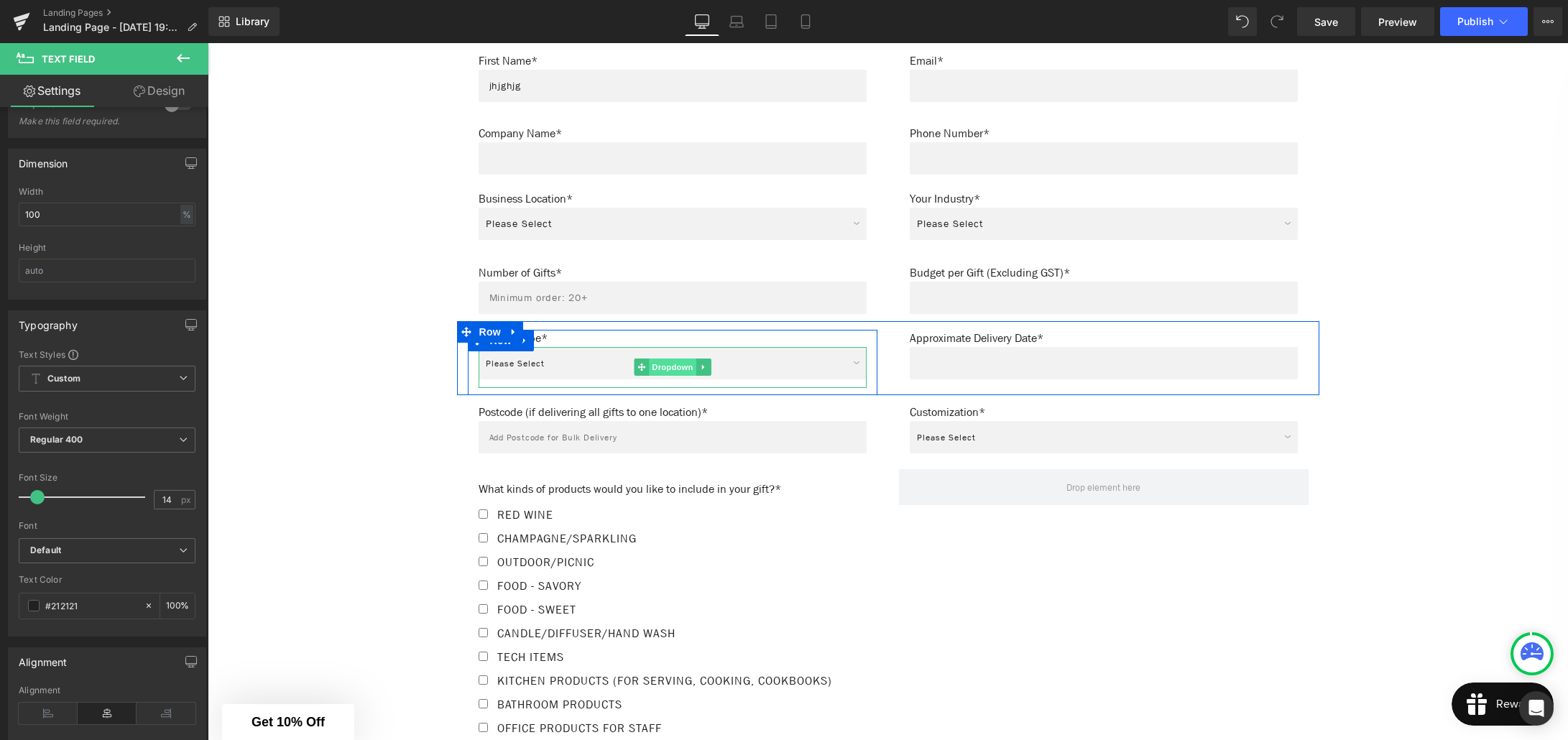
click at [668, 358] on span "Dropdown" at bounding box center [671, 367] width 46 height 17
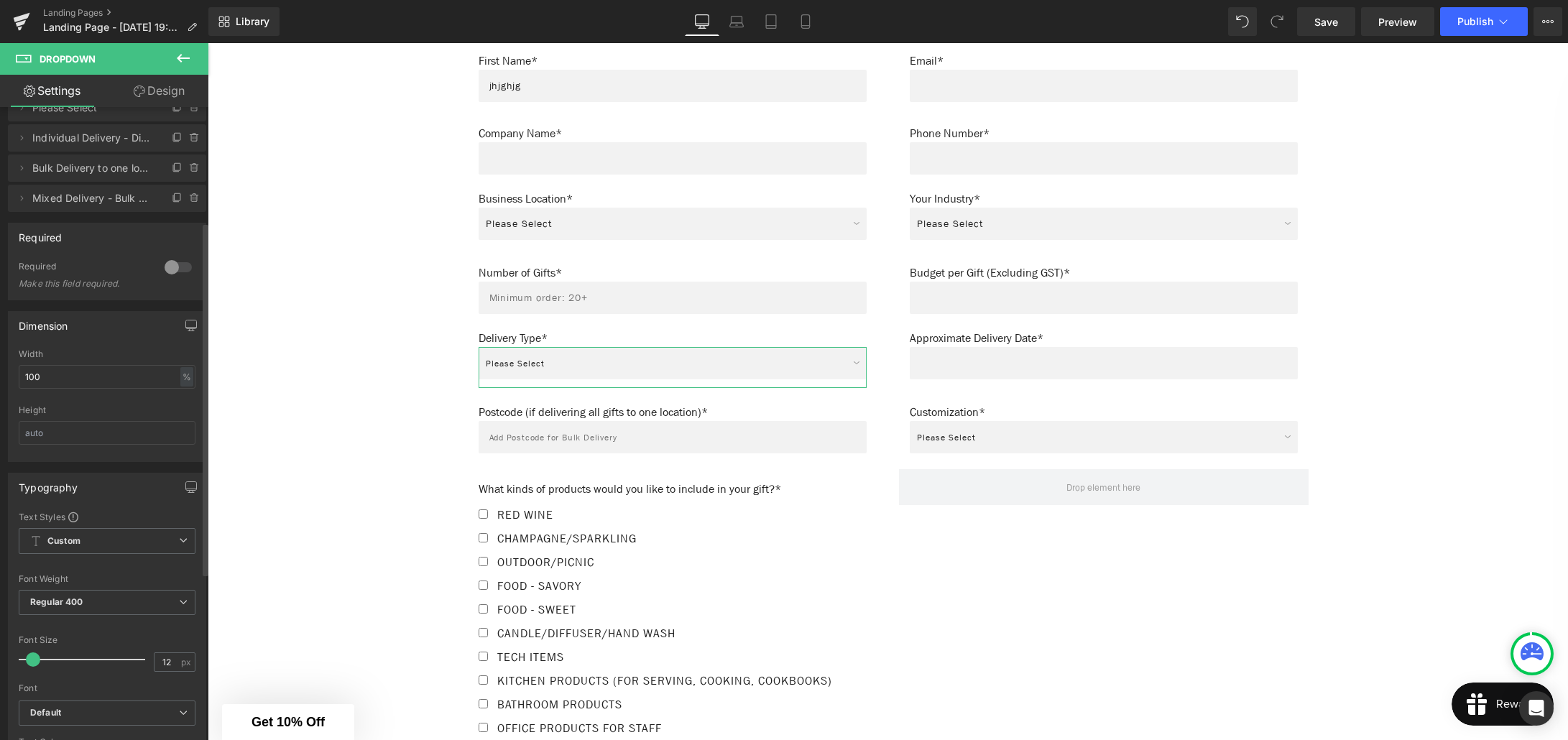
scroll to position [236, 0]
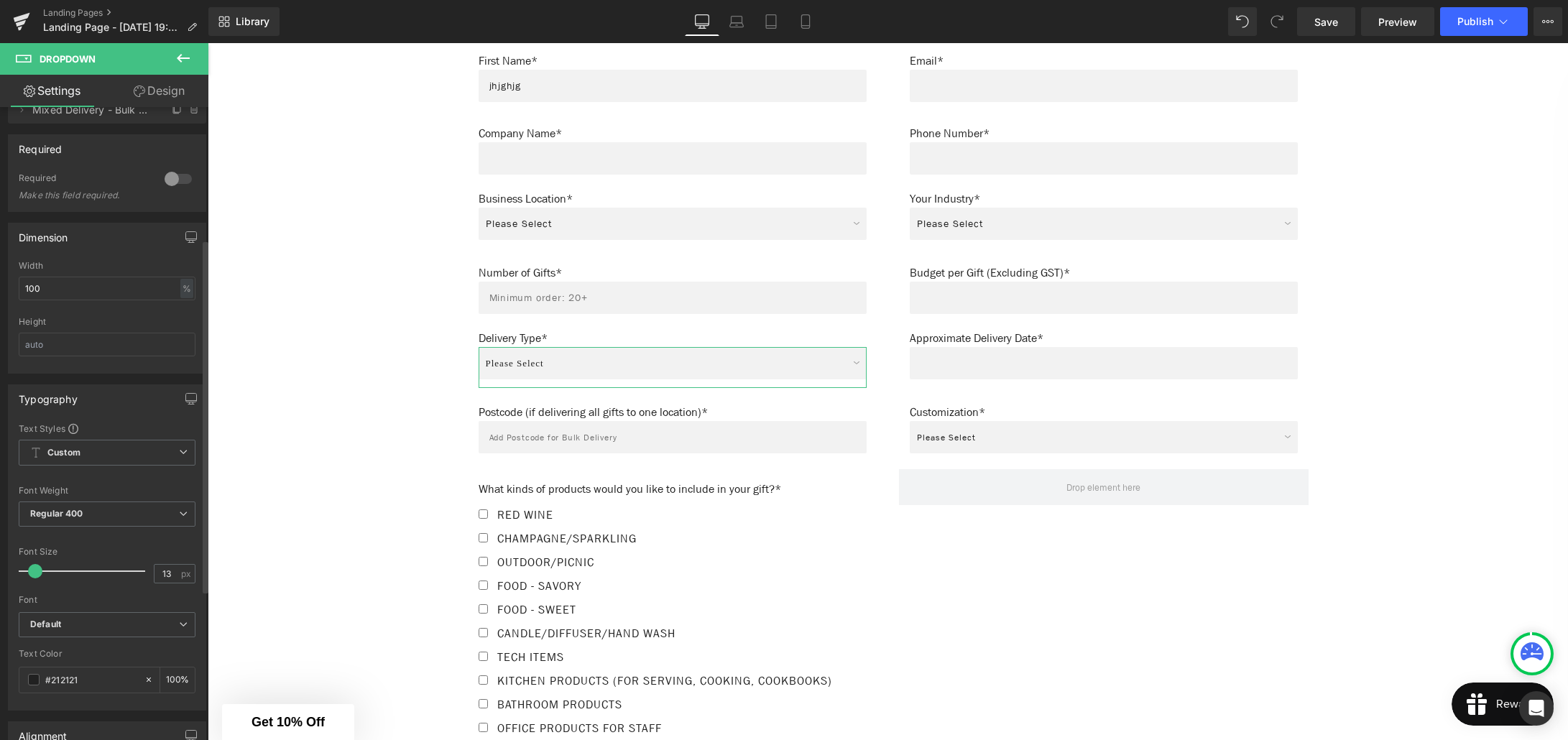
type input "14"
click at [41, 571] on span at bounding box center [37, 571] width 14 height 14
click at [84, 628] on b "Default" at bounding box center [104, 625] width 148 height 12
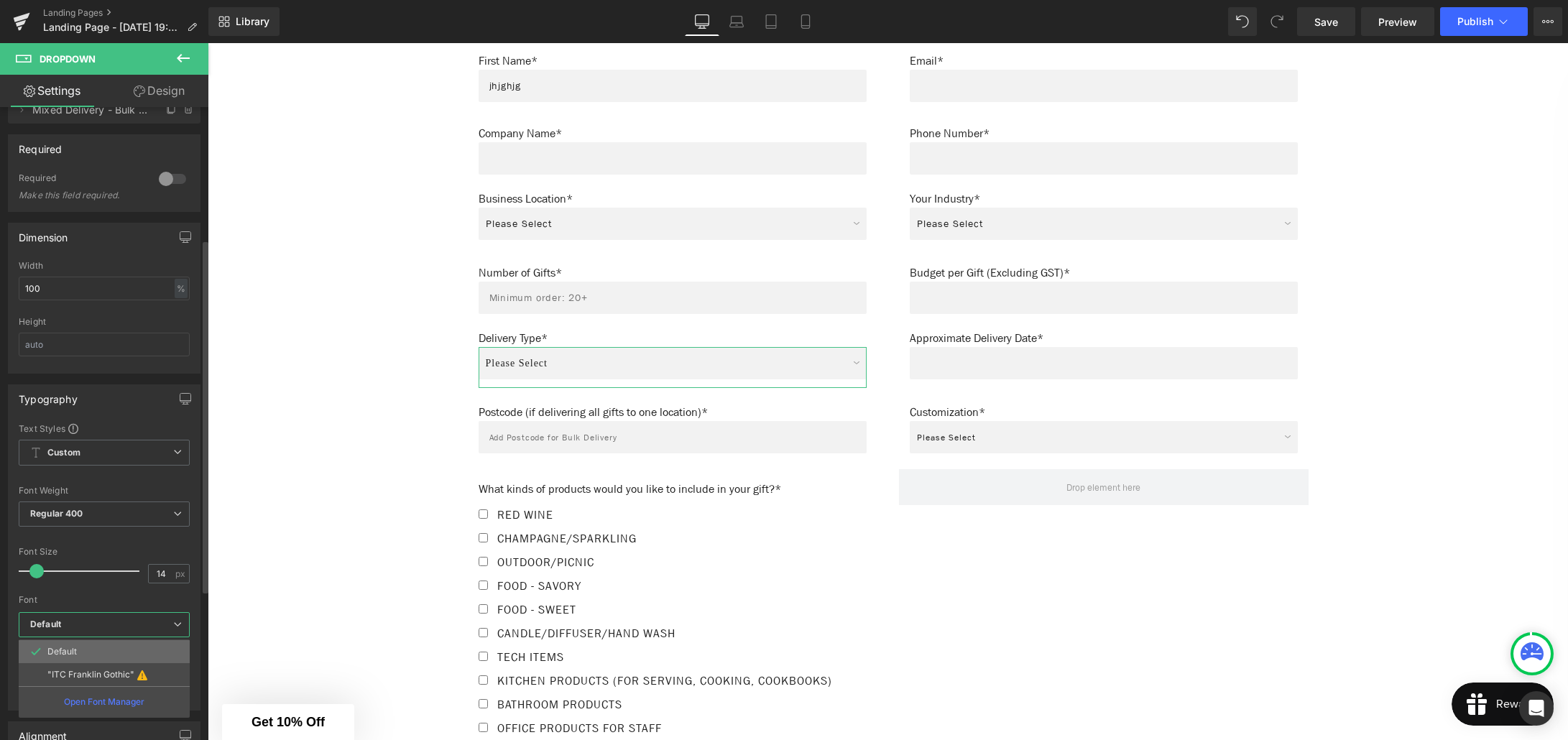
click at [94, 651] on li "Default" at bounding box center [104, 651] width 171 height 23
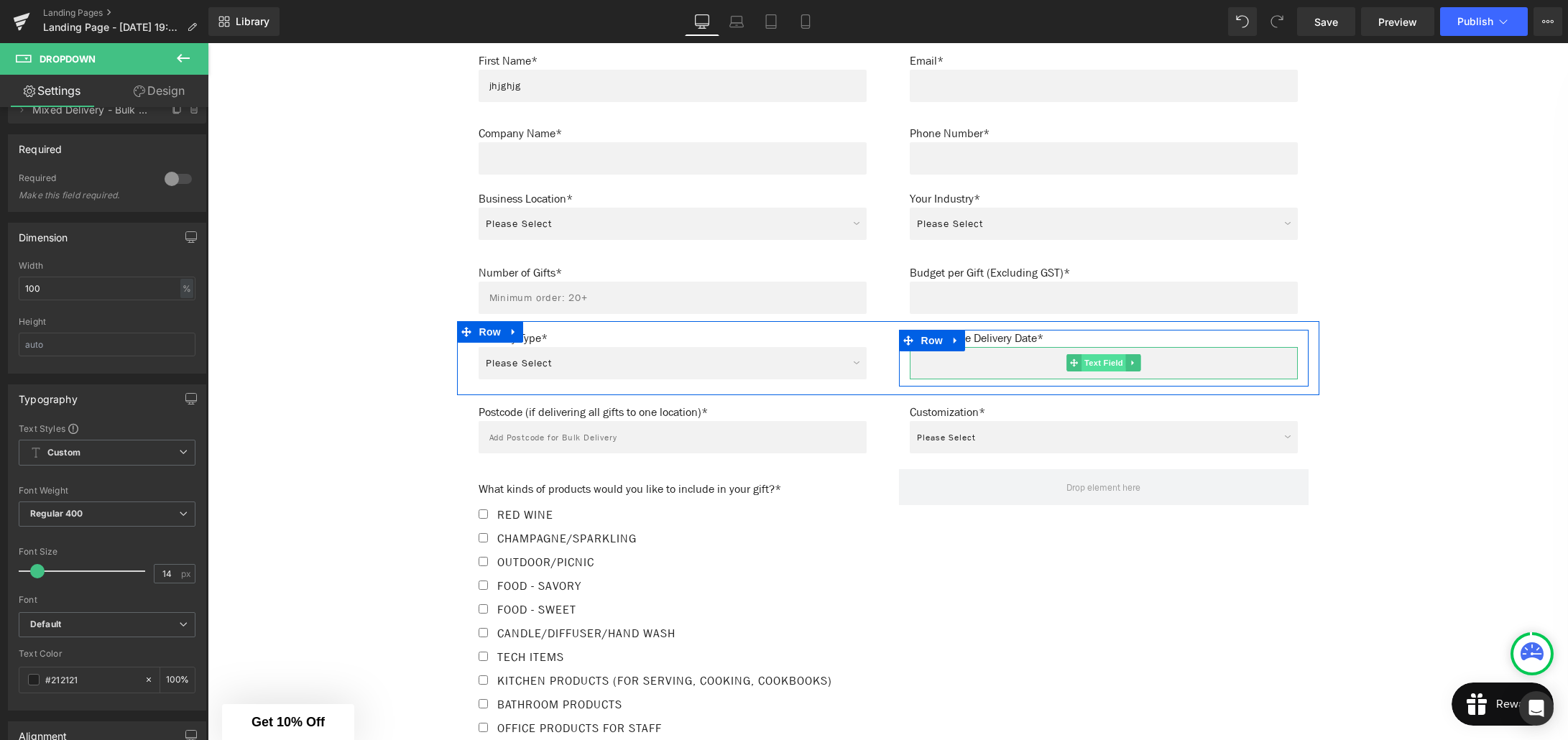
click at [1101, 354] on span "Text Field" at bounding box center [1103, 363] width 44 height 17
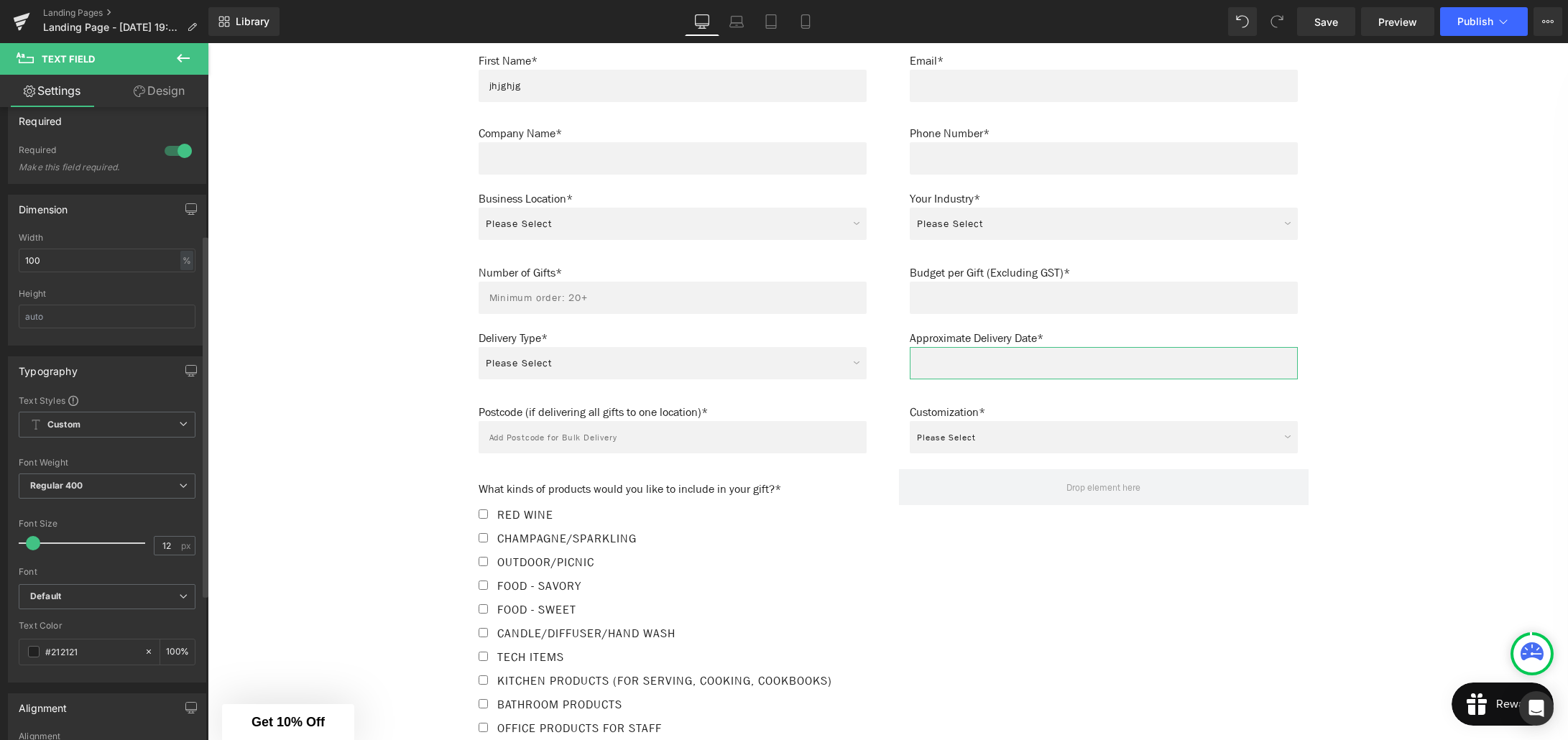
scroll to position [250, 0]
type input "14"
click at [35, 530] on span at bounding box center [37, 529] width 14 height 14
click at [77, 586] on b "Default" at bounding box center [104, 583] width 148 height 12
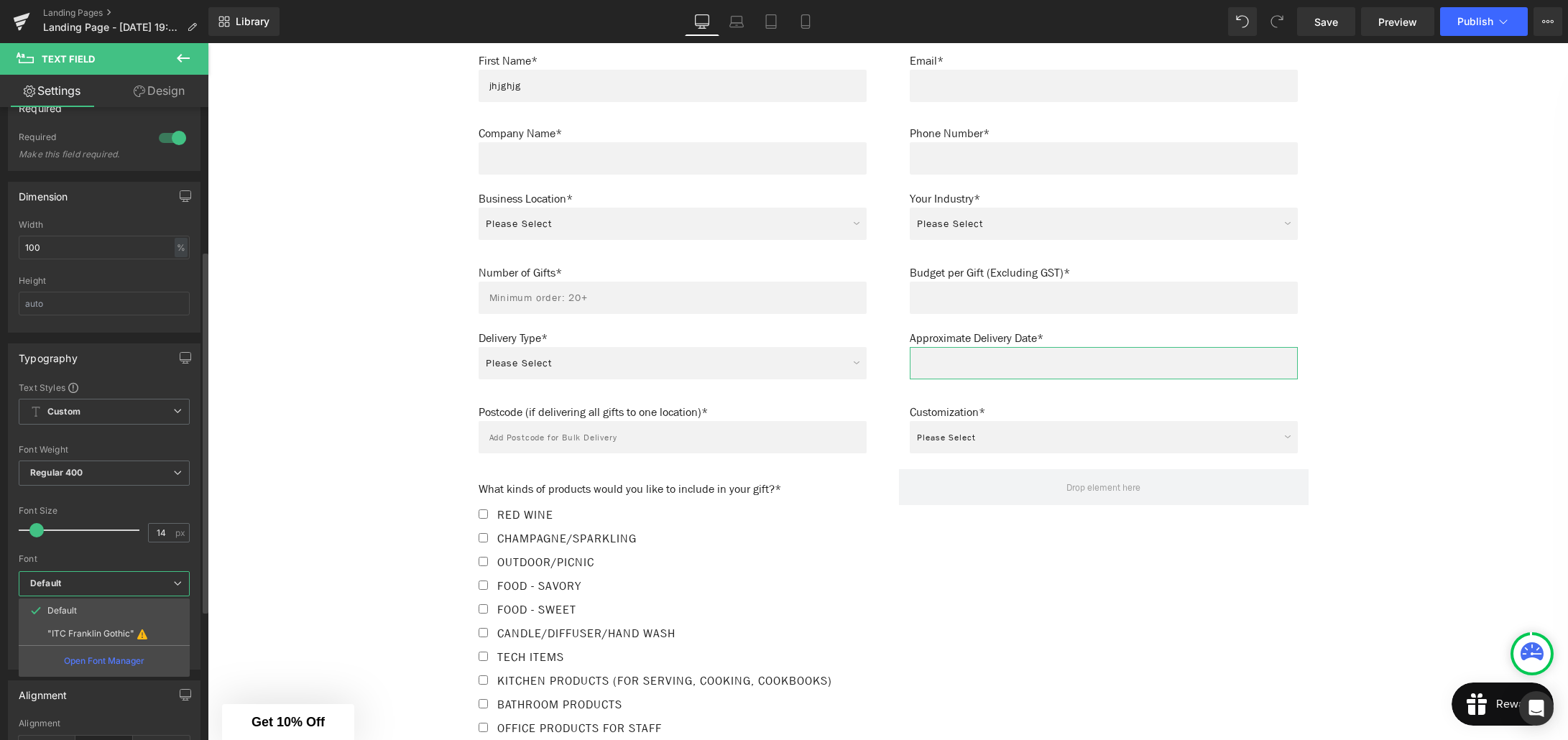
drag, startPoint x: 80, startPoint y: 601, endPoint x: 106, endPoint y: 601, distance: 26.0
click at [80, 601] on li "Default" at bounding box center [104, 611] width 171 height 23
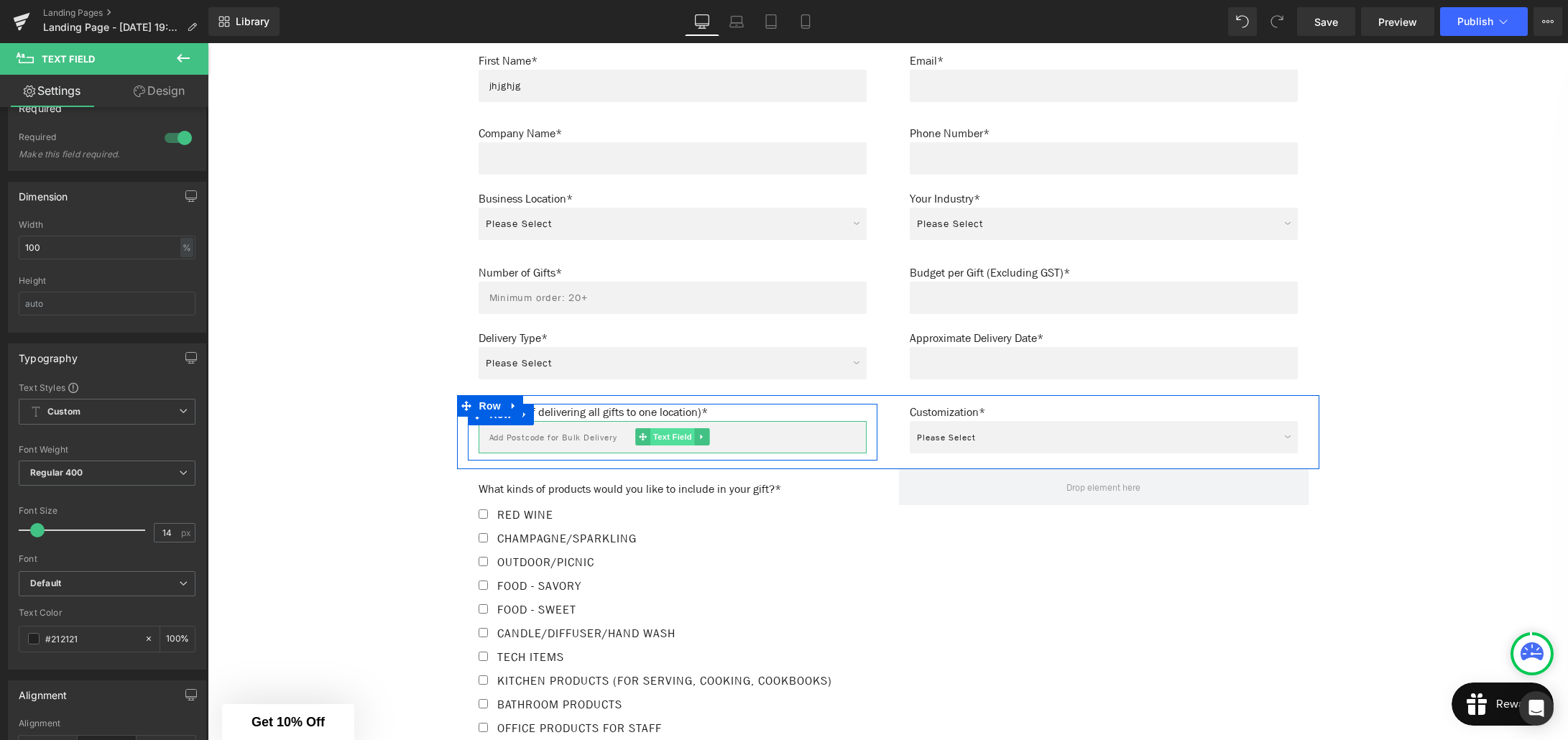
click at [657, 430] on span "Text Field" at bounding box center [672, 437] width 44 height 17
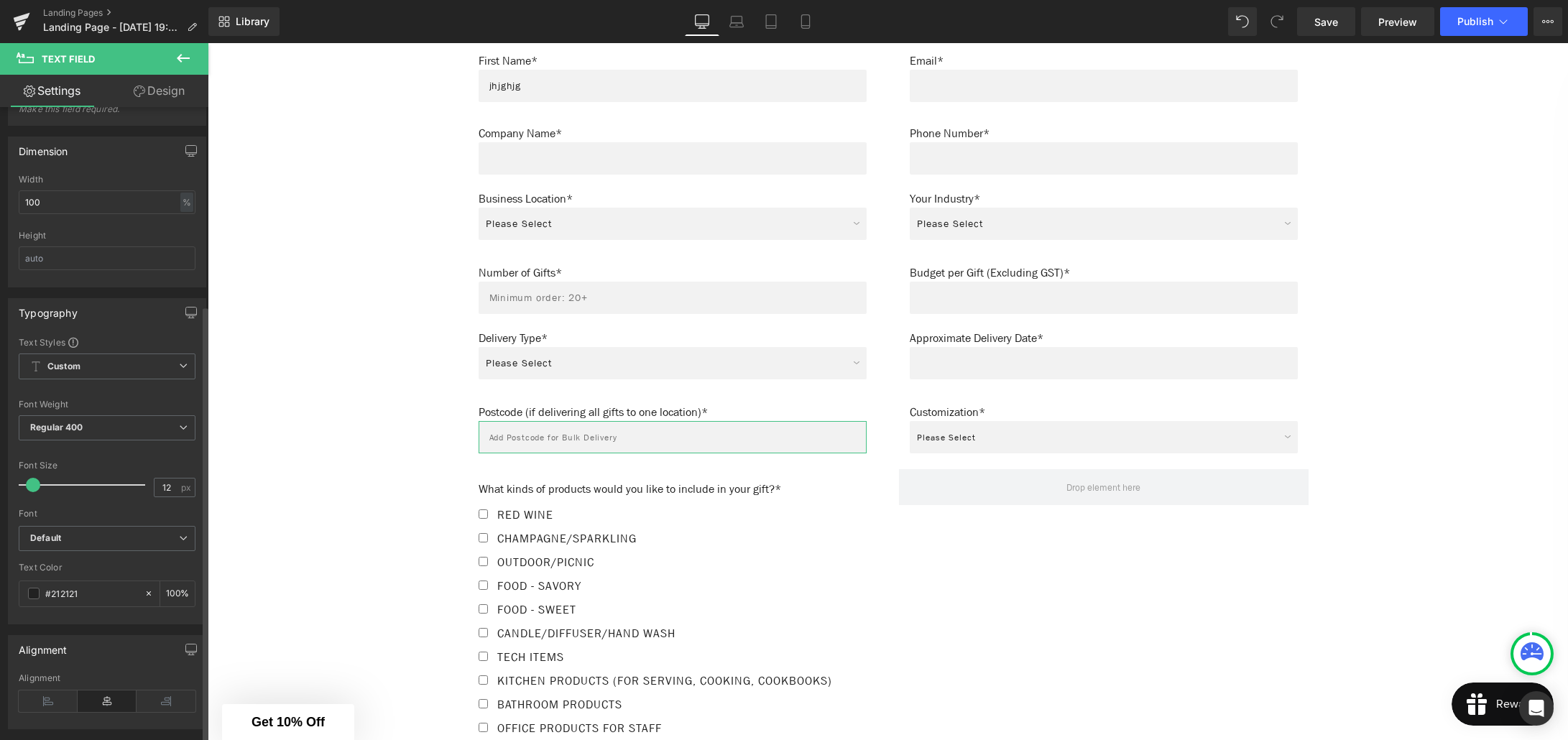
scroll to position [307, 0]
type input "14"
click at [37, 473] on span at bounding box center [37, 473] width 14 height 14
click at [60, 525] on icon "Default" at bounding box center [45, 526] width 31 height 12
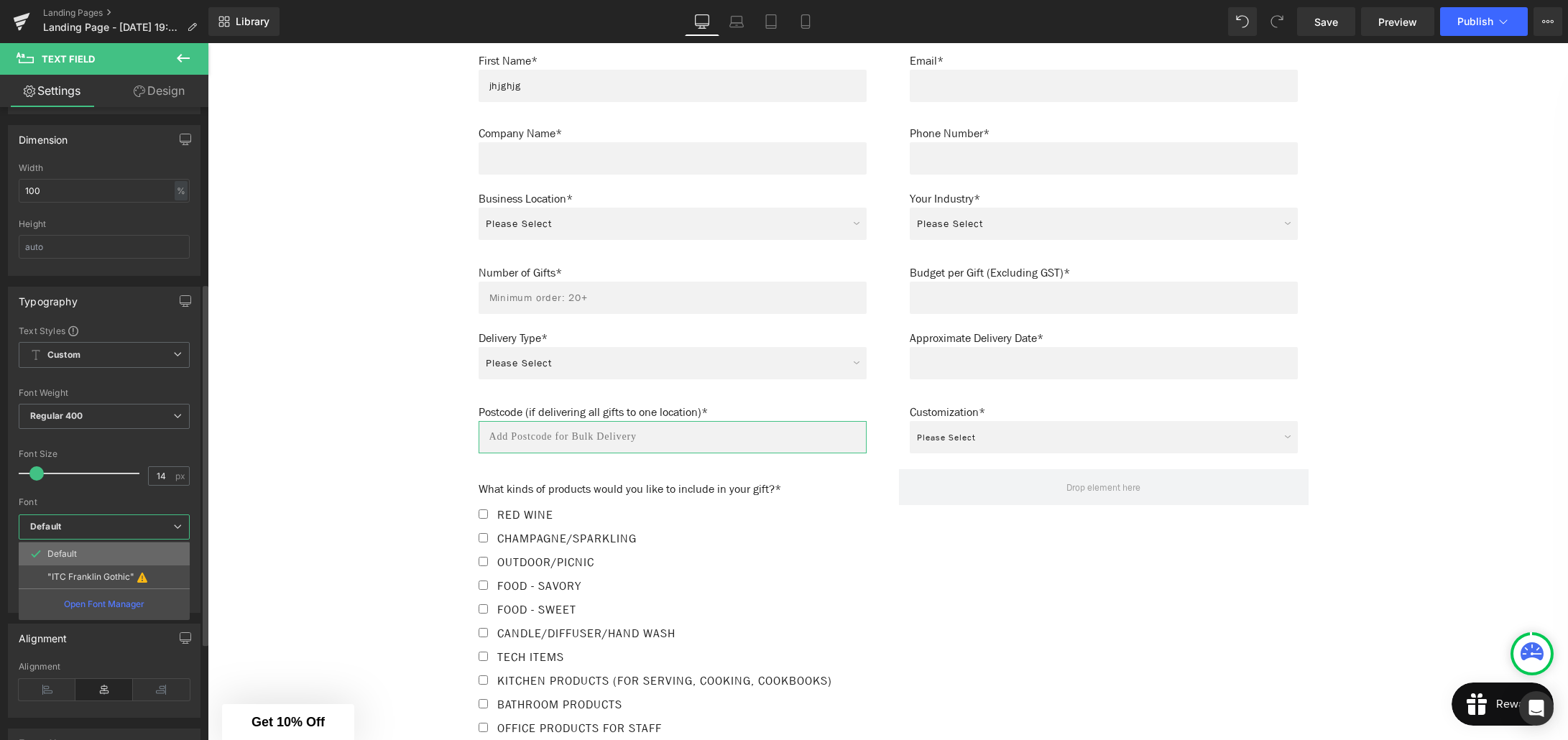
click at [74, 546] on li "Default" at bounding box center [104, 554] width 171 height 23
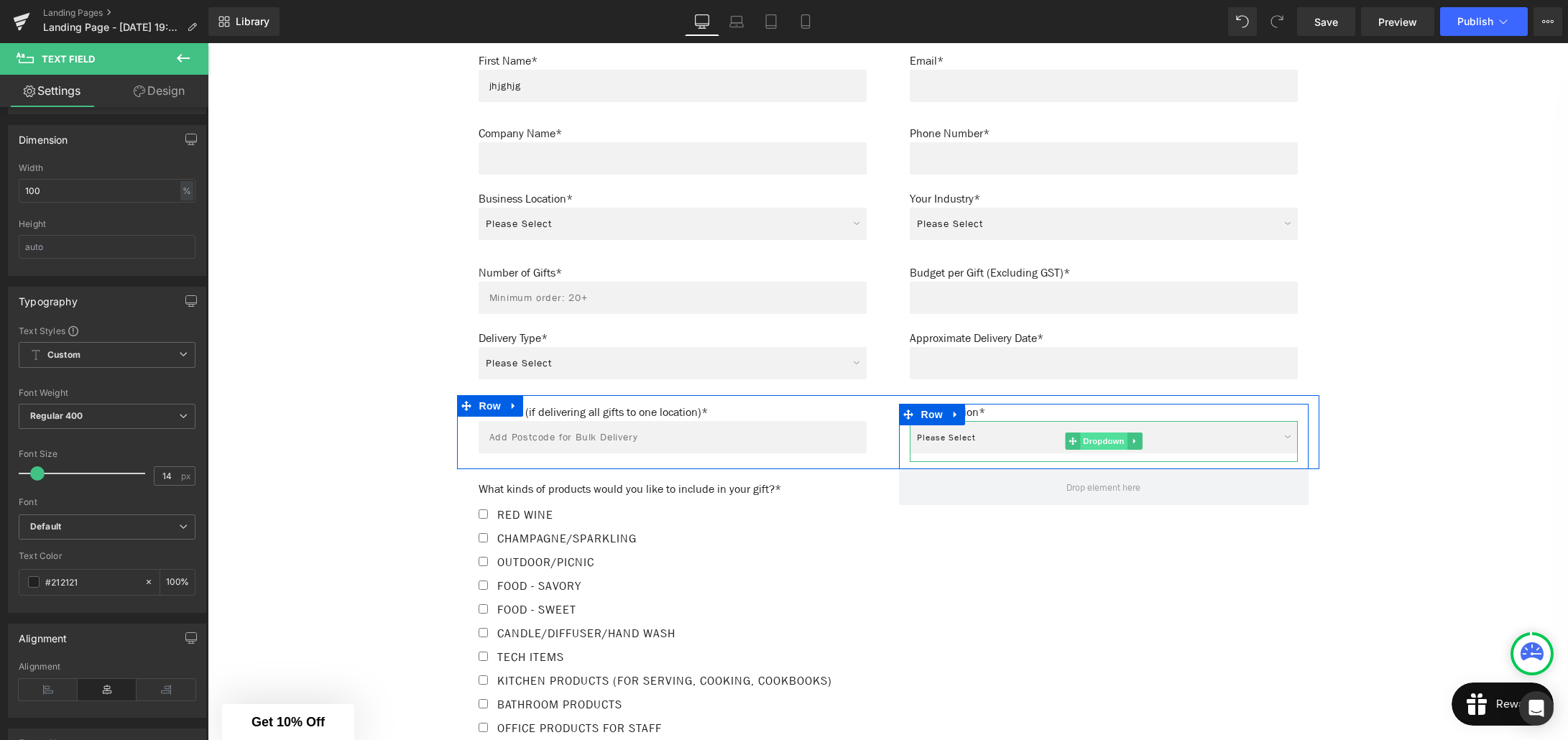
click at [1111, 433] on span "Dropdown" at bounding box center [1103, 441] width 46 height 17
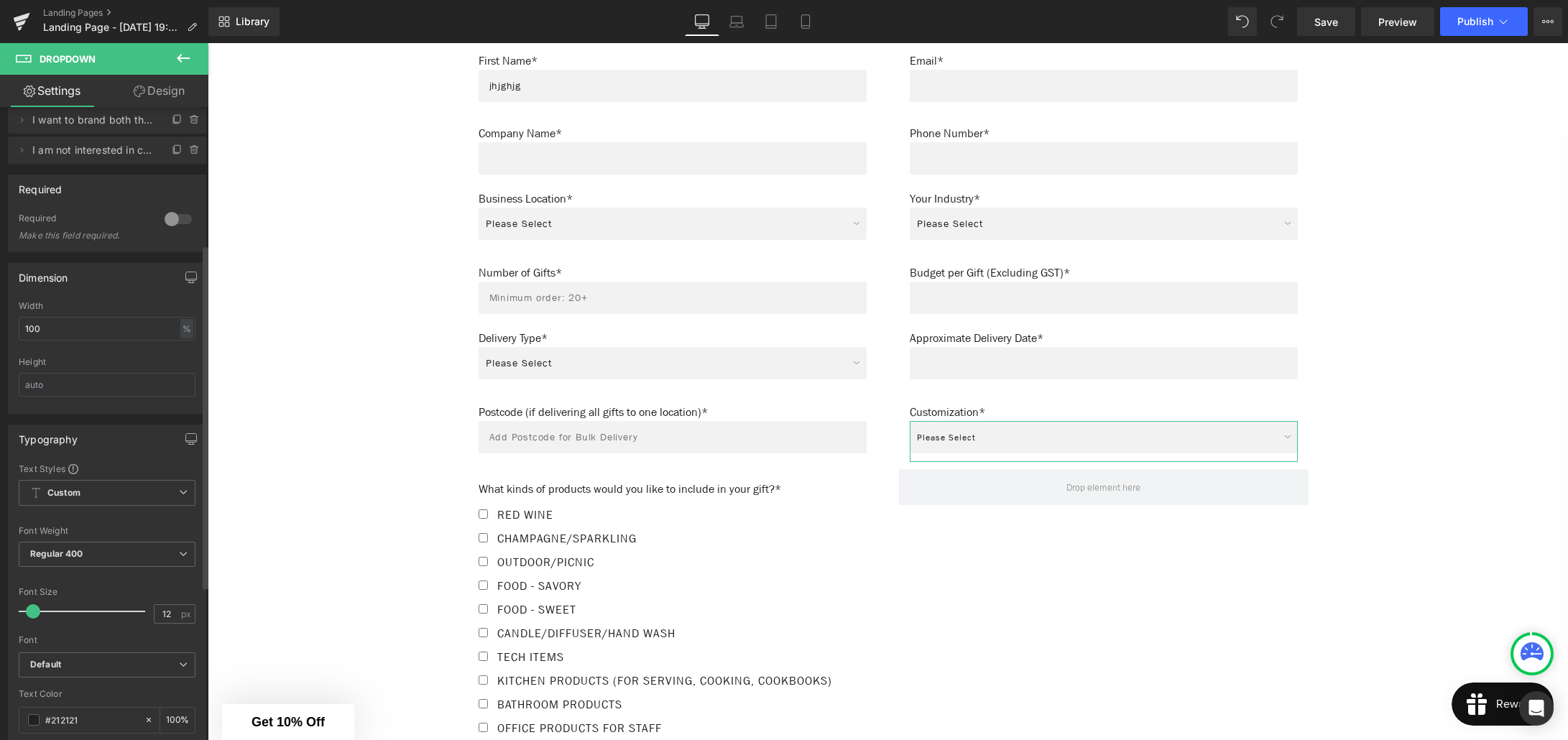
scroll to position [266, 0]
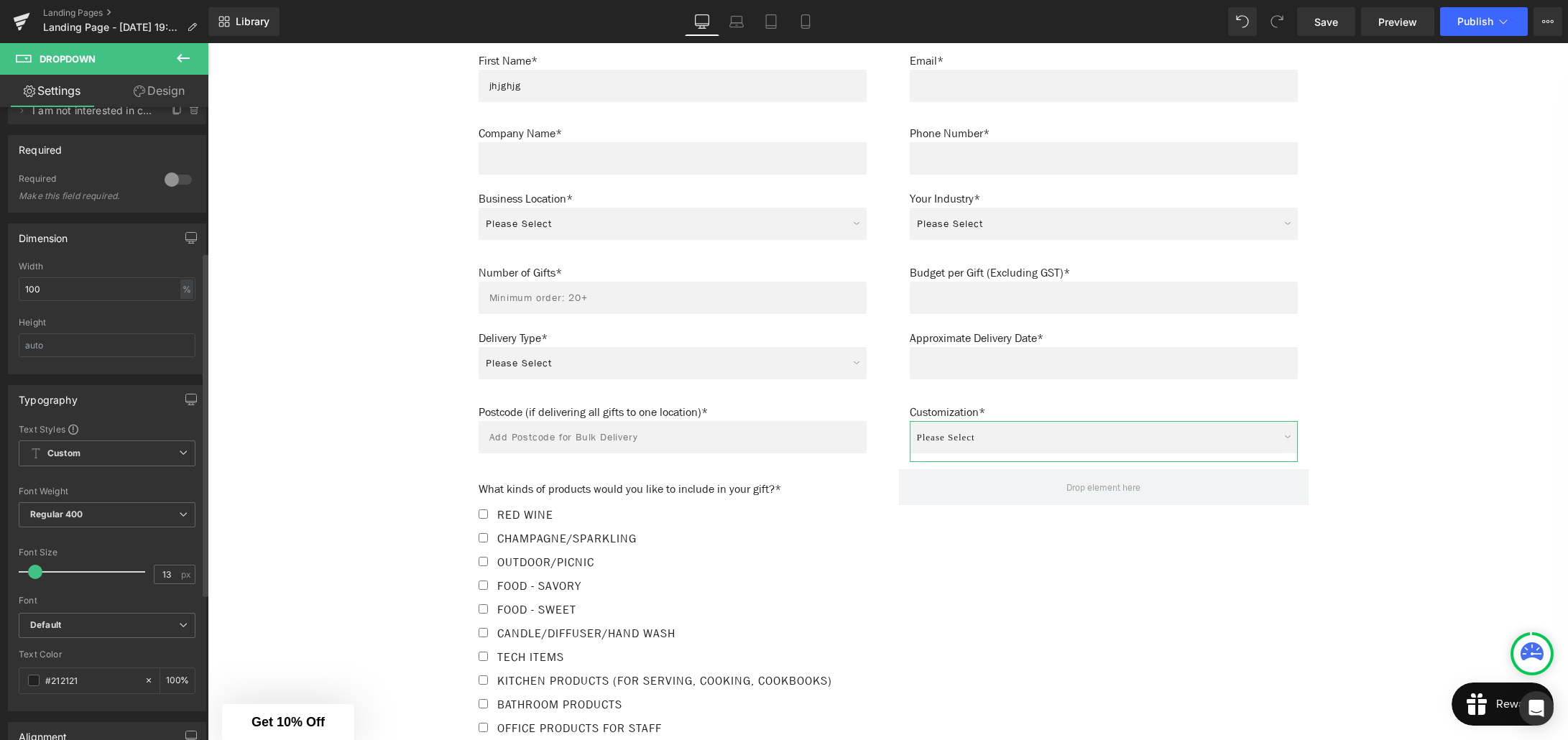
type input "14"
click at [36, 571] on span at bounding box center [37, 572] width 14 height 14
click at [68, 628] on b "Default" at bounding box center [104, 625] width 148 height 12
click at [75, 644] on li "Default" at bounding box center [104, 652] width 171 height 23
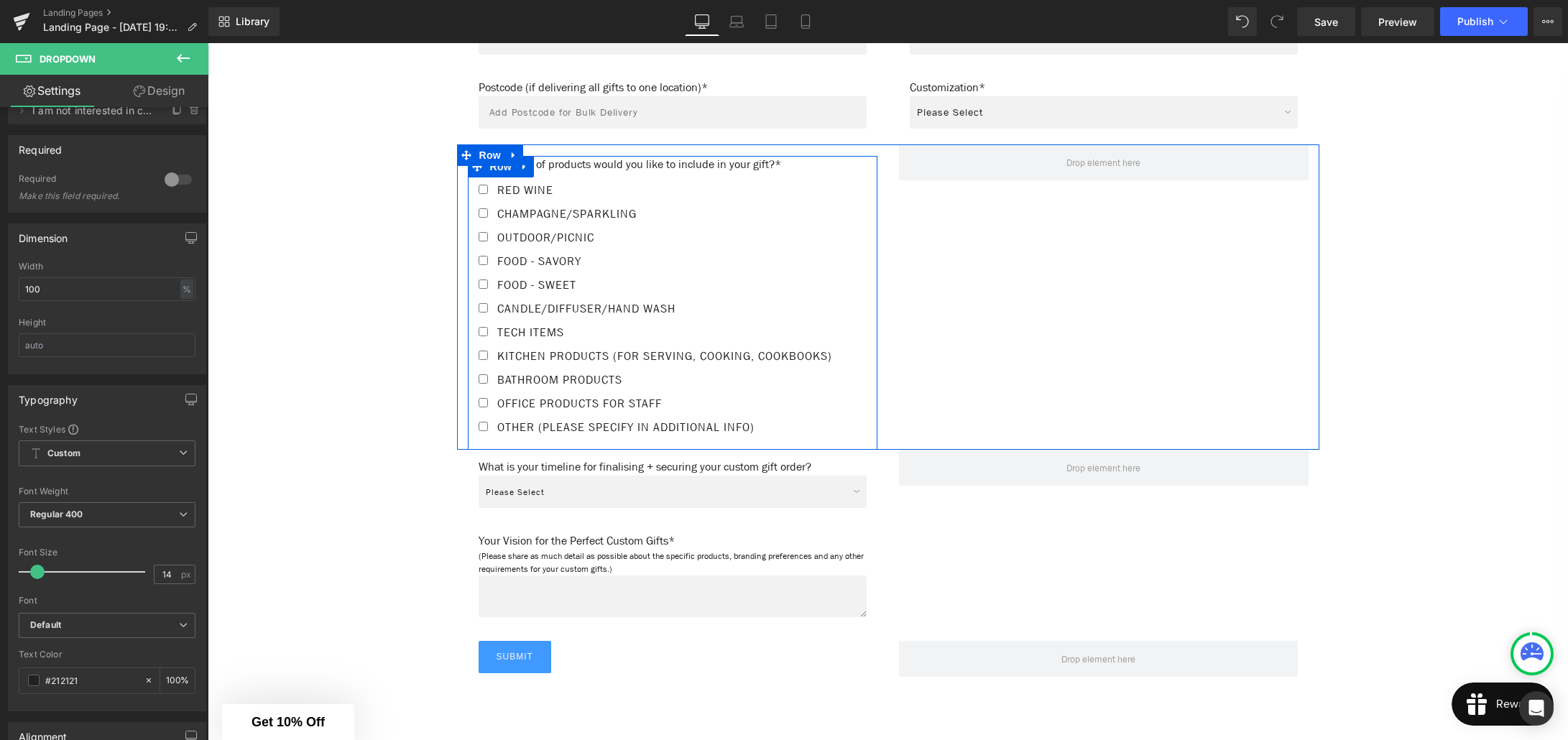
scroll to position [1359, 0]
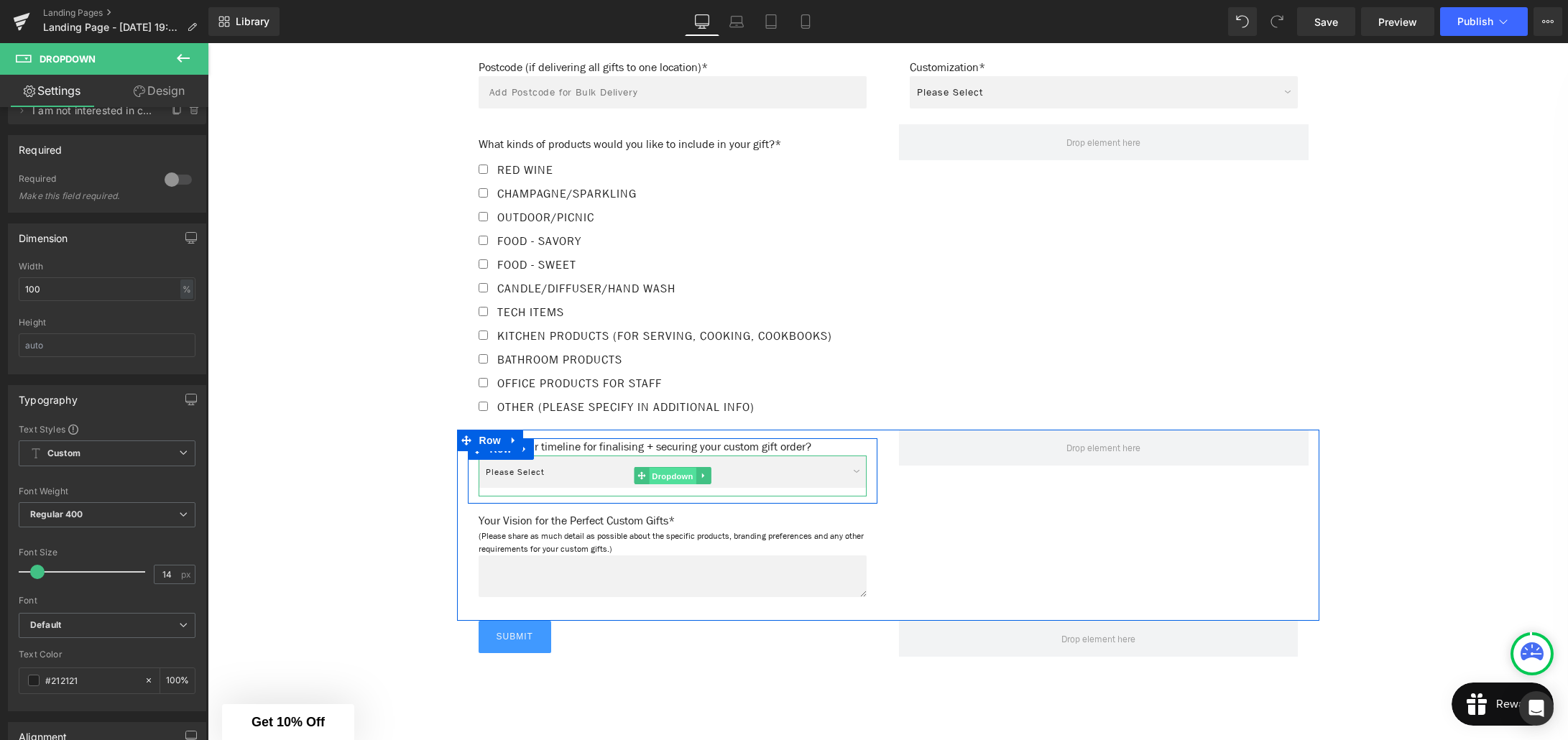
click at [666, 478] on span "Dropdown" at bounding box center [671, 476] width 46 height 17
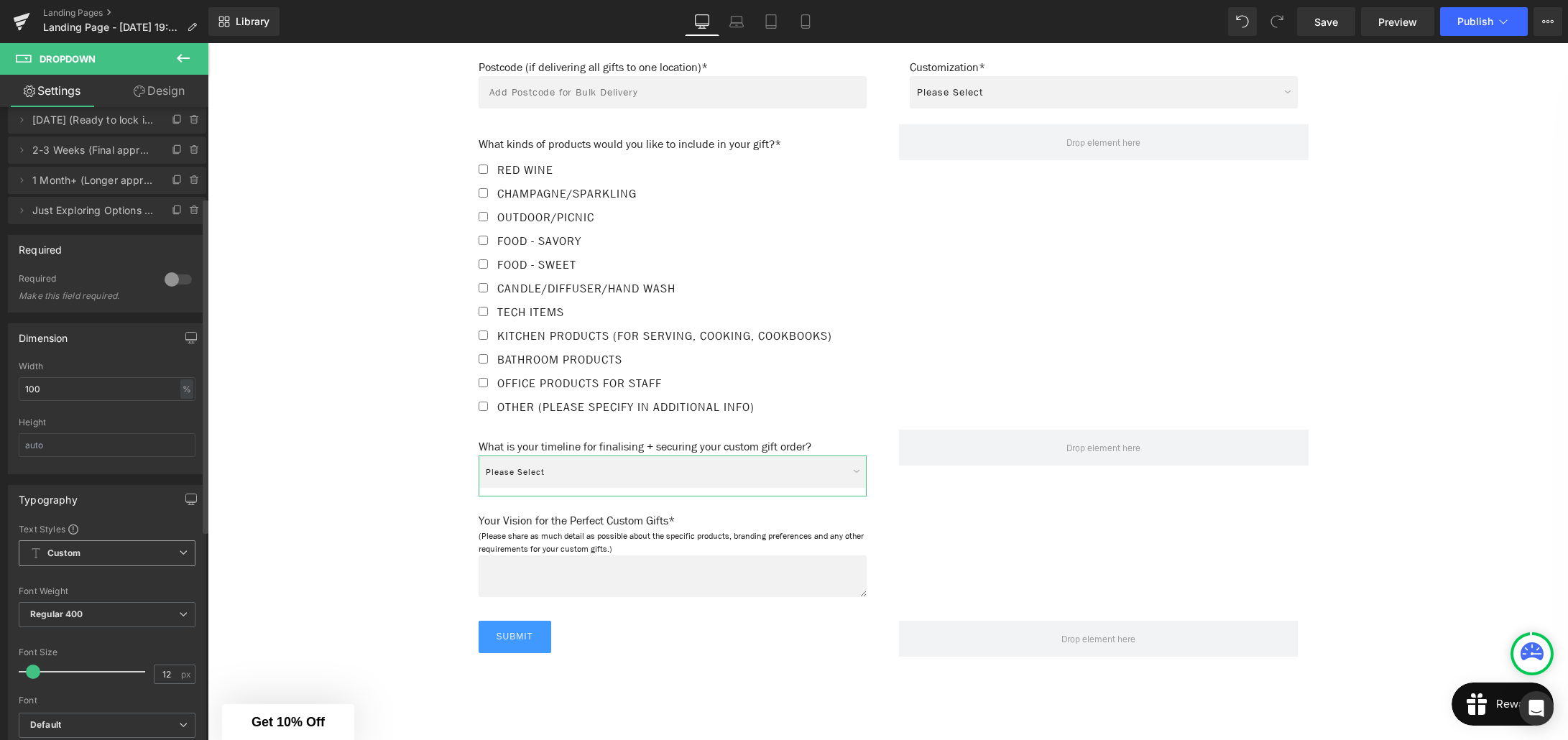
scroll to position [242, 0]
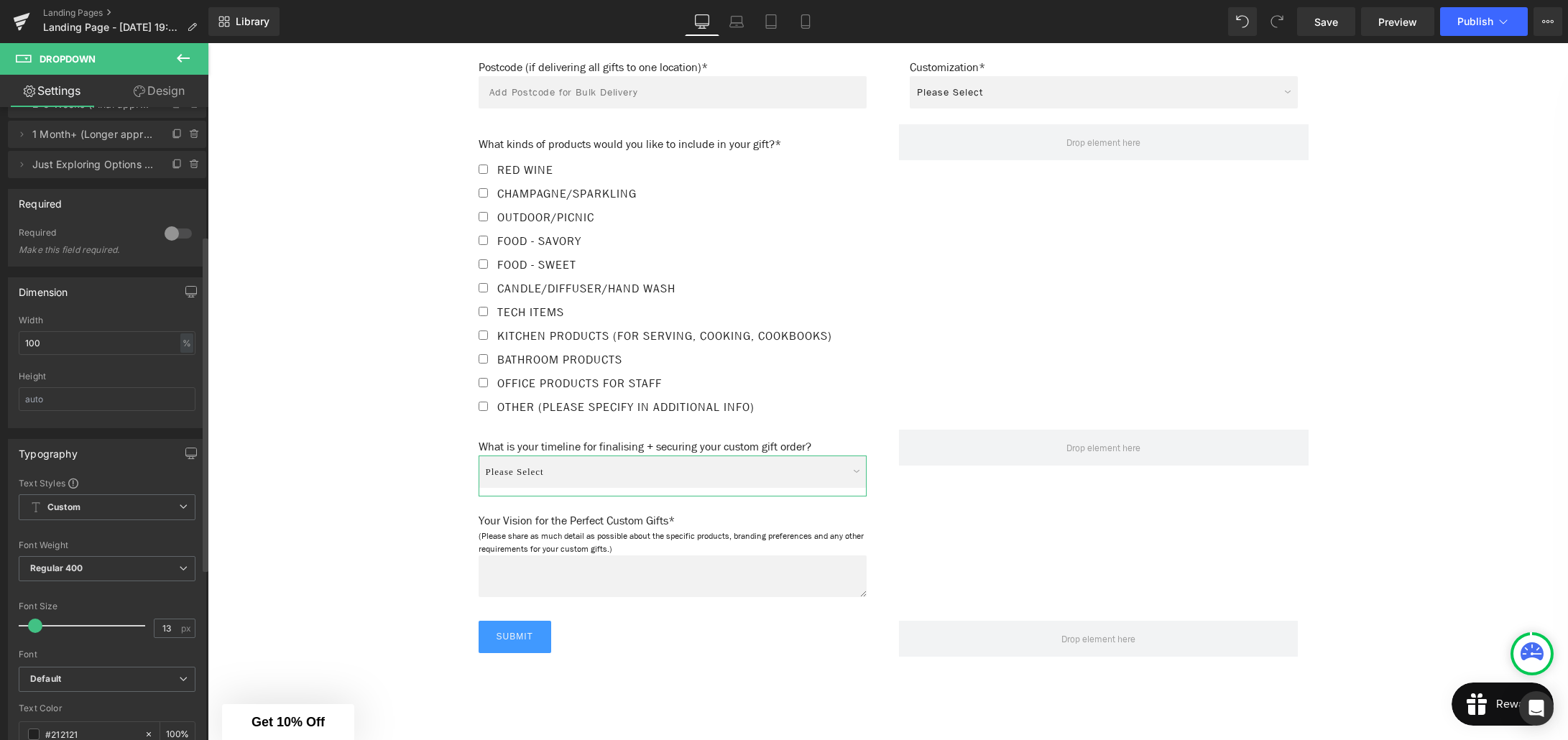
type input "14"
click at [36, 622] on span at bounding box center [37, 626] width 14 height 14
click at [69, 684] on b "Default" at bounding box center [104, 679] width 148 height 12
click at [78, 703] on li "Default" at bounding box center [104, 706] width 171 height 23
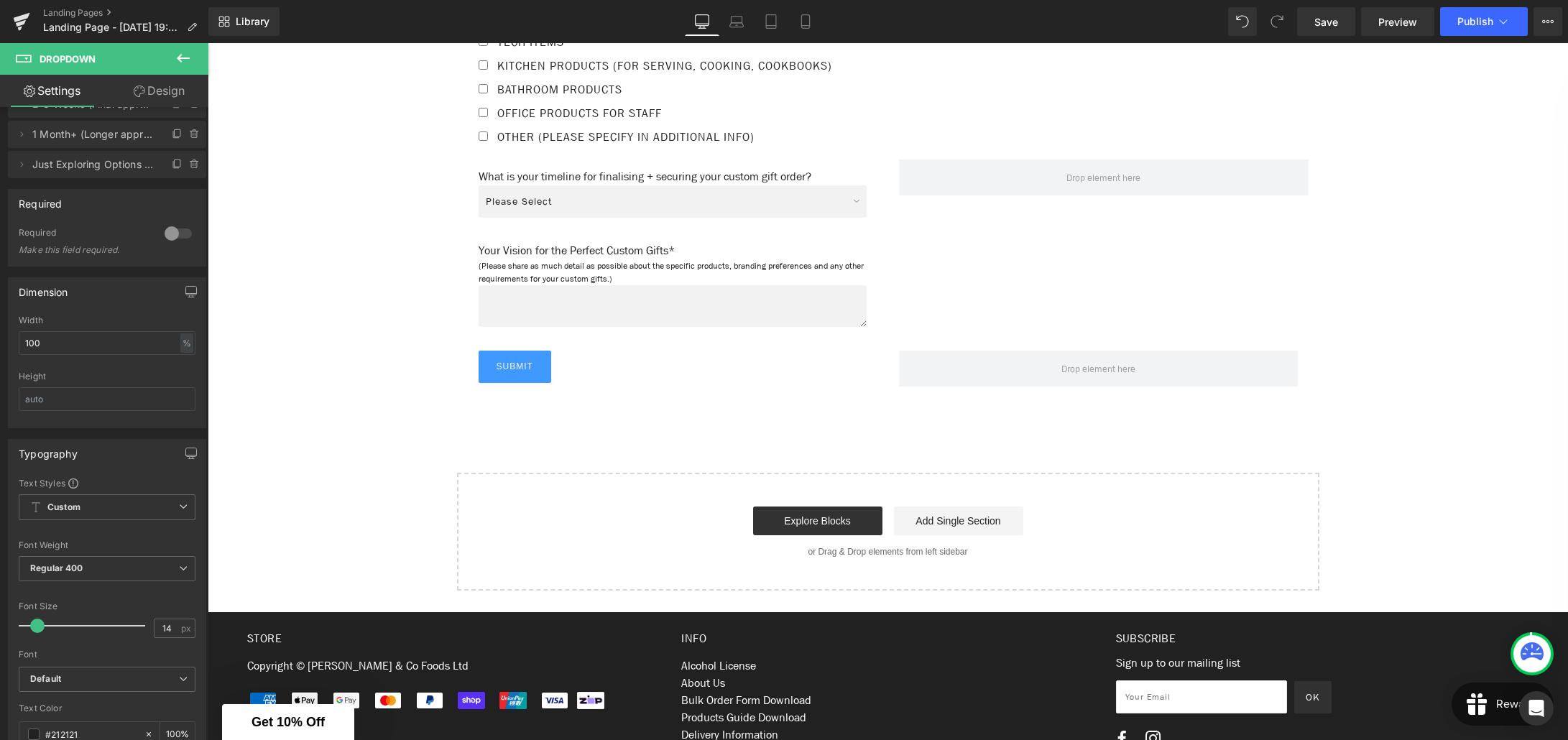
scroll to position [1640, 0]
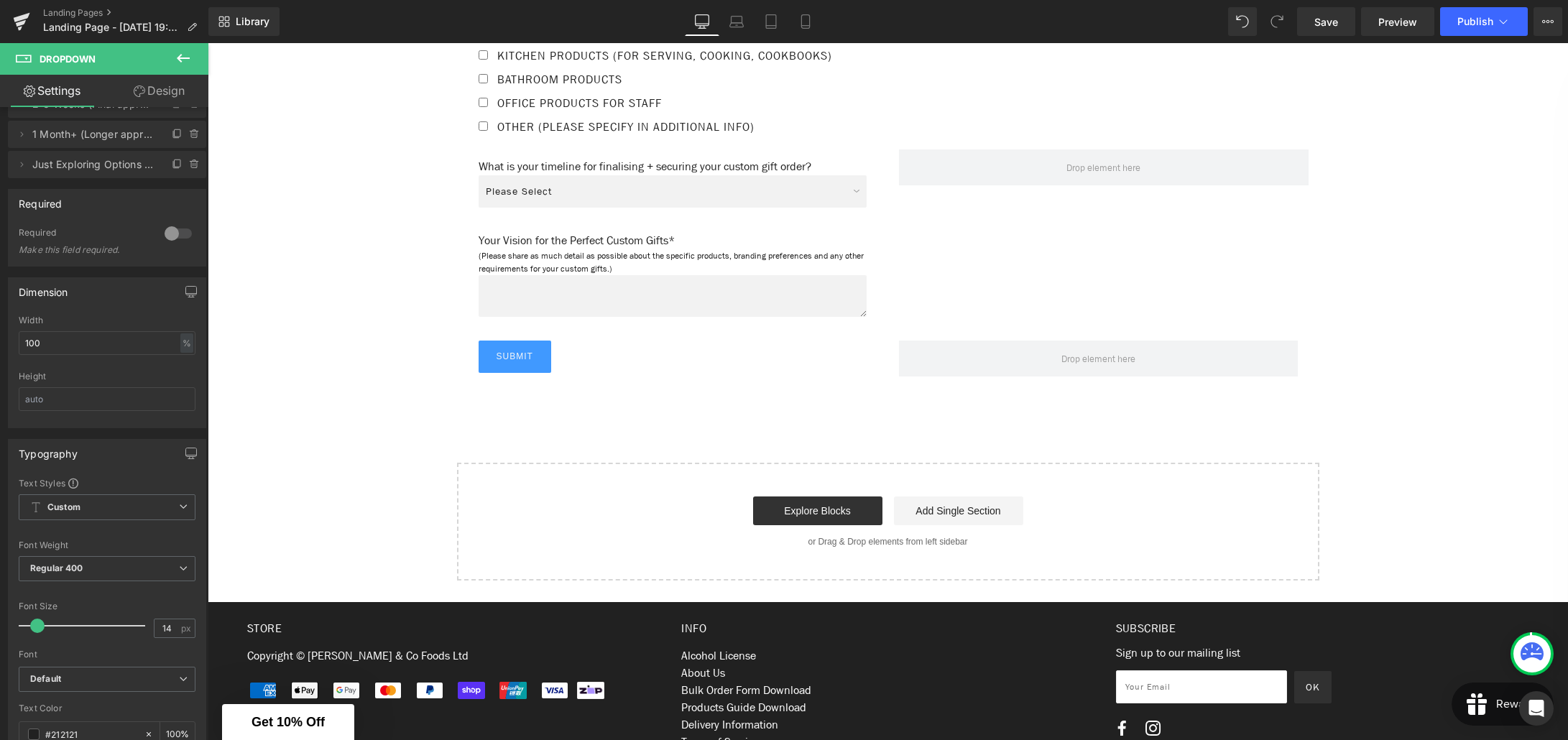
click at [663, 292] on textarea at bounding box center [672, 296] width 388 height 42
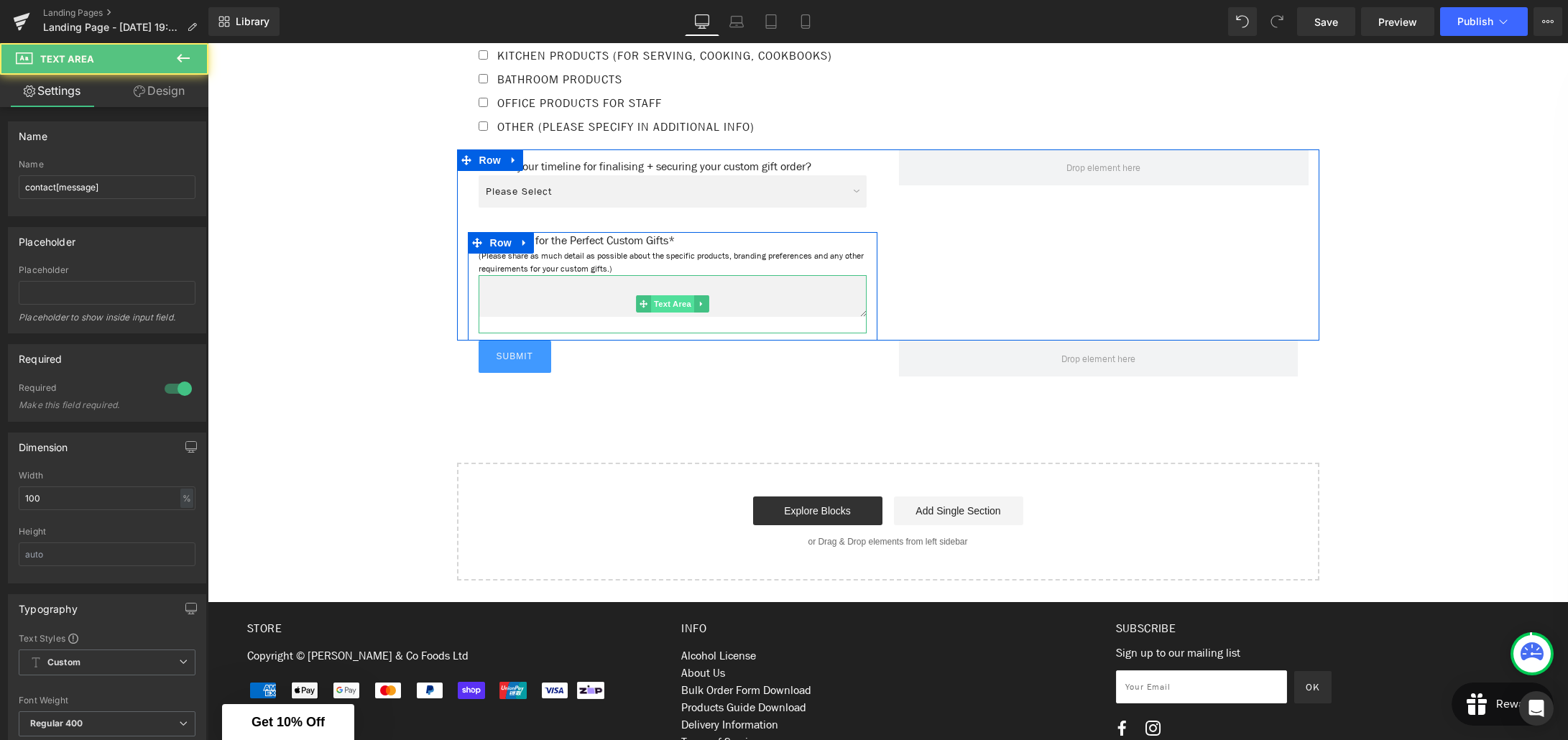
click at [669, 301] on span "Text Area" at bounding box center [673, 303] width 43 height 17
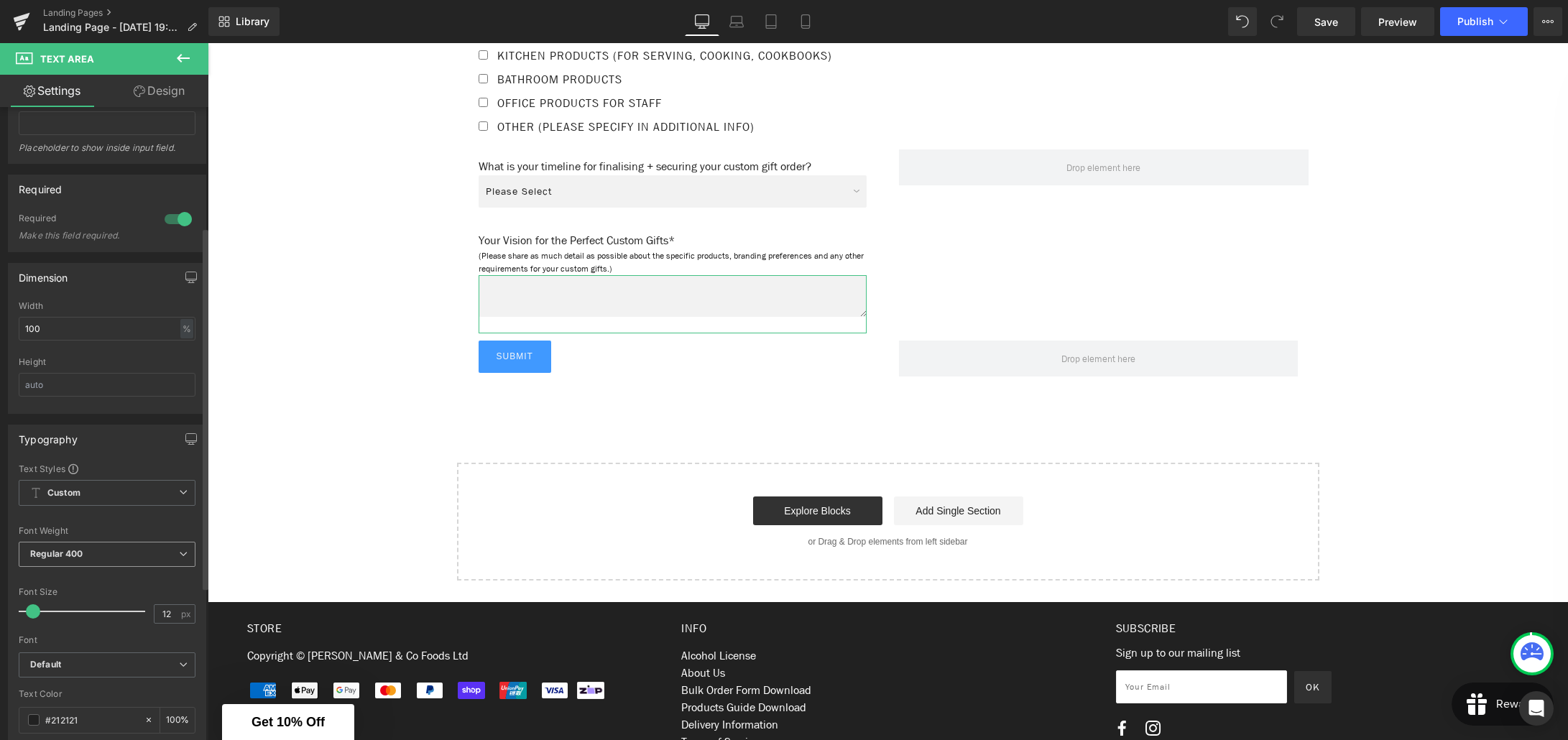
scroll to position [264, 0]
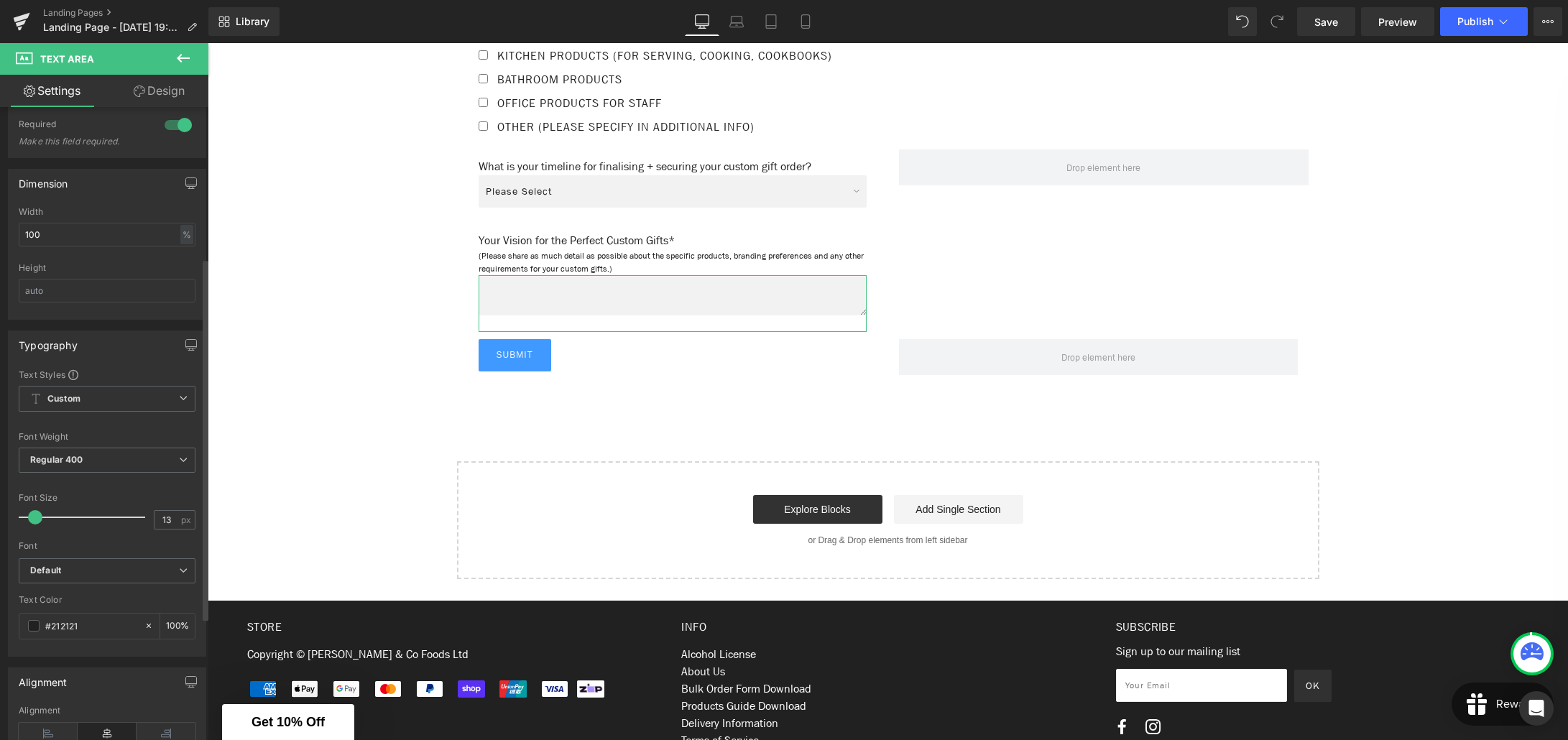
type input "14"
click at [36, 520] on span at bounding box center [37, 517] width 14 height 14
click at [61, 571] on icon "Default" at bounding box center [45, 571] width 31 height 12
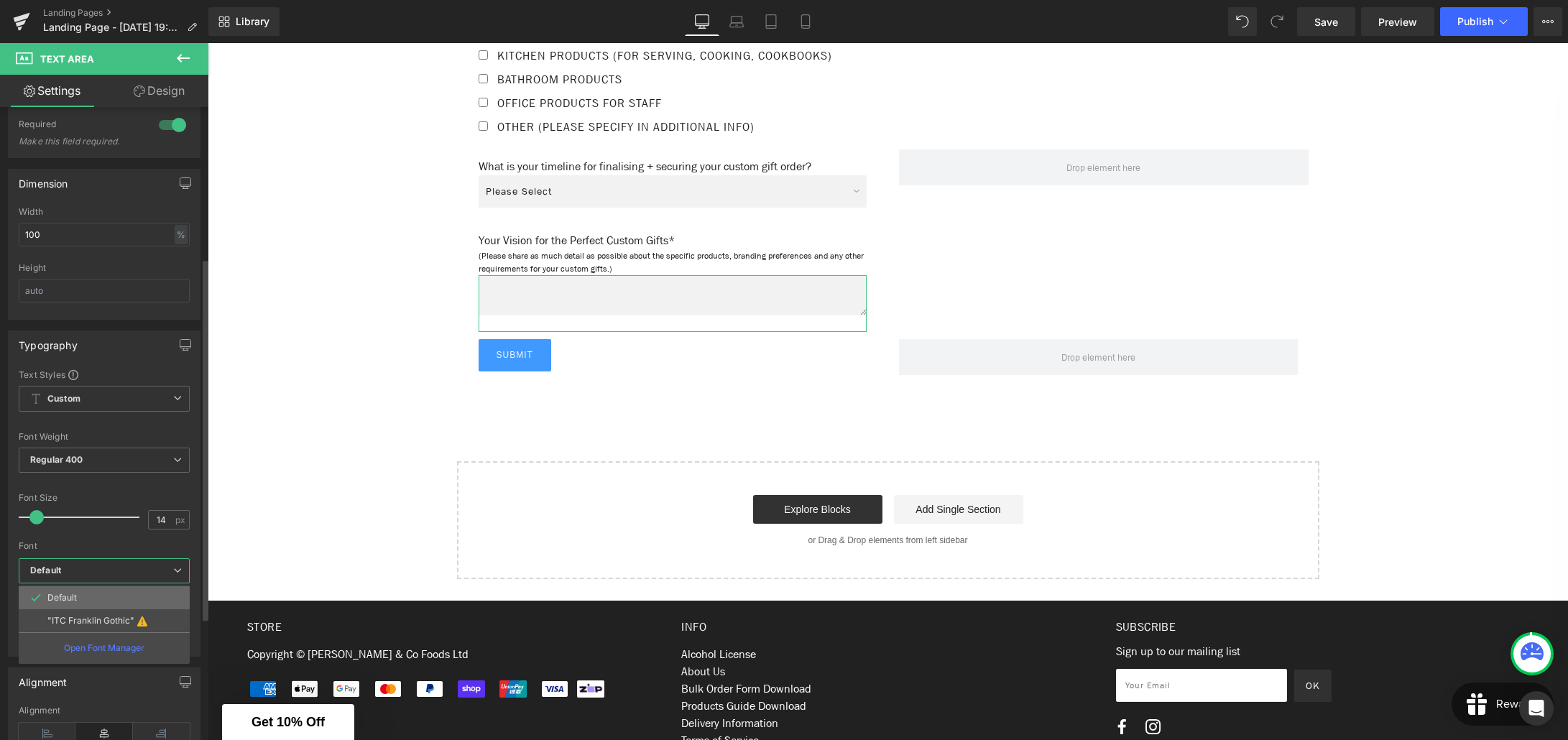
click at [66, 589] on li "Default" at bounding box center [104, 597] width 171 height 23
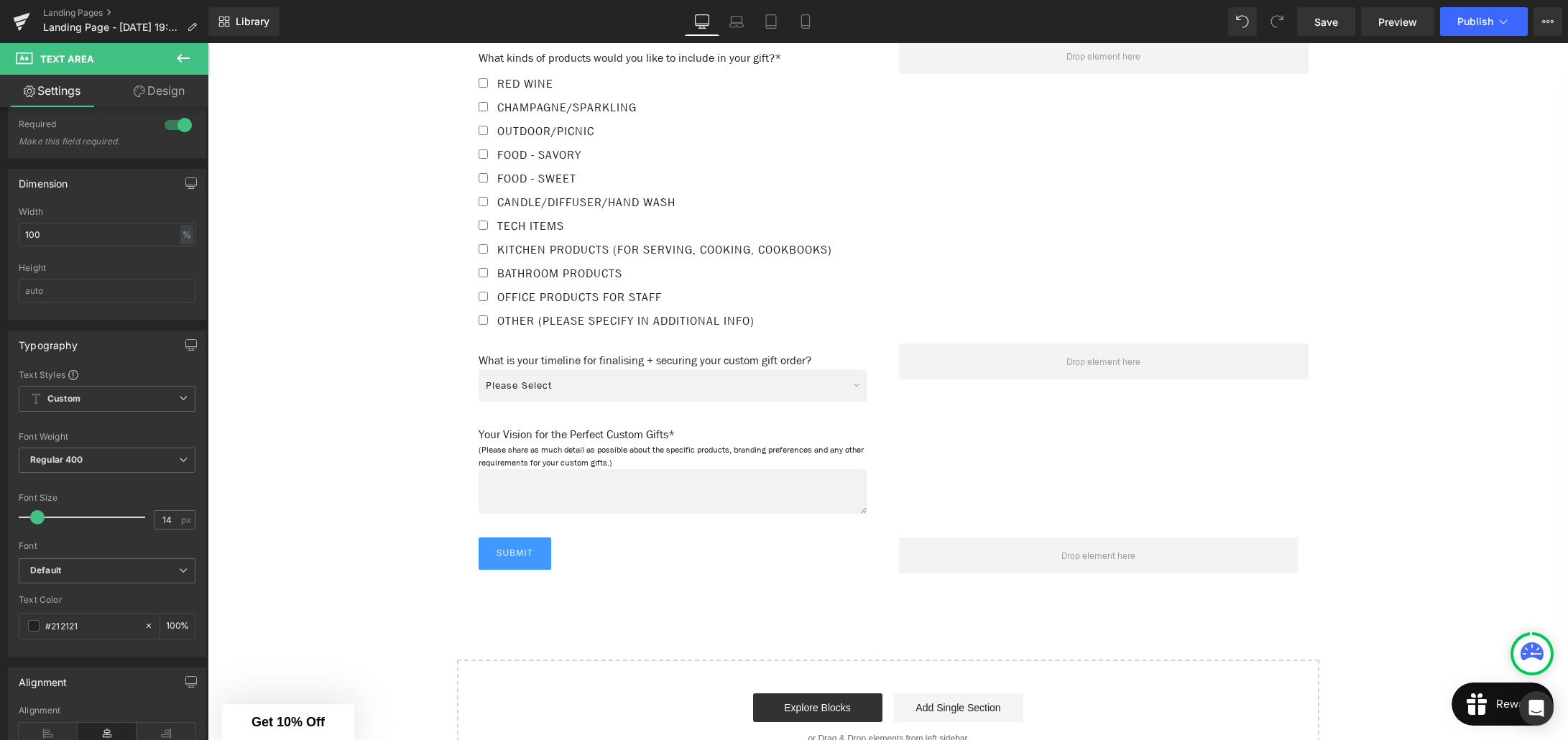
scroll to position [1450, 0]
click at [676, 486] on div "Text Area" at bounding box center [672, 495] width 388 height 61
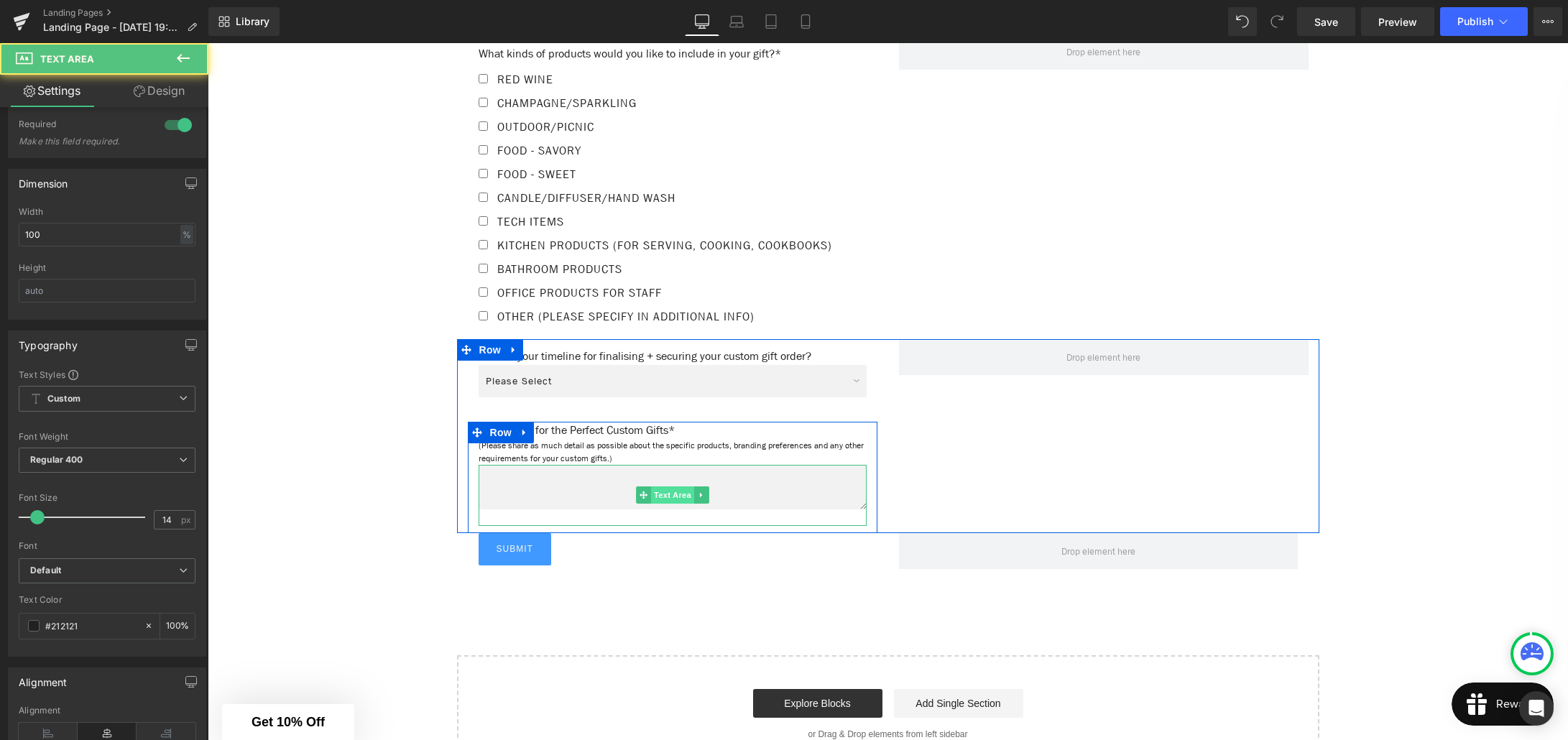
click at [677, 491] on span "Text Area" at bounding box center [673, 495] width 43 height 17
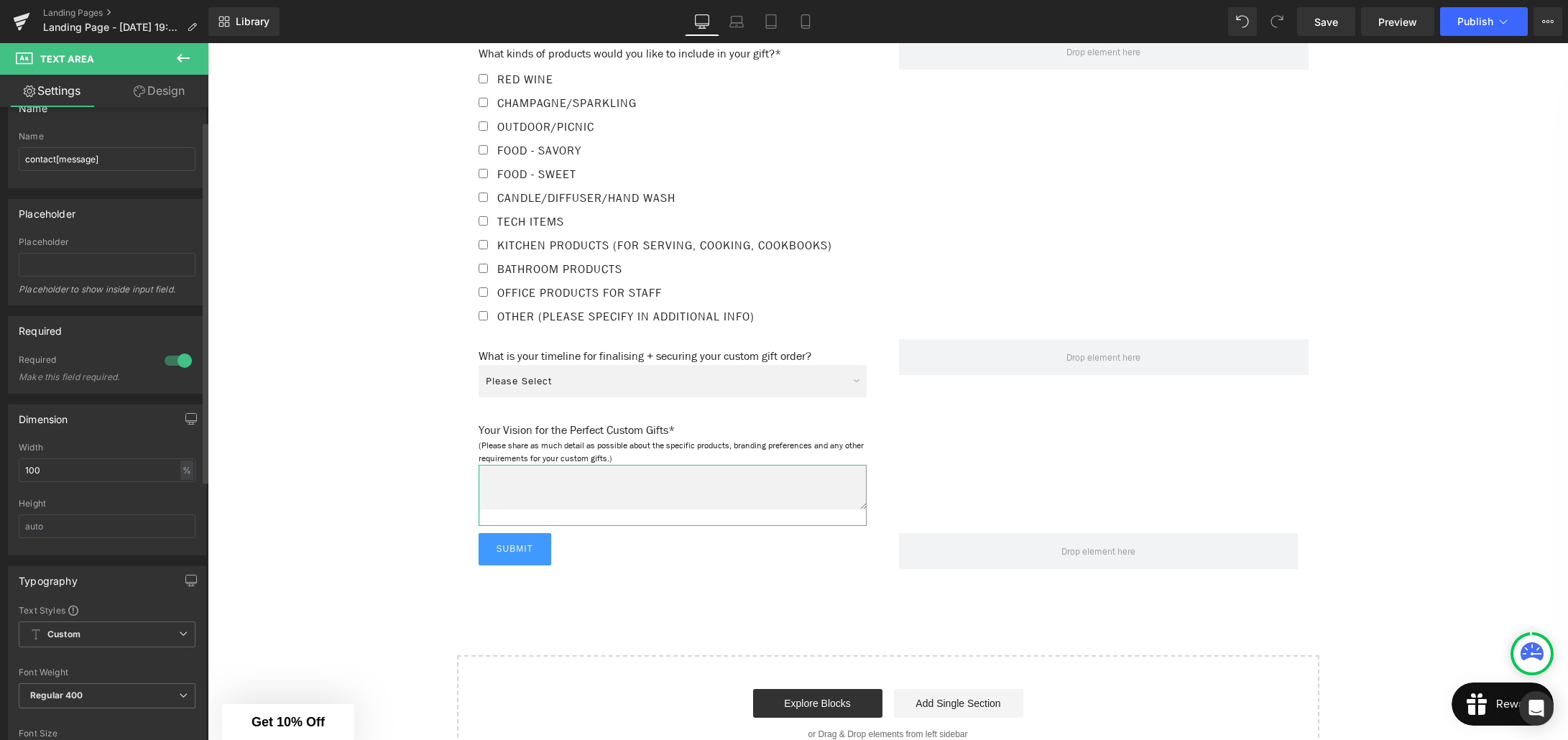
scroll to position [25, 0]
click at [46, 531] on input "text" at bounding box center [107, 529] width 177 height 24
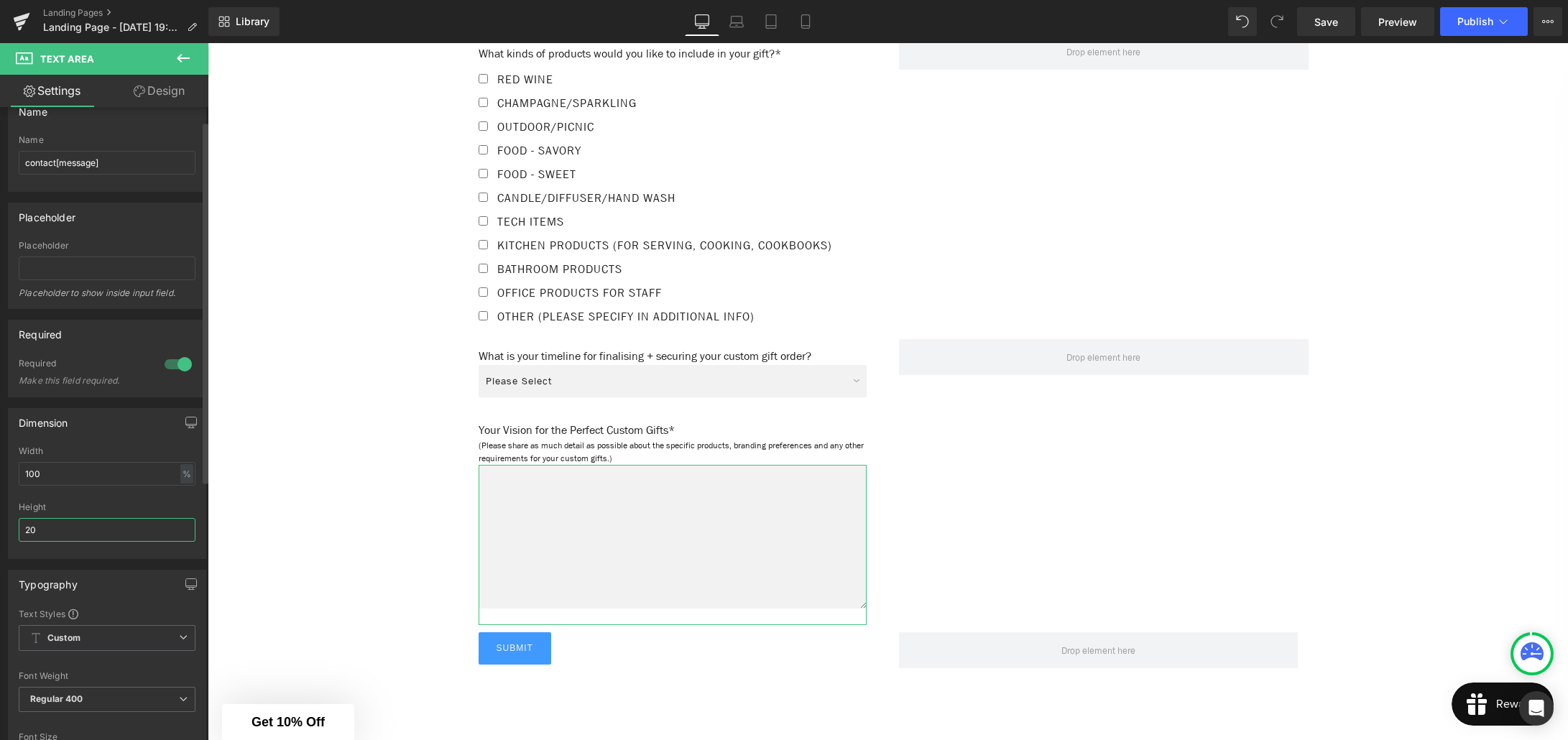
type input "2"
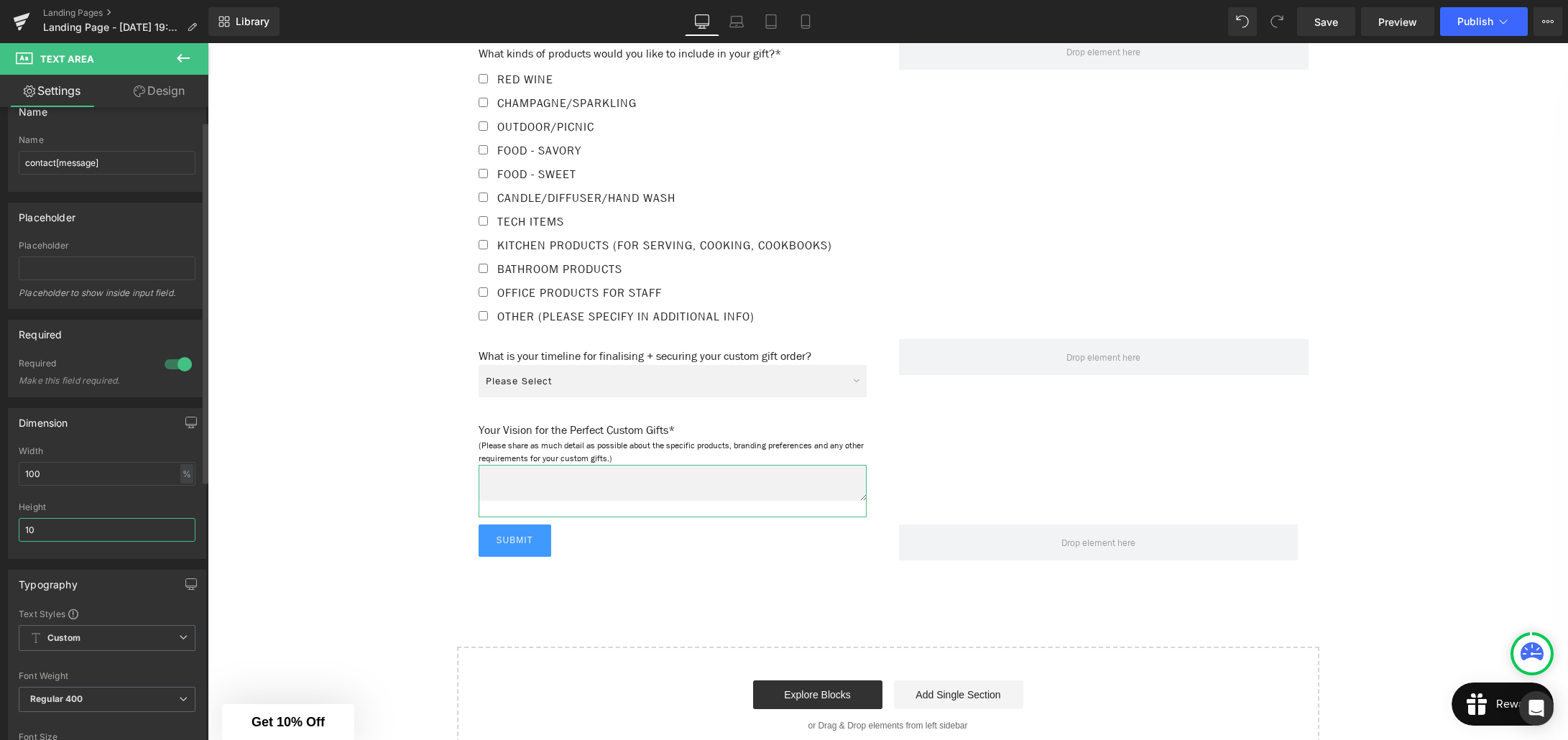
type input "100"
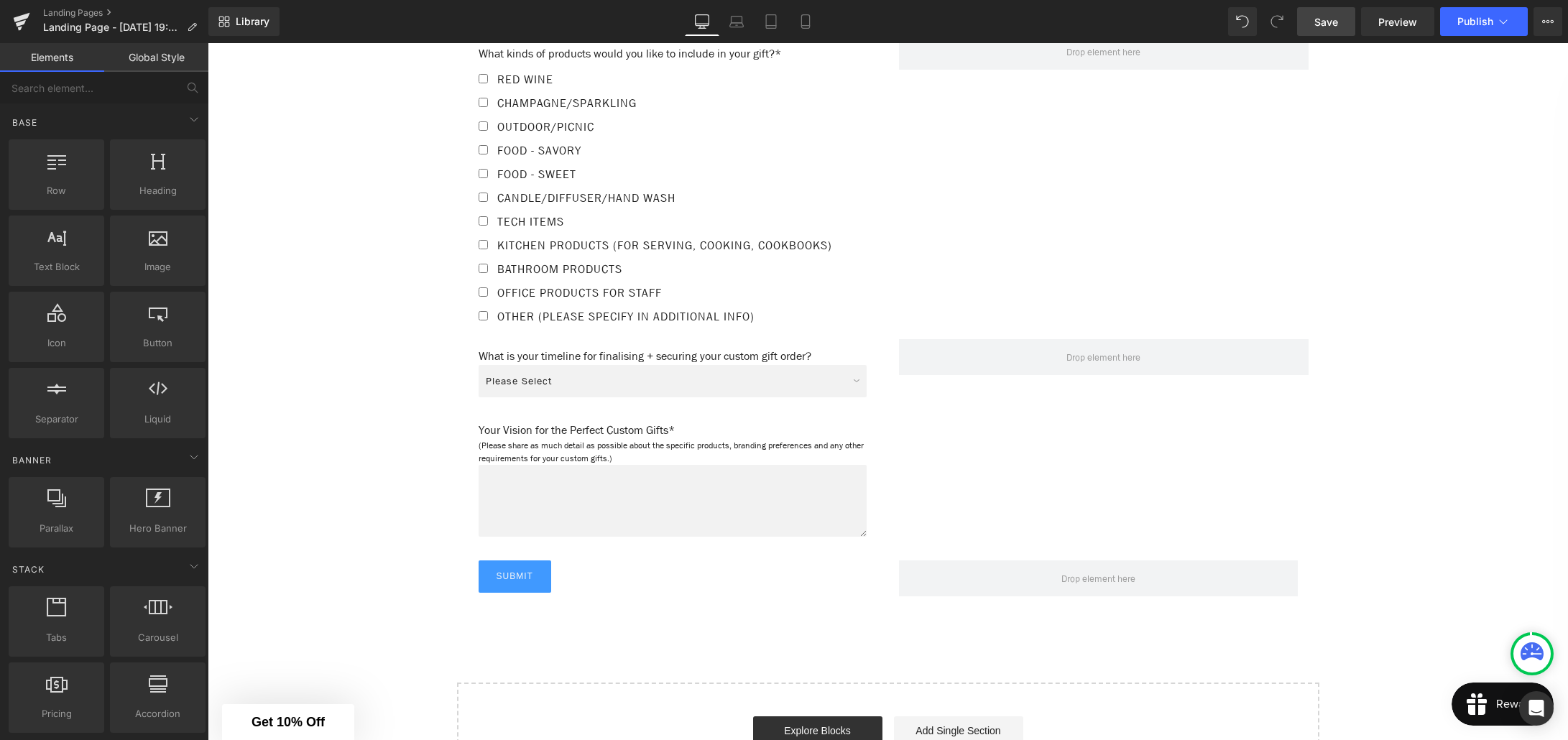
drag, startPoint x: 1341, startPoint y: 21, endPoint x: 870, endPoint y: 103, distance: 478.1
click at [1341, 21] on link "Save" at bounding box center [1326, 22] width 59 height 28
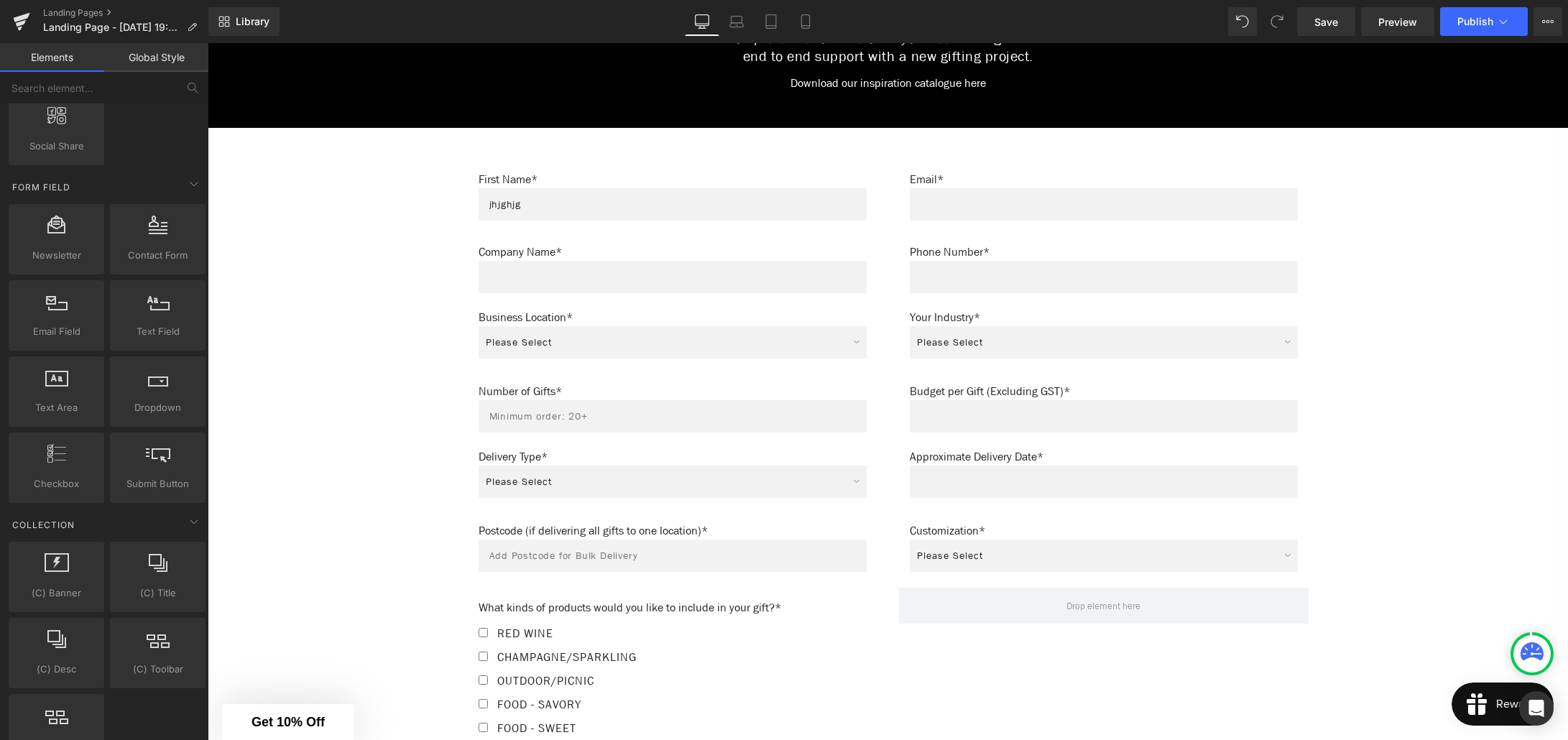
scroll to position [895, 0]
click at [1101, 196] on div "Text Field" at bounding box center [1103, 205] width 388 height 32
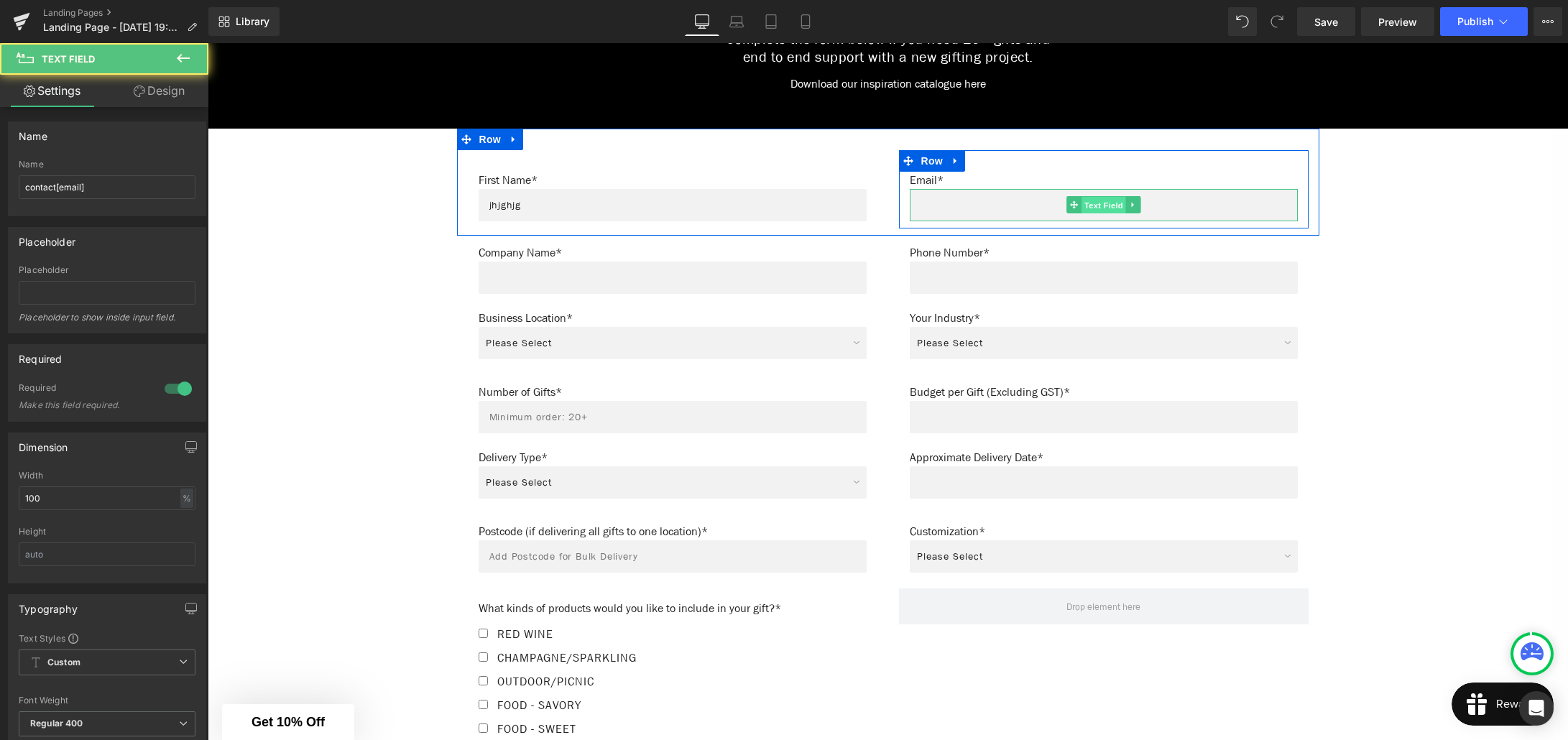
click at [1102, 197] on span "Text Field" at bounding box center [1103, 205] width 44 height 17
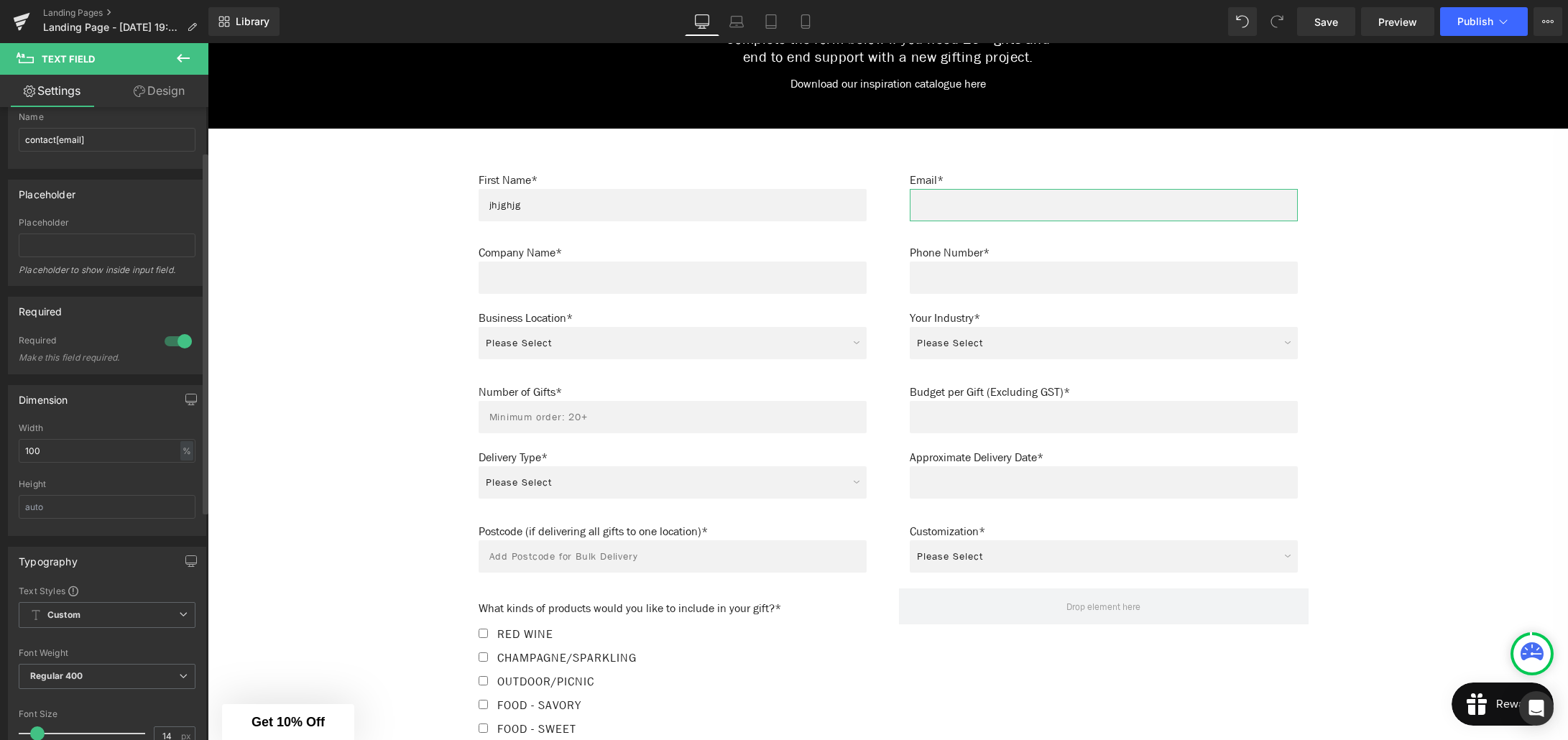
scroll to position [38, 0]
click at [168, 95] on link "Design" at bounding box center [159, 91] width 104 height 32
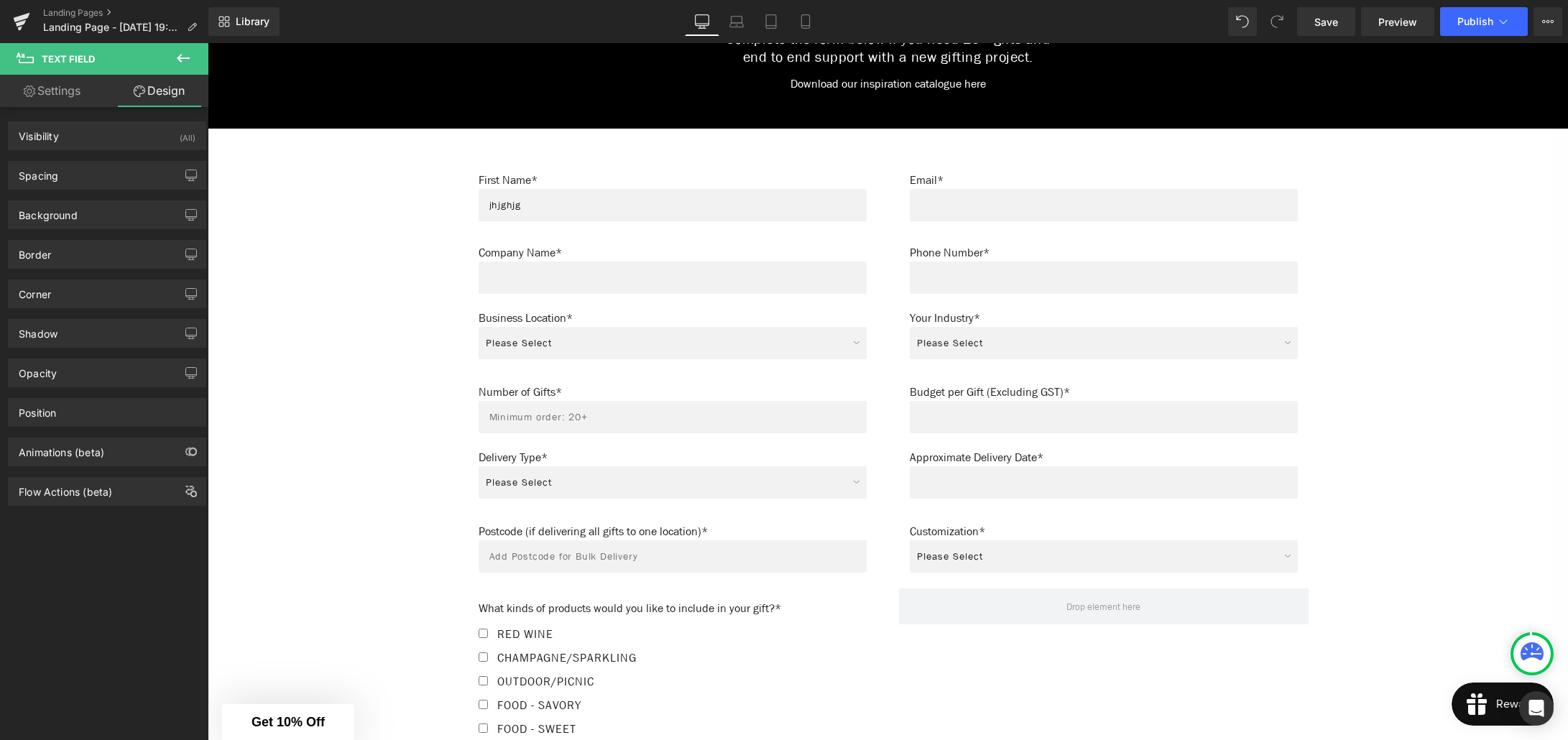
click at [188, 56] on icon at bounding box center [183, 58] width 17 height 17
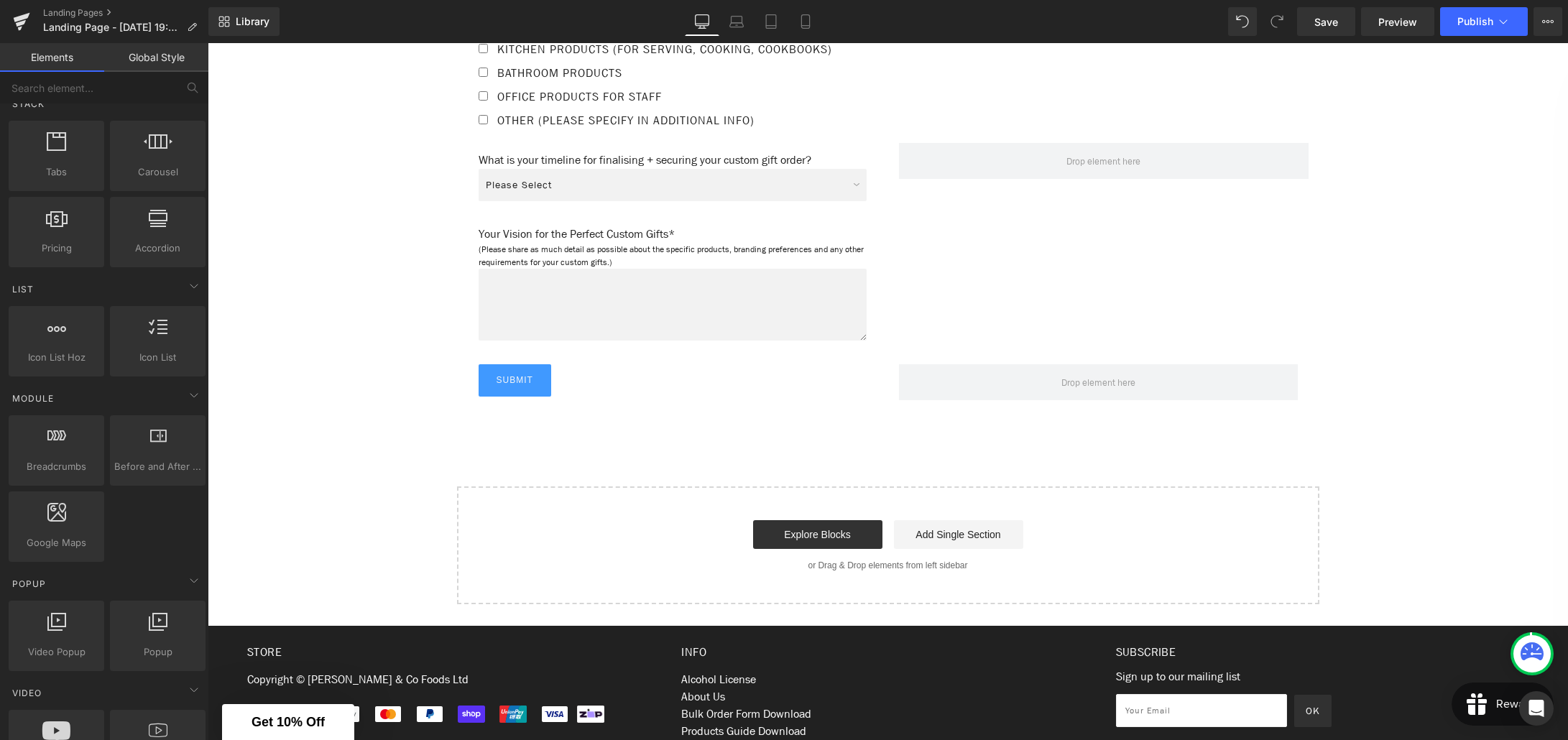
scroll to position [0, 0]
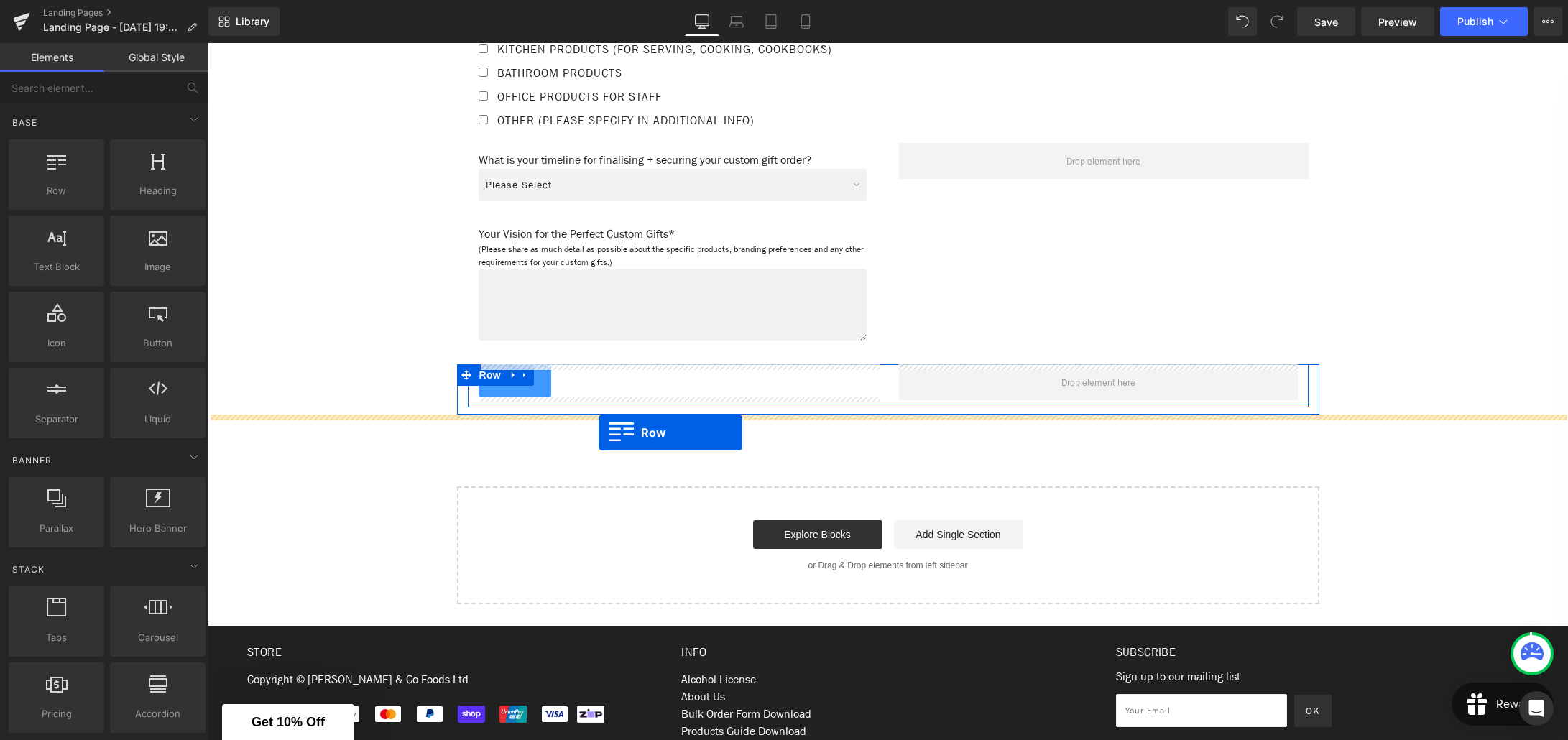
drag, startPoint x: 250, startPoint y: 215, endPoint x: 598, endPoint y: 433, distance: 410.6
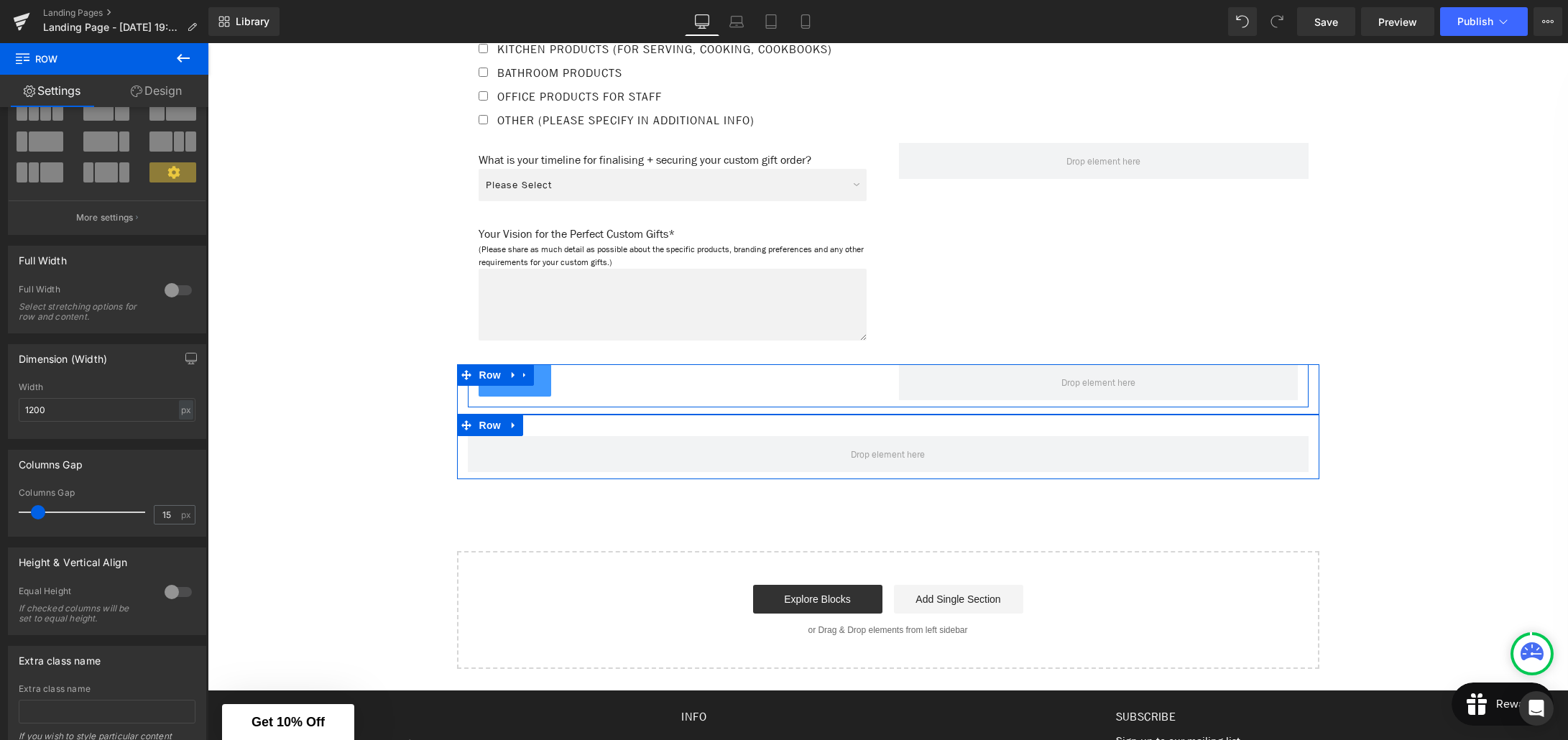
scroll to position [91, 0]
click at [180, 63] on icon at bounding box center [183, 58] width 17 height 17
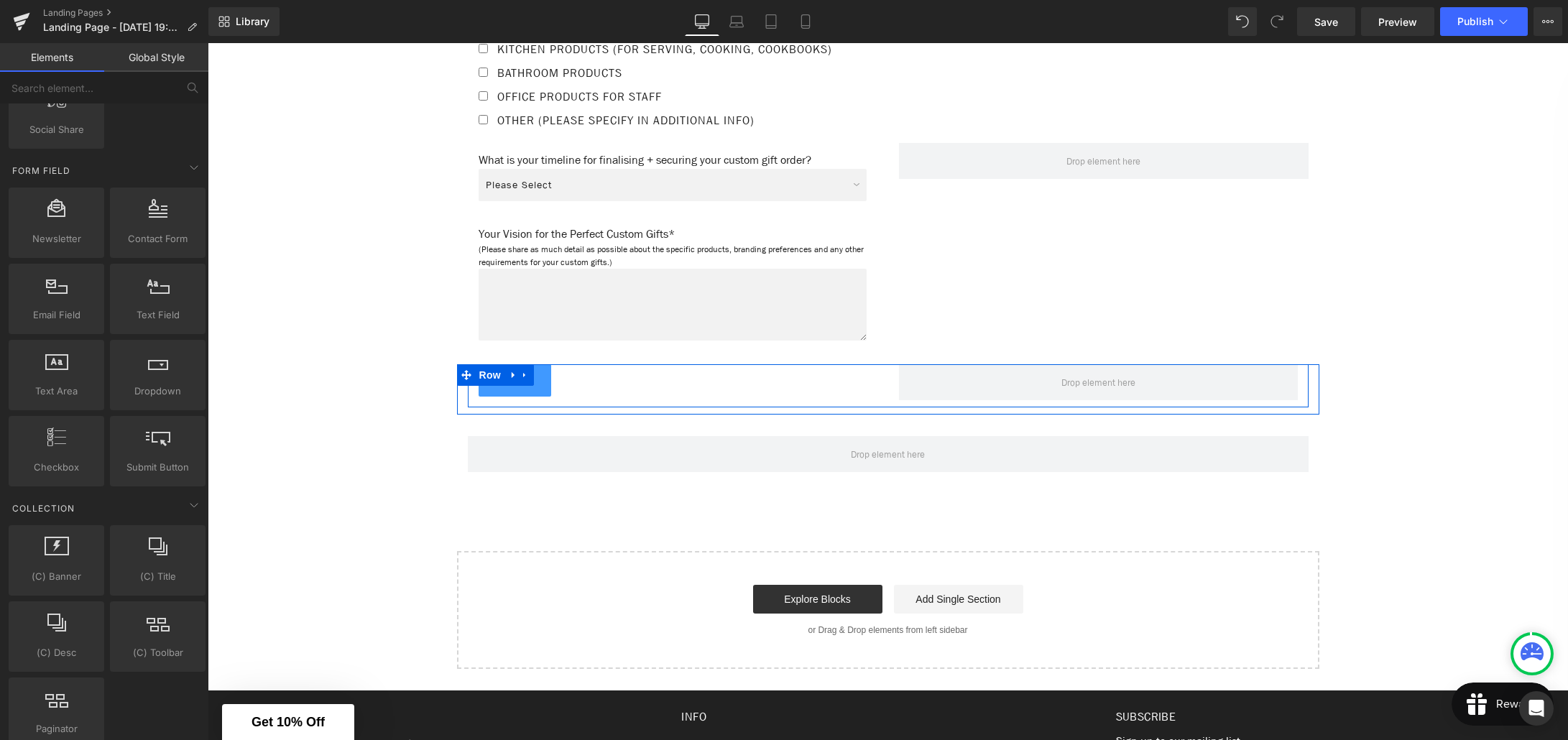
scroll to position [2061, 0]
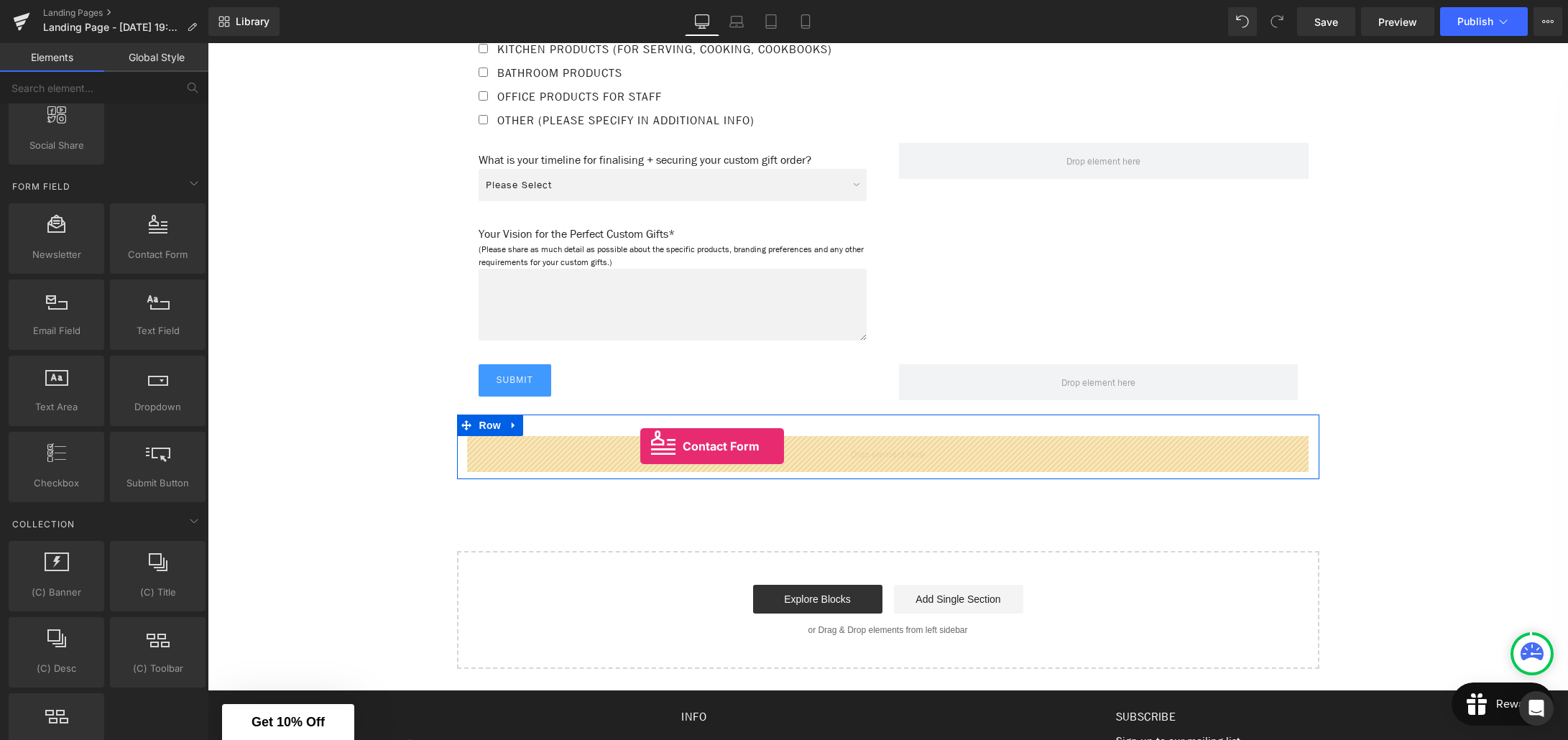
drag, startPoint x: 362, startPoint y: 284, endPoint x: 640, endPoint y: 446, distance: 321.8
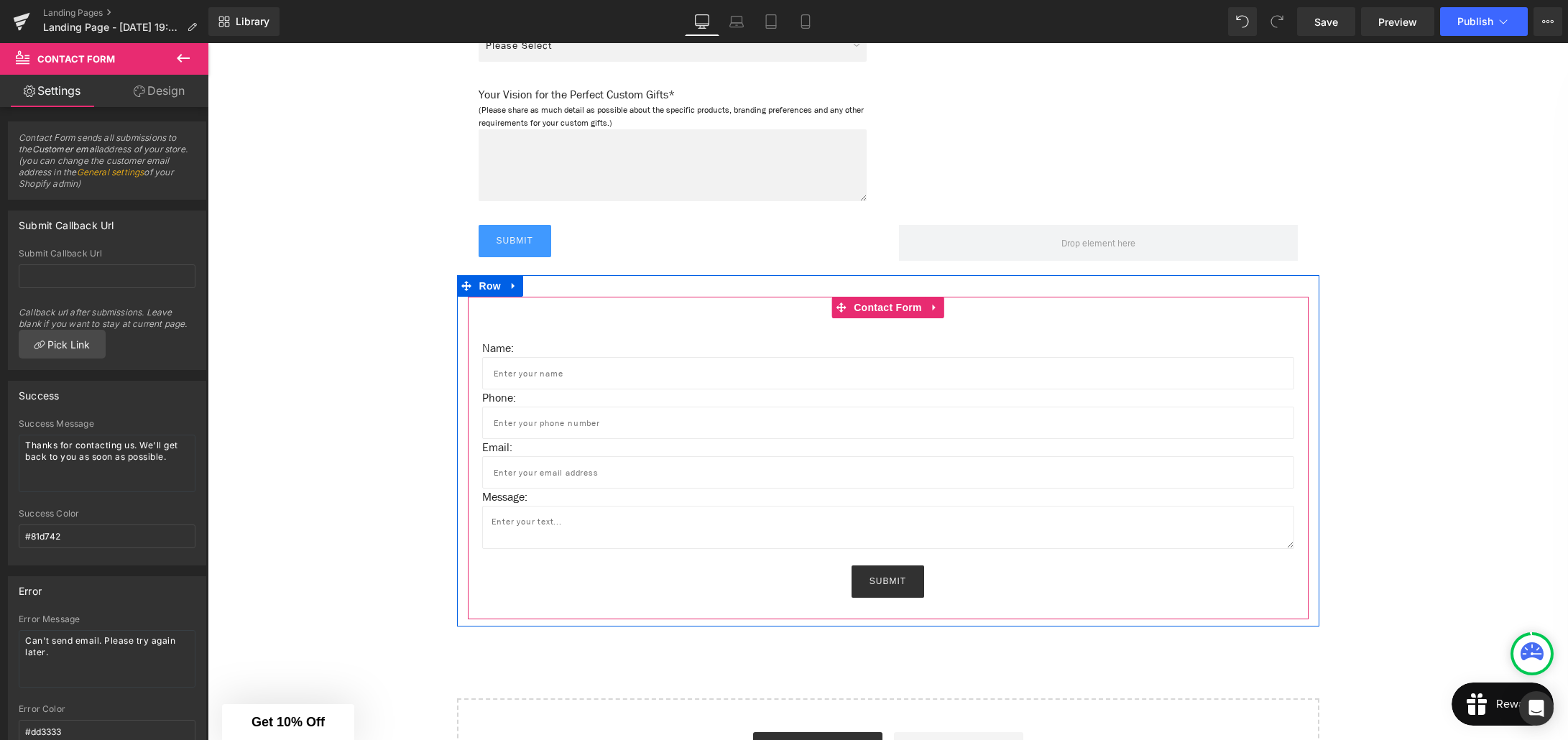
scroll to position [1793, 0]
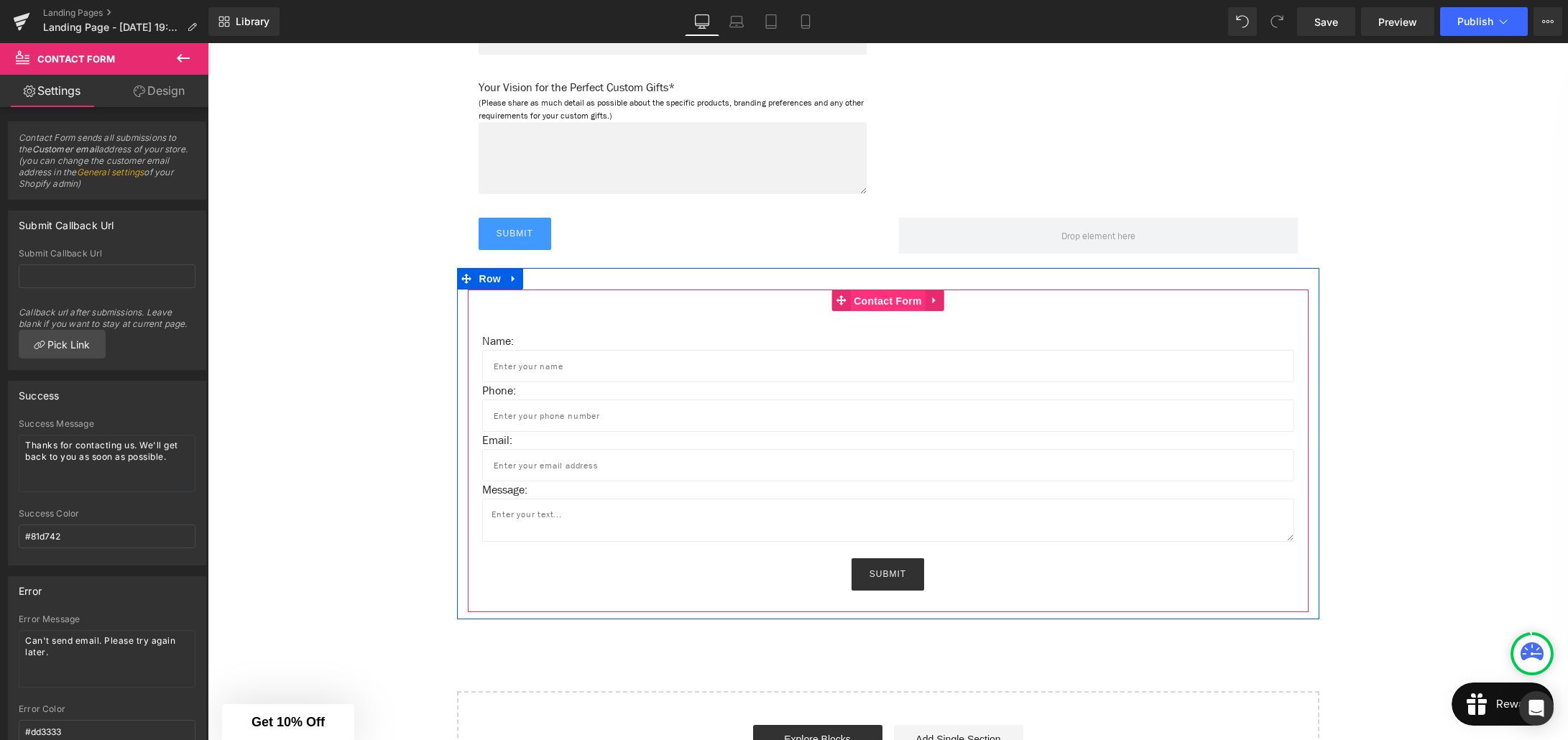
click at [875, 304] on span "Contact Form" at bounding box center [887, 301] width 76 height 22
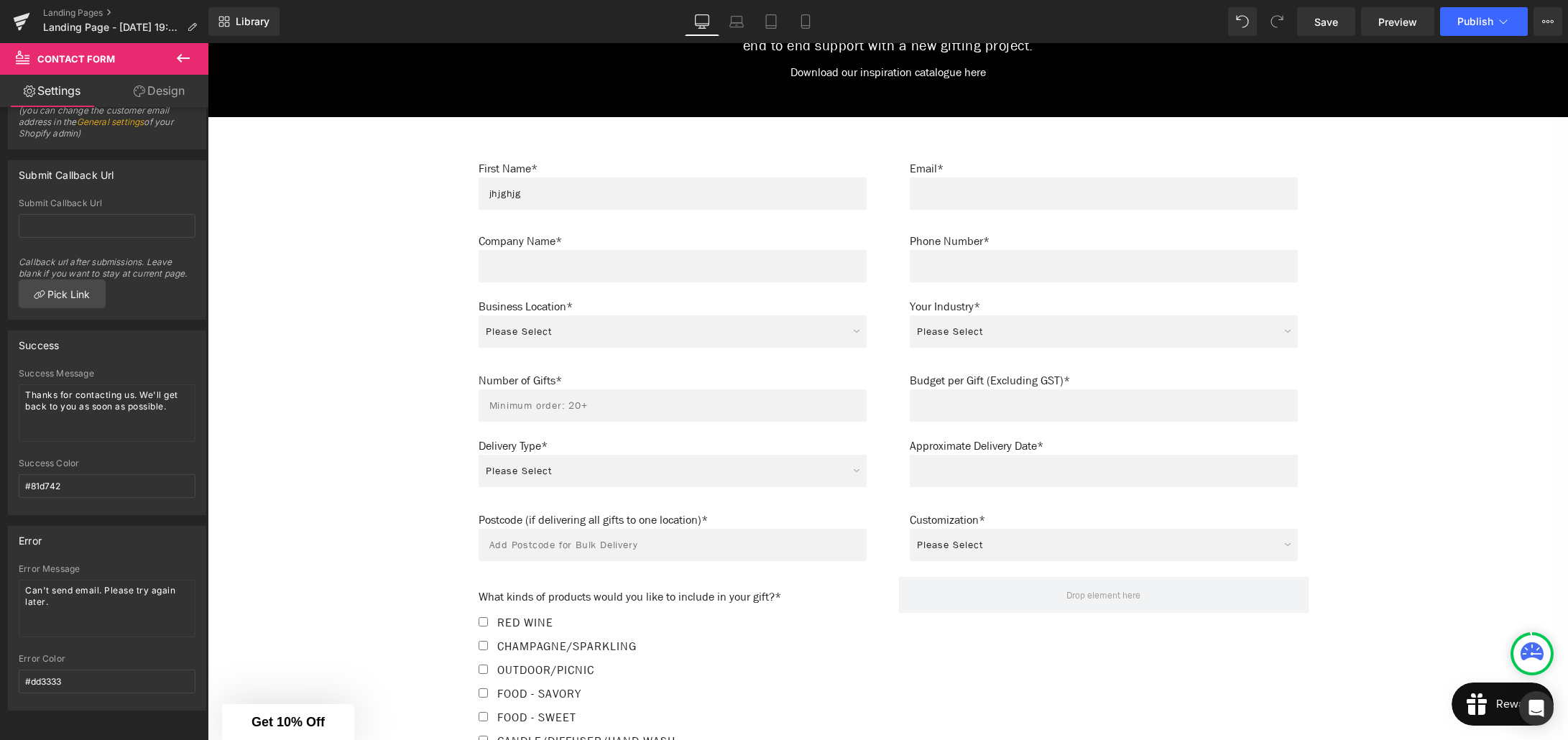
scroll to position [706, 0]
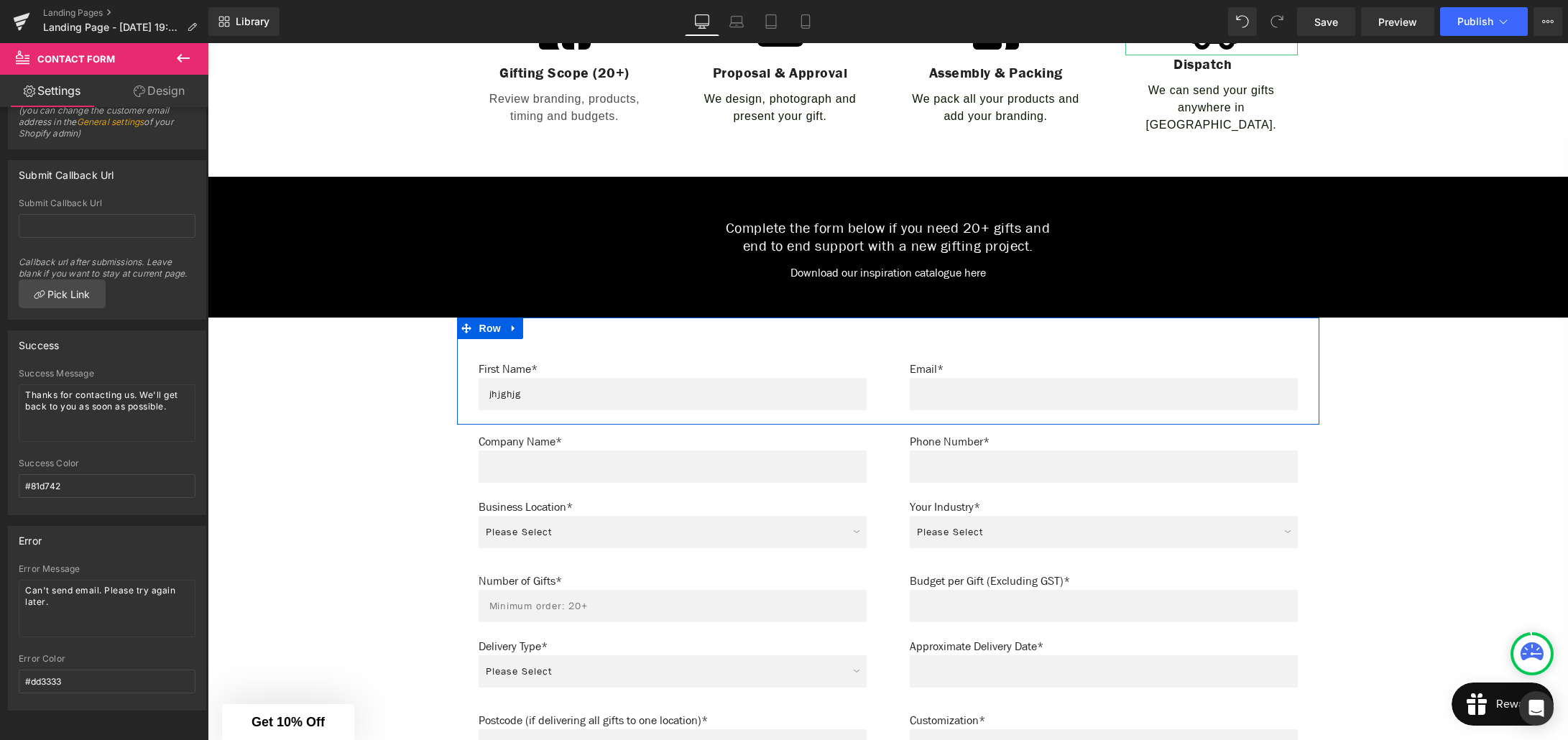
click at [888, 365] on div "Email* Text Block Text Field Row" at bounding box center [1104, 378] width 431 height 78
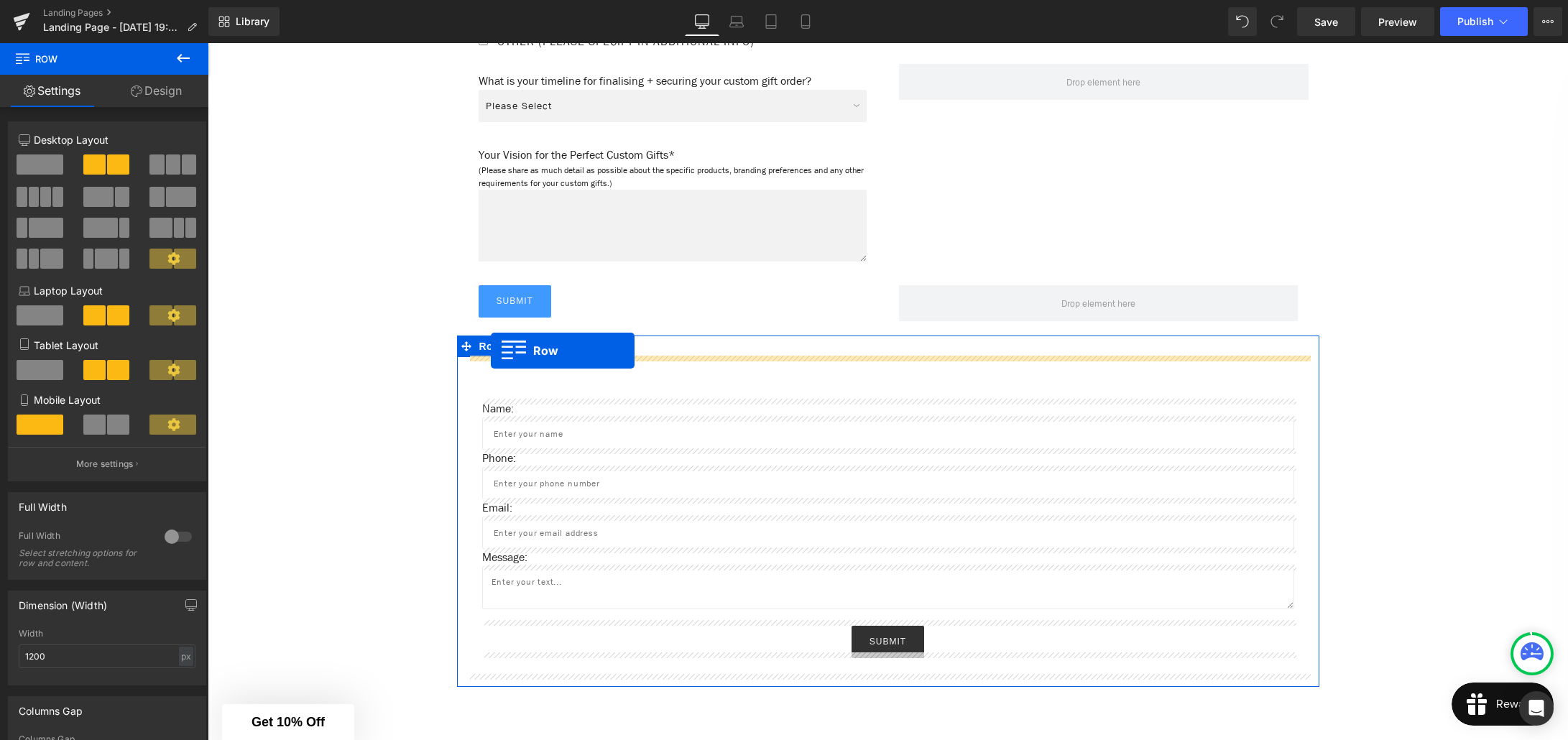
scroll to position [1655, 0]
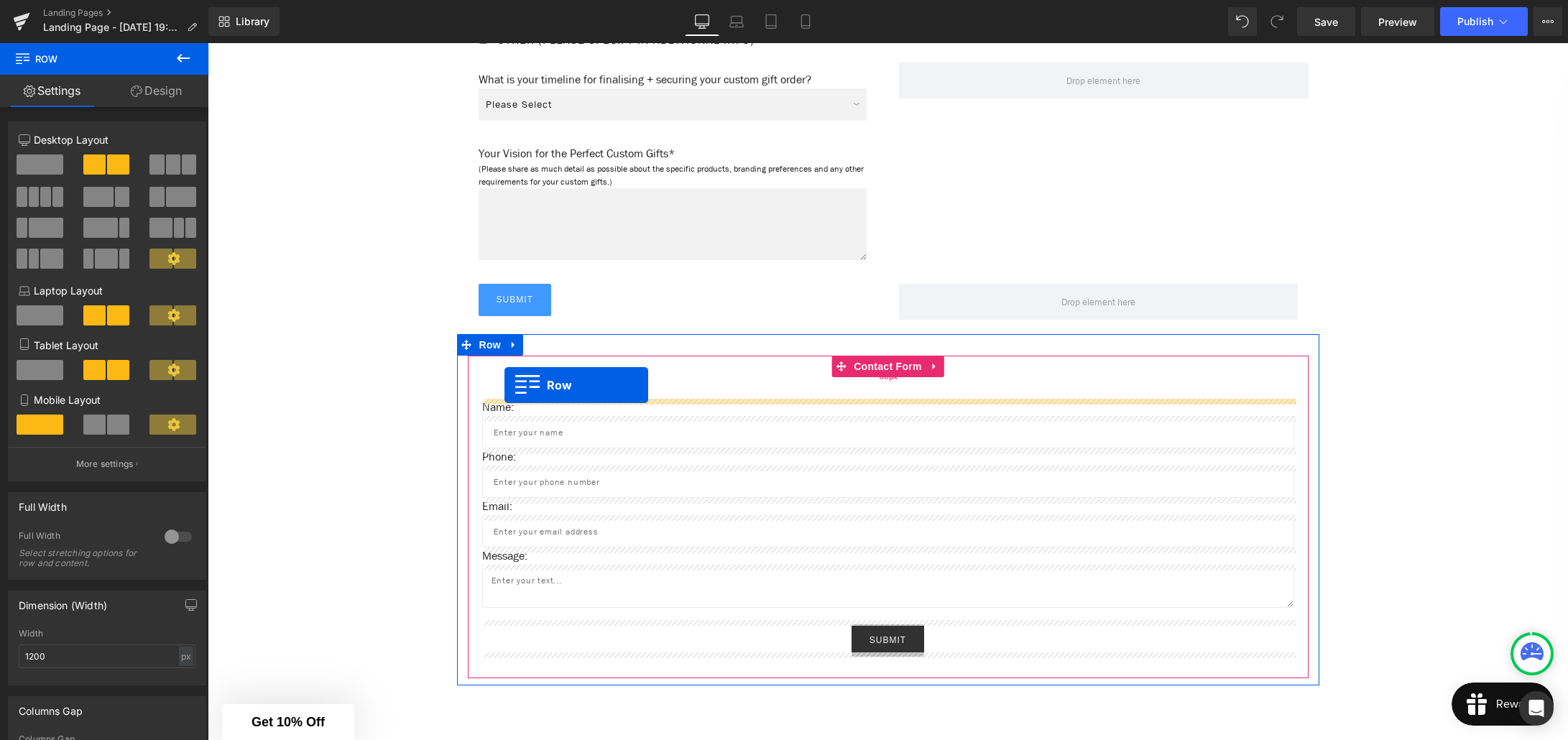
drag, startPoint x: 489, startPoint y: 322, endPoint x: 505, endPoint y: 385, distance: 65.0
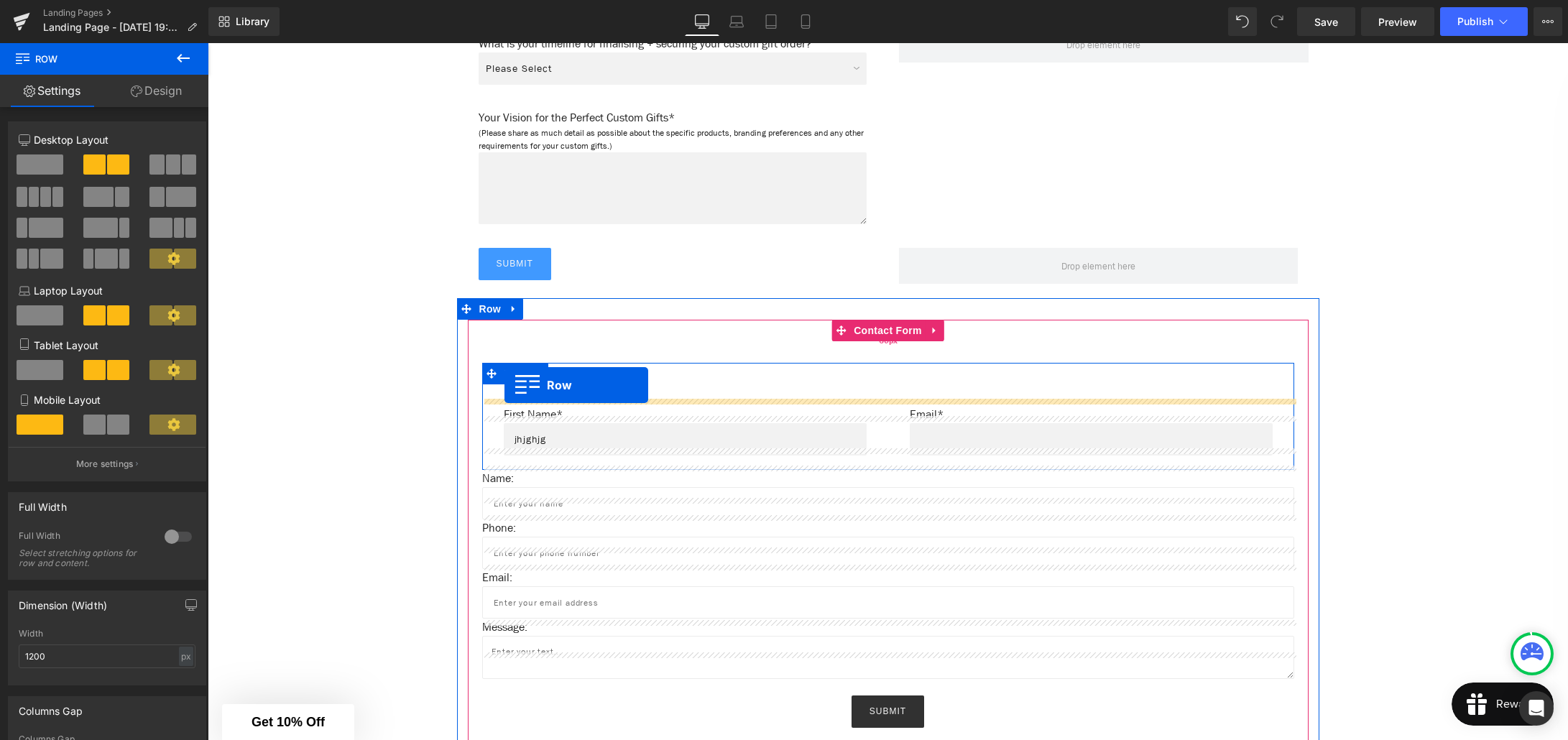
scroll to position [1623, 0]
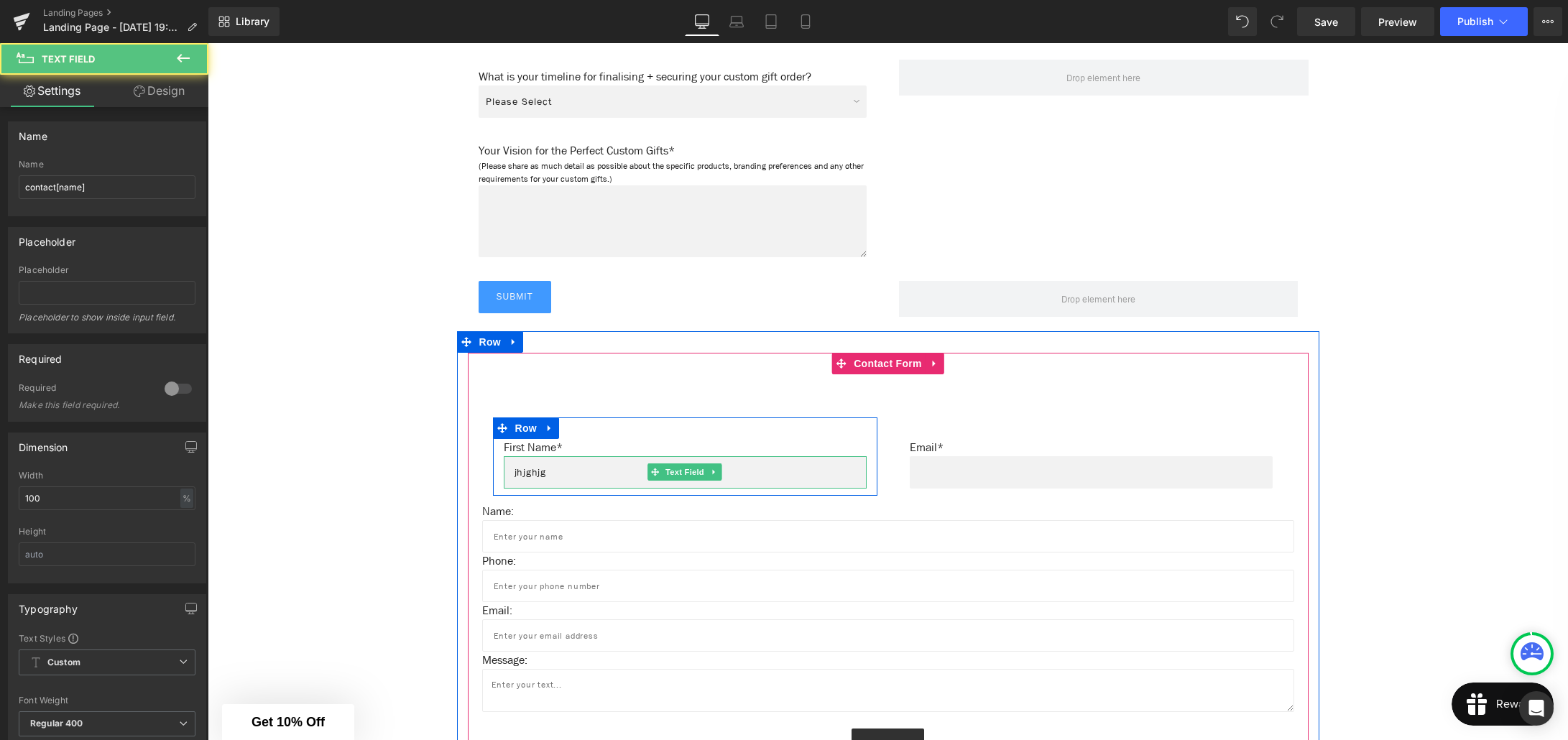
click at [509, 472] on input "jhjghjg" at bounding box center [685, 473] width 363 height 32
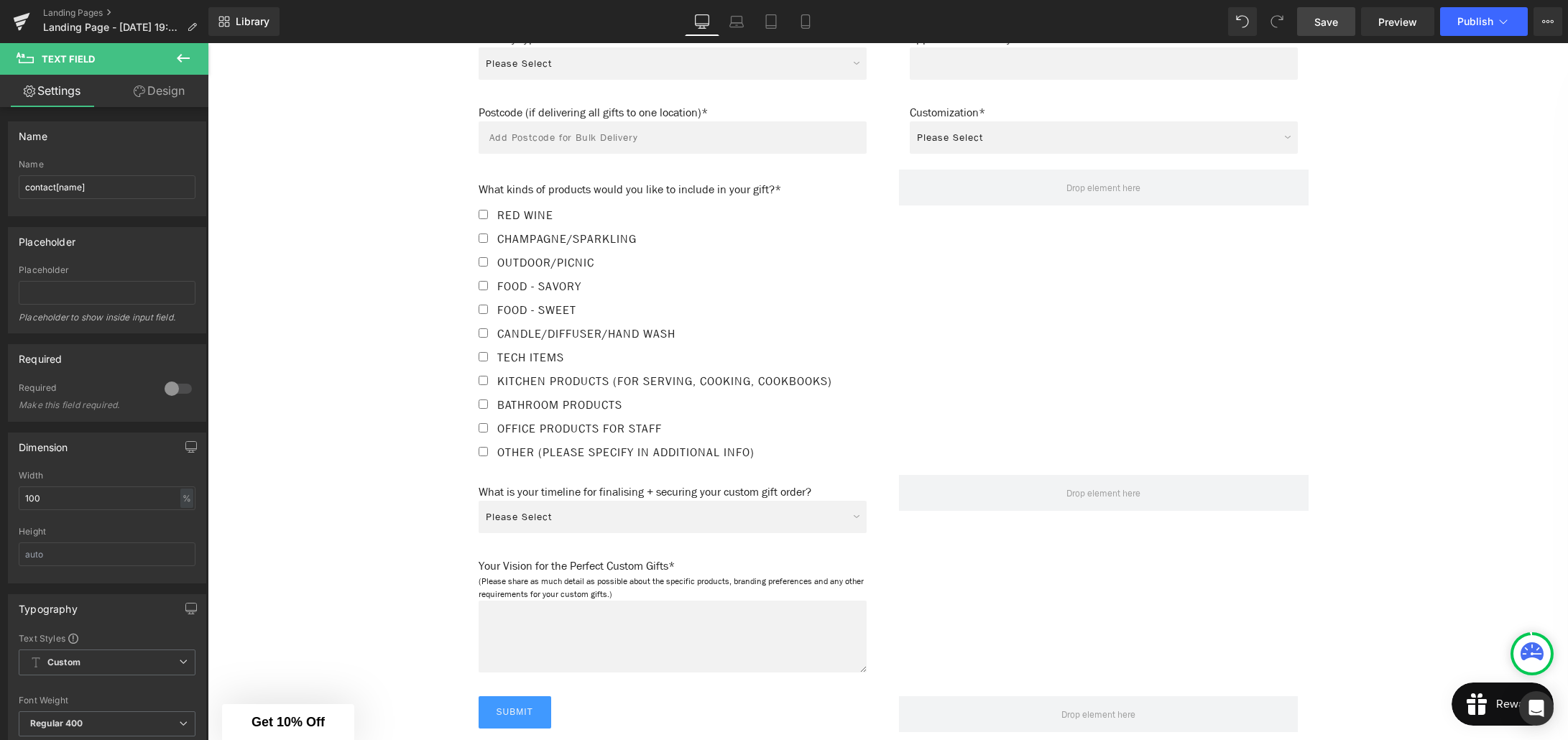
scroll to position [1212, 0]
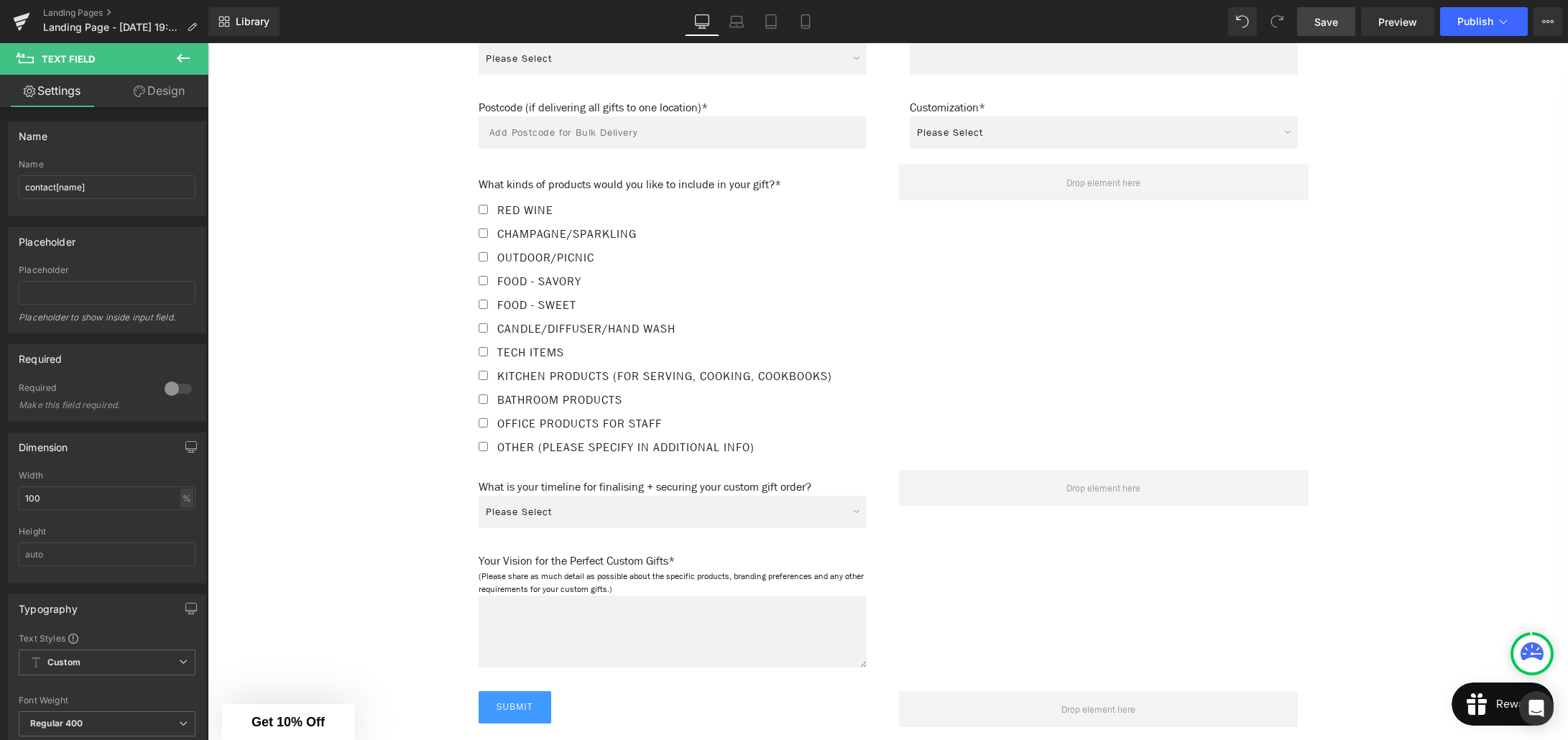
click at [1323, 23] on span "Save" at bounding box center [1325, 22] width 24 height 15
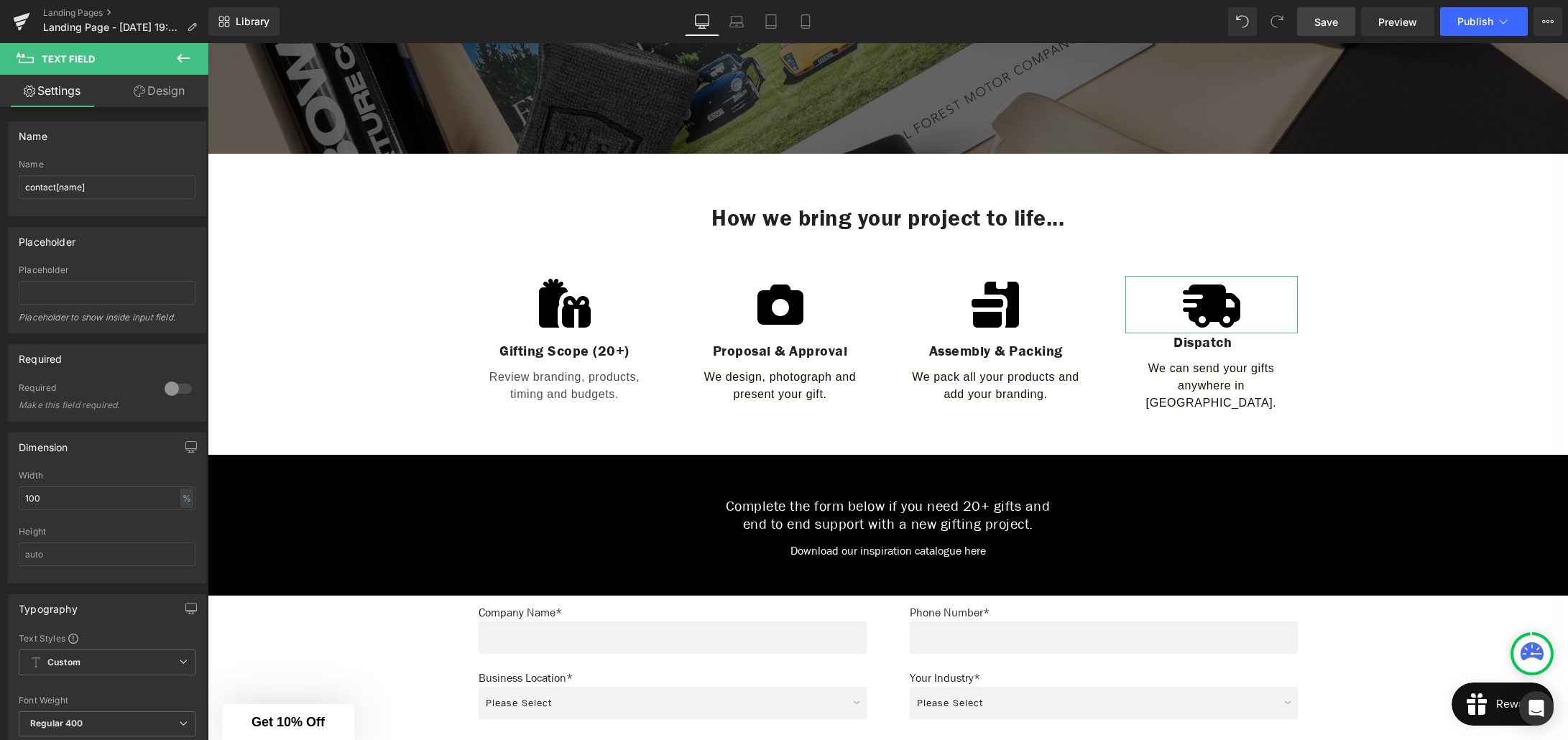
scroll to position [427, 0]
